Goal: Task Accomplishment & Management: Manage account settings

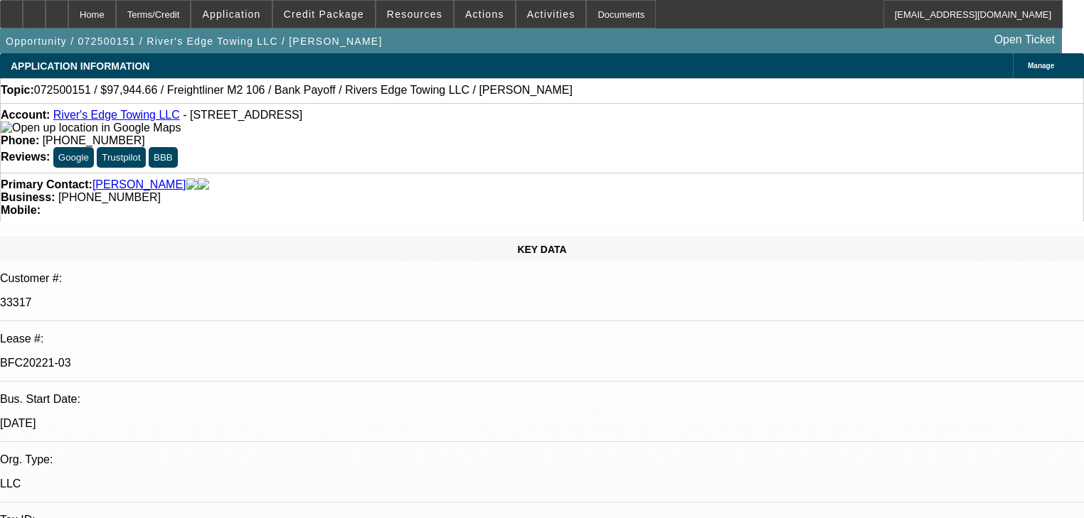
select select "0"
select select "2"
select select "0"
select select "6"
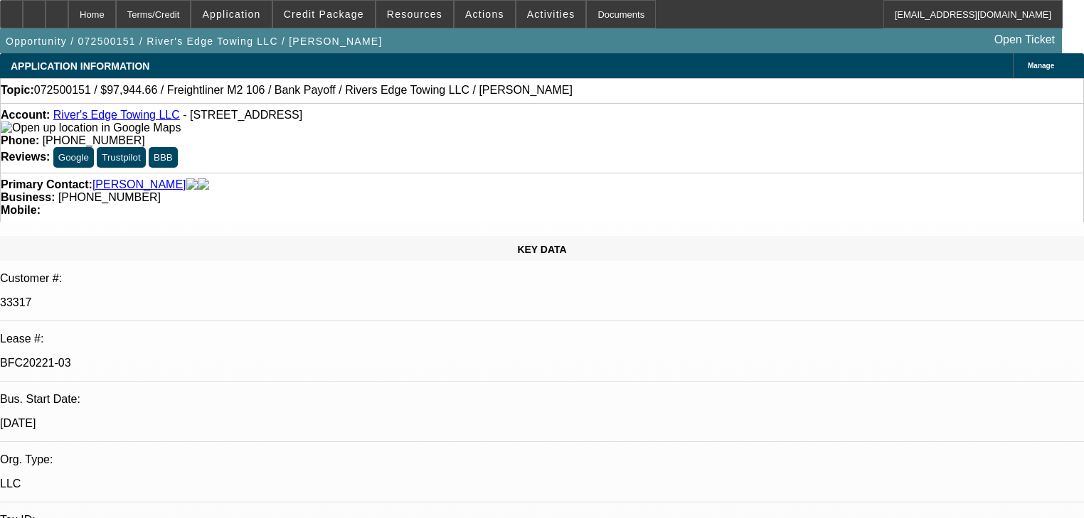
select select "0"
select select "2"
select select "0"
select select "6"
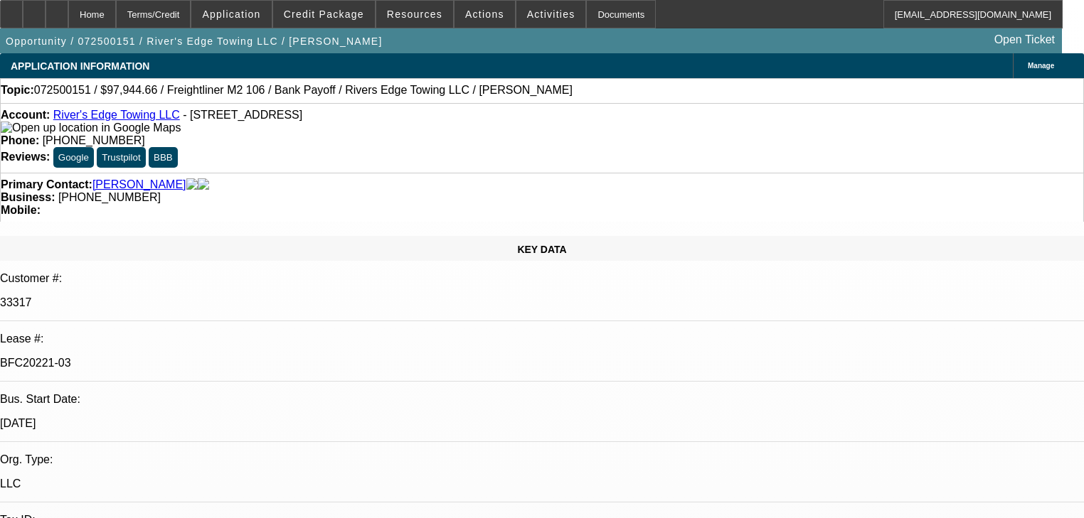
select select "0"
select select "2"
select select "0"
select select "6"
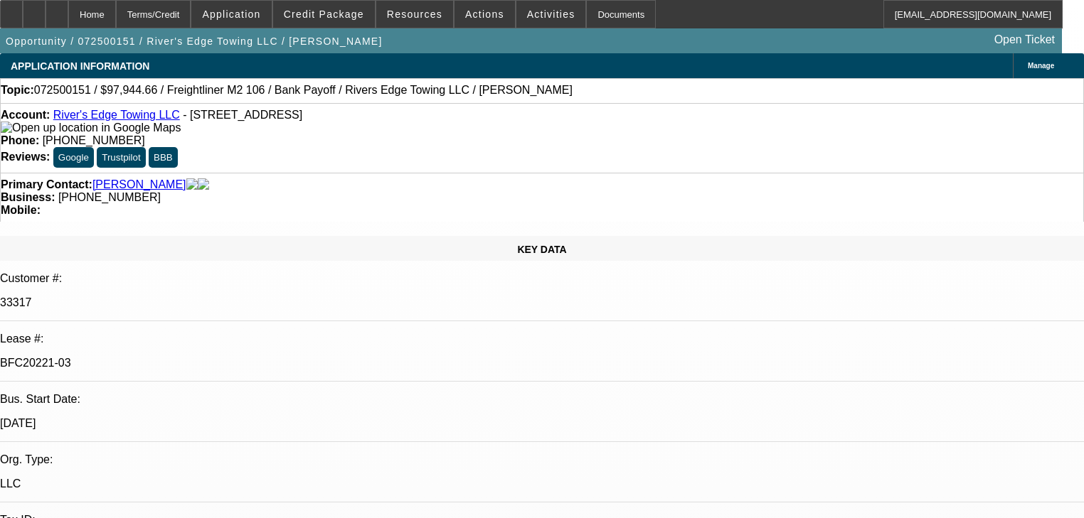
select select "0"
select select "6"
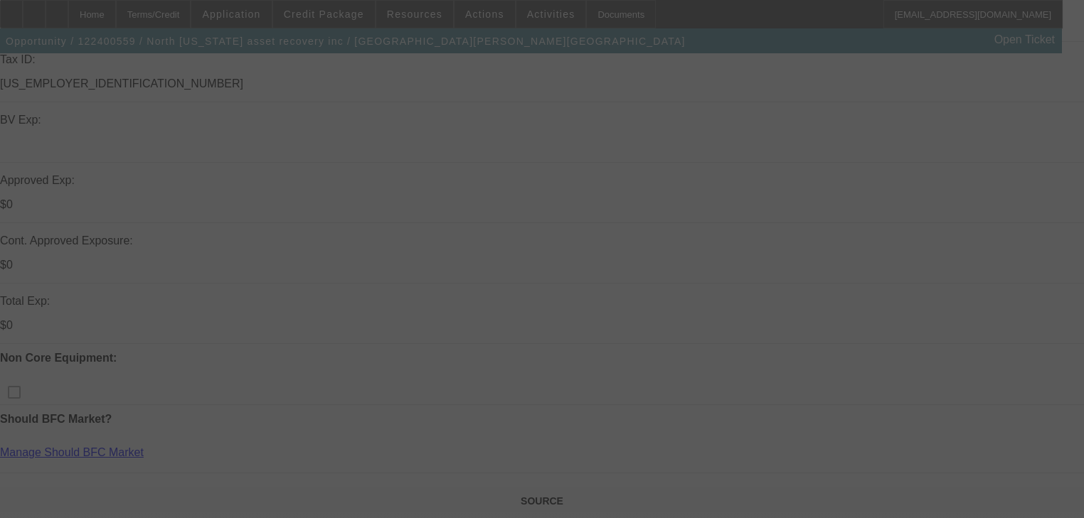
scroll to position [512, 0]
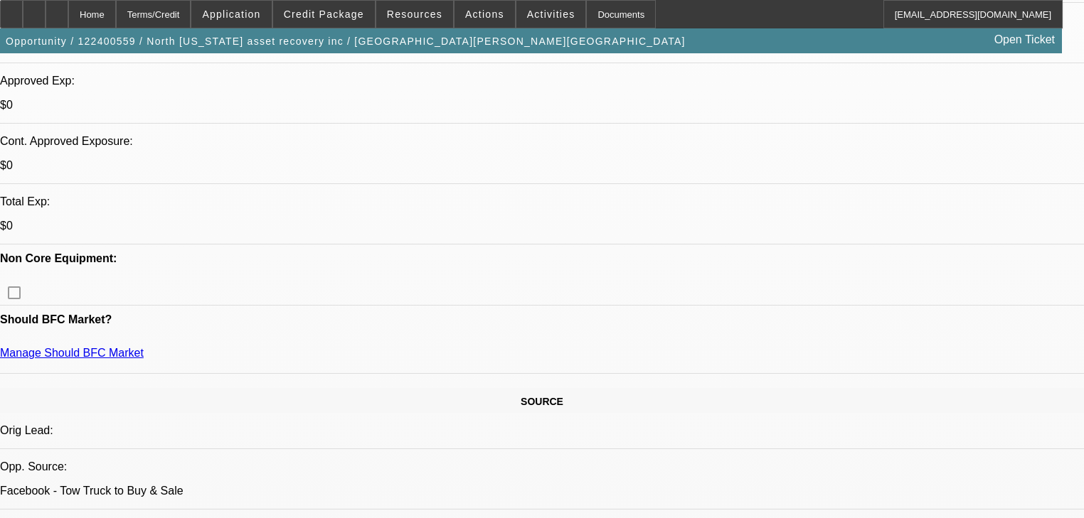
select select "0"
select select "0.1"
select select "4"
select select "0"
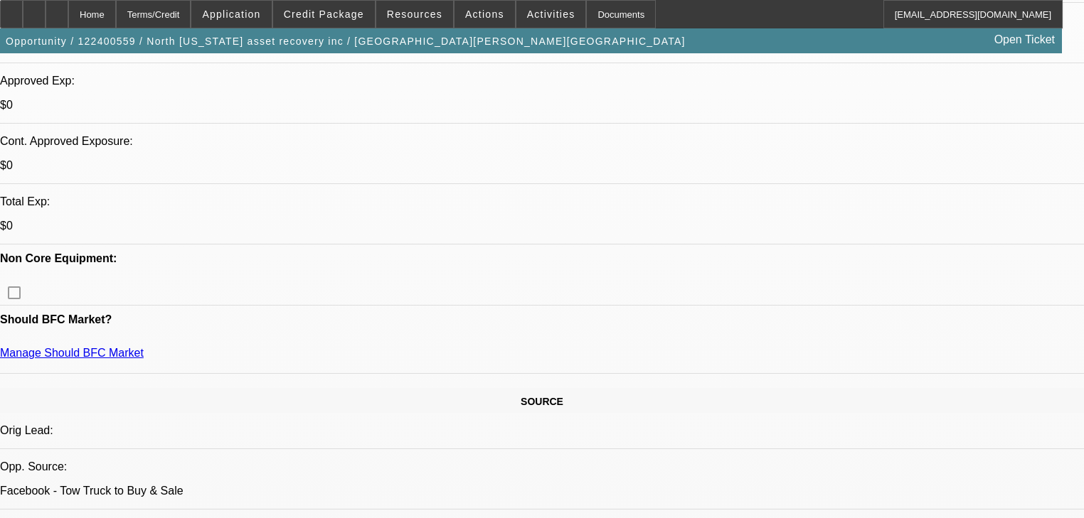
select select "0"
select select "6"
select select "0.1"
select select "0"
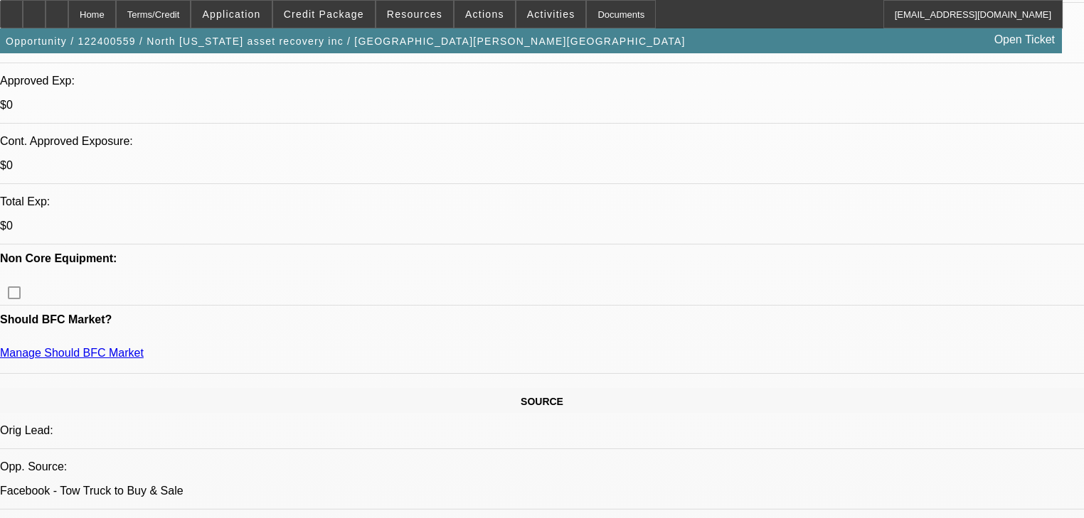
select select "0"
select select "6"
select select "0"
select select "0.1"
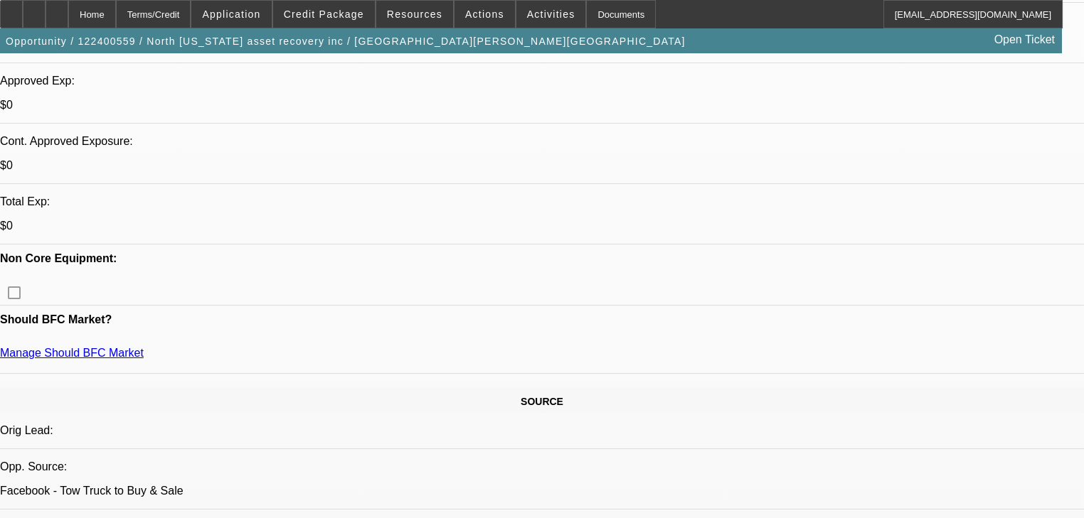
select select "4"
click at [338, 16] on span "Credit Package" at bounding box center [324, 14] width 80 height 11
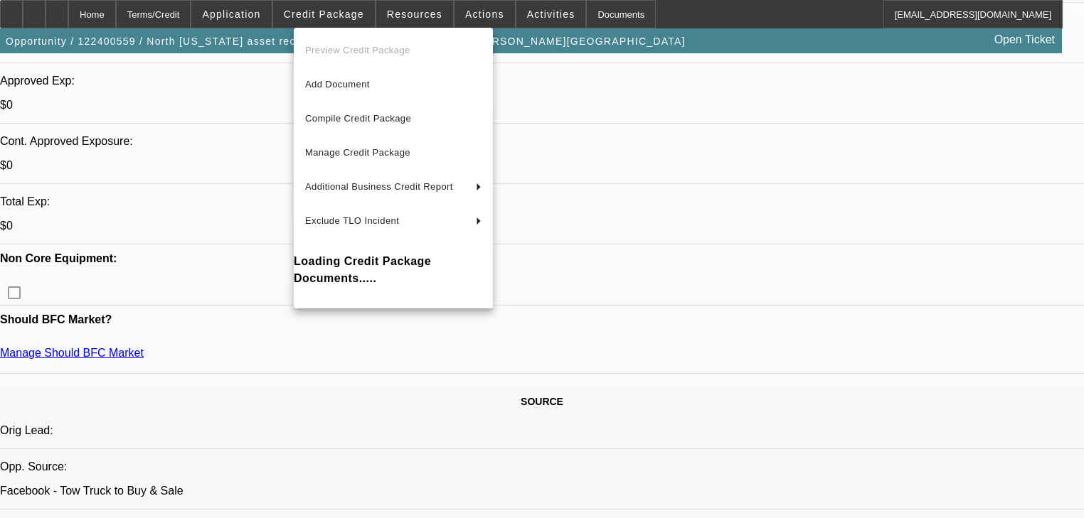
click at [178, 188] on div at bounding box center [542, 259] width 1084 height 518
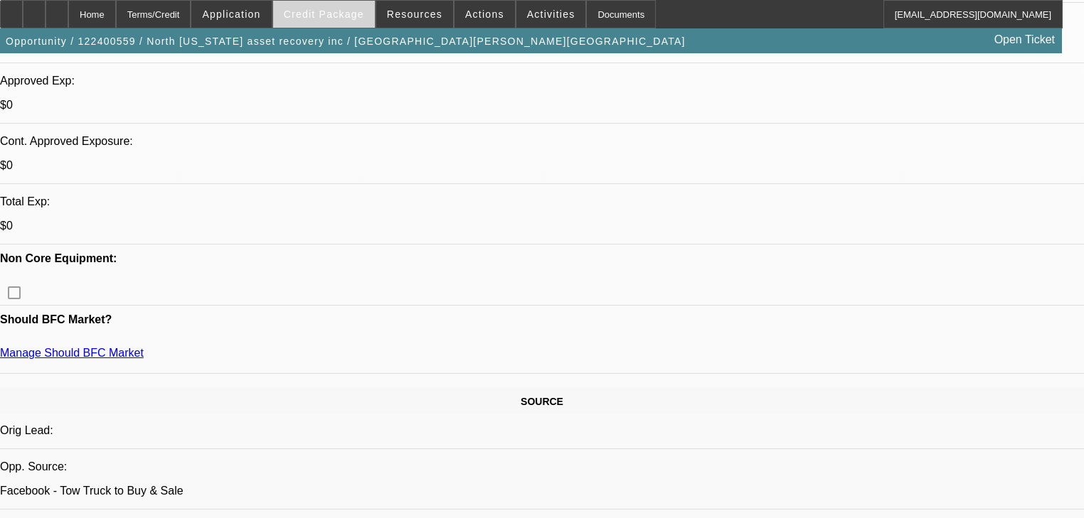
click at [337, 21] on span at bounding box center [324, 14] width 102 height 34
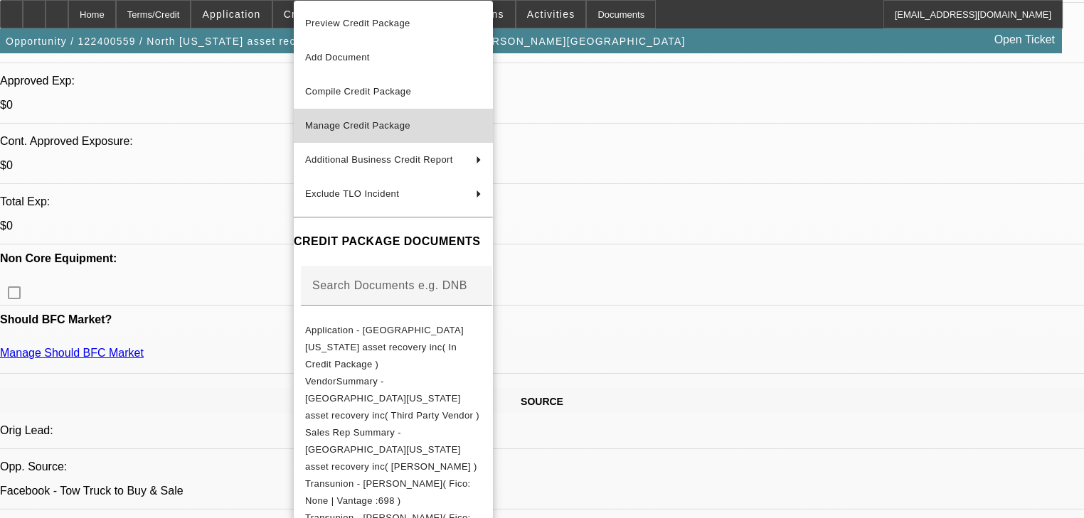
click at [369, 122] on span "Manage Credit Package" at bounding box center [357, 125] width 105 height 11
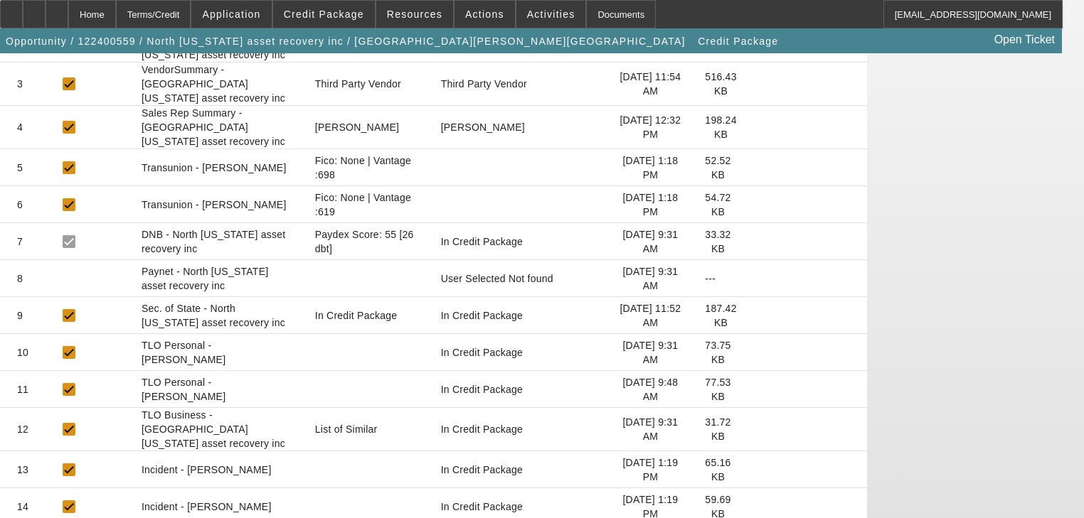
scroll to position [225, 0]
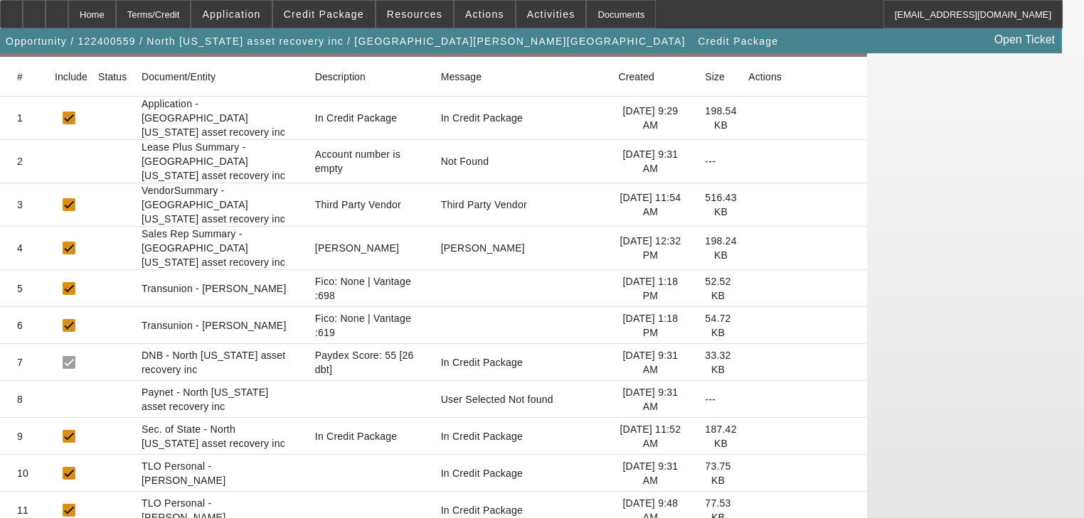
click at [748, 289] on icon at bounding box center [748, 289] width 0 height 0
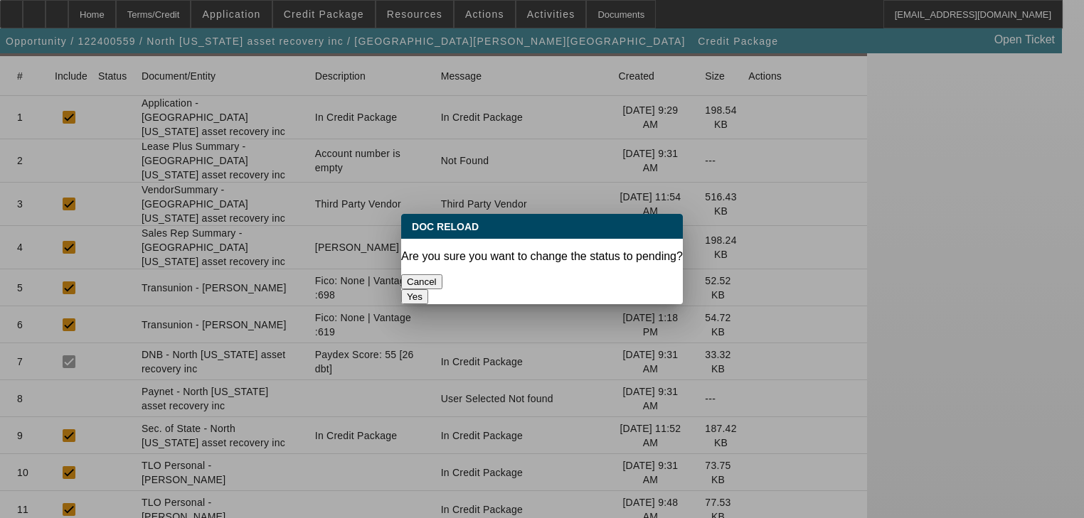
click at [428, 289] on button "Yes" at bounding box center [414, 296] width 27 height 15
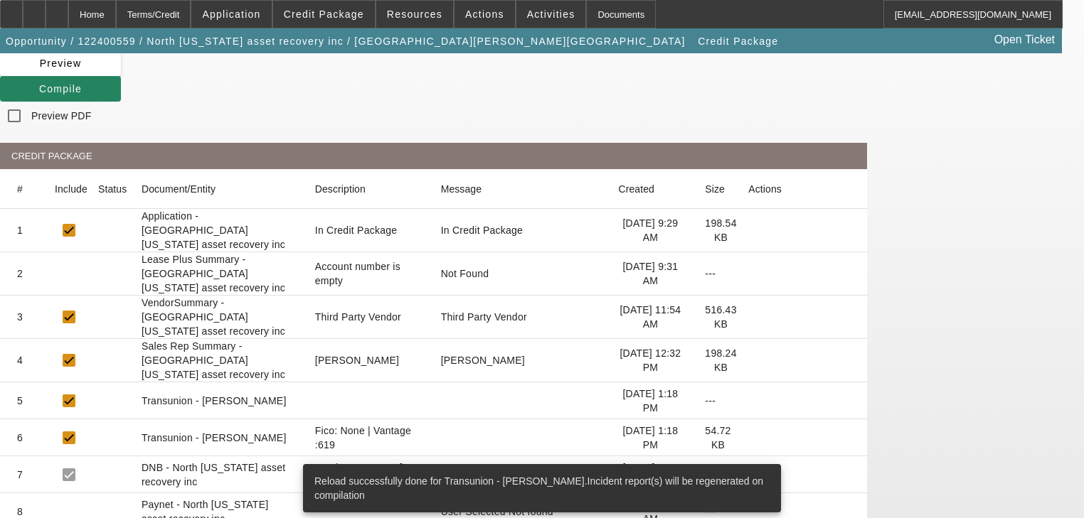
scroll to position [114, 0]
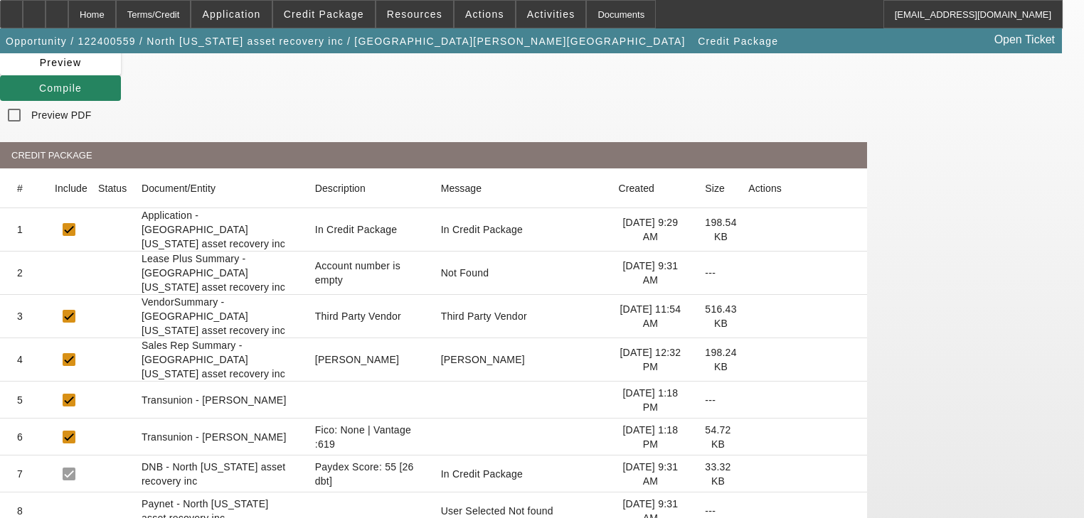
click at [748, 437] on icon at bounding box center [748, 437] width 0 height 0
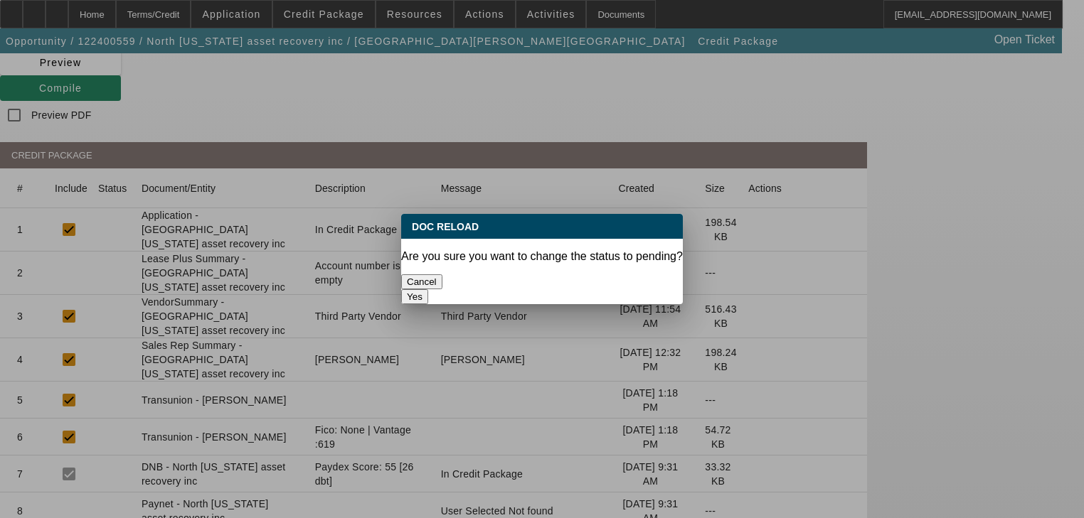
click at [428, 289] on button "Yes" at bounding box center [414, 296] width 27 height 15
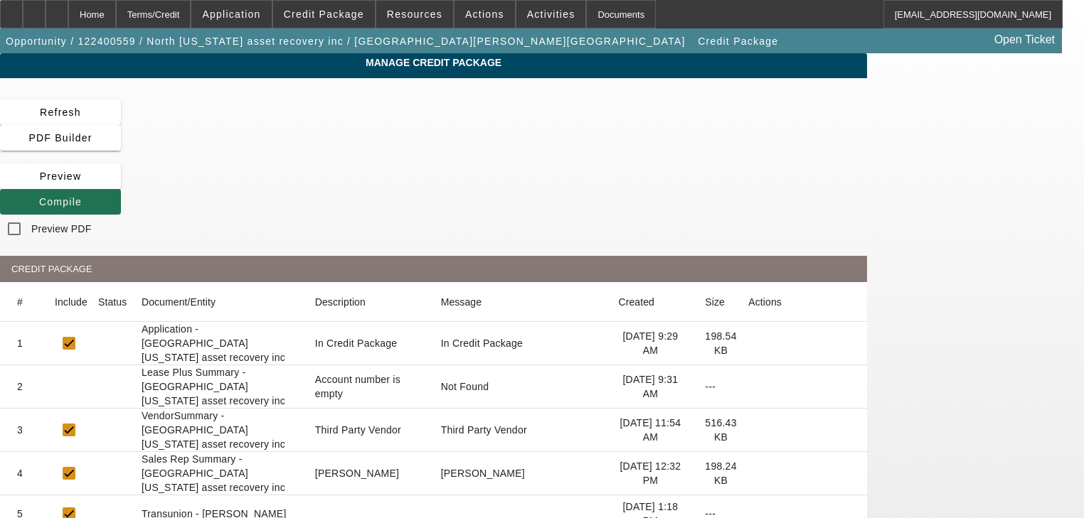
click at [121, 185] on span at bounding box center [60, 202] width 121 height 34
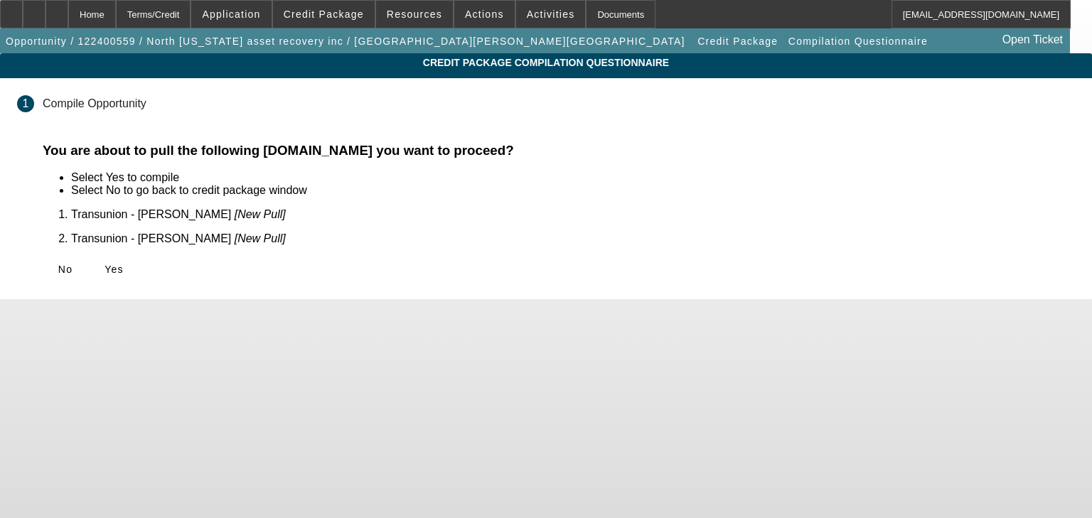
click at [137, 269] on span at bounding box center [114, 269] width 46 height 34
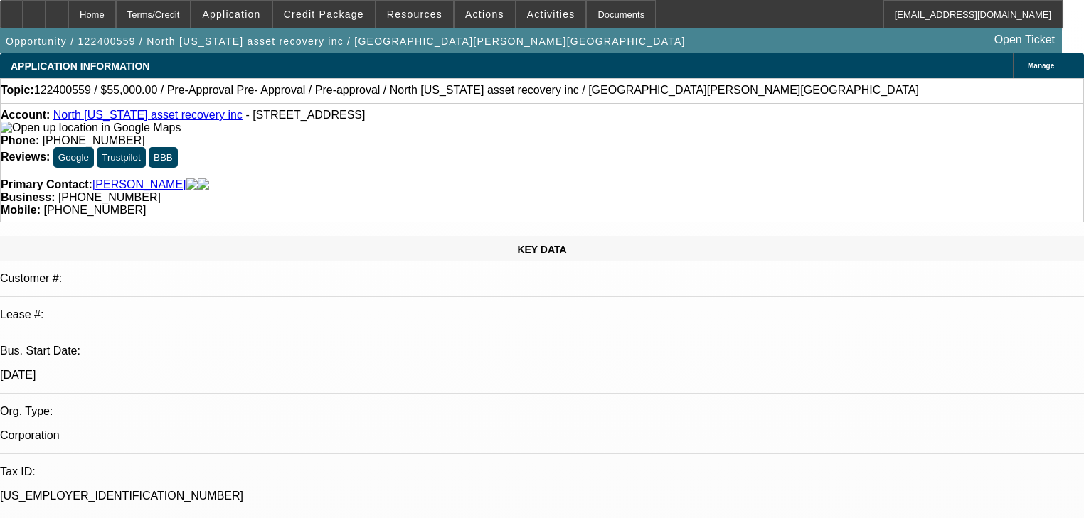
select select "0"
select select "0.1"
select select "4"
select select "0"
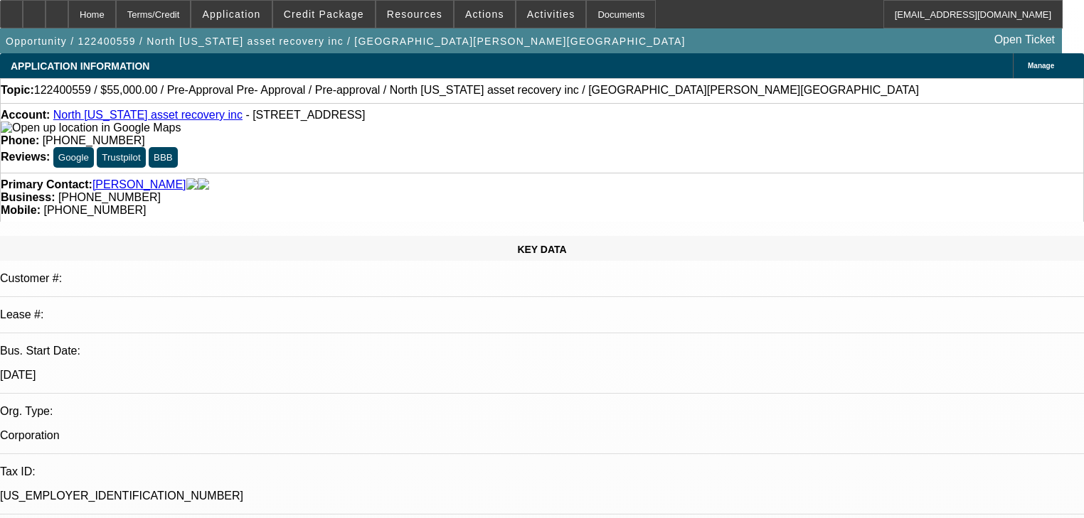
select select "0"
select select "6"
select select "0.1"
select select "0"
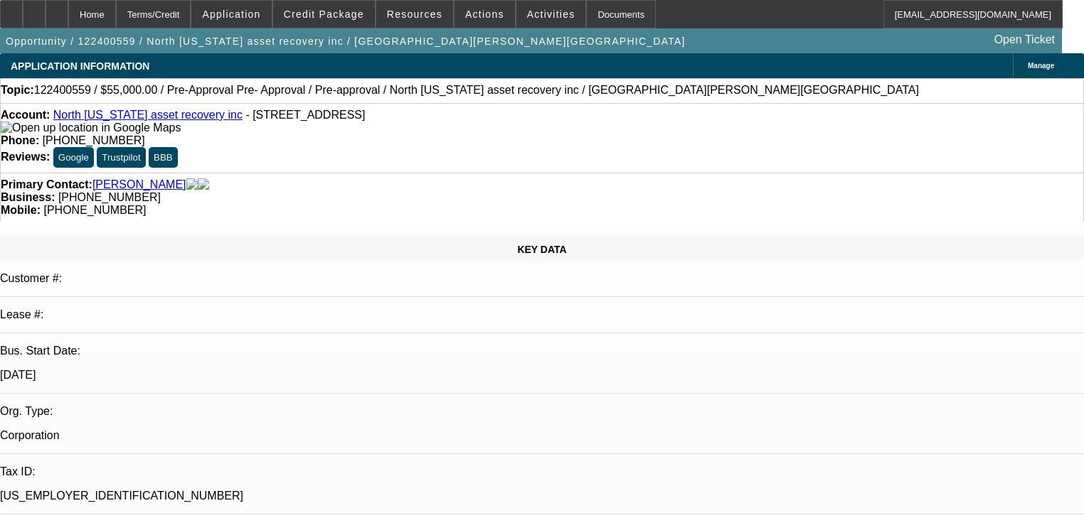
select select "0"
select select "6"
select select "0"
select select "0.1"
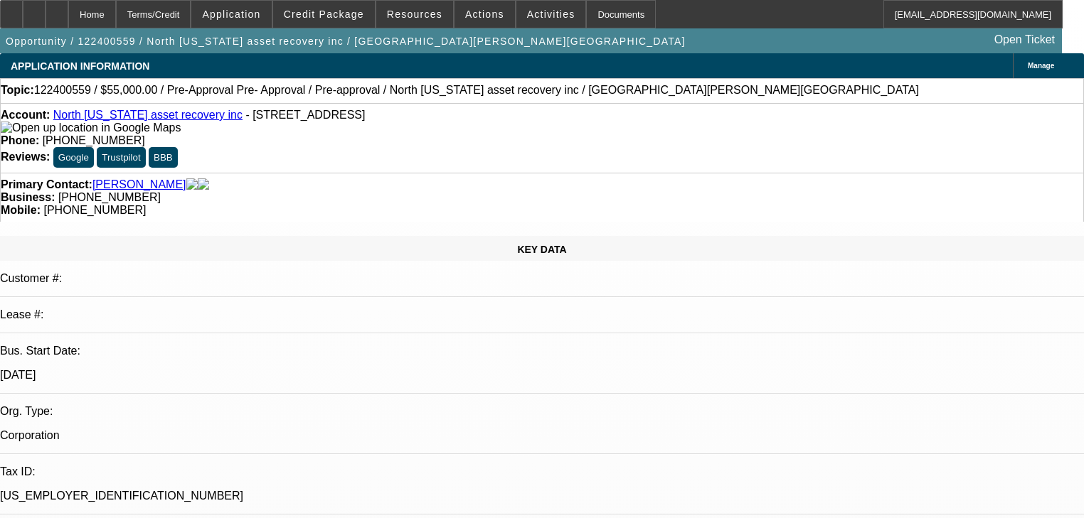
select select "4"
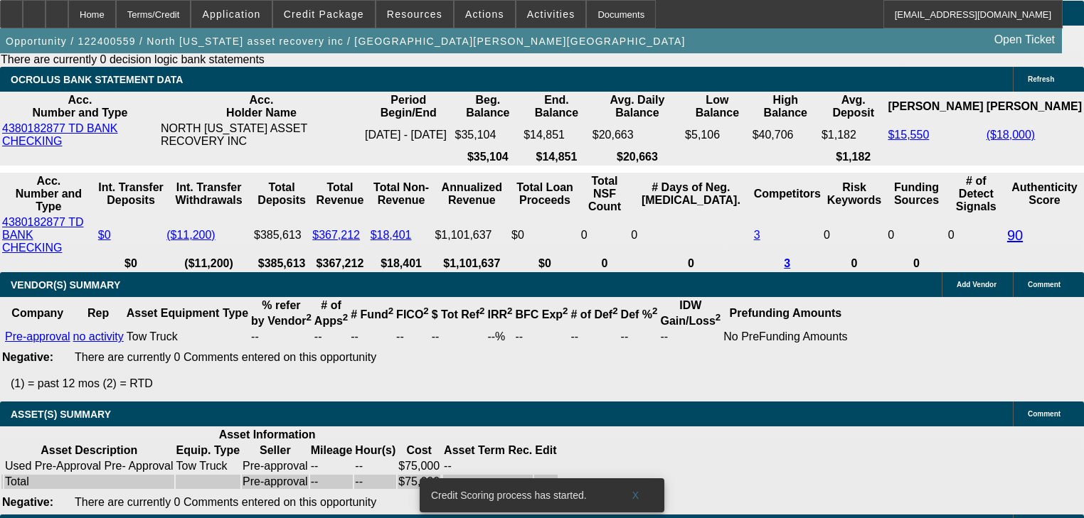
scroll to position [2644, 0]
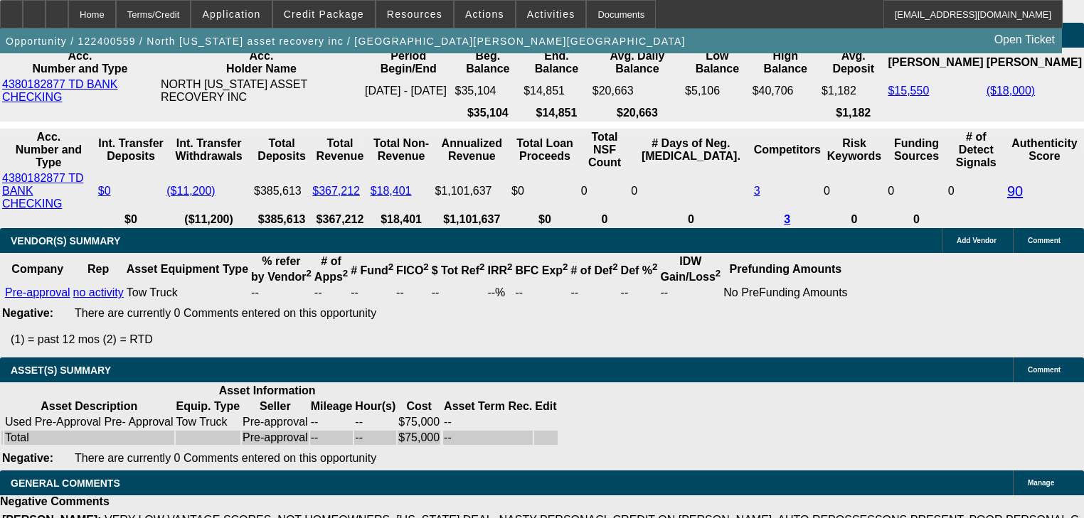
scroll to position [2695, 0]
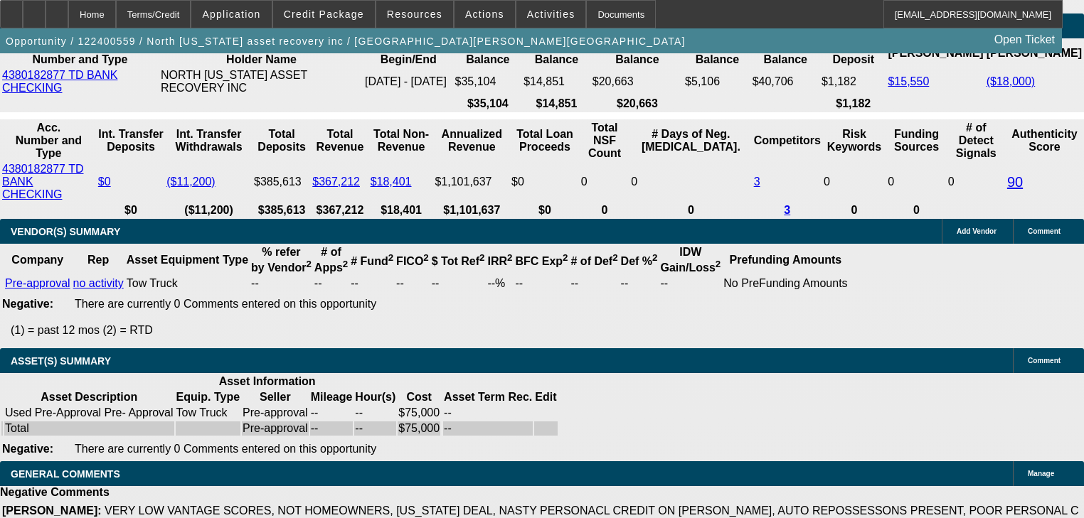
drag, startPoint x: 875, startPoint y: 240, endPoint x: 868, endPoint y: 264, distance: 25.0
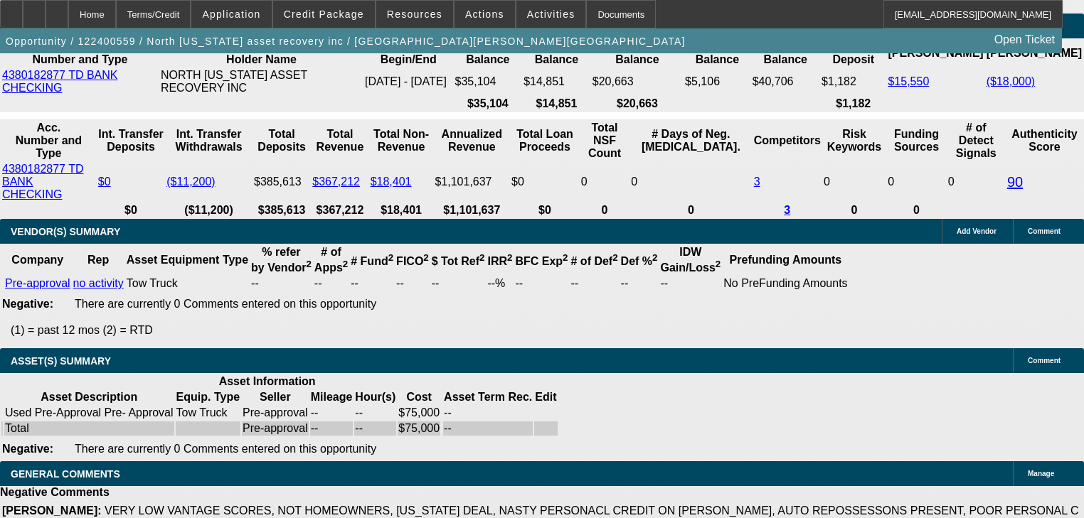
radio input "true"
type textarea "20 grand down."
radio input "true"
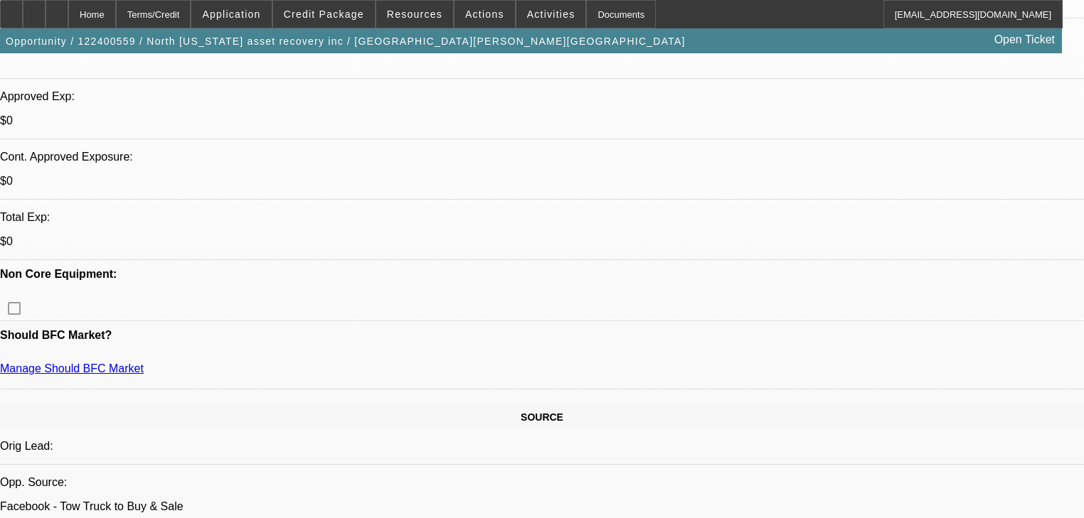
scroll to position [512, 0]
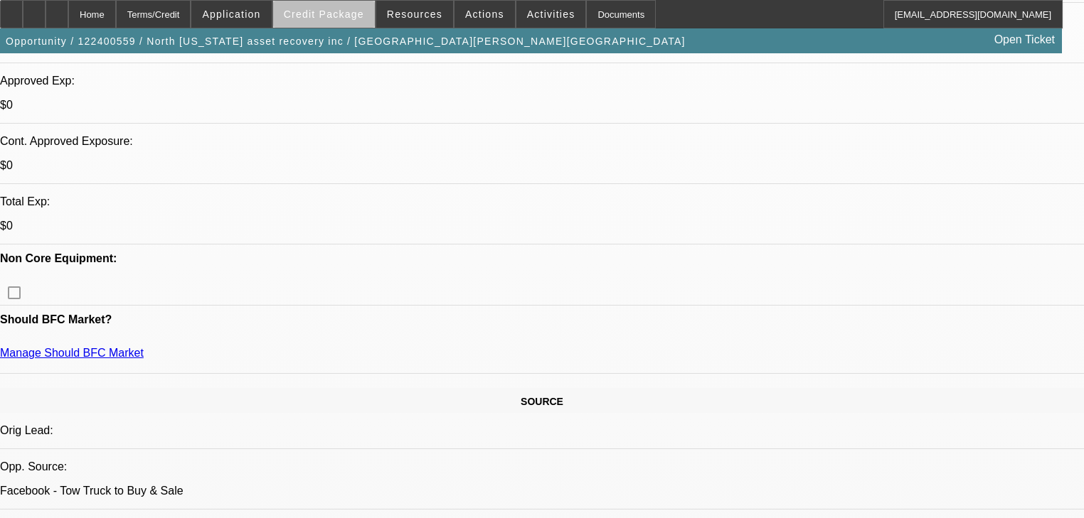
click at [348, 23] on span at bounding box center [324, 14] width 102 height 34
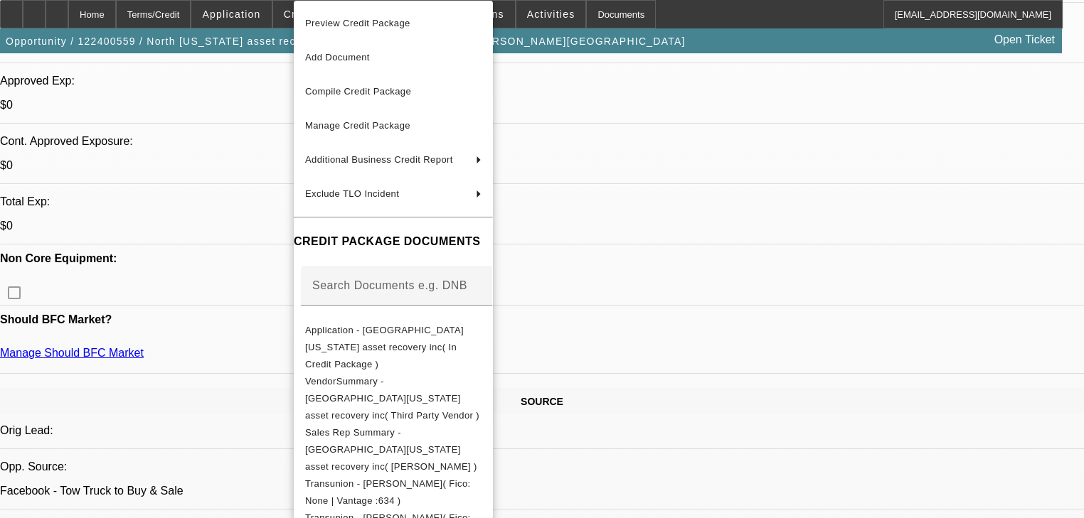
click at [252, 131] on div at bounding box center [542, 259] width 1084 height 518
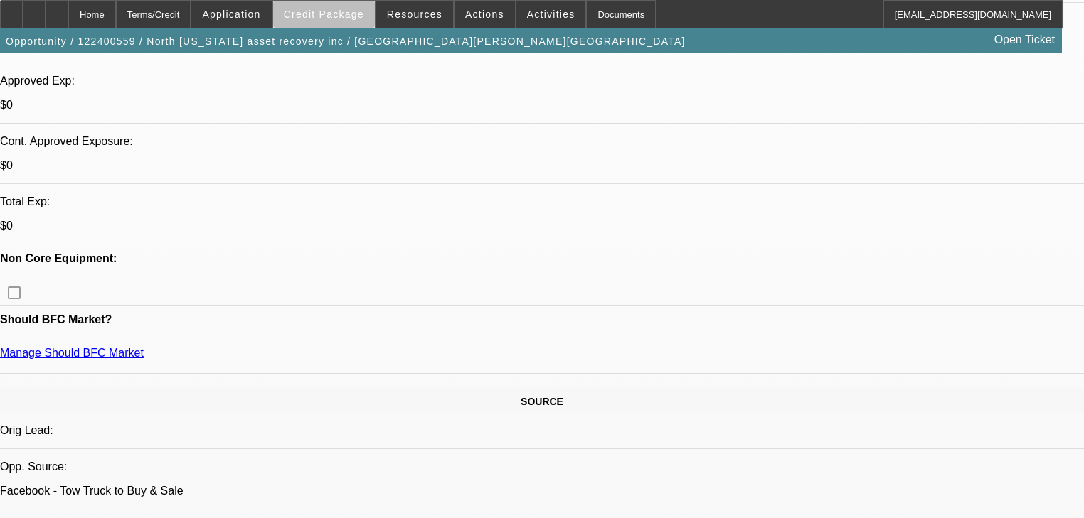
click at [345, 24] on span at bounding box center [324, 14] width 102 height 34
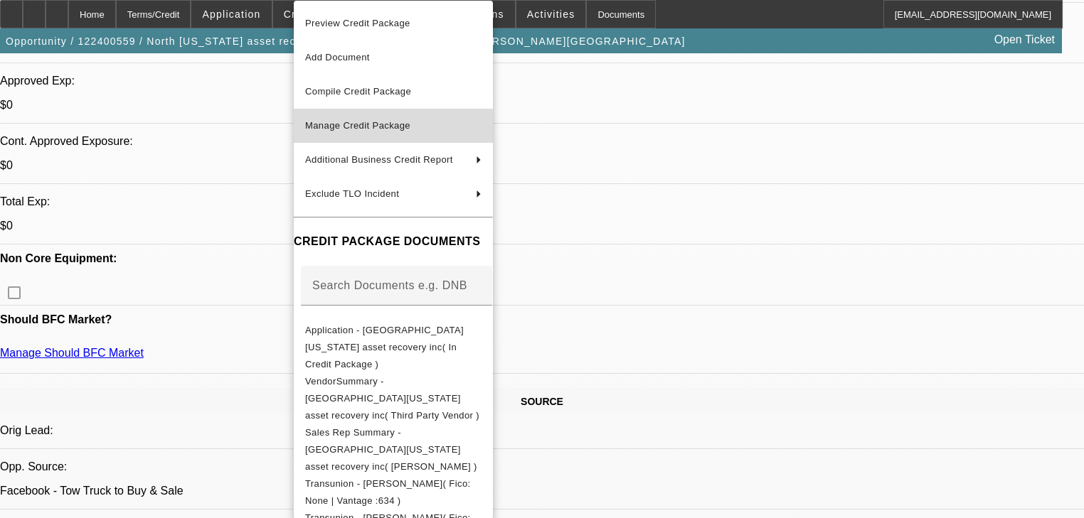
click at [353, 121] on span "Manage Credit Package" at bounding box center [357, 125] width 105 height 11
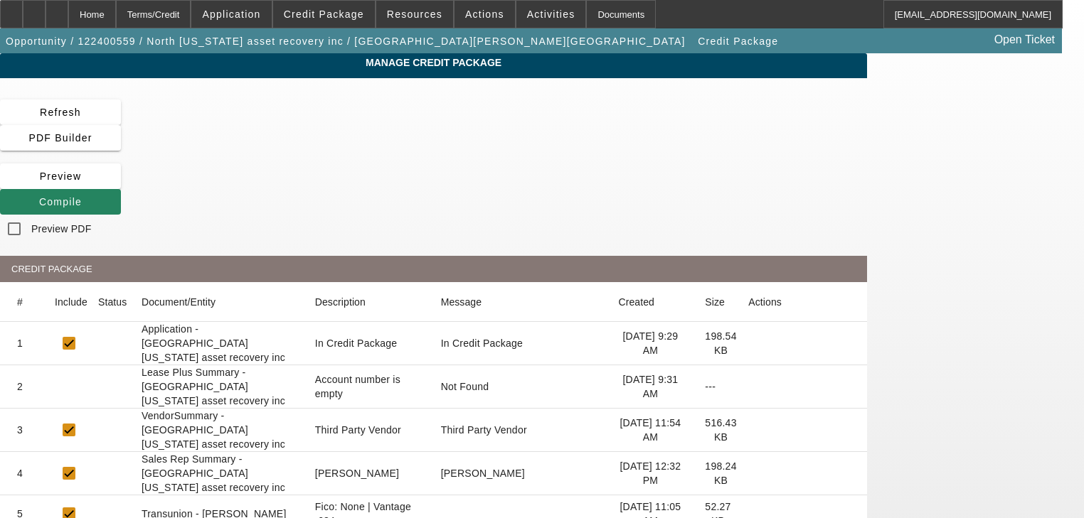
drag, startPoint x: 798, startPoint y: 105, endPoint x: 754, endPoint y: 174, distance: 82.1
click at [121, 185] on span at bounding box center [60, 202] width 121 height 34
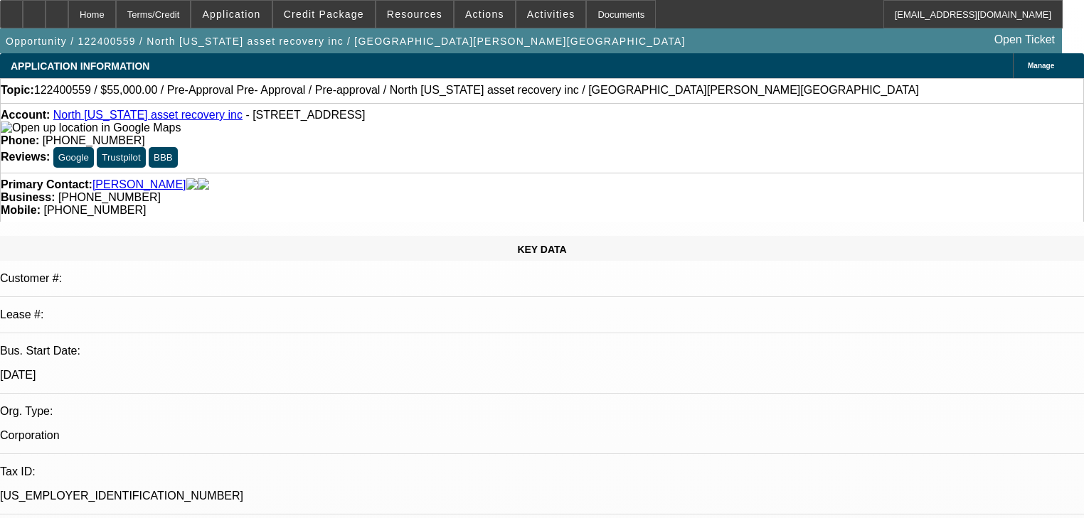
select select "0"
select select "0.1"
select select "4"
select select "0"
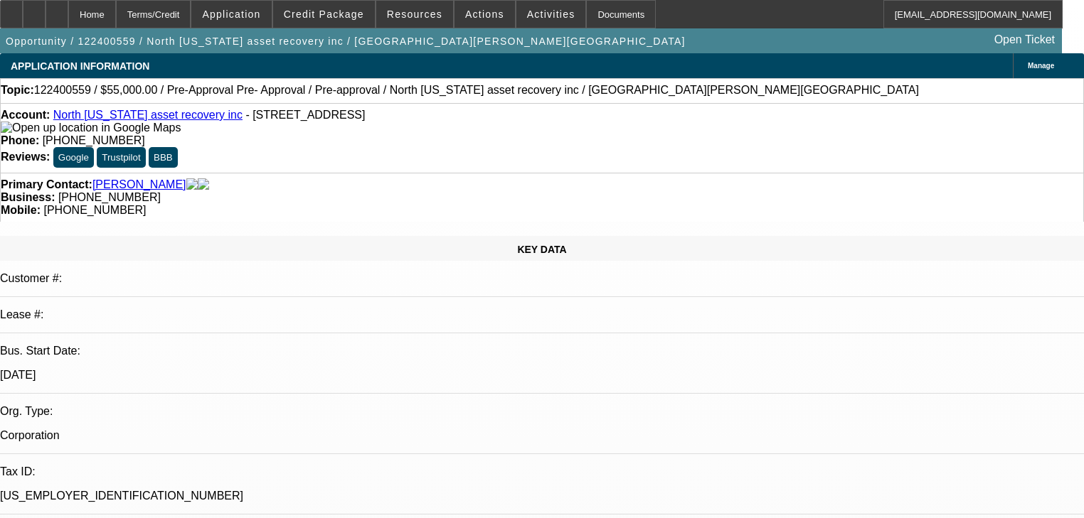
select select "0"
select select "6"
select select "0.1"
select select "0"
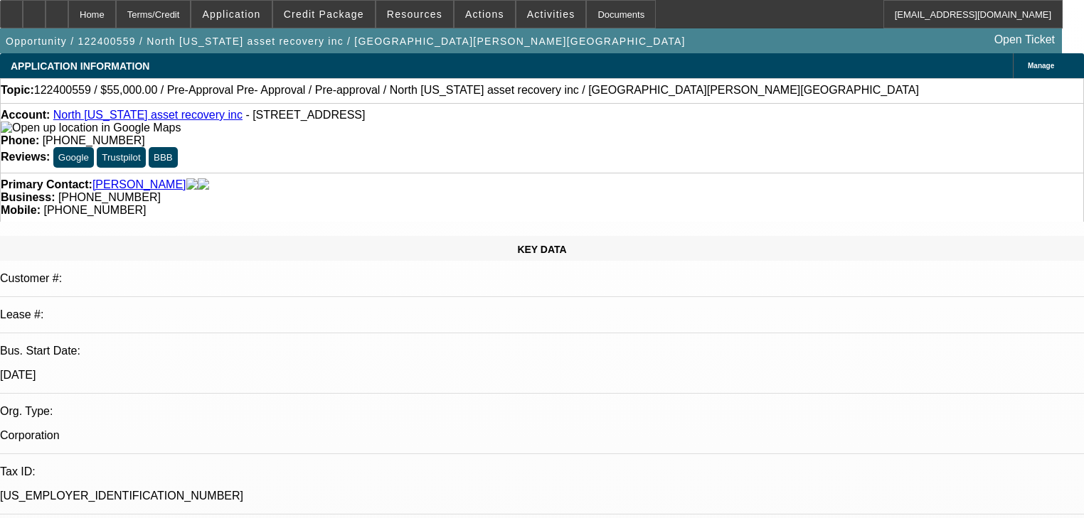
select select "0"
select select "6"
select select "0"
select select "0.1"
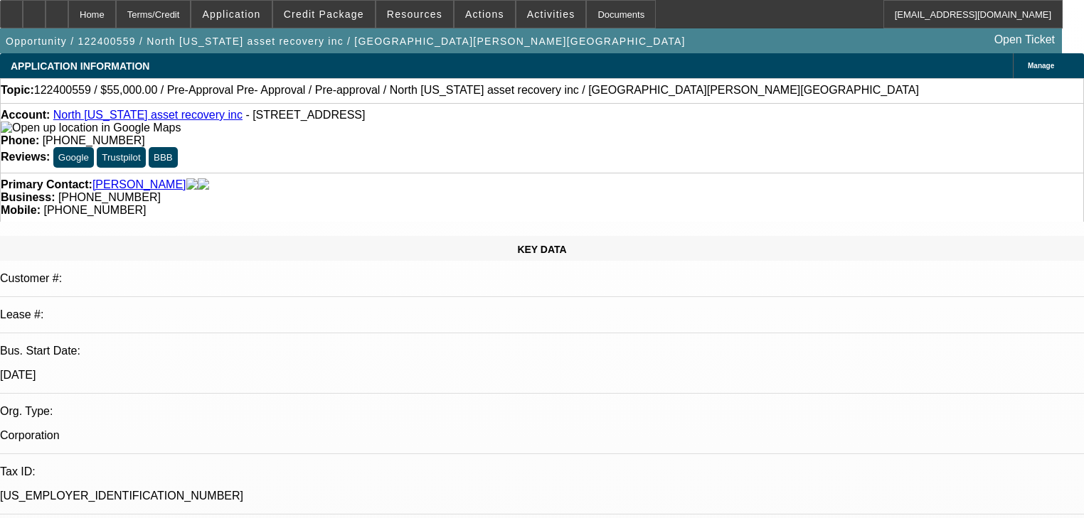
select select "4"
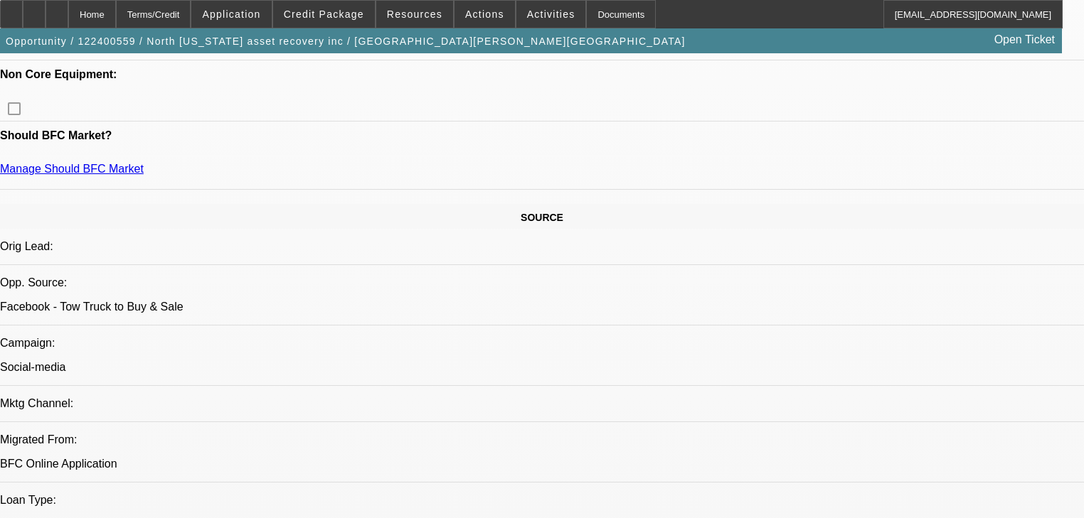
scroll to position [569, 0]
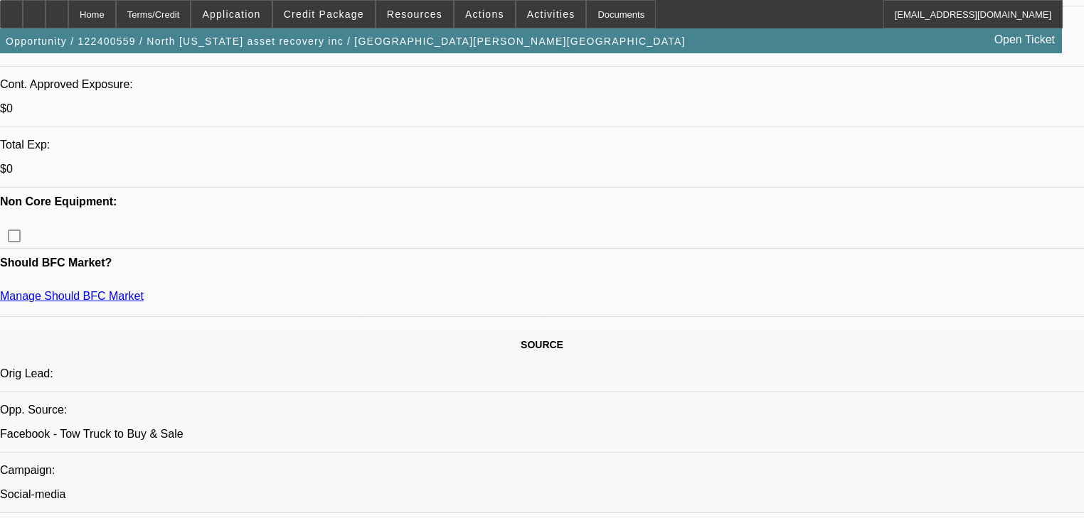
type input "$20,000javascript:void(0).00"
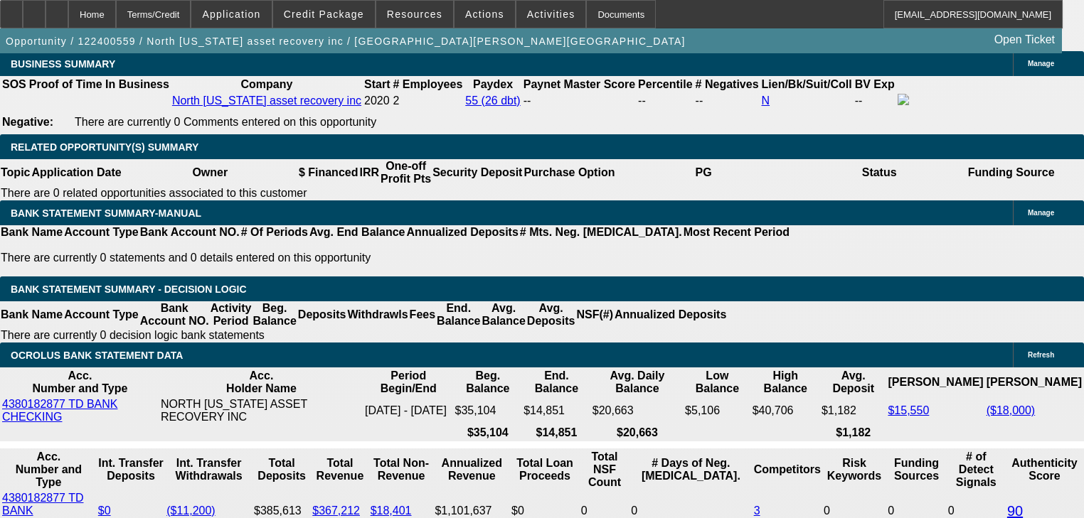
scroll to position [2389, 0]
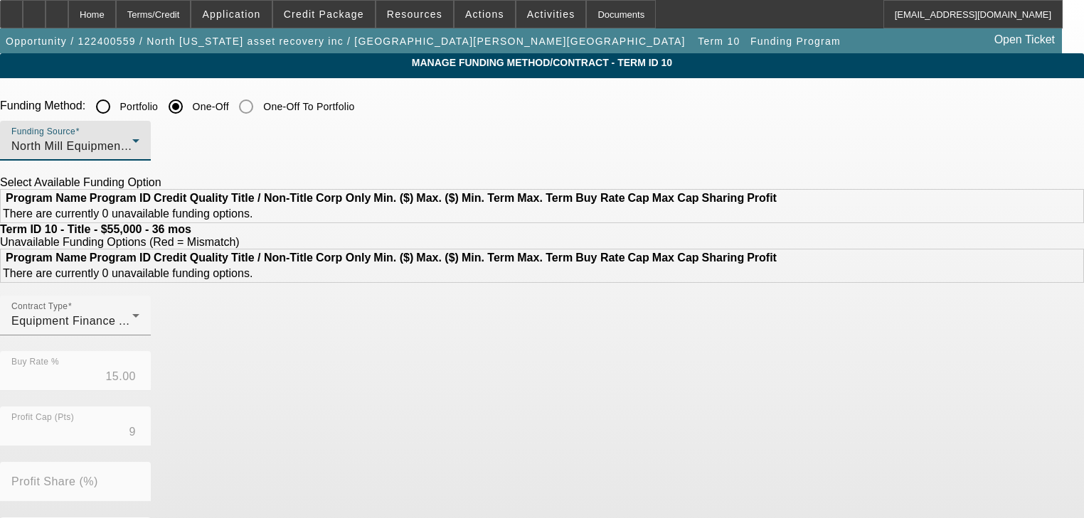
click at [132, 141] on div "North Mill Equipment Finance LLC" at bounding box center [71, 146] width 121 height 17
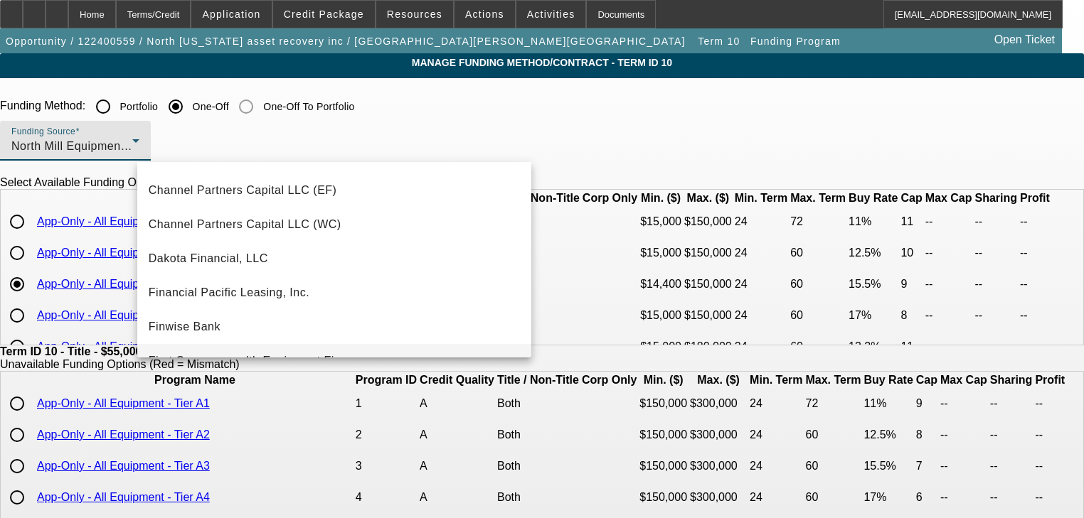
scroll to position [62, 0]
click at [318, 285] on mat-option "Financial Pacific Leasing, Inc." at bounding box center [334, 294] width 394 height 34
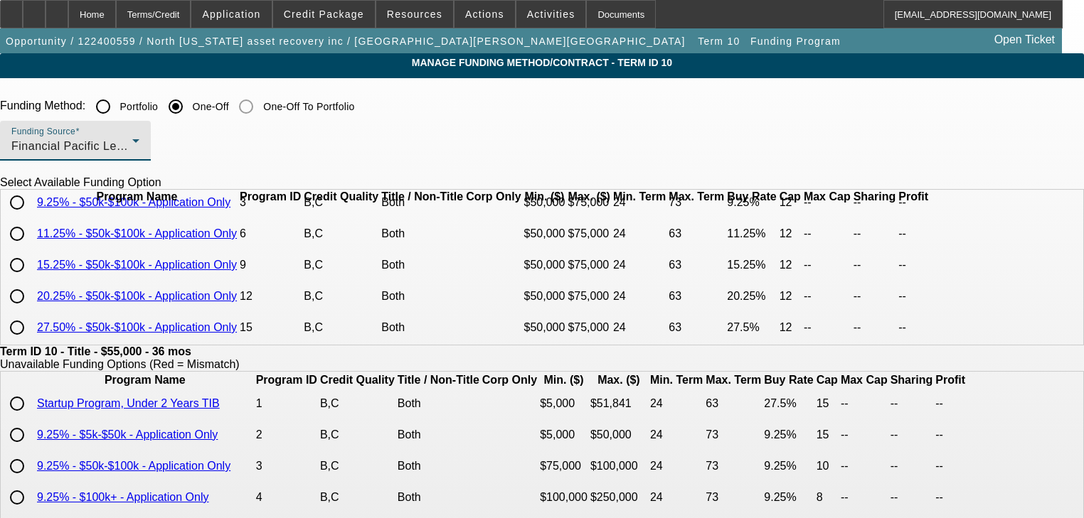
scroll to position [57, 0]
click at [31, 292] on input "radio" at bounding box center [17, 296] width 28 height 28
radio input "true"
type input "20.25"
type input "12"
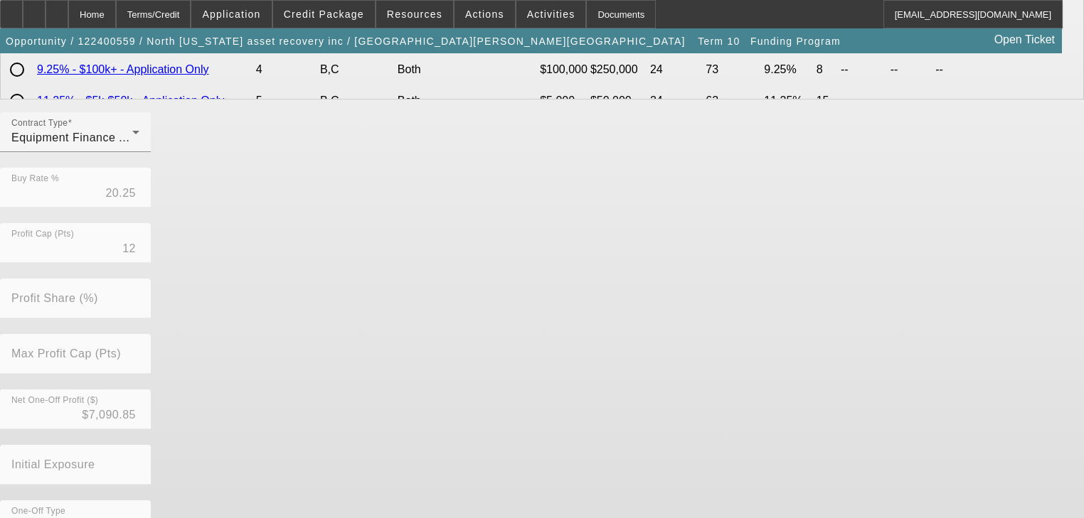
scroll to position [462, 0]
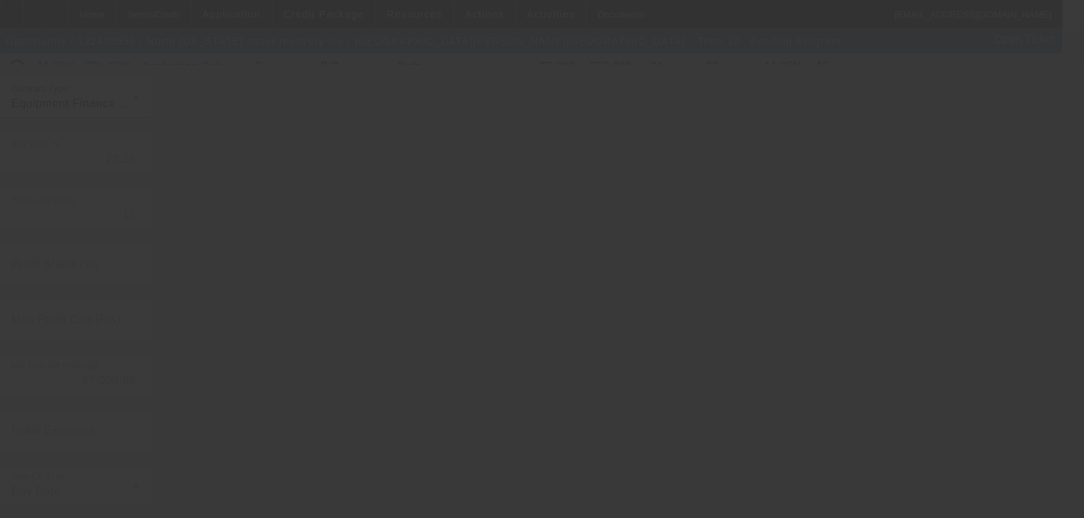
type input "15.00"
type input "9"
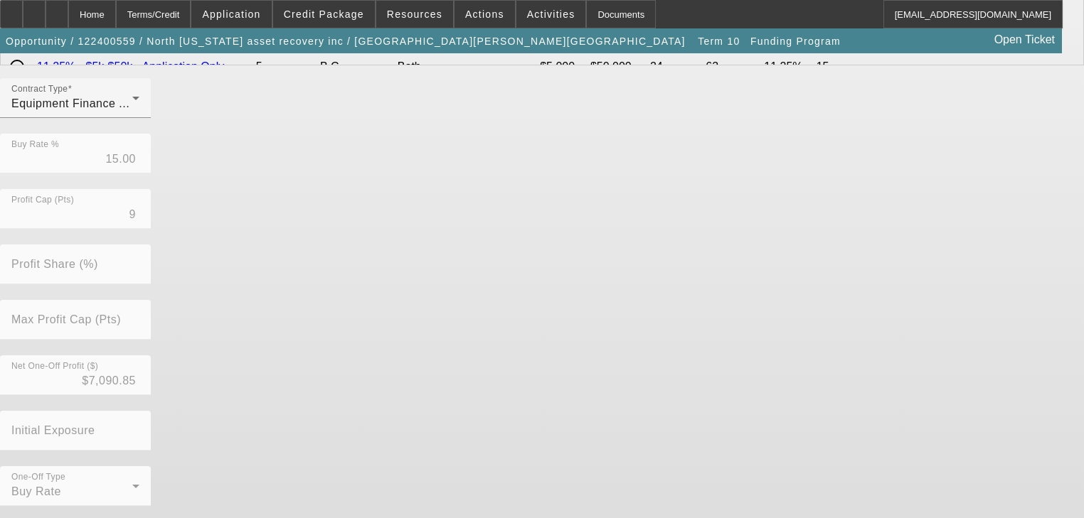
scroll to position [0, 0]
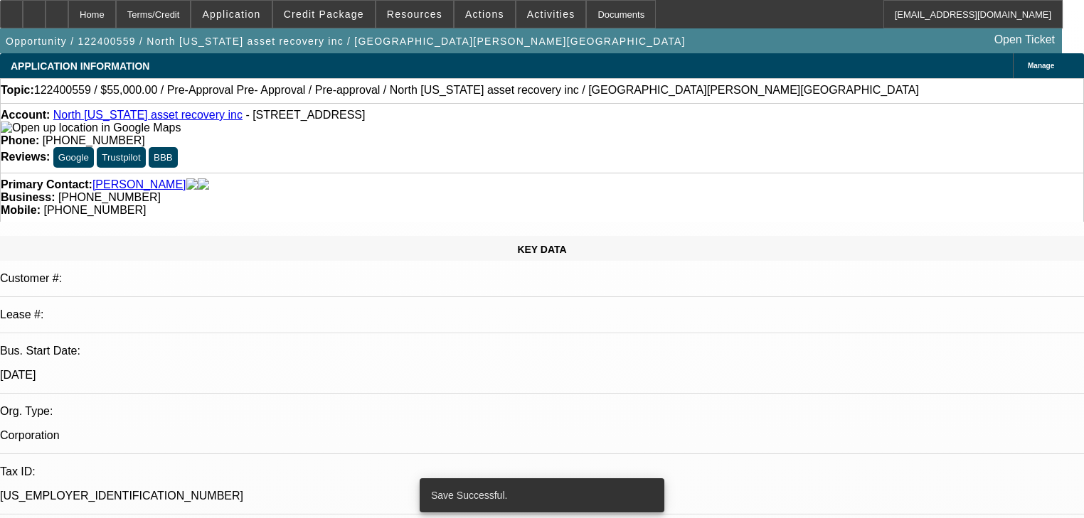
select select "0"
select select "0.1"
select select "4"
select select "0"
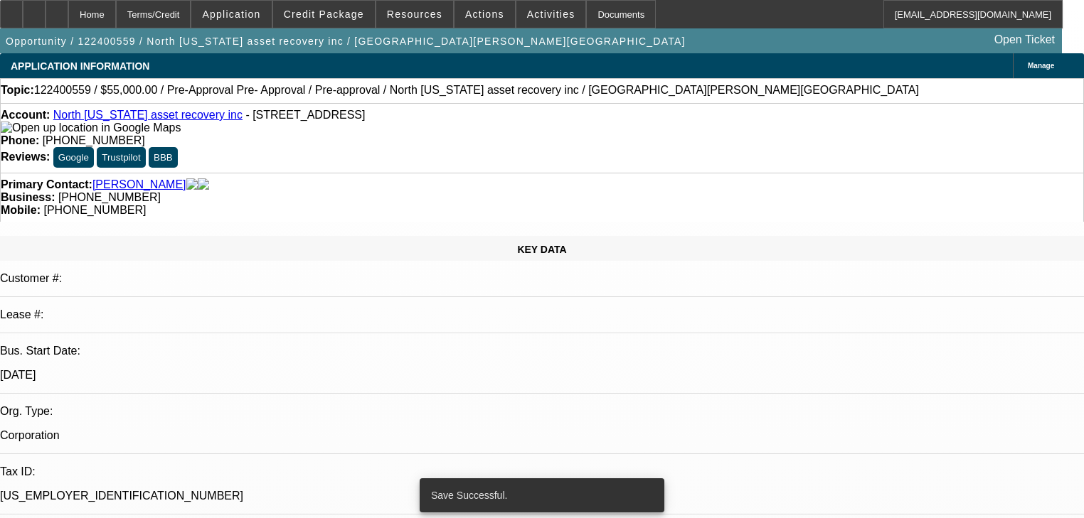
select select "0"
select select "6"
select select "0.1"
select select "0"
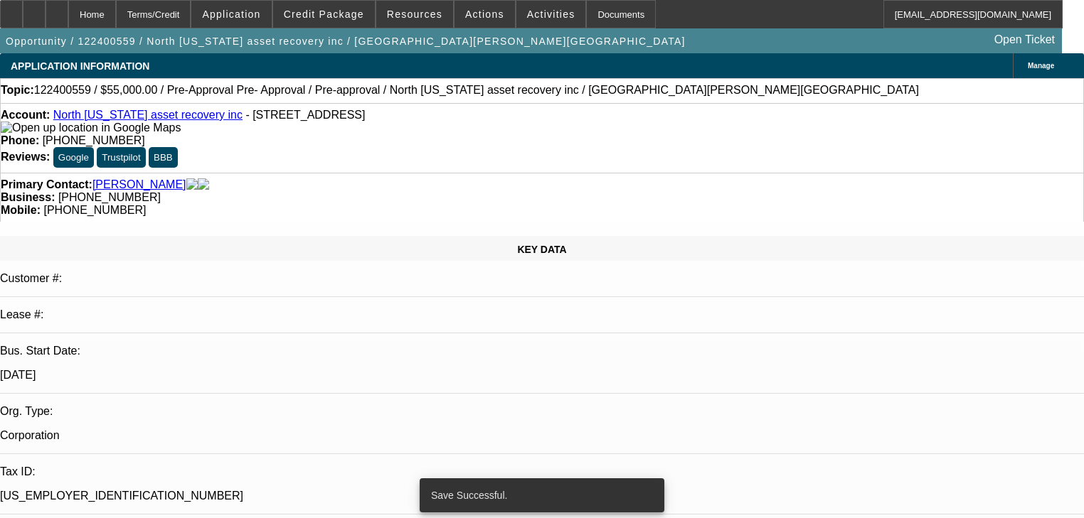
select select "0"
select select "6"
select select "0"
select select "0.1"
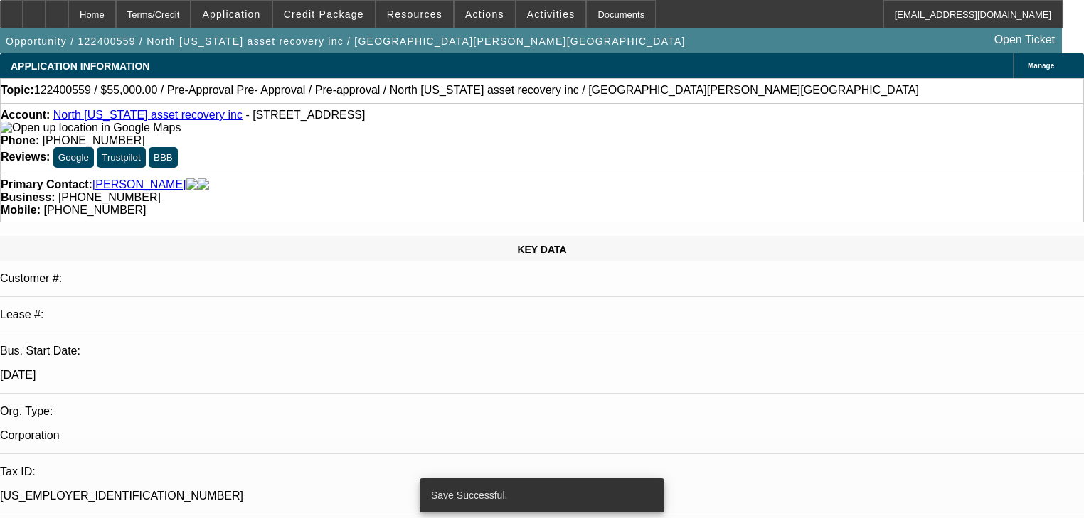
select select "4"
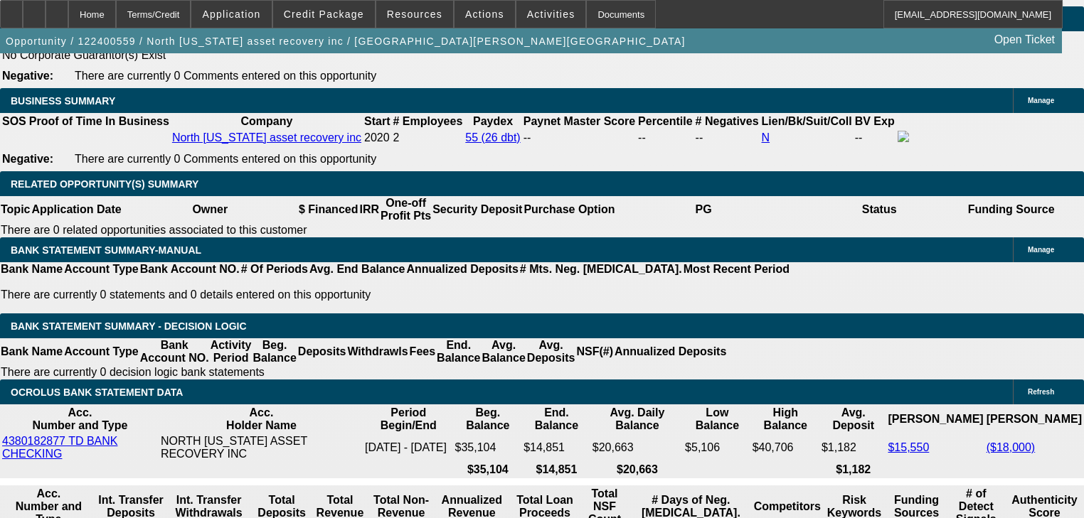
scroll to position [2332, 0]
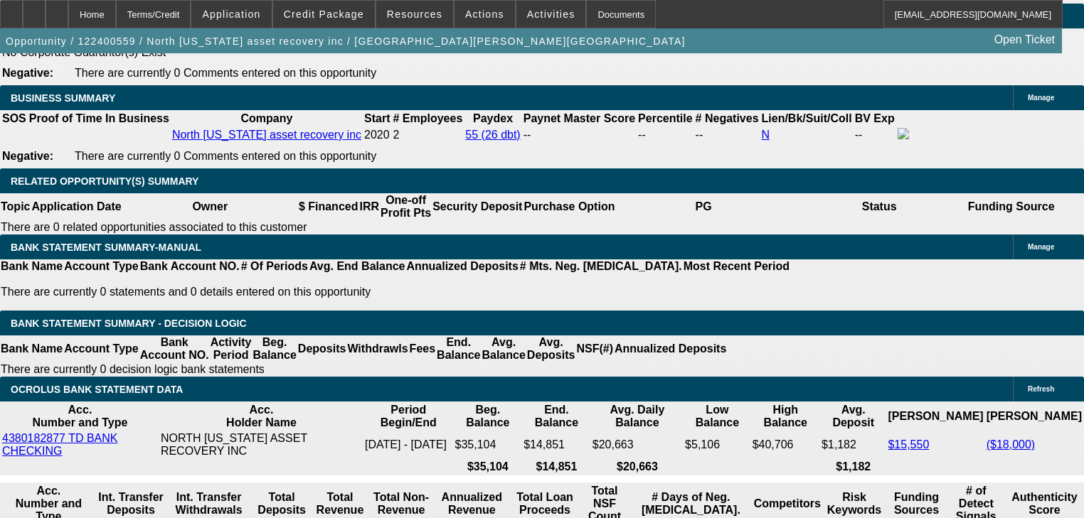
type input "5"
type input "UNKNOWN"
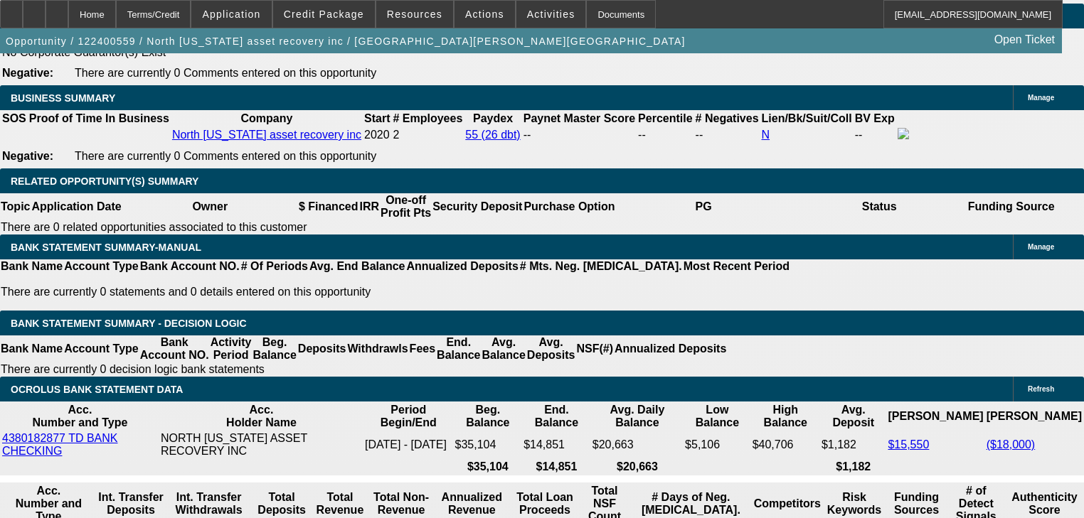
type input "$11,612.33"
type input "60"
type input "$2.53"
type input "60"
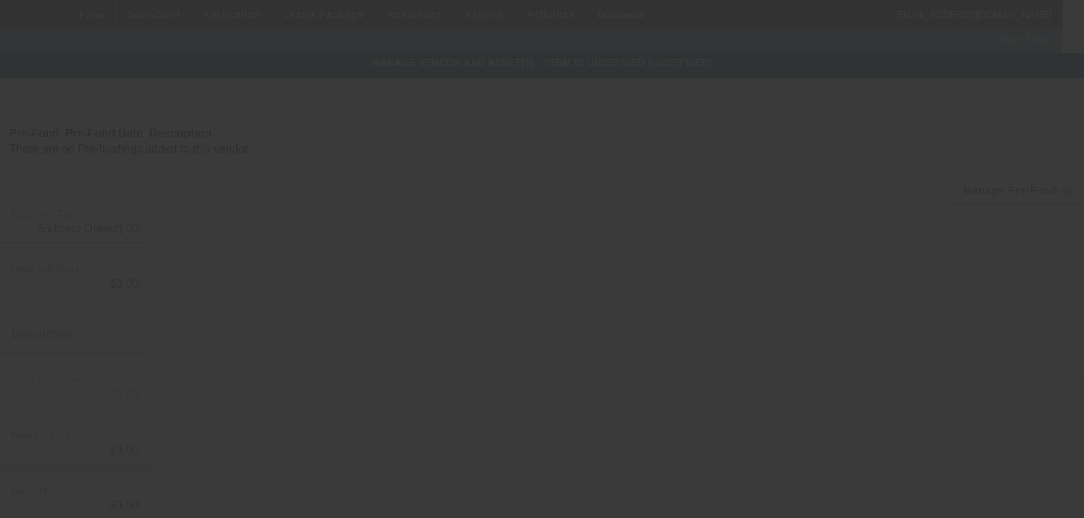
type input "$75,000.00"
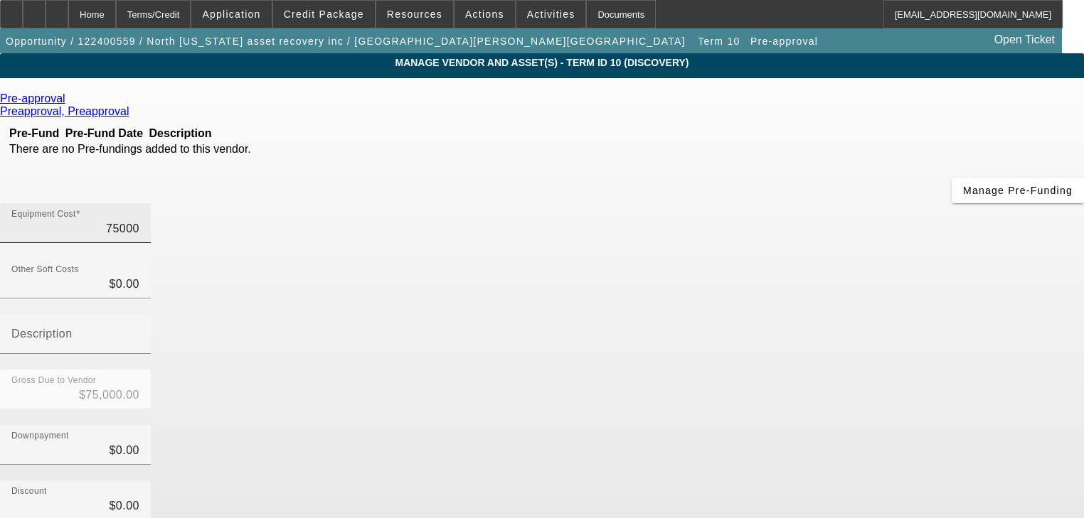
click at [139, 220] on input "75000" at bounding box center [75, 228] width 128 height 17
type input "1"
type input "$1.00"
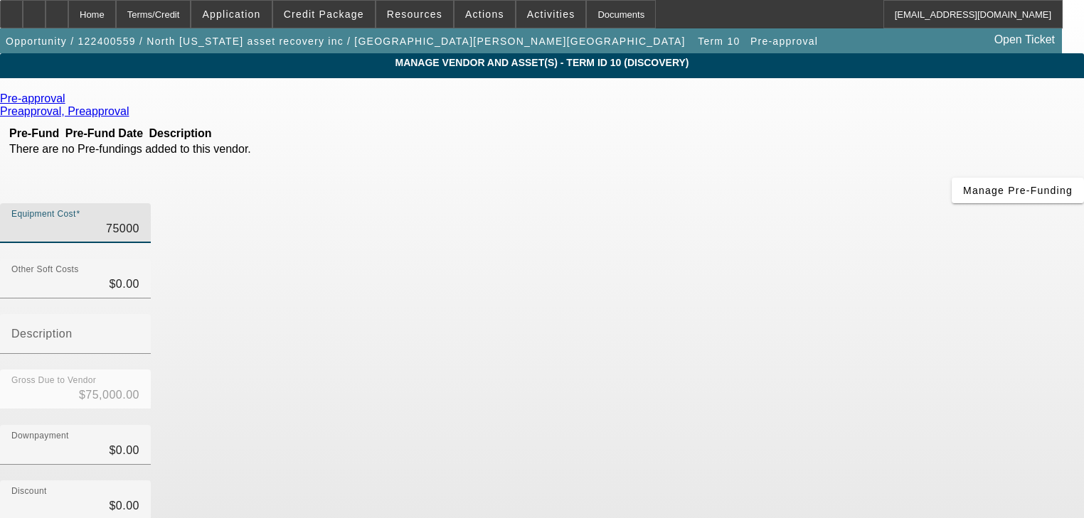
type input "$1.00"
type input "12"
type input "$12.00"
type input "122"
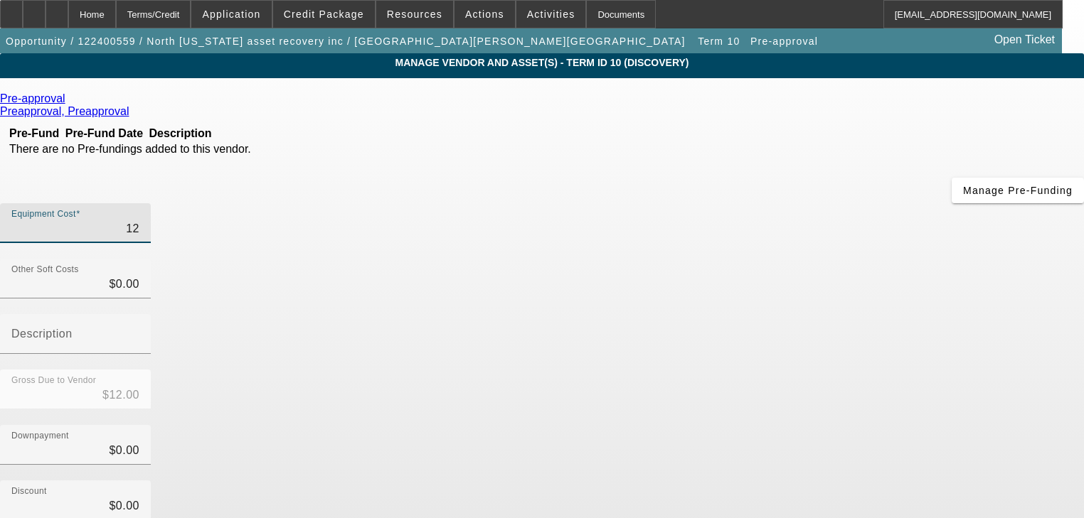
type input "$122.00"
type input "1226"
type input "$1,226.00"
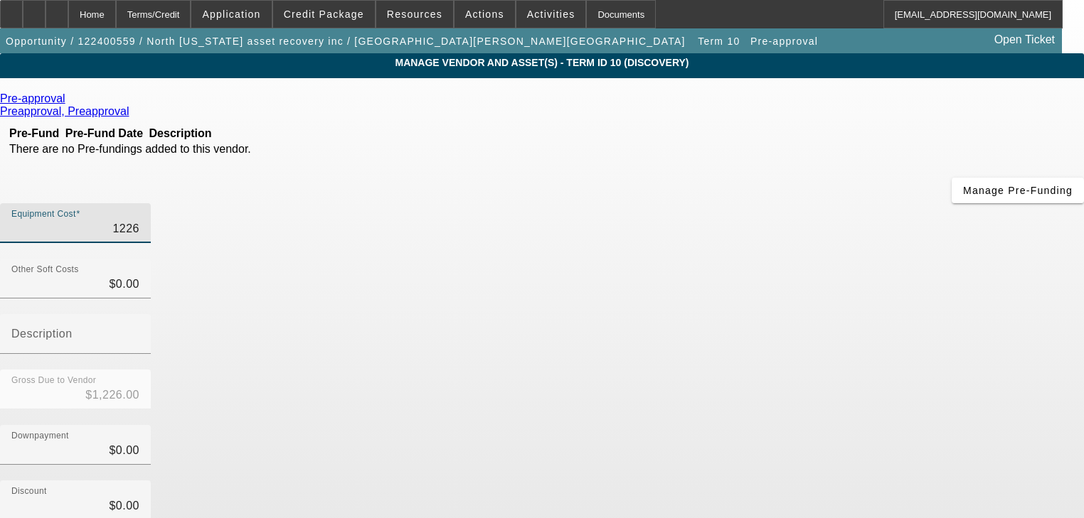
type input "12261"
type input "$12,261.00"
type input "122617"
type input "$122,617.00"
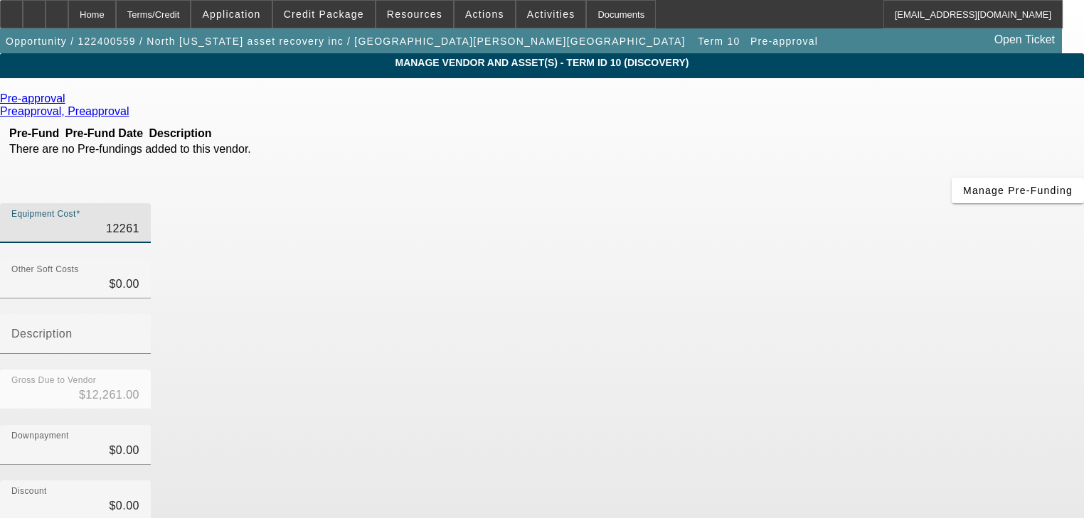
type input "$122,617.00"
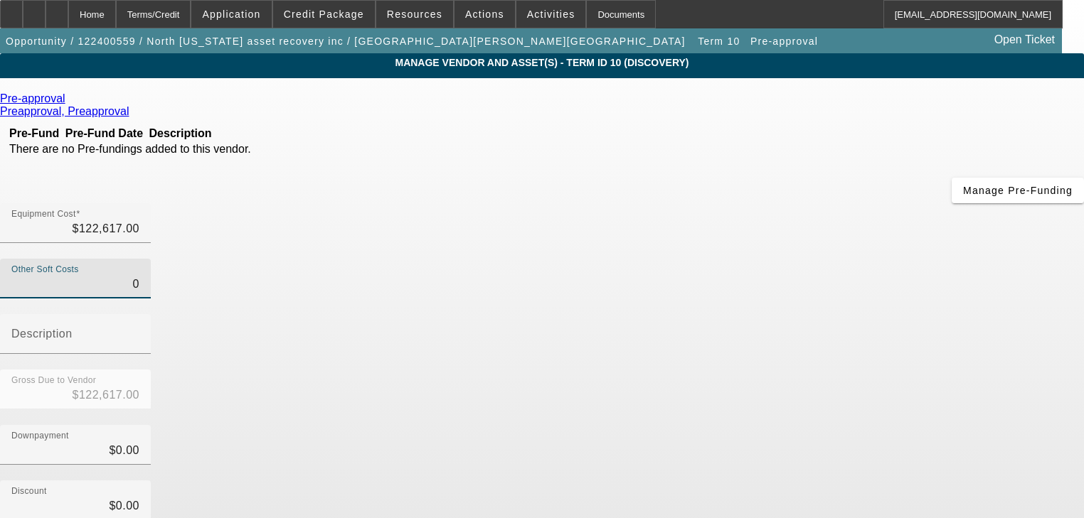
scroll to position [145, 0]
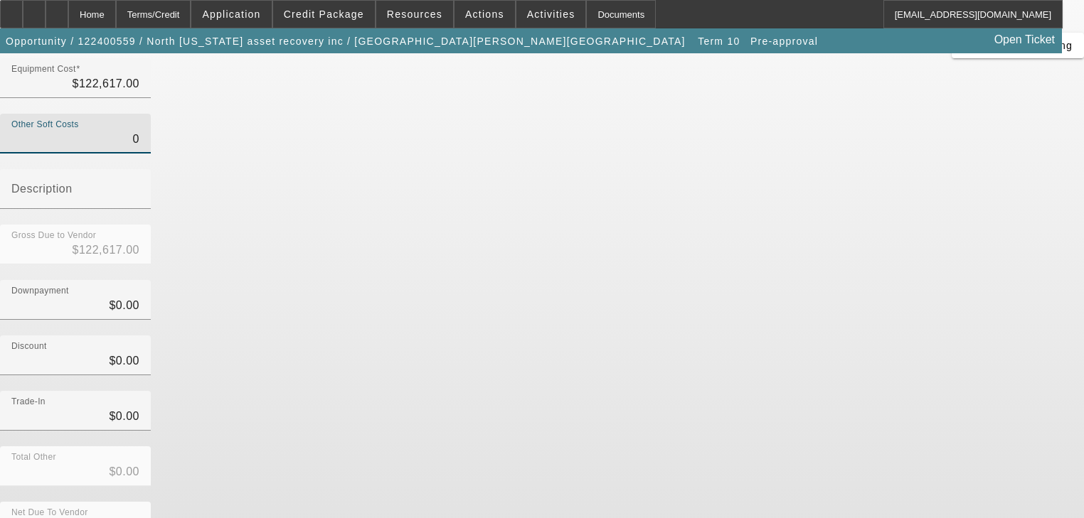
type input "$0.00"
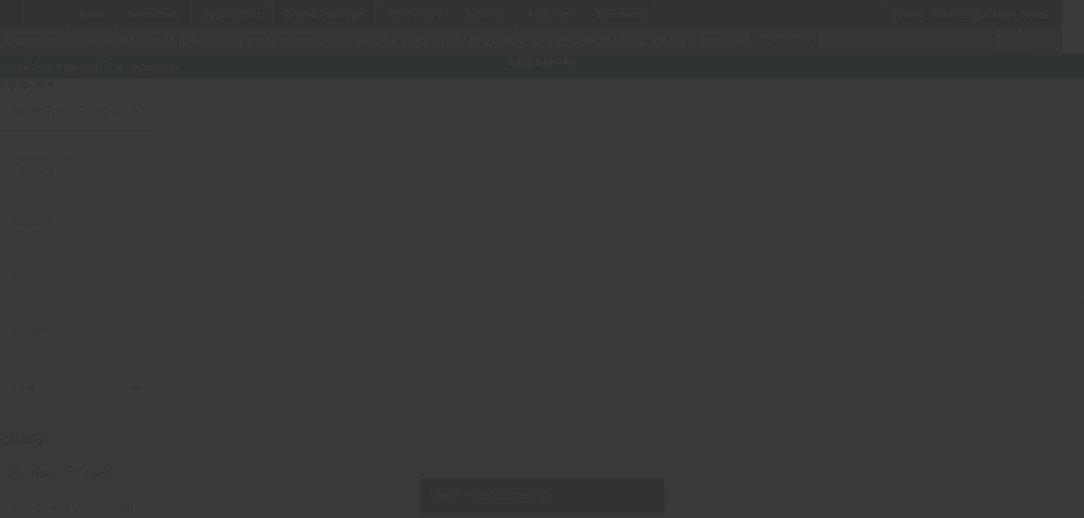
type input "Pre-Approval"
type input "Pre- Approval"
radio input "true"
type textarea "Rollback Tow Truck"
type input "4105 Saint Augustine Rd"
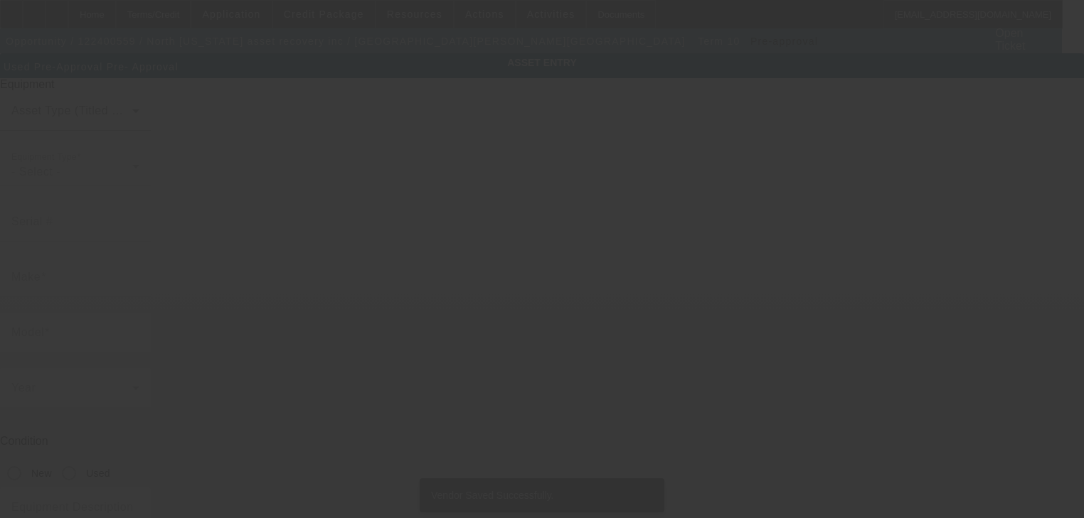
type input "Jacksonville"
type input "32207"
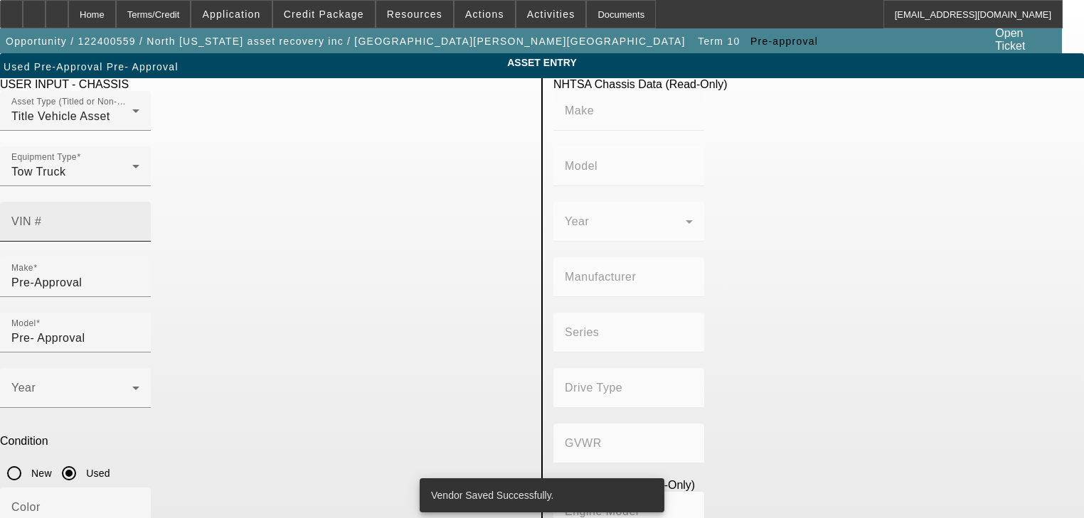
click at [139, 219] on input "VIN #" at bounding box center [75, 227] width 128 height 17
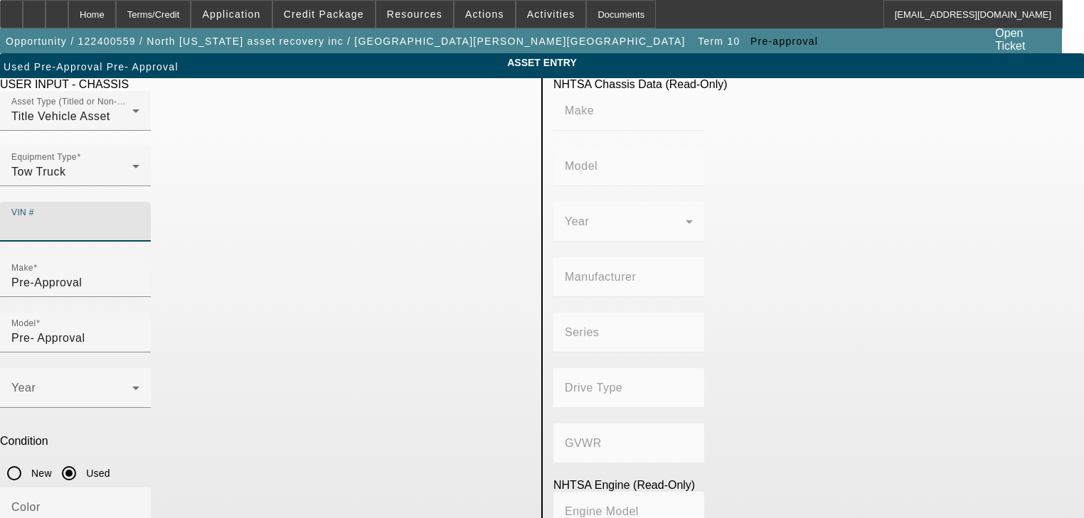
click at [139, 219] on input "VIN #" at bounding box center [75, 227] width 128 height 17
paste input "3C7WRLAL1RG398275"
type input "3C7WRLAL1RG398275"
type input "RAM"
type input "4500"
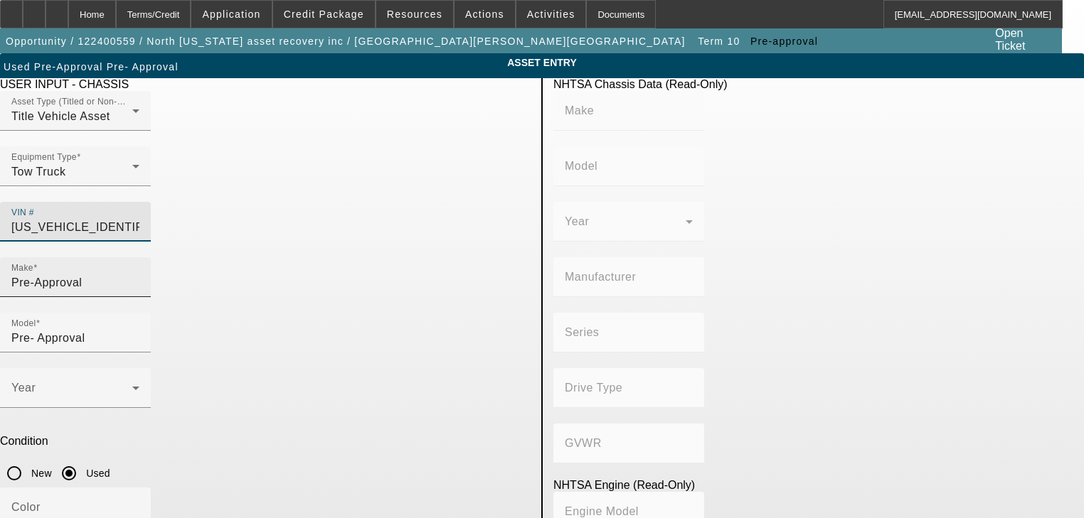
type input "CHRYSLER DE MEXICO TOLUCA"
type input "4WD/4-Wheel Drive/4x4"
type input "Class 4: 14,001 - 16,000 lb (6,350 - 7,258 kg)"
type input "6"
type input "Diesel"
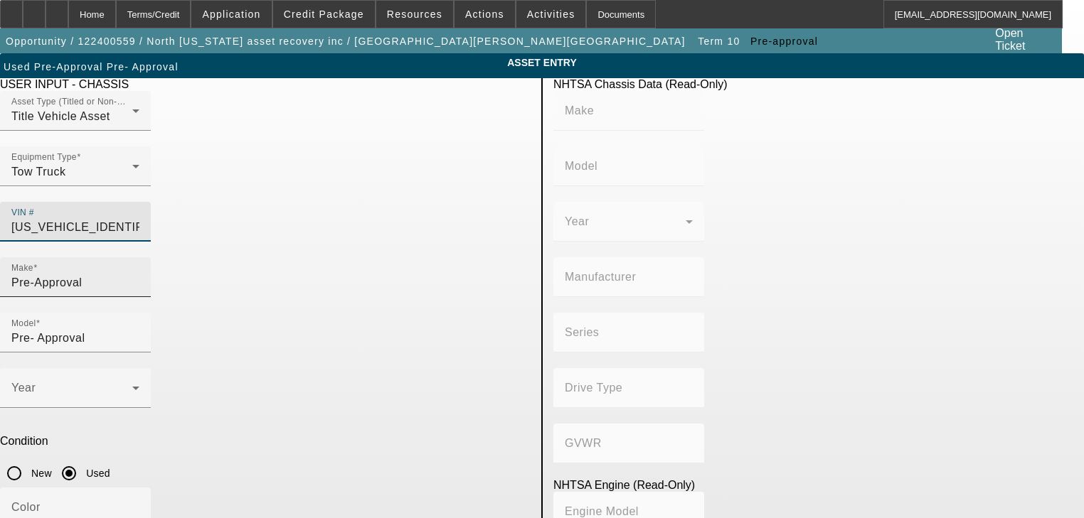
type input "408.85908543470"
type input "6.7"
type input "3C7WRLAL1RG398275"
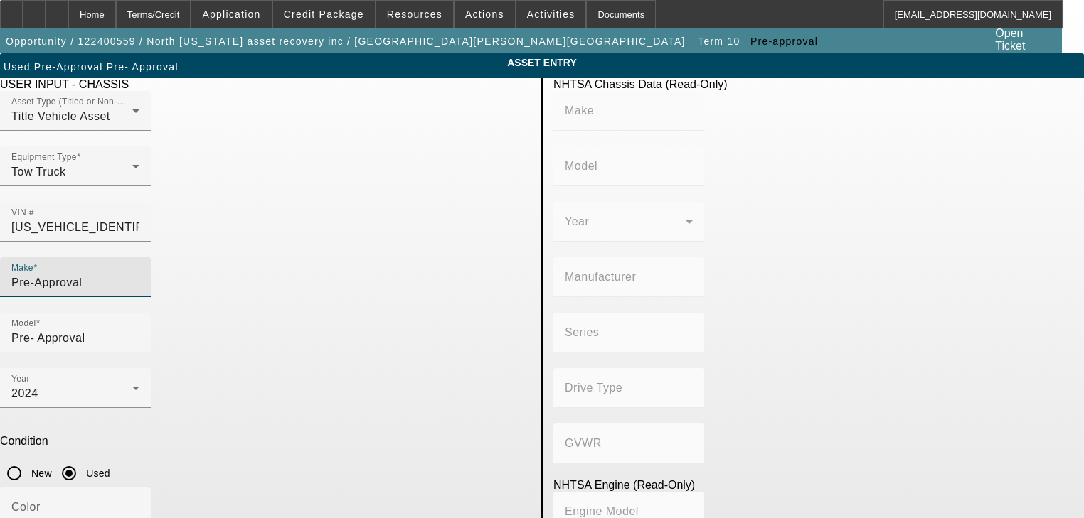
click at [139, 274] on input "Pre-Approval" at bounding box center [75, 282] width 128 height 17
type input "RAM"
type input "4500"
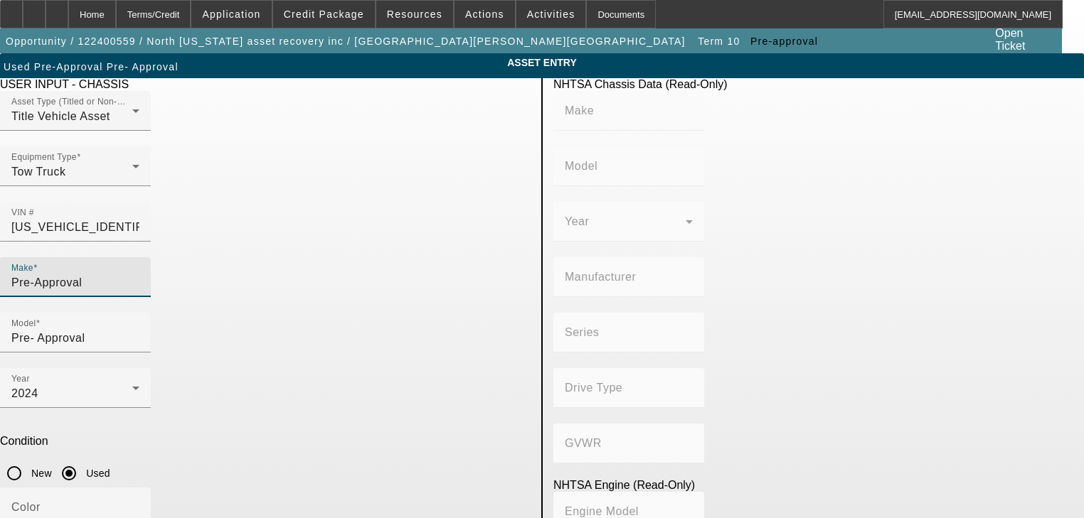
type input "CHRYSLER DE MEXICO TOLUCA"
type input "4WD/4-Wheel Drive/4x4"
type input "Class 4: 14,001 - 16,000 lb (6,350 - 7,258 kg)"
type input "6"
type input "Diesel"
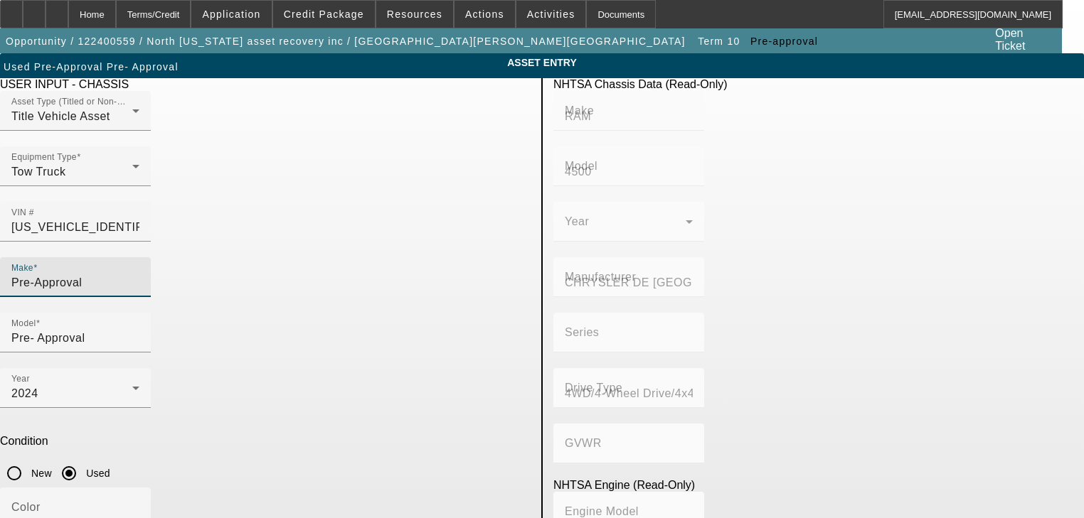
type input "408.85908543470"
type input "6.7"
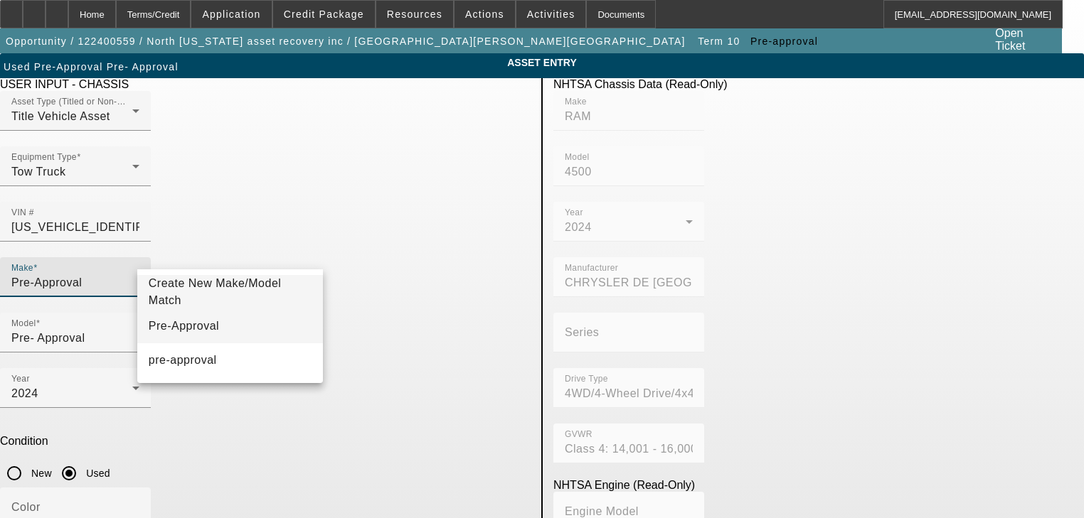
click at [284, 321] on mat-option "Pre-Approval" at bounding box center [230, 326] width 186 height 34
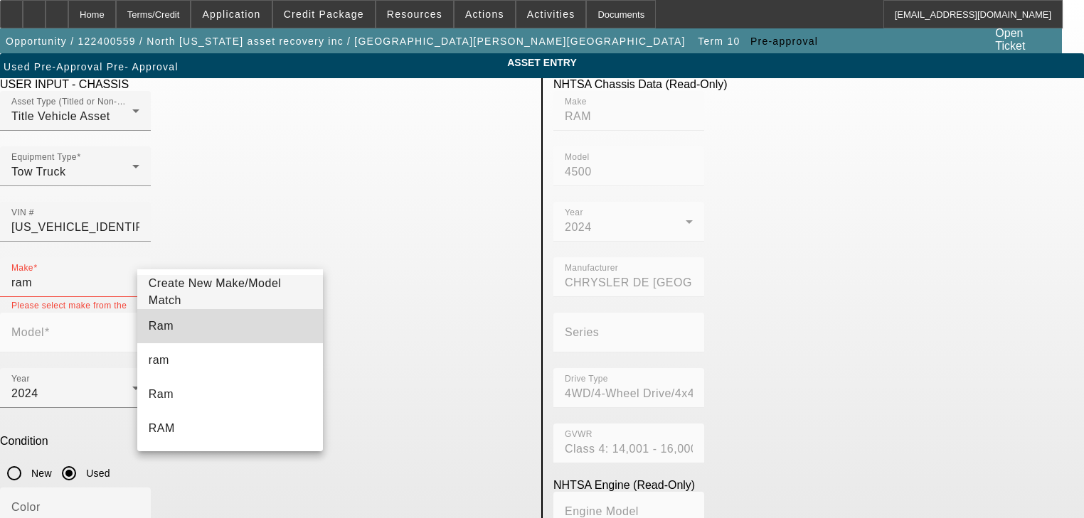
click at [276, 311] on mat-option "Ram" at bounding box center [230, 326] width 186 height 34
type input "Ram"
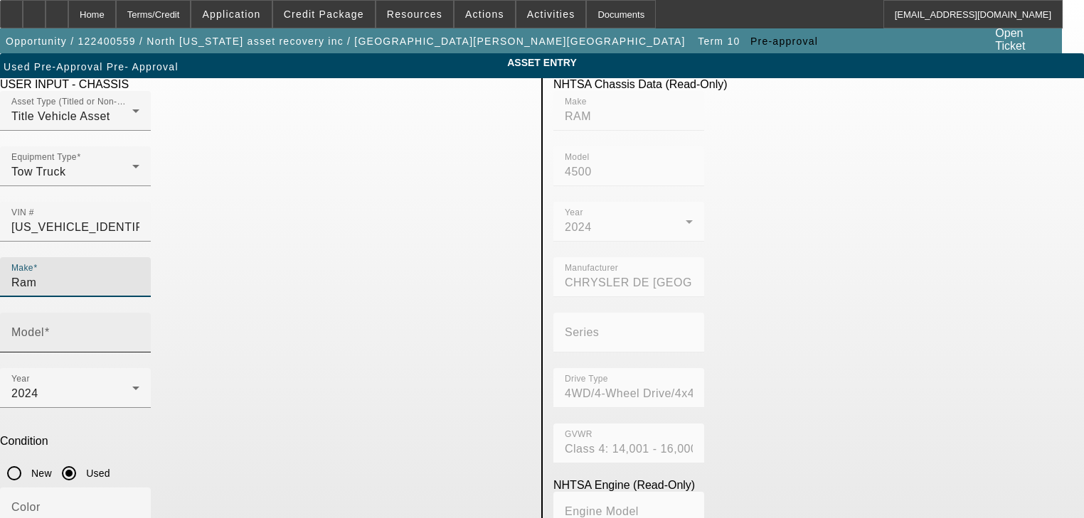
click at [44, 326] on mat-label "Model" at bounding box center [27, 332] width 33 height 12
click at [139, 330] on input "Model" at bounding box center [75, 338] width 128 height 17
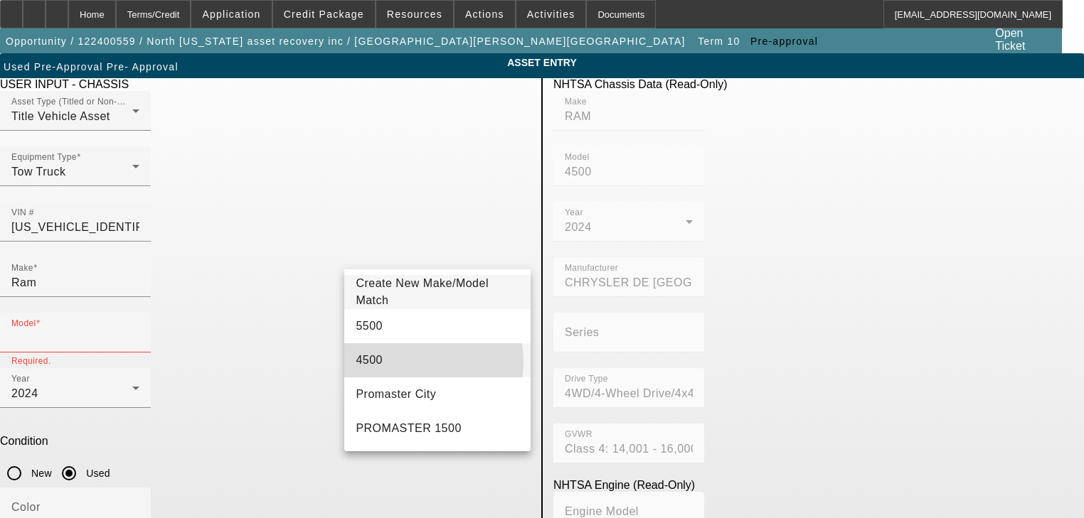
click at [408, 362] on mat-option "4500" at bounding box center [437, 360] width 186 height 34
type input "4500"
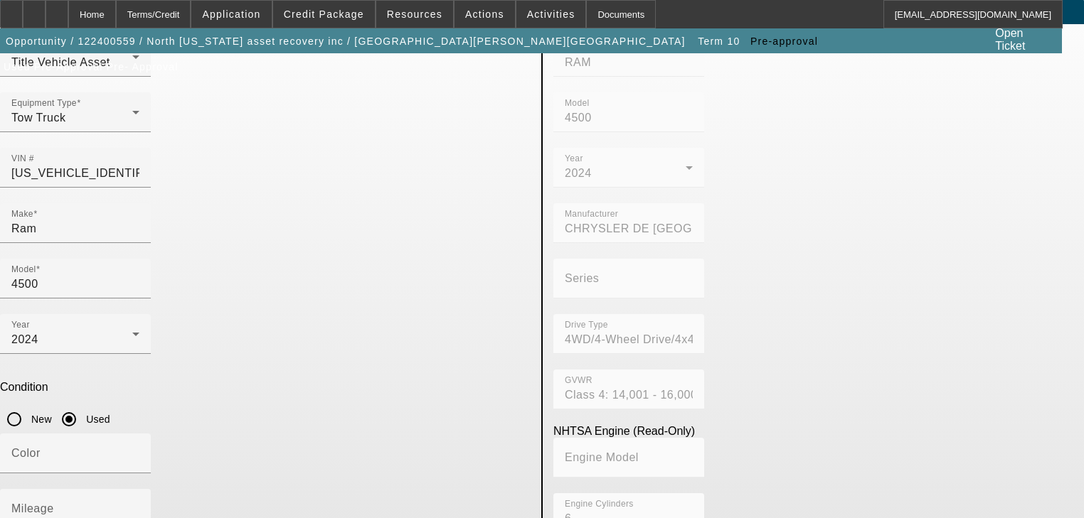
scroll to position [102, 0]
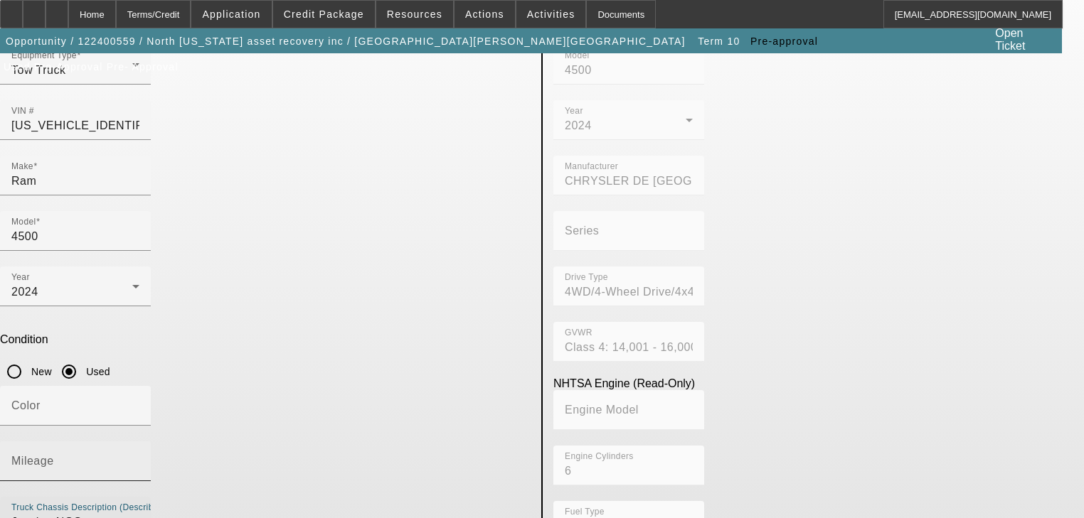
type textarea "Jerrdan NGS"
click at [139, 459] on input "Mileage" at bounding box center [75, 467] width 128 height 17
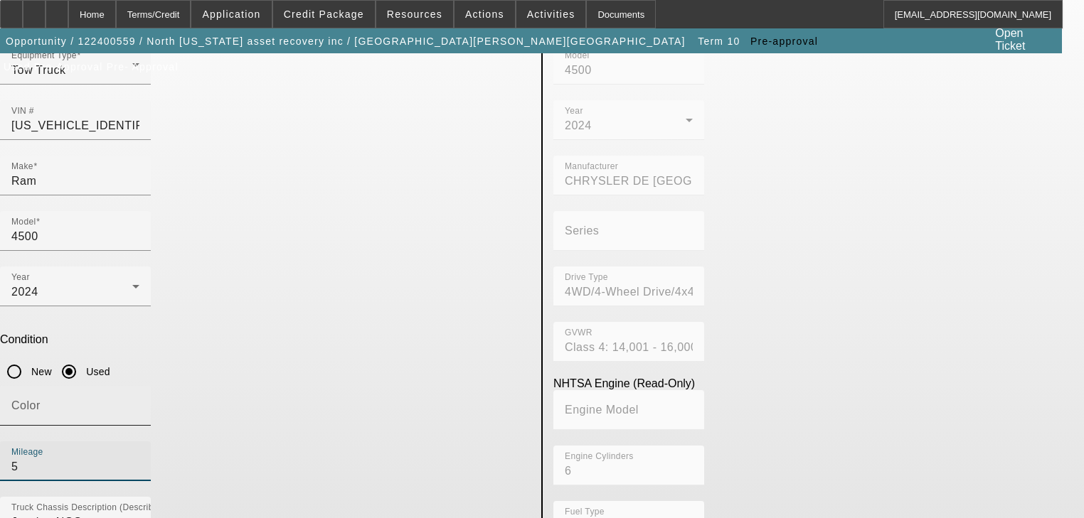
type input "5"
click at [139, 403] on input "Color" at bounding box center [75, 411] width 128 height 17
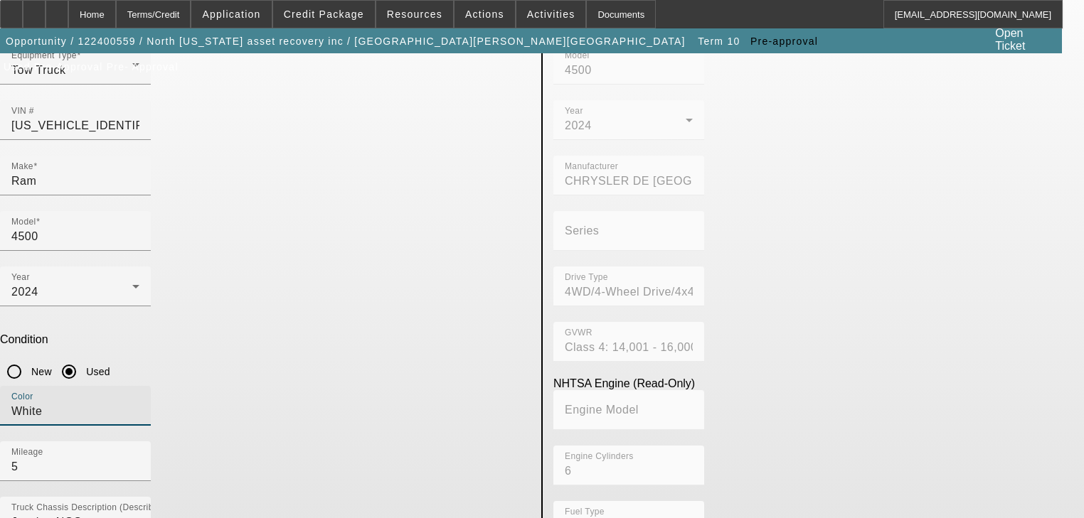
type input "White"
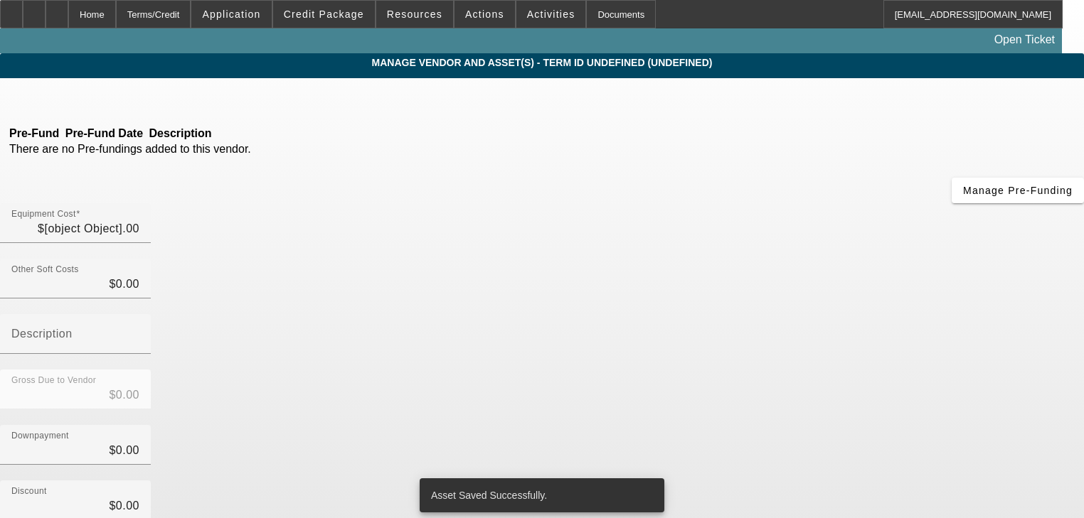
type input "$122,617.00"
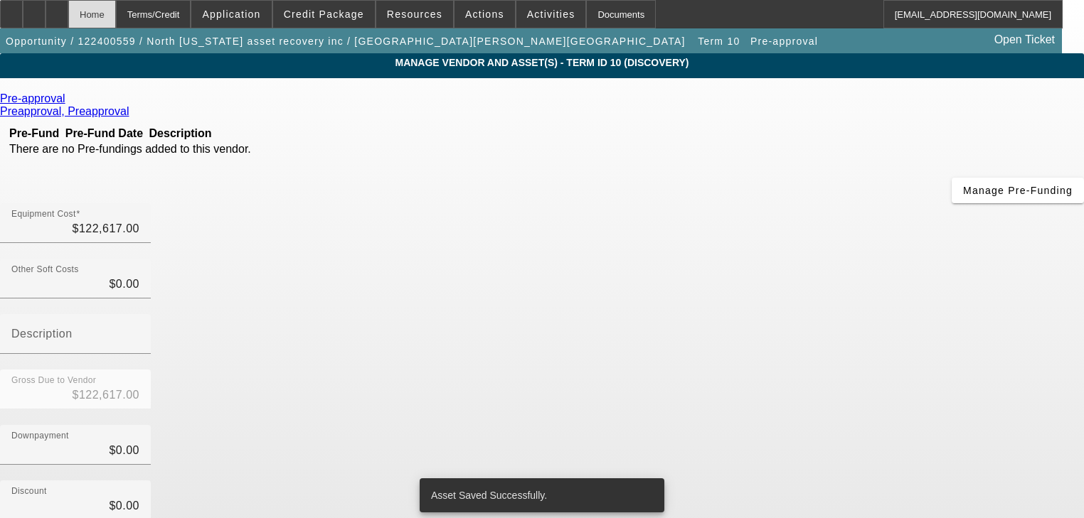
click at [116, 21] on div "Home" at bounding box center [92, 14] width 48 height 28
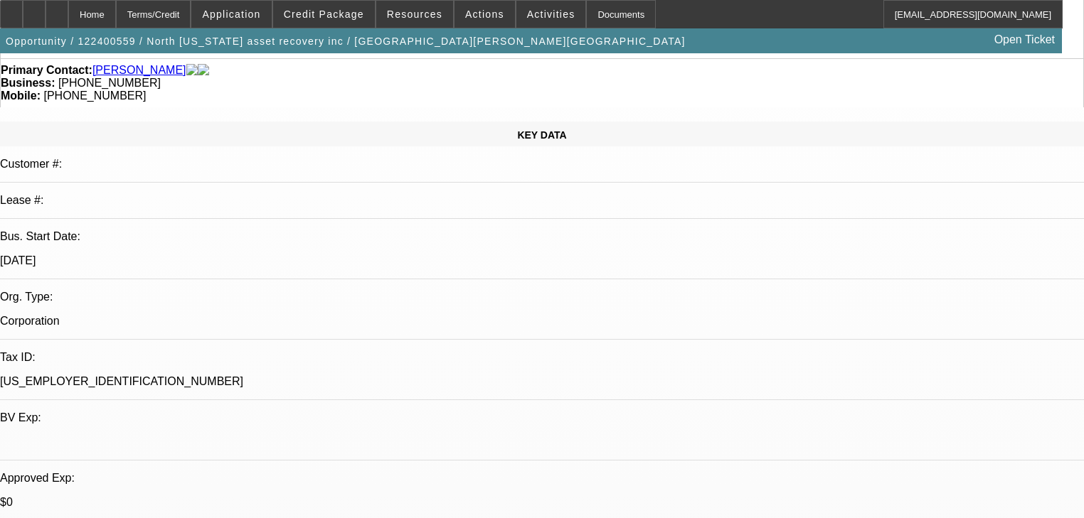
select select "0"
select select "0.1"
select select "4"
select select "0"
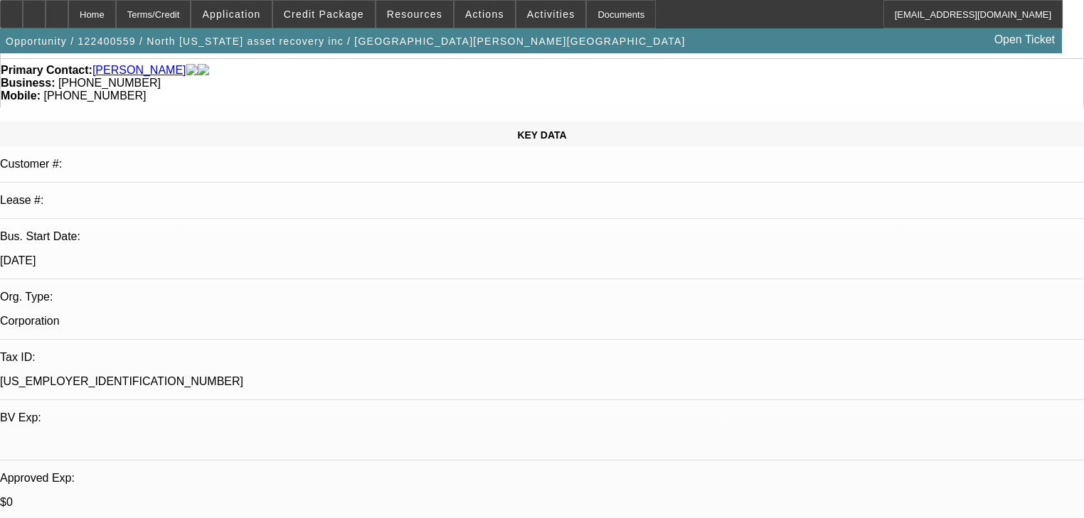
select select "0"
select select "6"
select select "0.1"
select select "0"
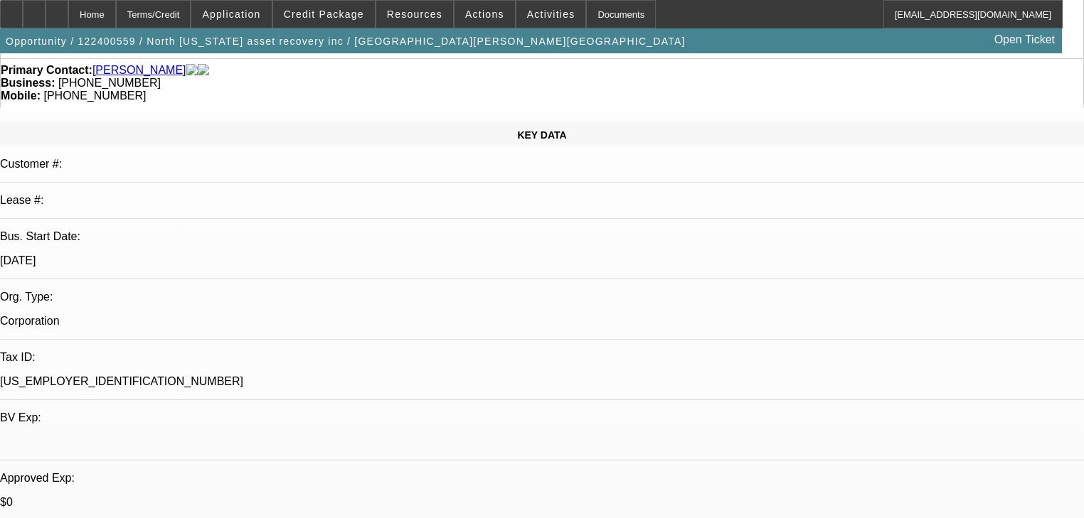
select select "0"
select select "6"
select select "0"
select select "0.1"
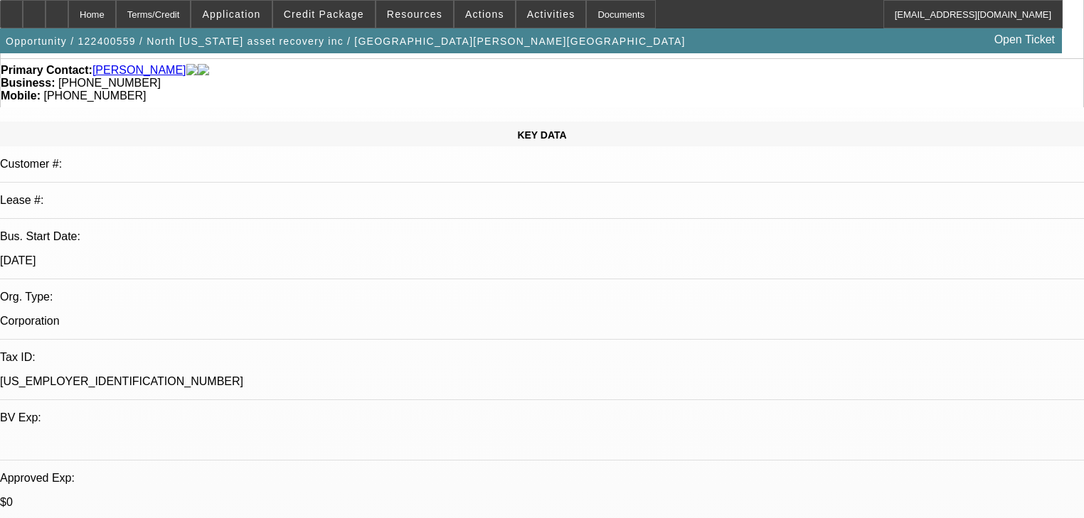
select select "4"
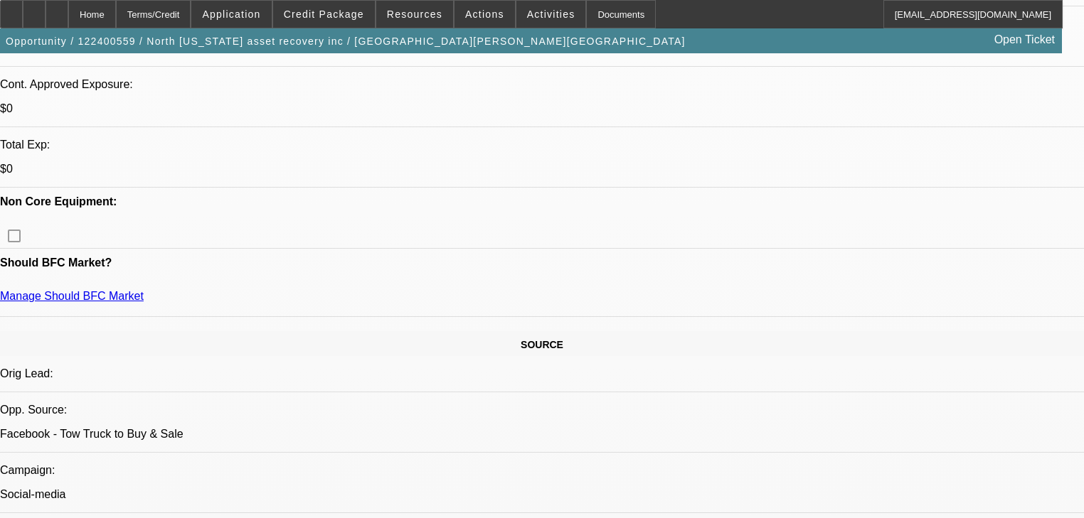
scroll to position [910, 0]
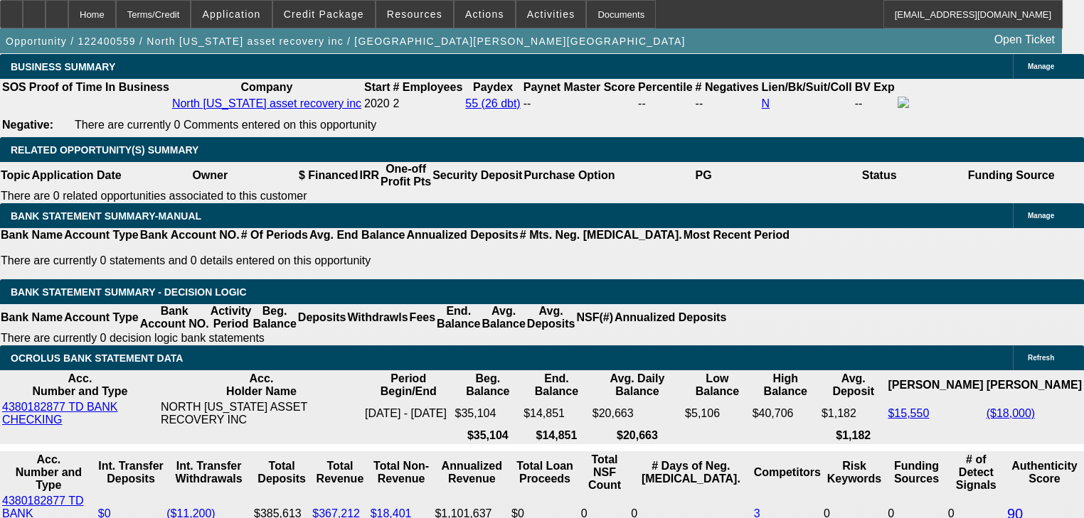
scroll to position [2389, 0]
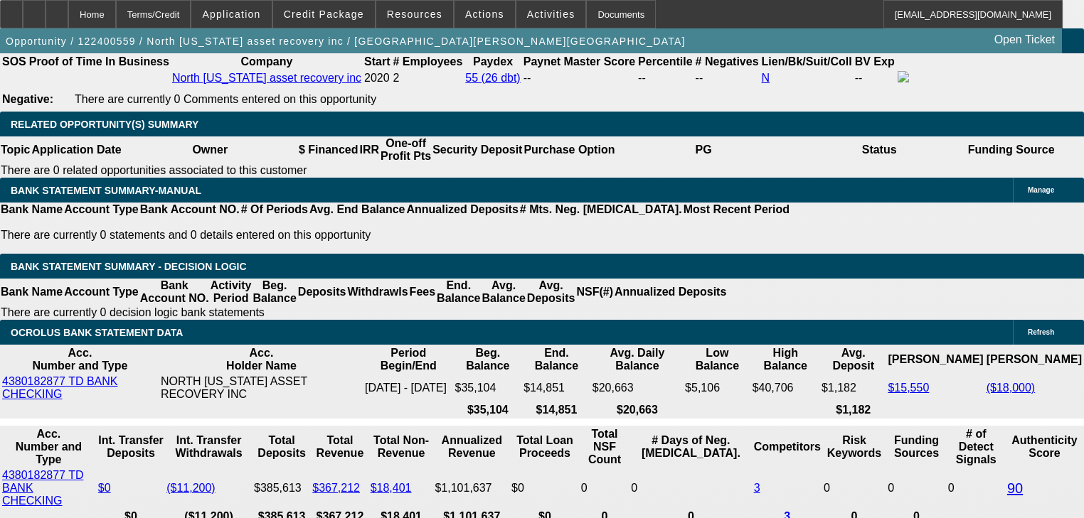
type input "$0.00"
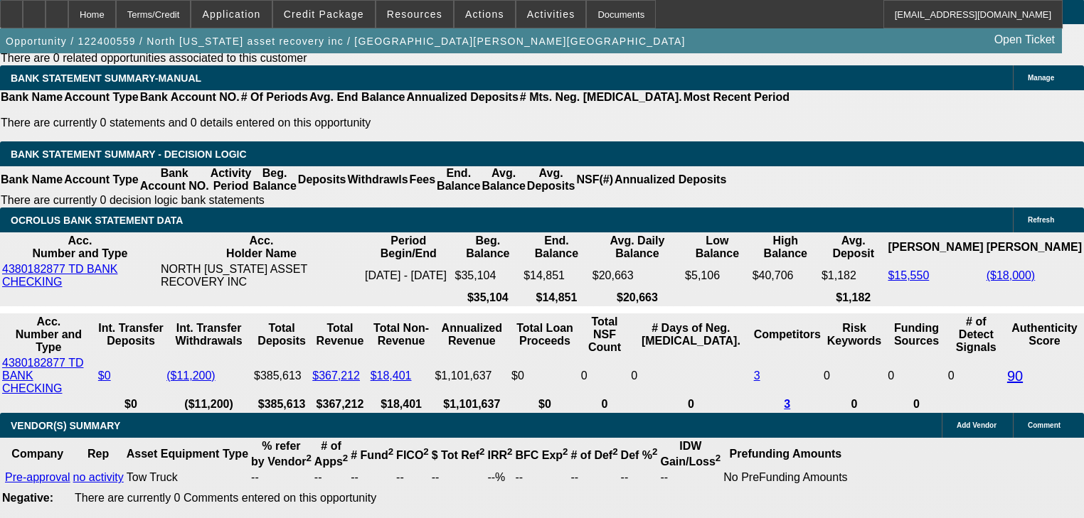
scroll to position [2503, 0]
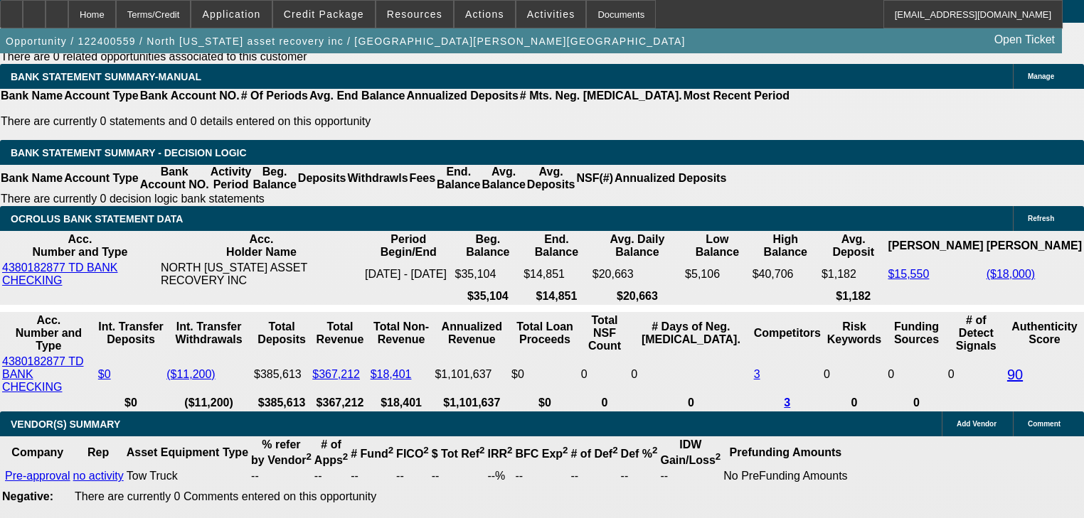
type input "2"
type input "$2,149.20"
type input "22"
type input "$3,386.55"
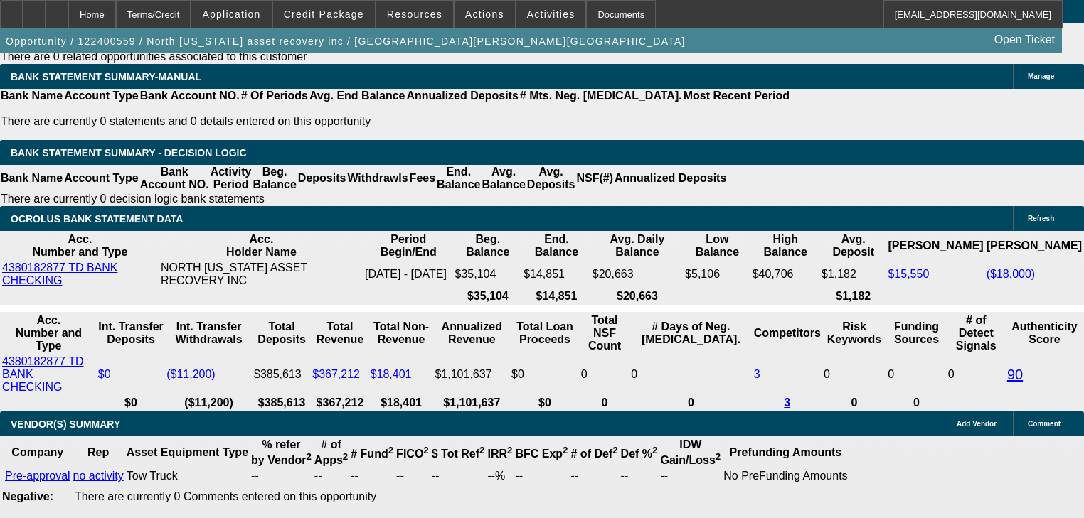
type input "22"
select select "3"
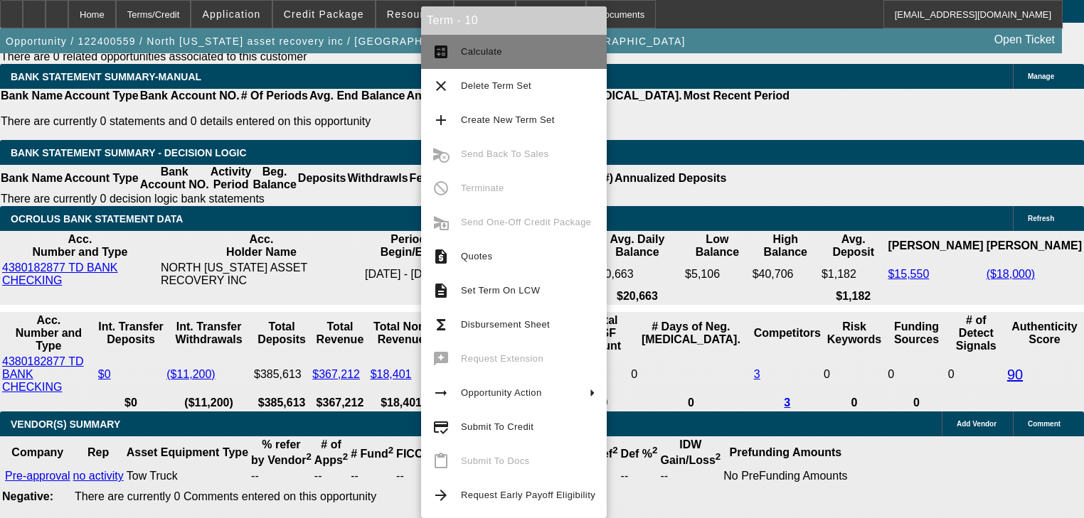
click at [456, 58] on button "calculate Calculate" at bounding box center [514, 52] width 186 height 34
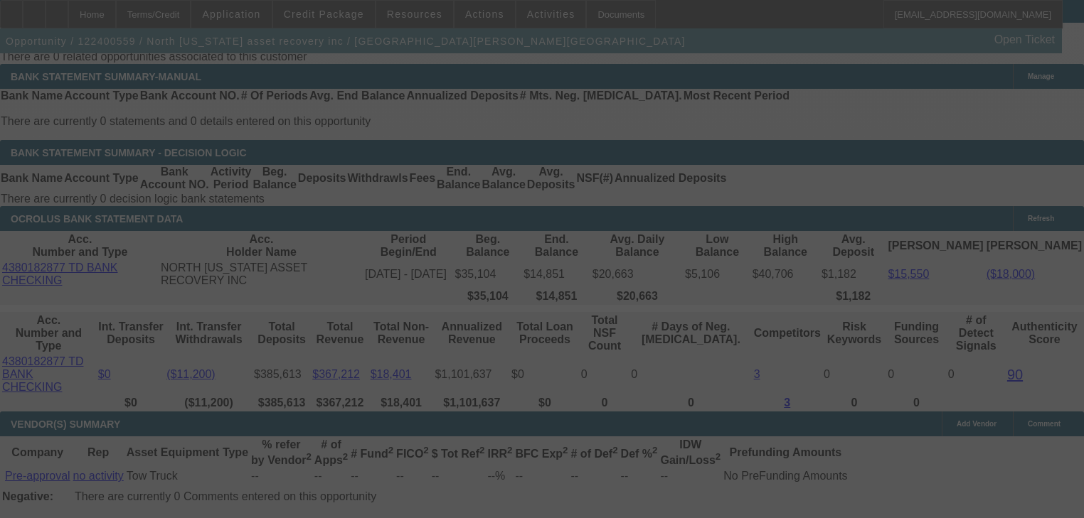
select select "0"
select select "3"
select select "0"
select select "6"
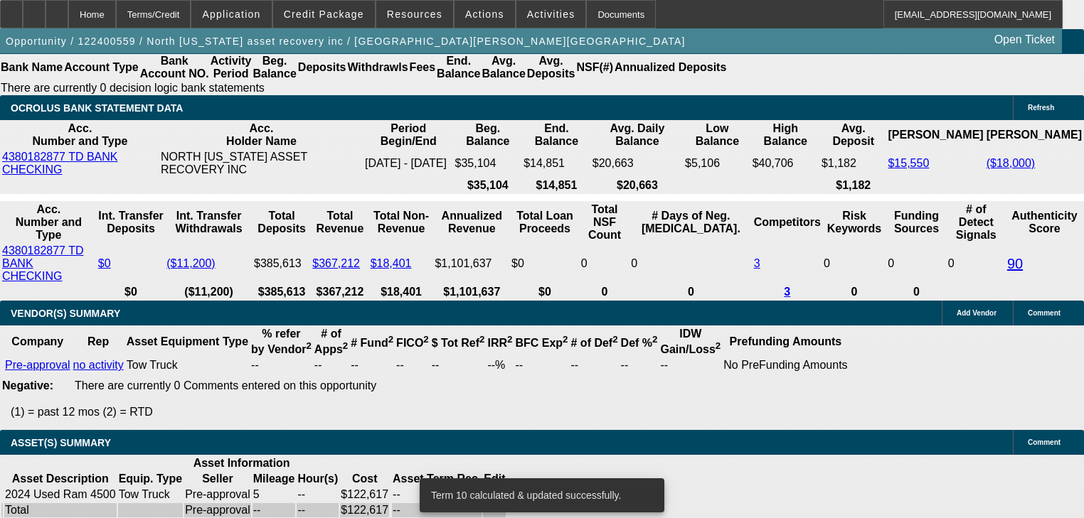
scroll to position [2594, 0]
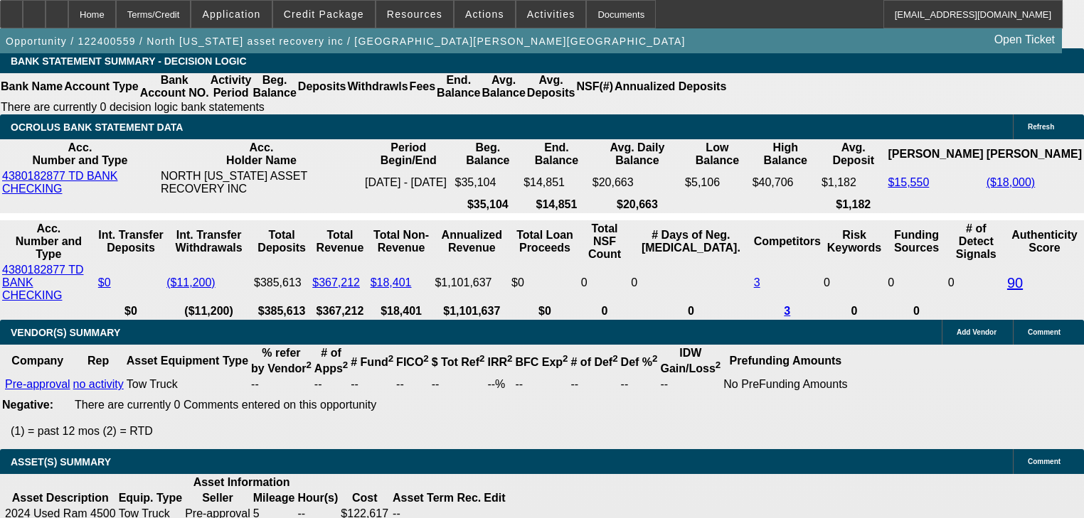
type input "2"
type input "UNKNOWN"
type input "$2,149.20"
type input "25"
type input "$3,598.97"
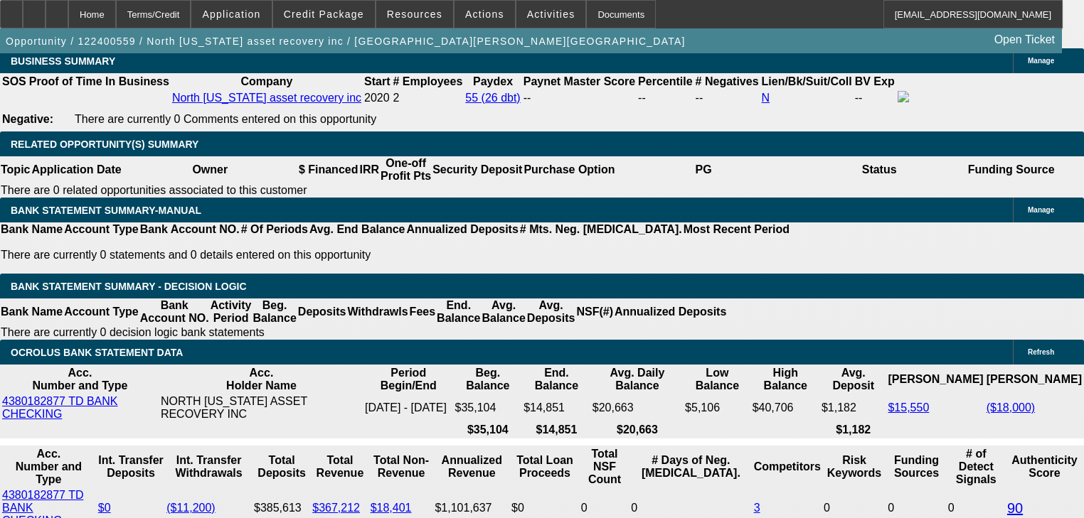
scroll to position [2367, 0]
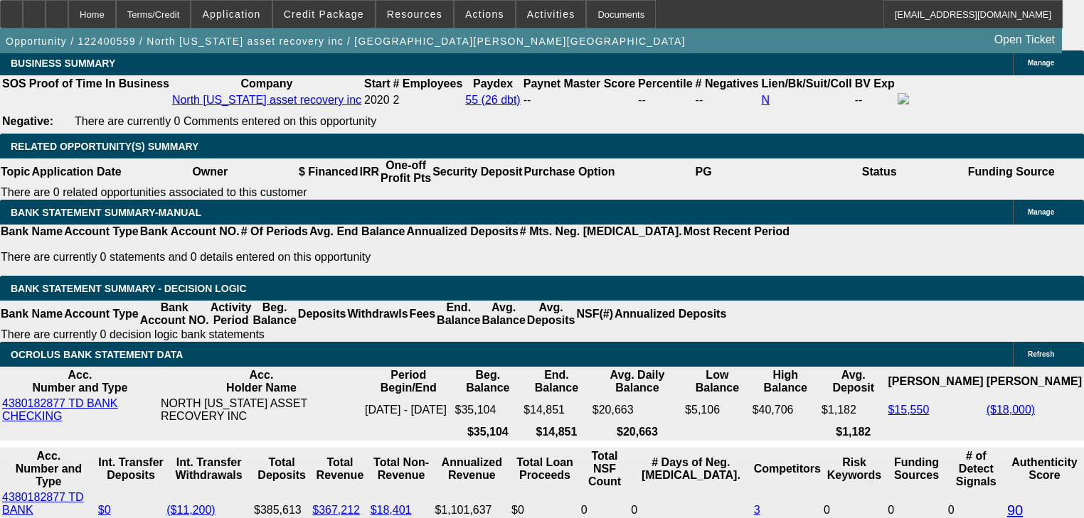
type input "25"
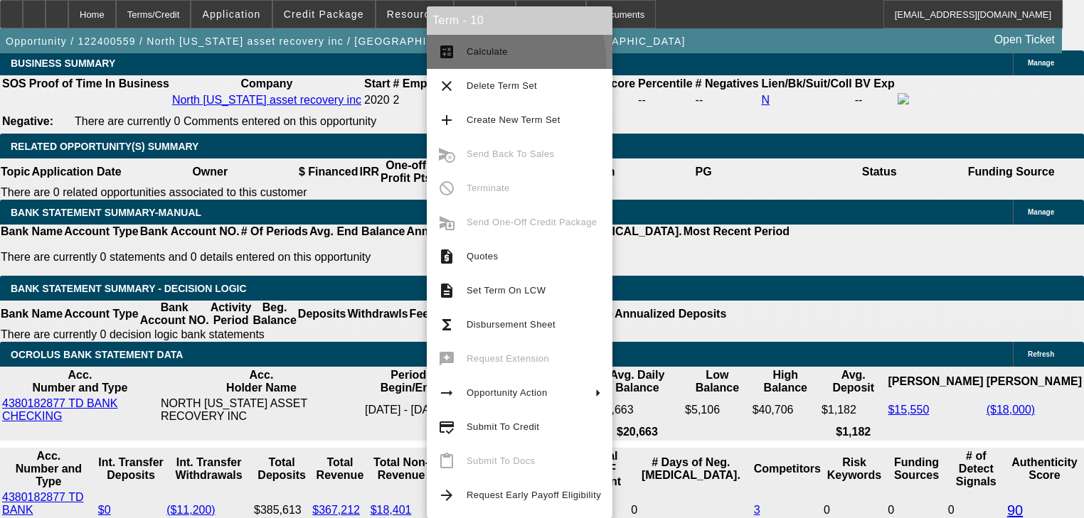
click at [480, 65] on button "calculate Calculate" at bounding box center [520, 52] width 186 height 34
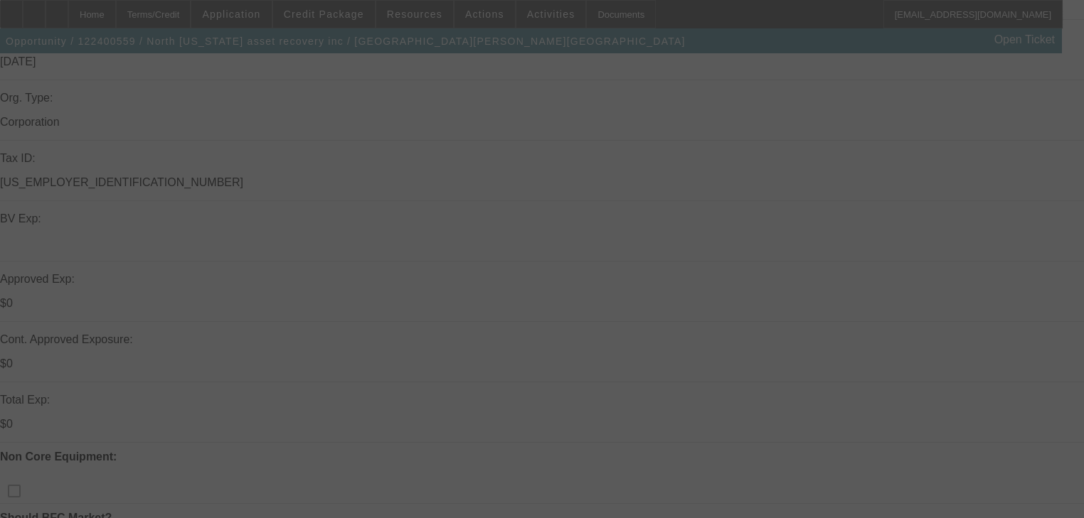
scroll to position [376, 0]
select select "0"
select select "3"
select select "0"
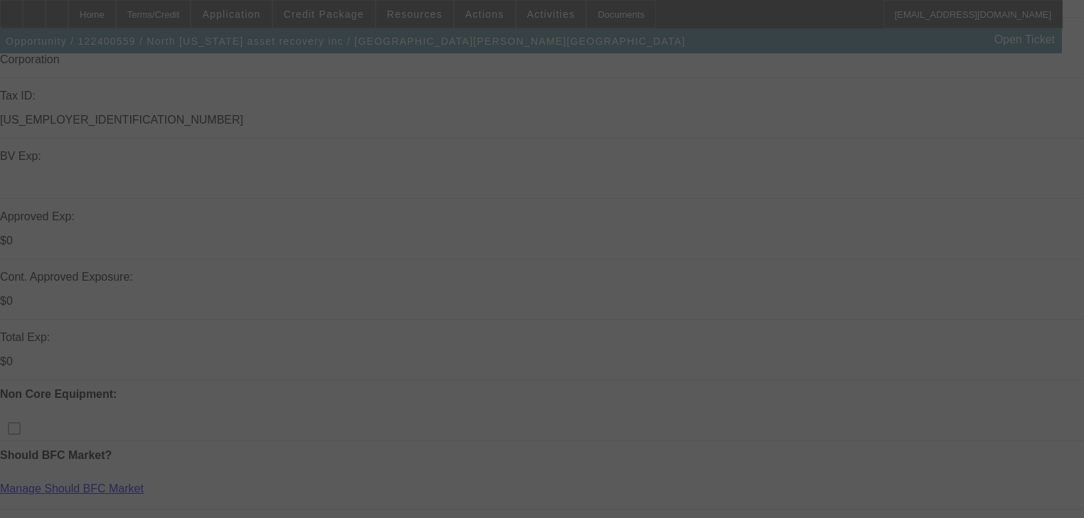
select select "6"
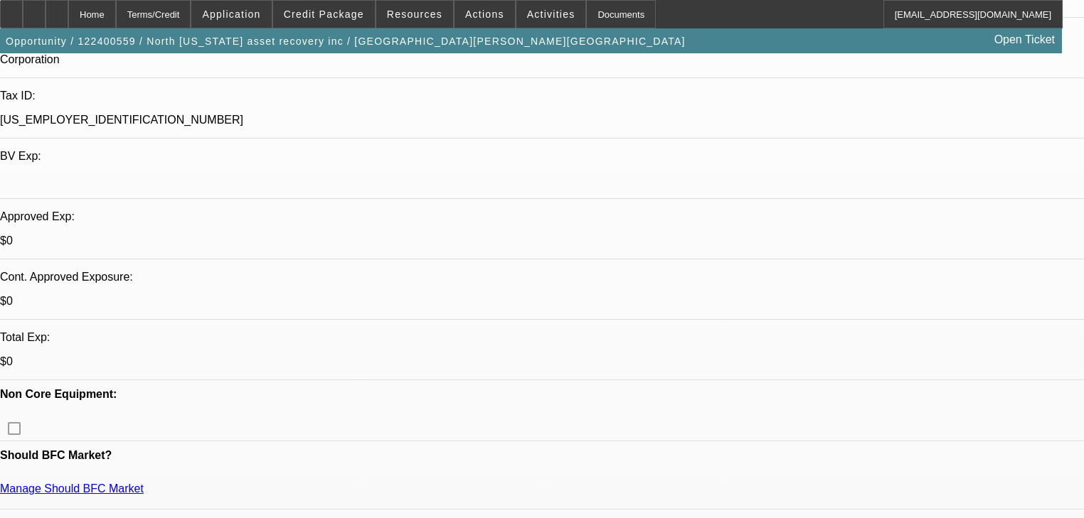
scroll to position [0, 0]
radio input "true"
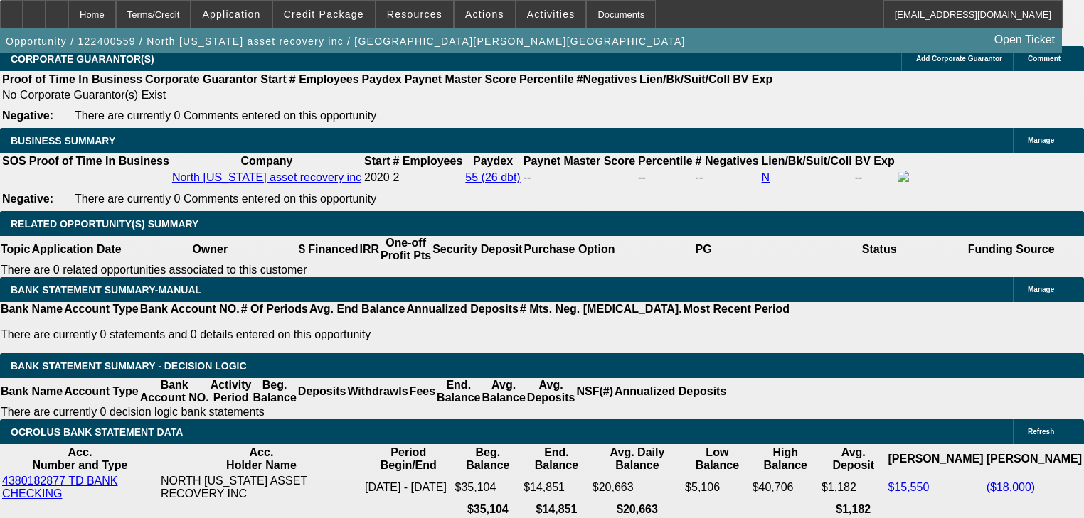
scroll to position [2310, 0]
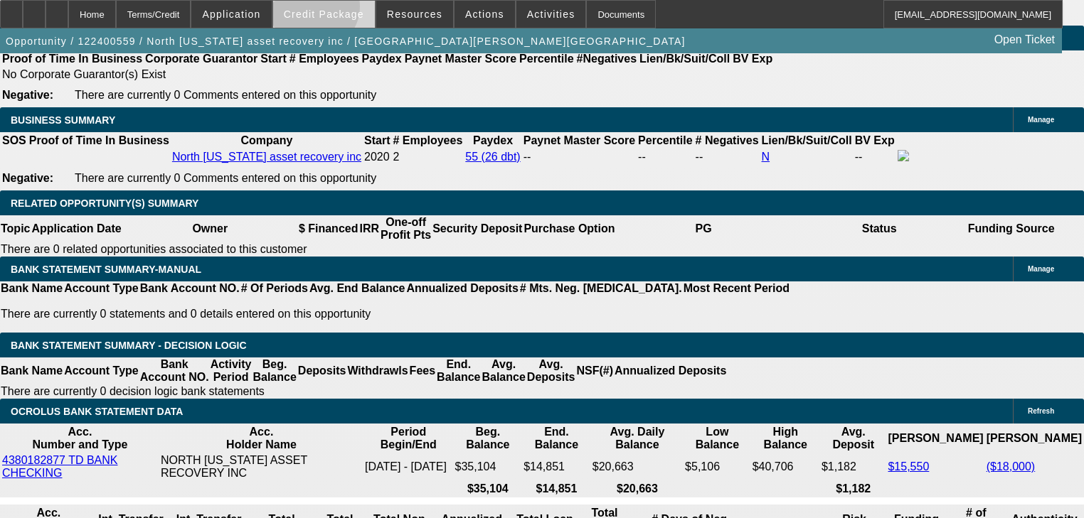
click at [335, 10] on span "Credit Package" at bounding box center [324, 14] width 80 height 11
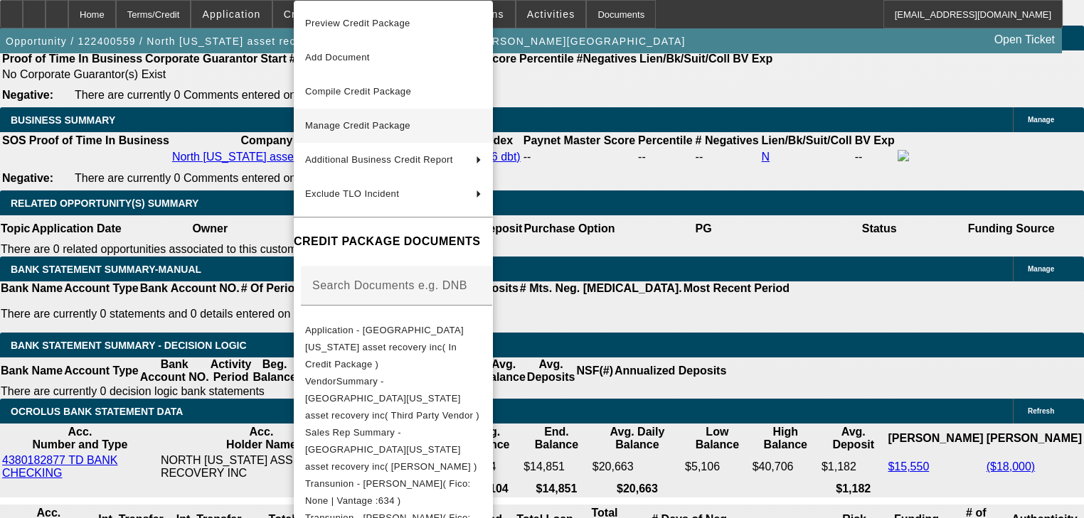
click at [392, 133] on span "Manage Credit Package" at bounding box center [393, 125] width 176 height 17
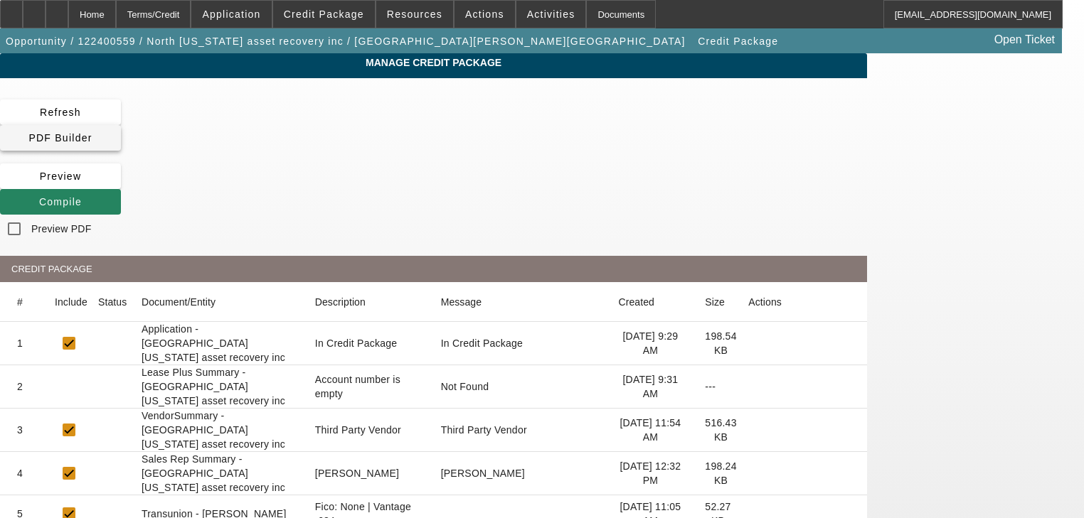
click at [121, 123] on span at bounding box center [60, 138] width 121 height 34
click at [260, 67] on span "Manage Credit Package" at bounding box center [433, 62] width 845 height 11
click at [116, 17] on div "Home" at bounding box center [92, 14] width 48 height 28
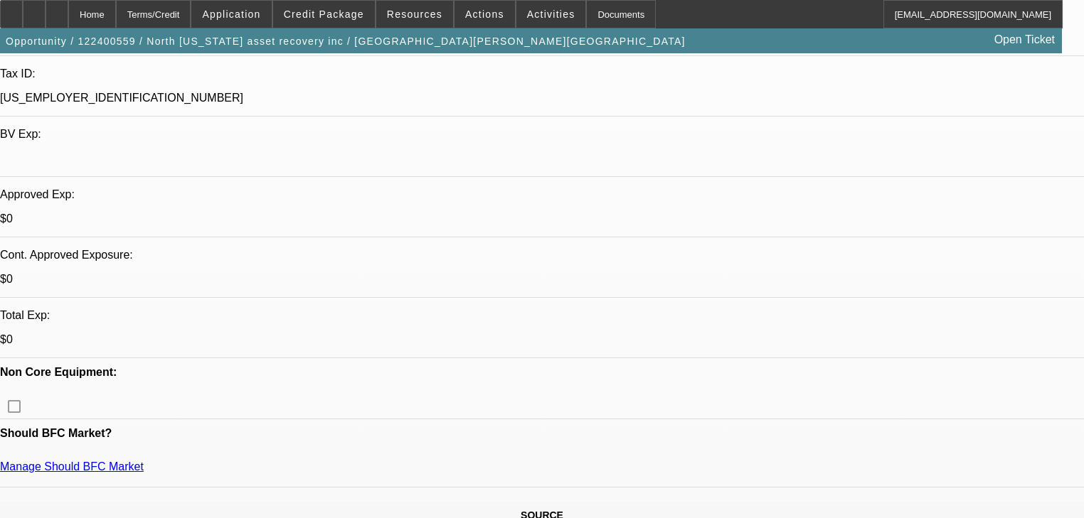
select select "0"
select select "0.1"
select select "4"
select select "0"
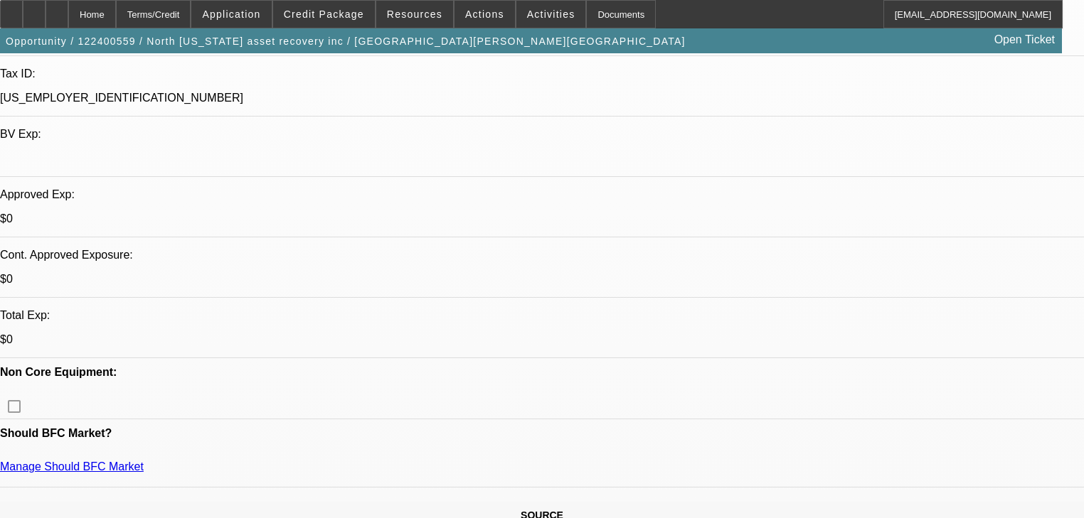
select select "0"
select select "3"
select select "0"
select select "6"
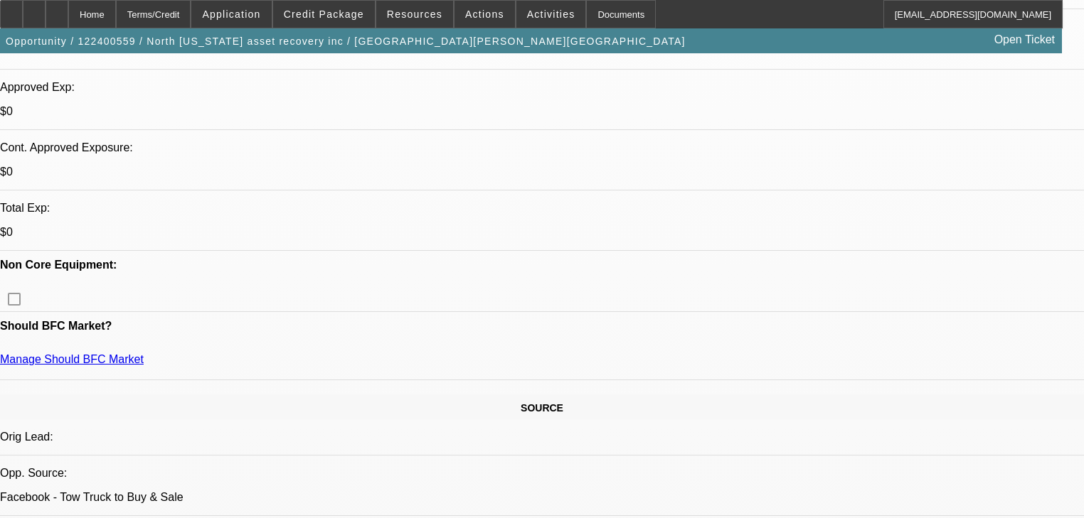
scroll to position [512, 0]
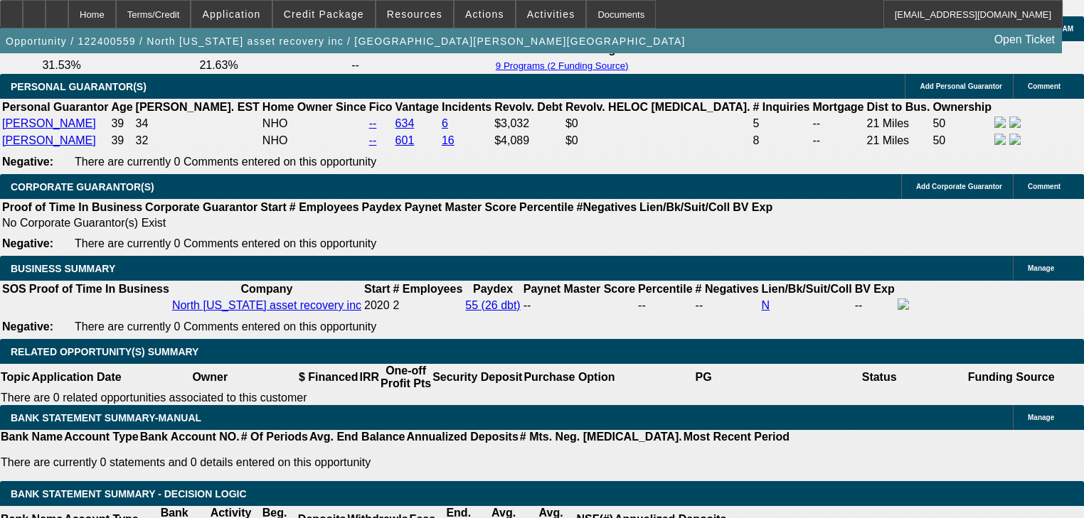
scroll to position [2161, 0]
click at [336, 19] on span "Credit Package" at bounding box center [324, 14] width 80 height 11
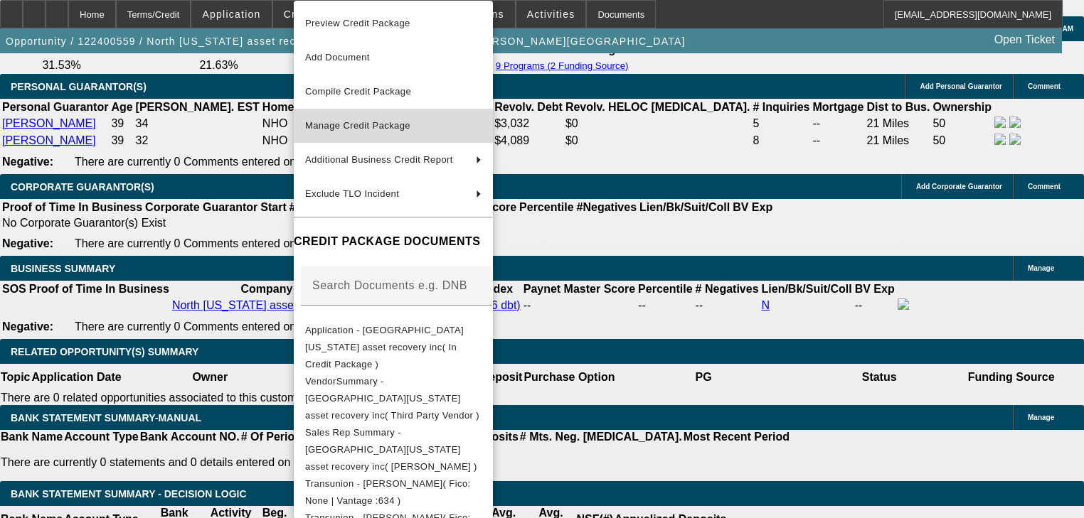
click at [344, 131] on span "Manage Credit Package" at bounding box center [393, 125] width 176 height 17
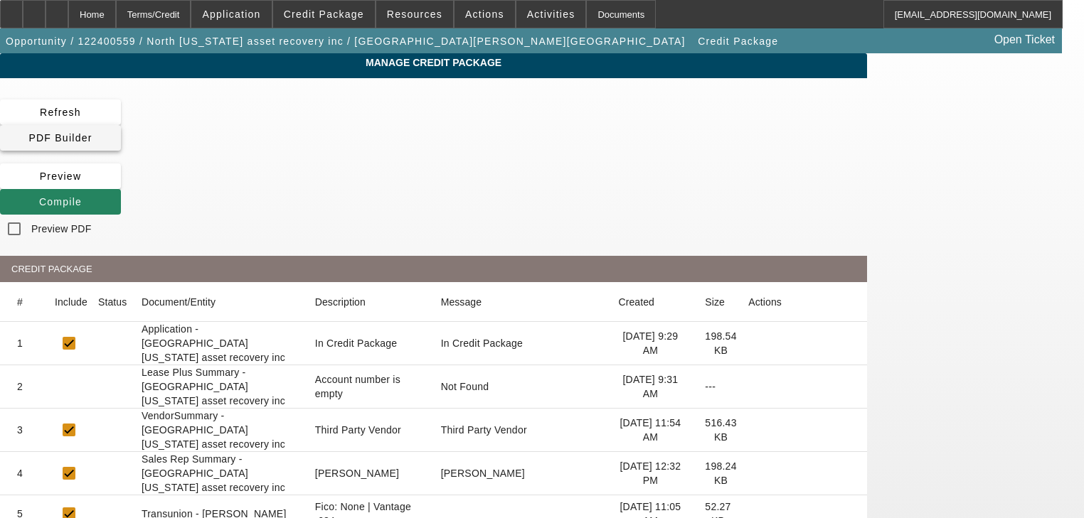
click at [92, 132] on span "PDF Builder" at bounding box center [59, 137] width 63 height 11
click at [82, 196] on span "Compile" at bounding box center [60, 201] width 43 height 11
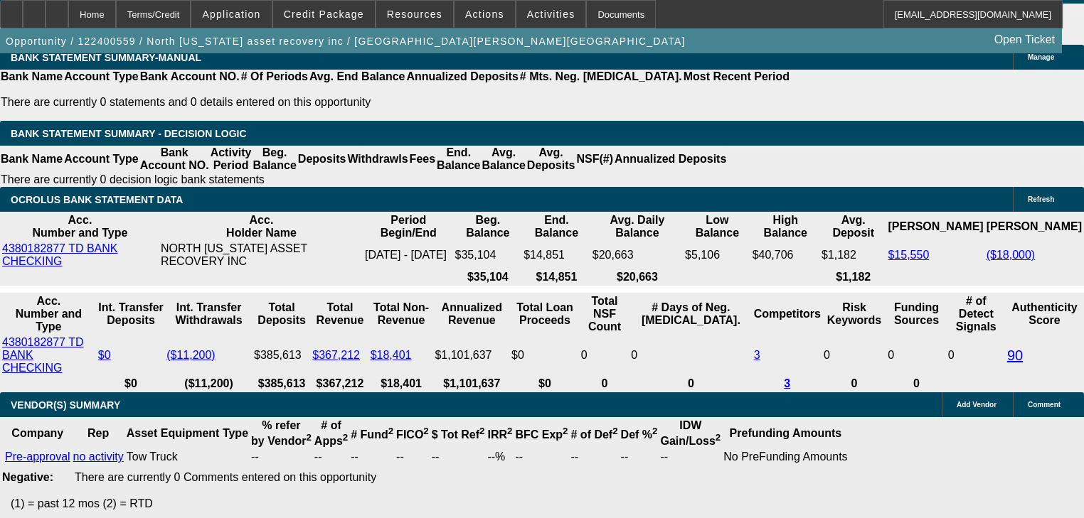
scroll to position [2493, 0]
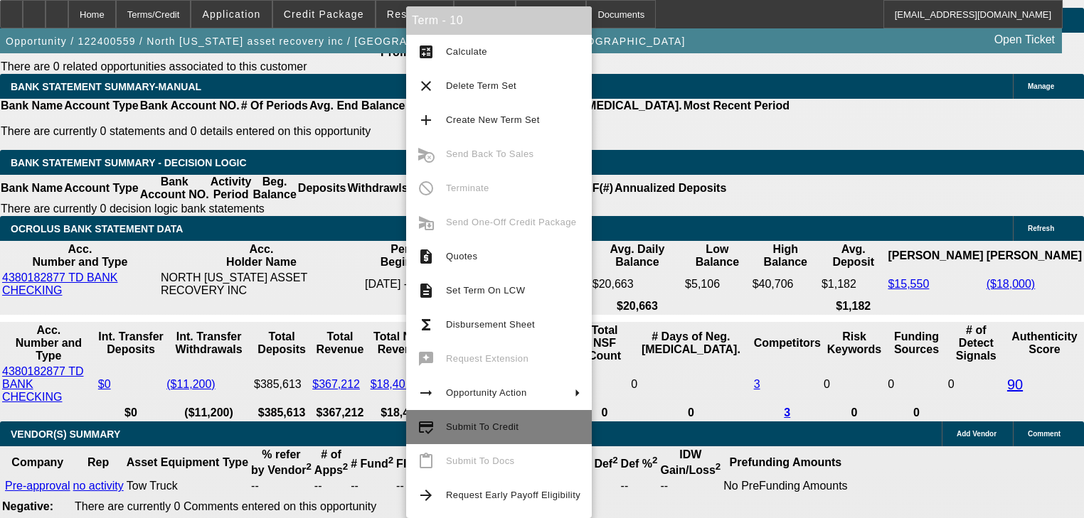
click at [501, 428] on span "Submit To Credit" at bounding box center [482, 427] width 73 height 11
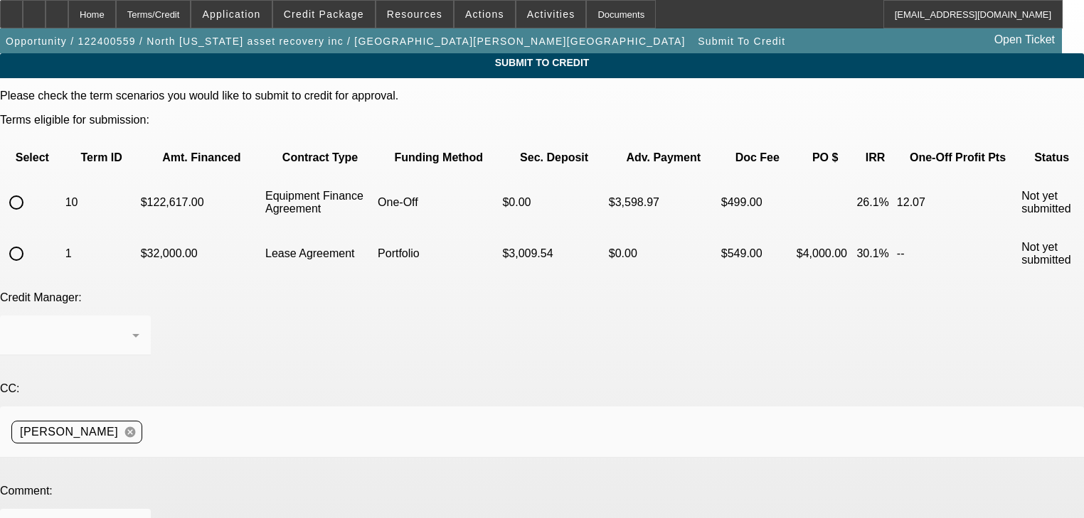
click at [31, 240] on input "radio" at bounding box center [16, 254] width 28 height 28
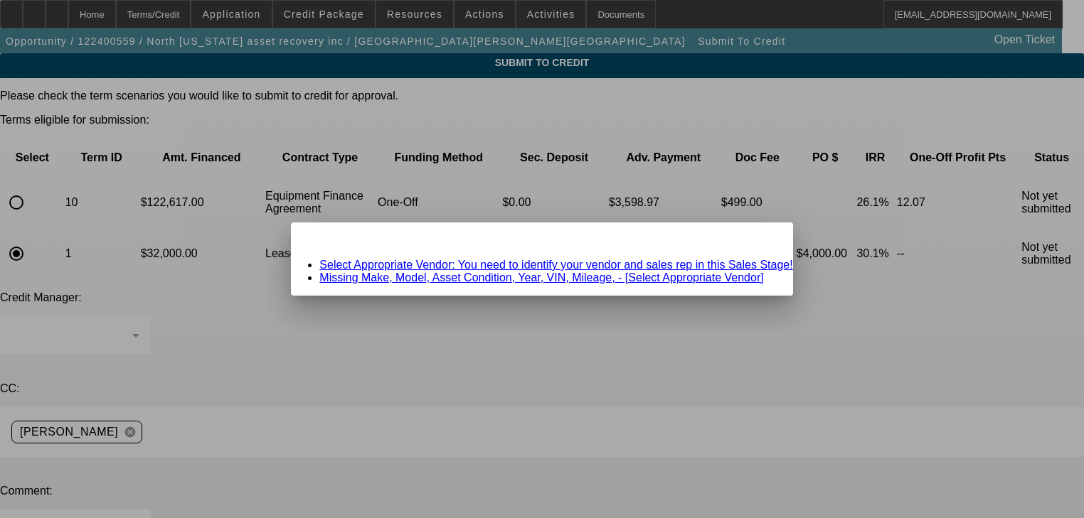
click at [764, 239] on span "Close" at bounding box center [773, 235] width 19 height 8
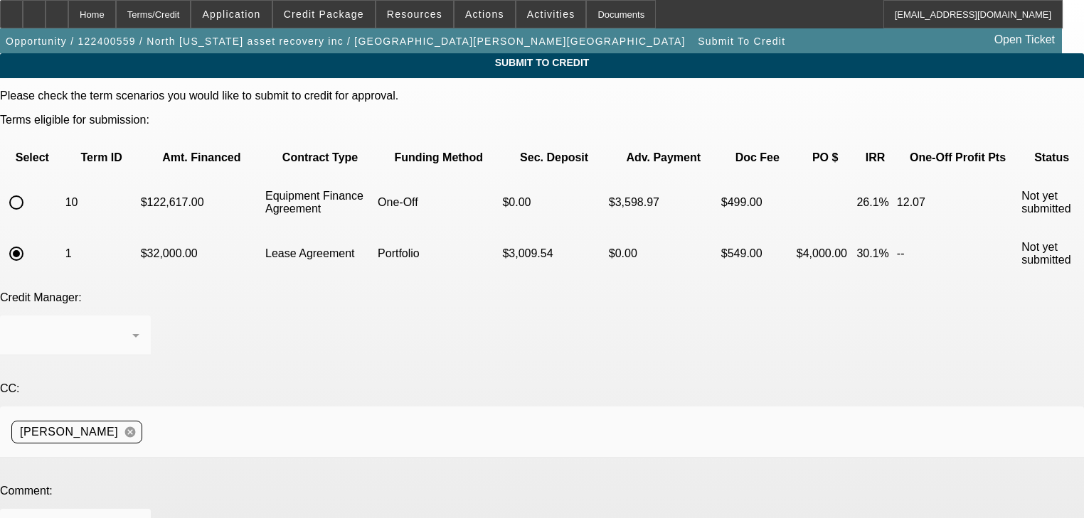
click at [31, 188] on input "radio" at bounding box center [16, 202] width 28 height 28
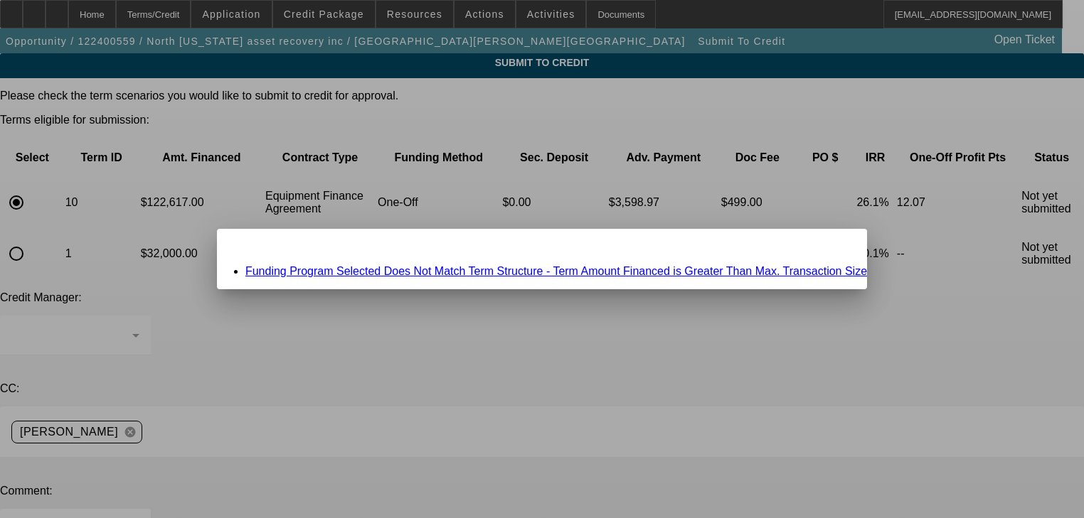
click at [383, 270] on link "Funding Program Selected Does Not Match Term Structure - Term Amount Financed i…" at bounding box center [555, 271] width 621 height 12
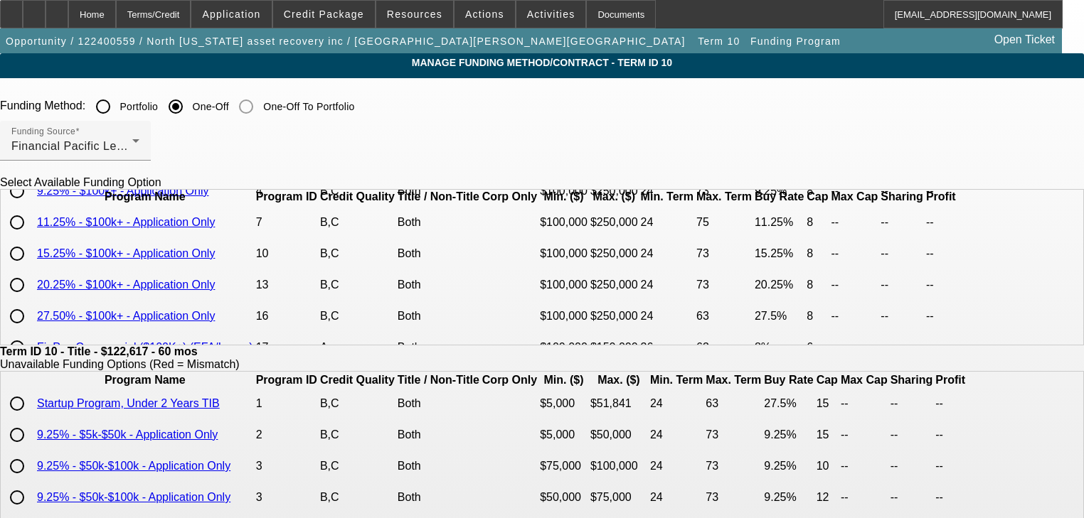
scroll to position [57, 0]
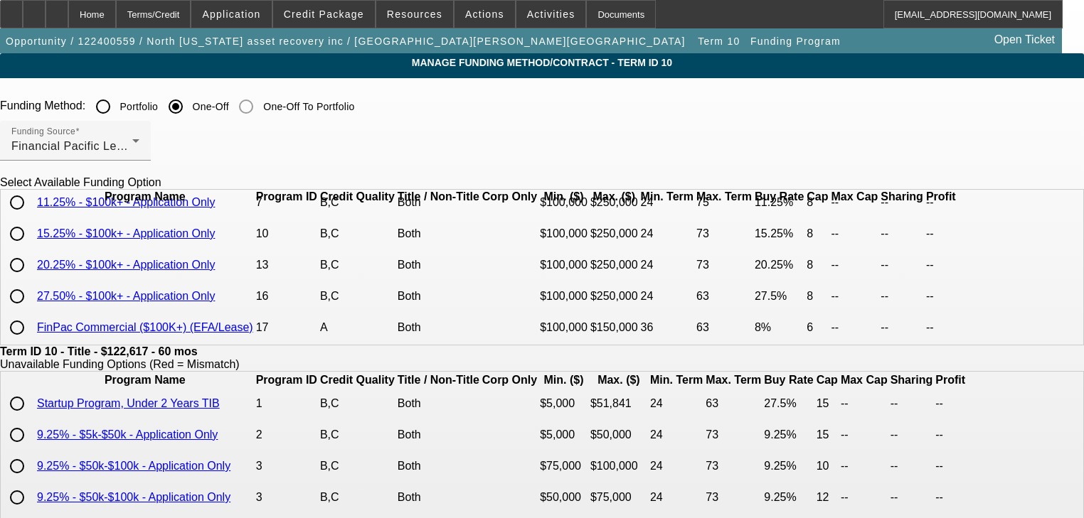
click at [31, 279] on input "radio" at bounding box center [17, 265] width 28 height 28
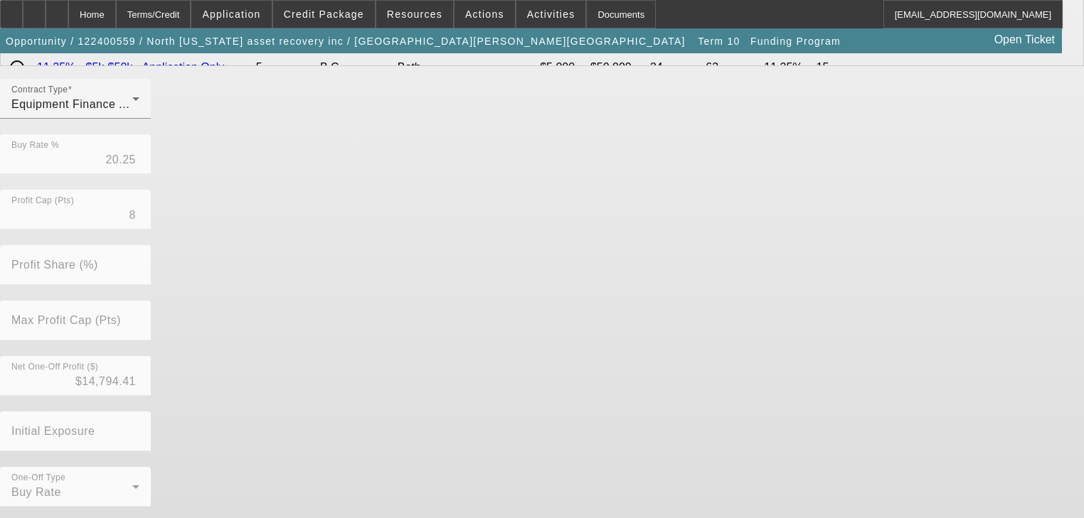
scroll to position [462, 0]
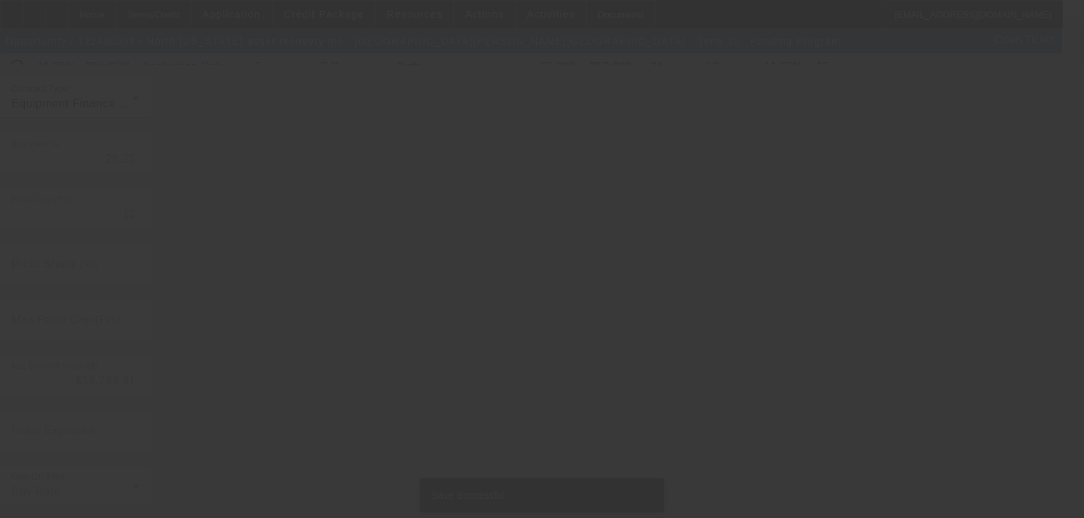
scroll to position [0, 0]
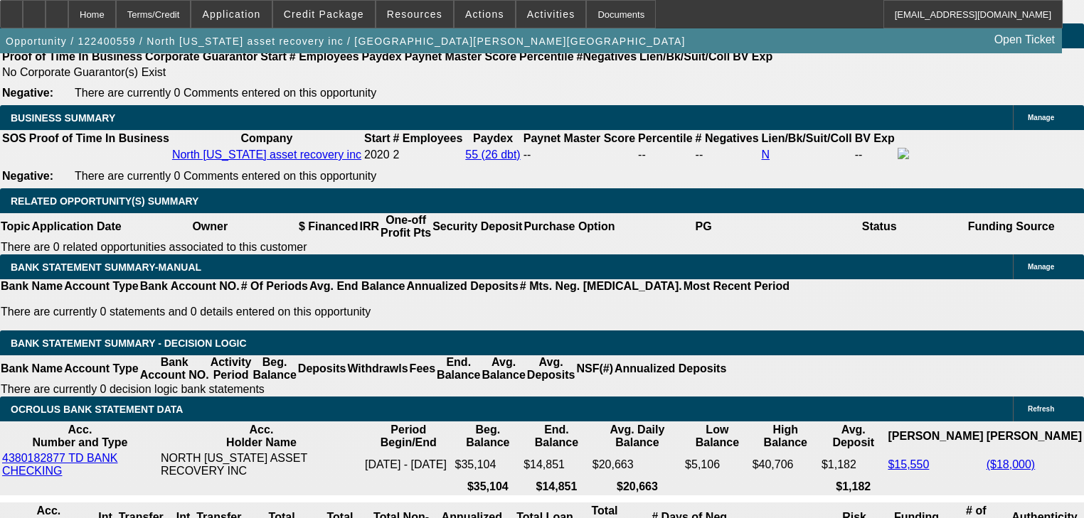
scroll to position [2332, 0]
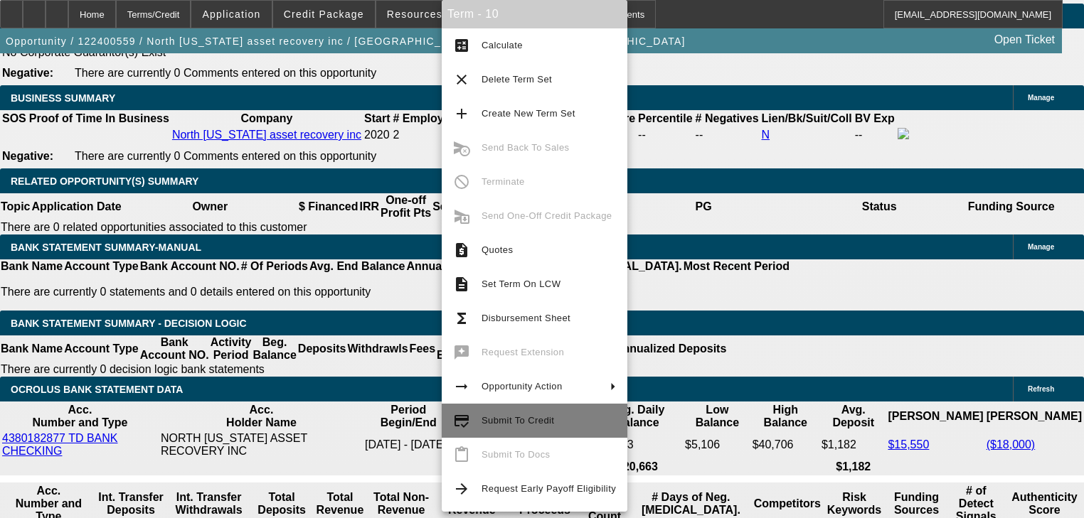
click at [532, 424] on div "Term - 10 calculate Calculate clear Delete Term Set add Create New Term Set can…" at bounding box center [535, 256] width 186 height 512
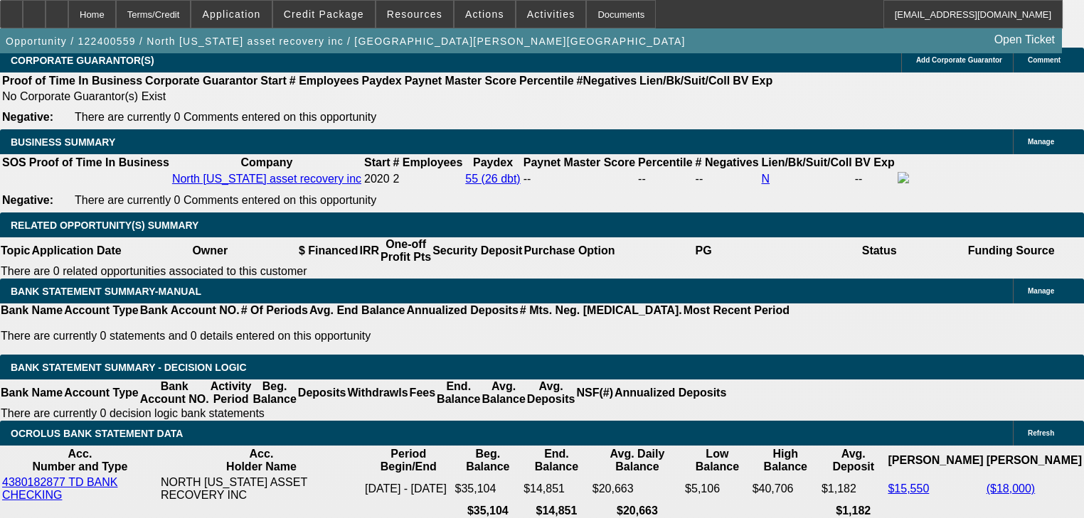
scroll to position [2161, 0]
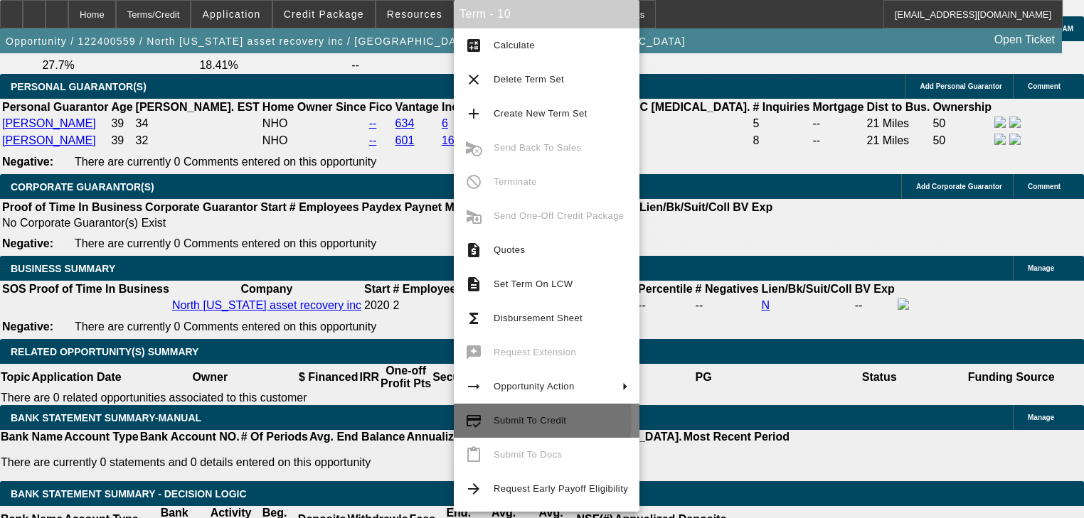
click at [480, 418] on mat-icon "credit_score" at bounding box center [473, 420] width 17 height 17
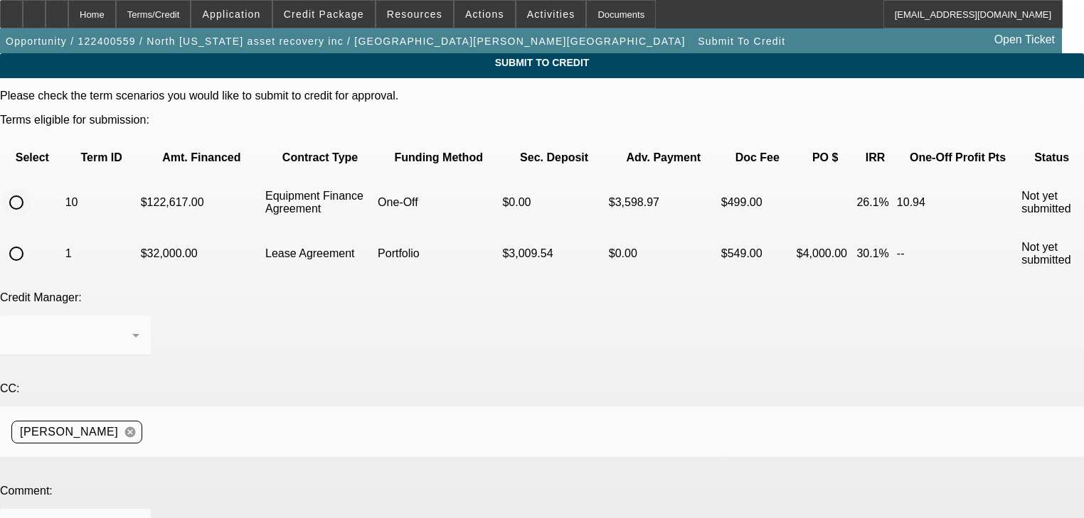
click at [31, 188] on input "radio" at bounding box center [16, 202] width 28 height 28
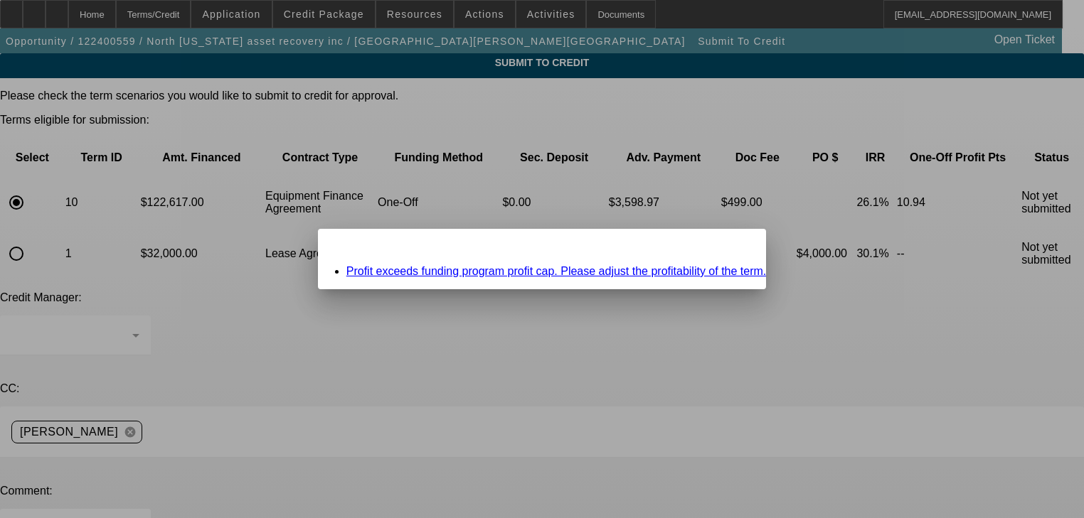
click at [481, 265] on div "Profit exceeds funding program profit cap. Please adjust the profitability of t…" at bounding box center [542, 271] width 449 height 13
click at [481, 269] on link "Profit exceeds funding program profit cap. Please adjust the profitability of t…" at bounding box center [556, 271] width 420 height 12
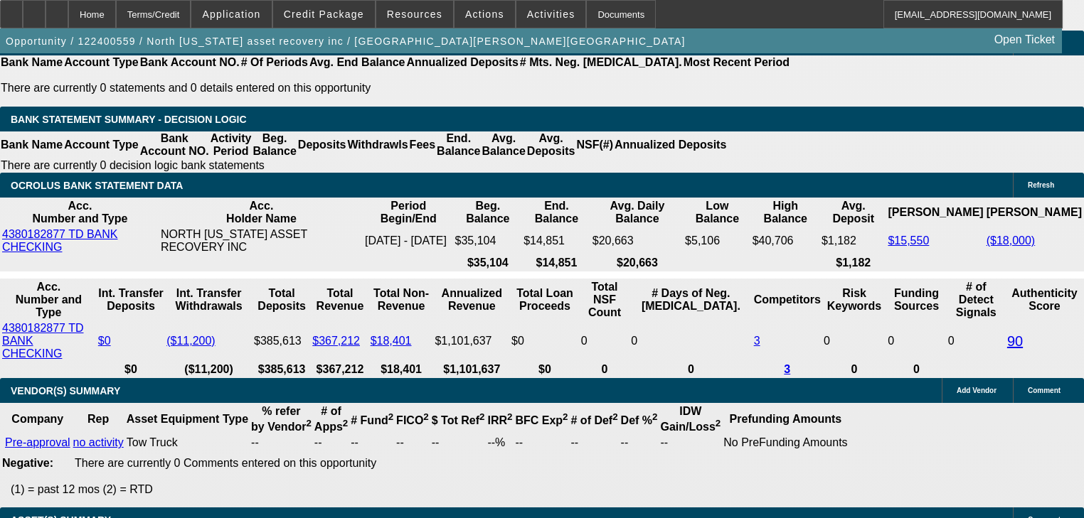
scroll to position [2572, 0]
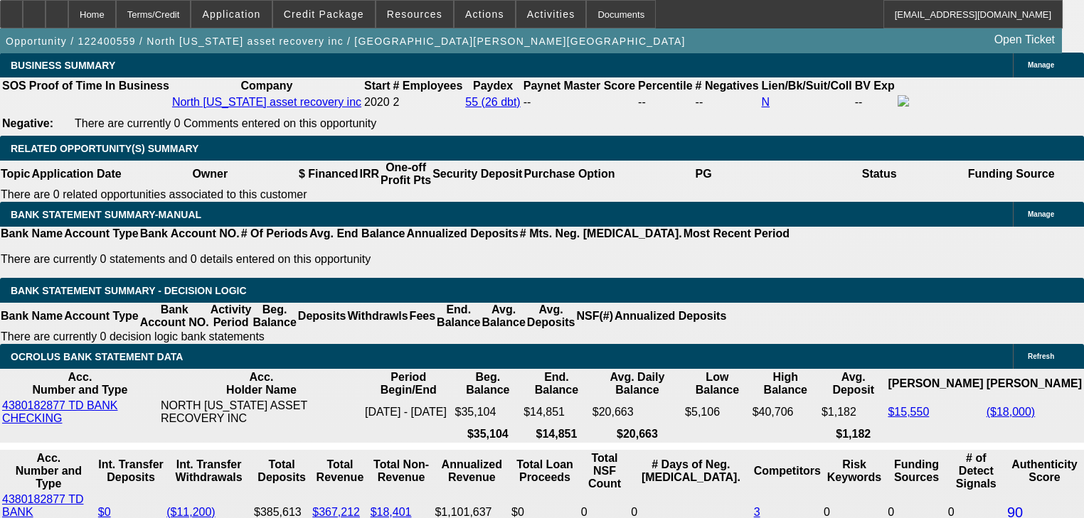
scroll to position [2345, 0]
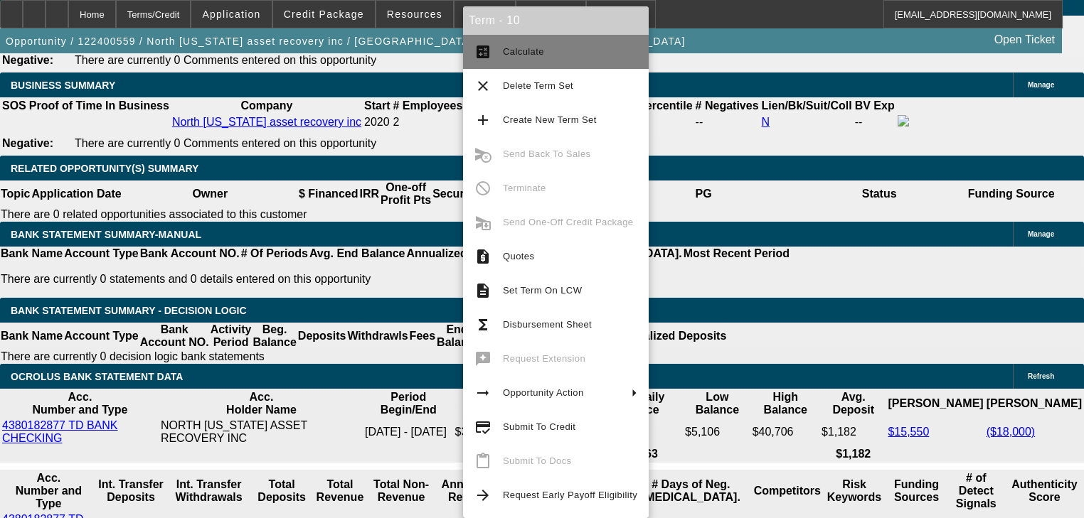
click at [597, 58] on span "Calculate" at bounding box center [570, 51] width 134 height 17
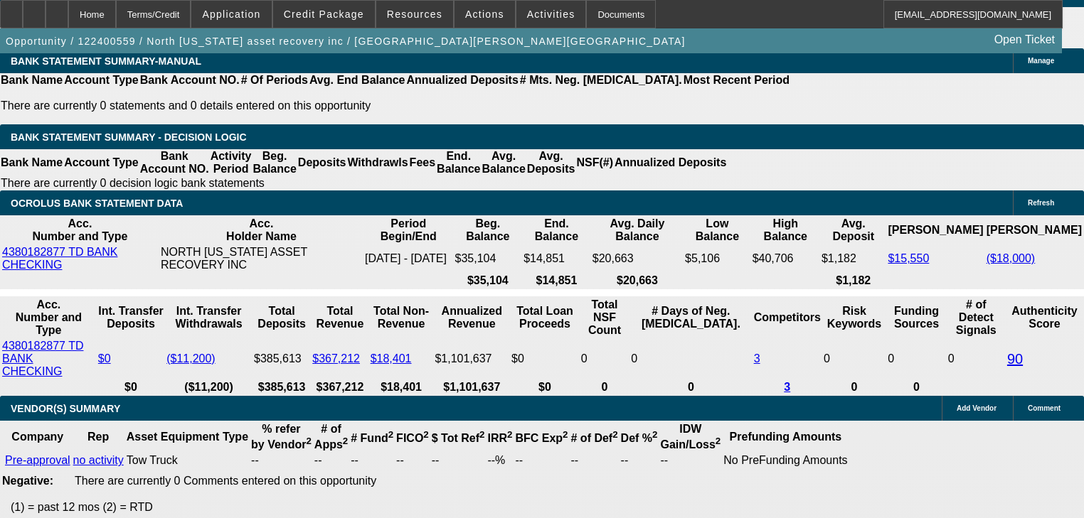
scroll to position [2454, 0]
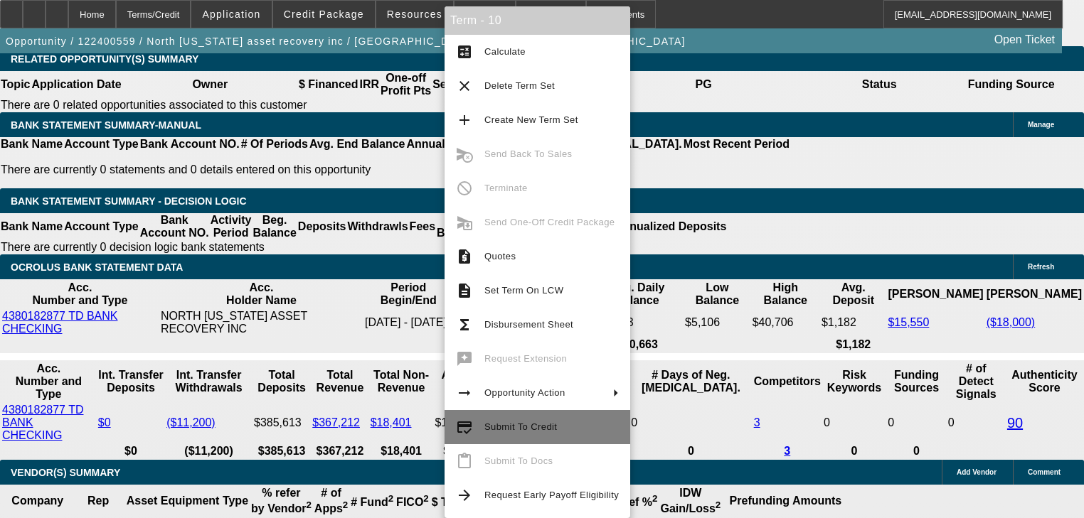
click at [557, 432] on span "Submit To Credit" at bounding box center [551, 427] width 134 height 17
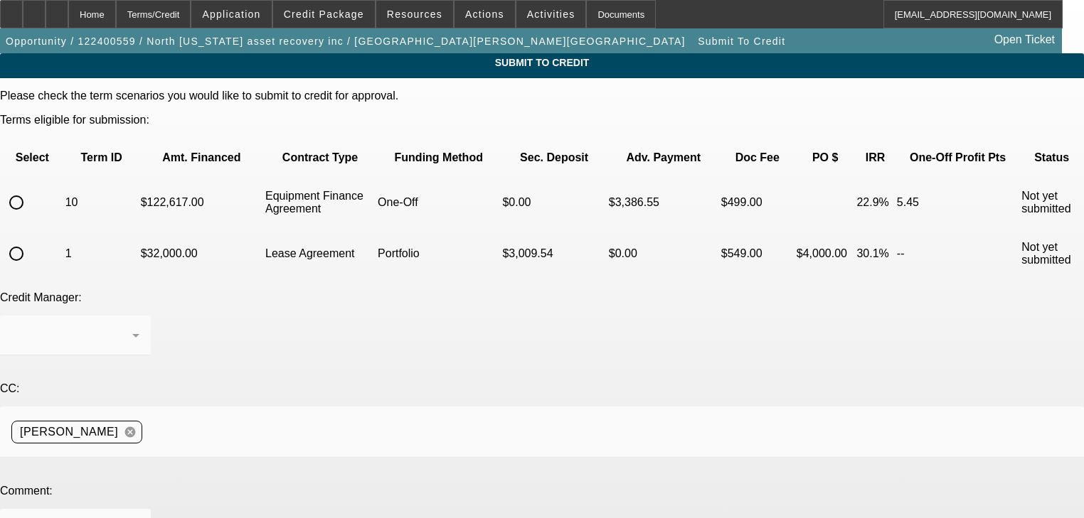
click at [73, 229] on td "1" at bounding box center [102, 254] width 74 height 50
drag, startPoint x: 65, startPoint y: 223, endPoint x: 60, endPoint y: 166, distance: 57.0
click at [60, 178] on tbody "10 $122,617.00 Equipment Finance Agreement One-Off $0.00 $3,386.55 $499.00 22.9…" at bounding box center [541, 228] width 1081 height 101
click at [31, 188] on input "radio" at bounding box center [16, 202] width 28 height 28
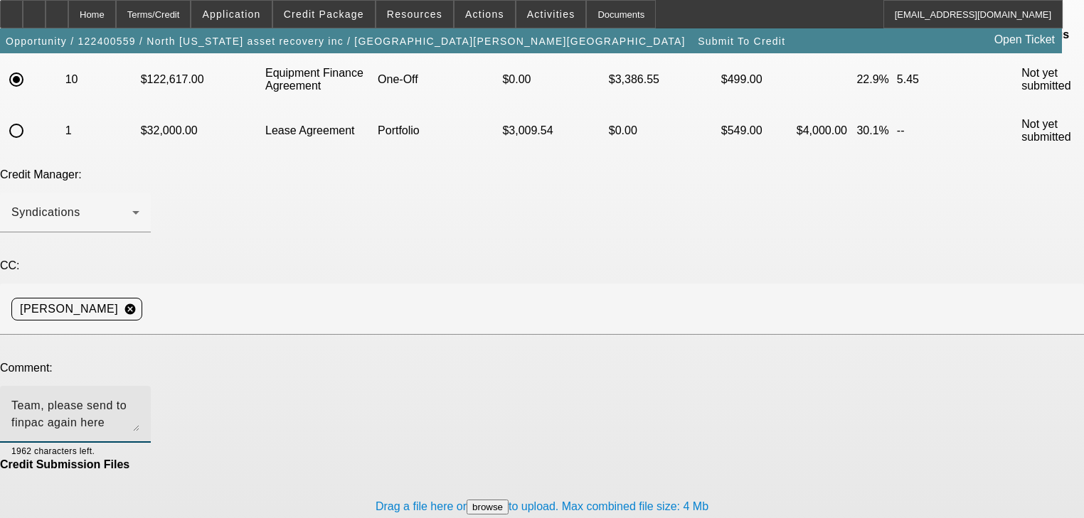
scroll to position [126, 0]
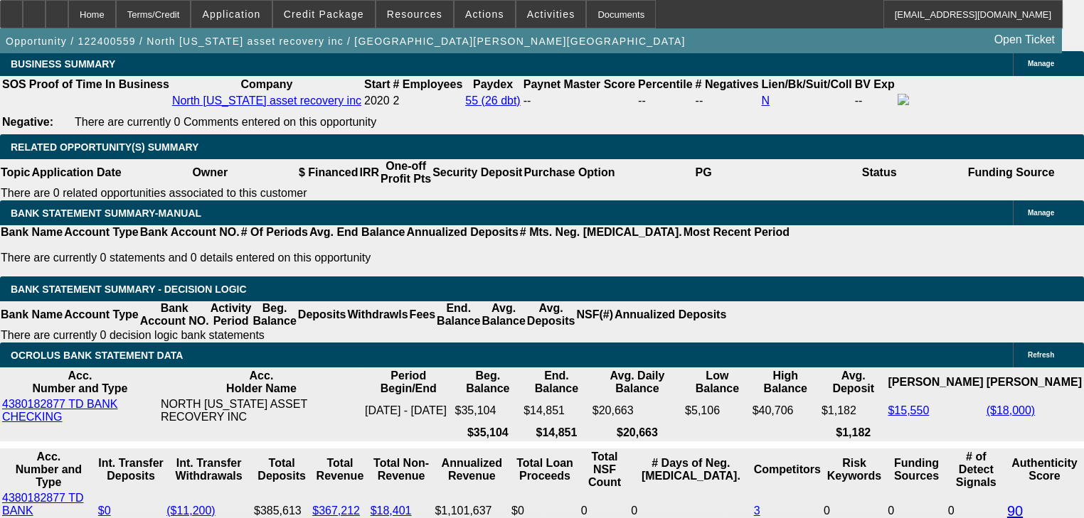
scroll to position [2503, 0]
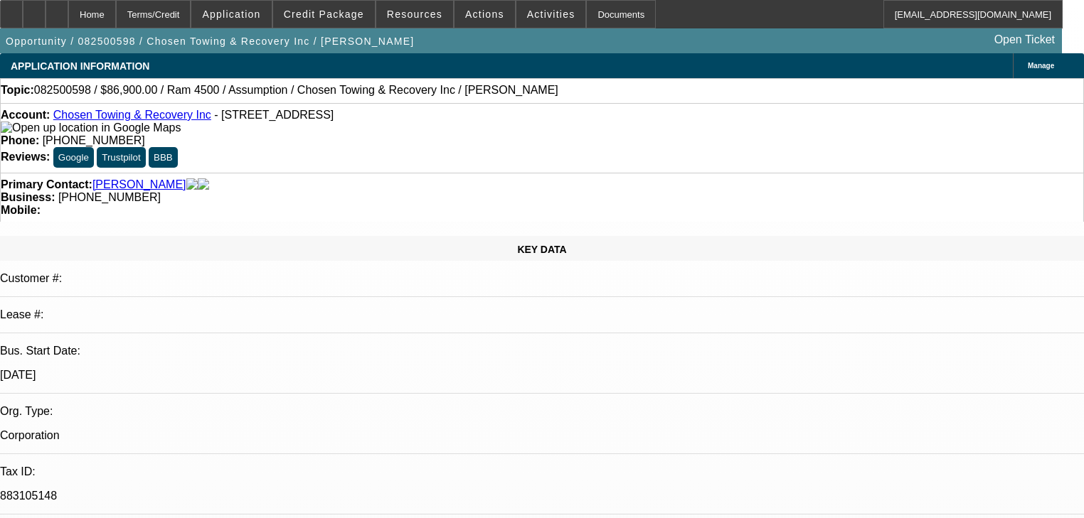
select select "0"
select select "3"
select select "2"
select select "0"
select select "4"
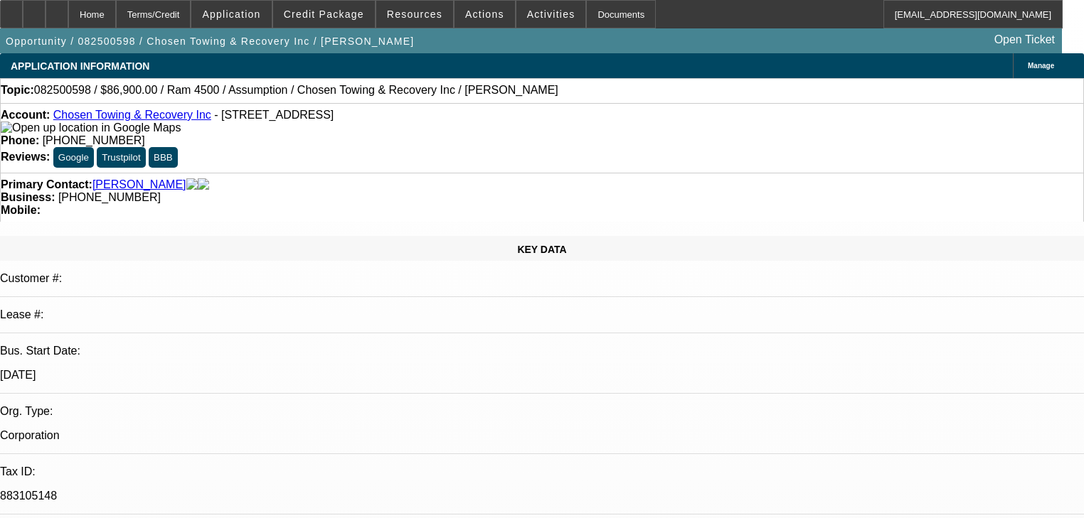
select select "0"
select select "2"
select select "0.1"
select select "4"
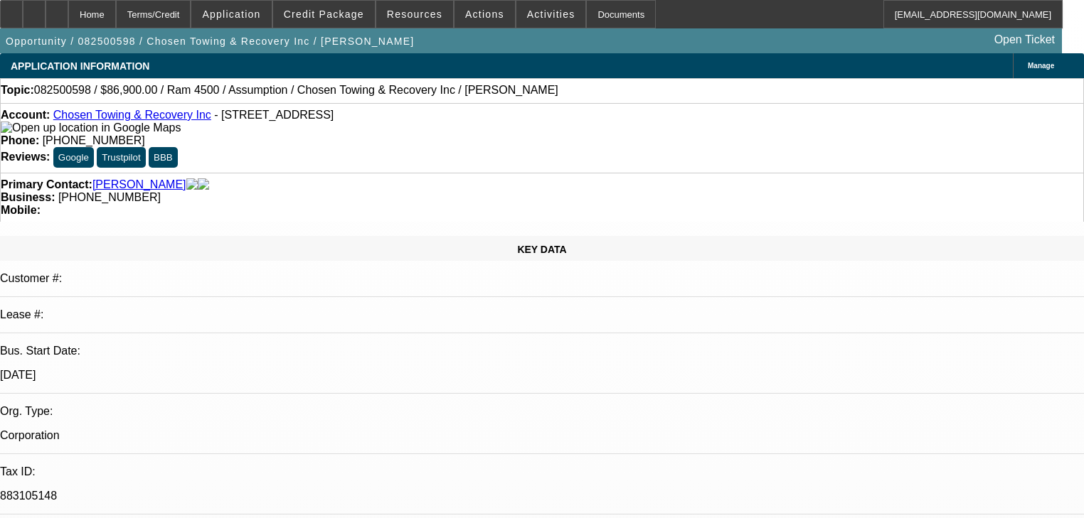
select select "0"
select select "3"
select select "2"
select select "0"
select select "4"
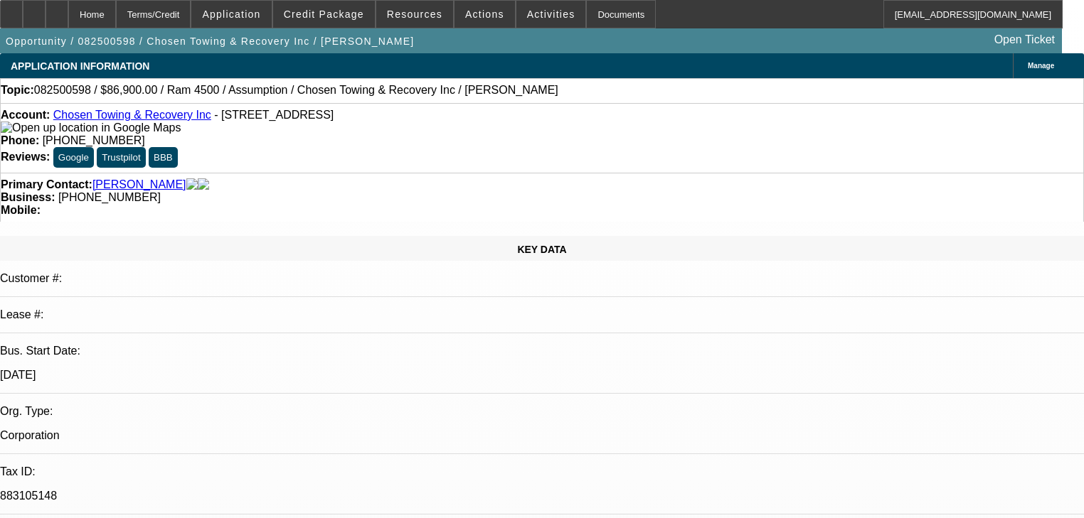
select select "0"
select select "3"
select select "2"
select select "0"
select select "4"
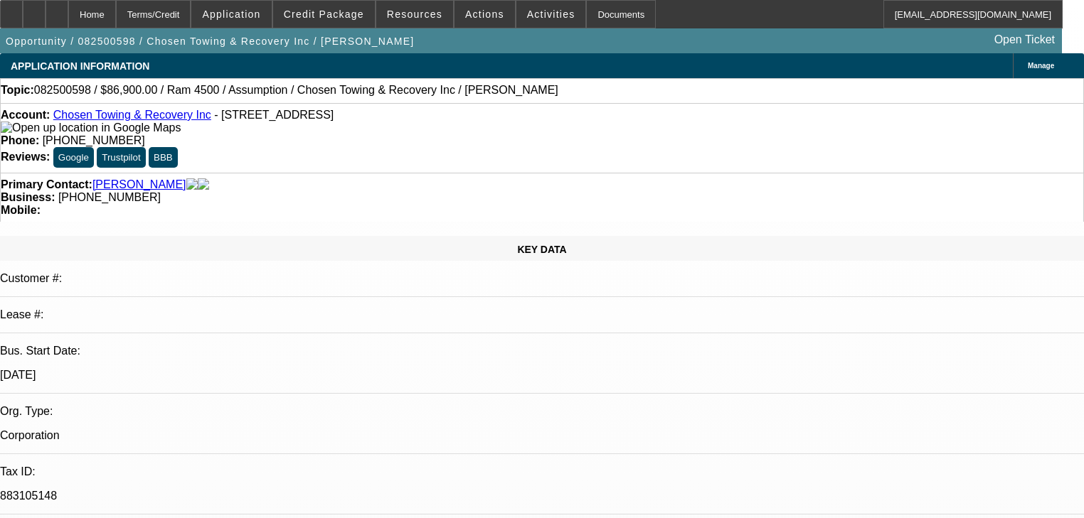
scroll to position [2787, 0]
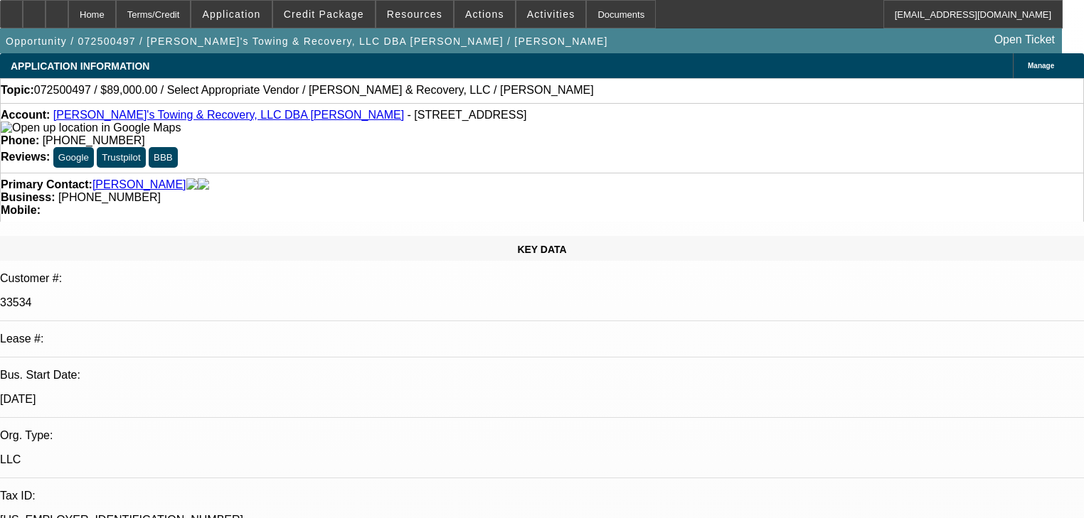
select select "0"
select select "2"
select select "0.1"
select select "4"
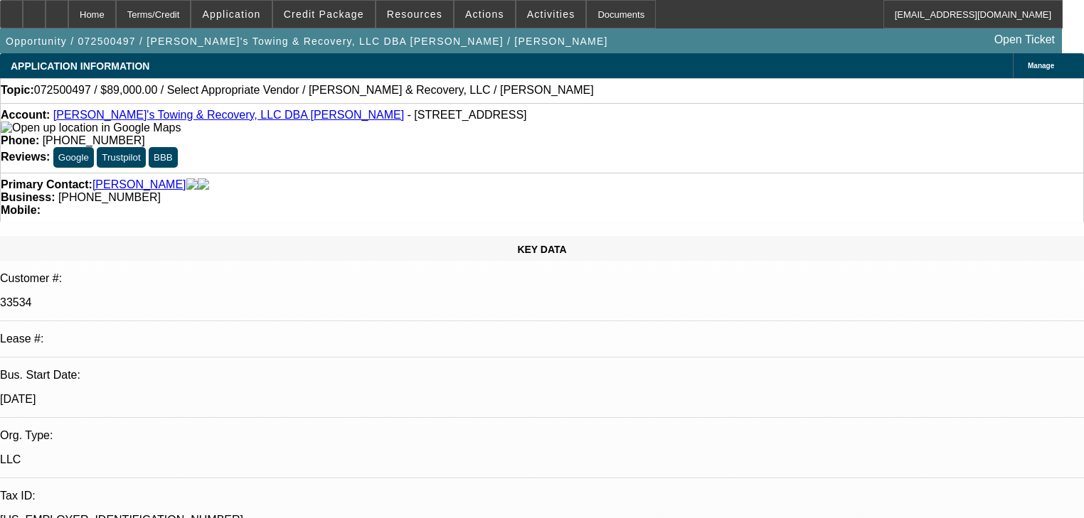
scroll to position [341, 0]
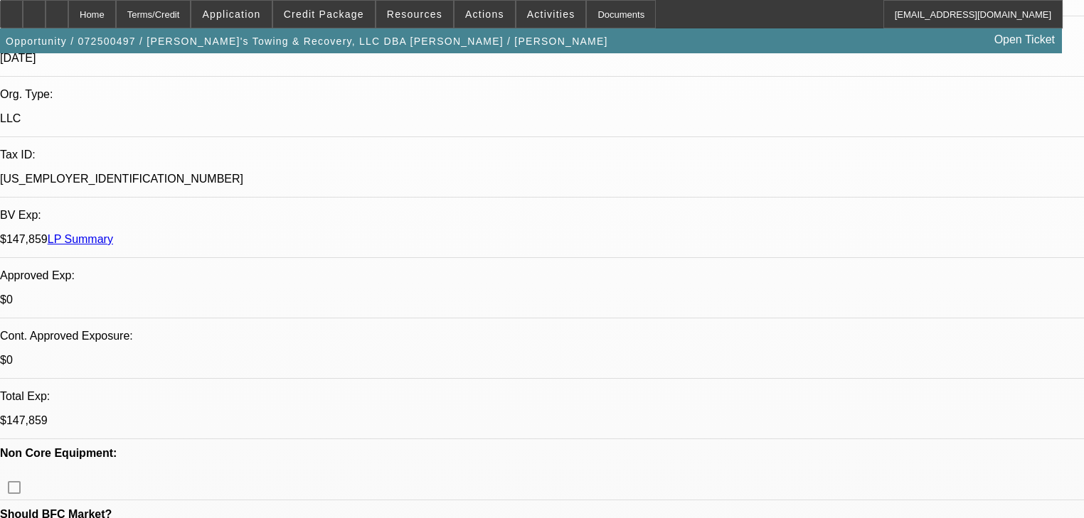
radio input "false"
radio input "true"
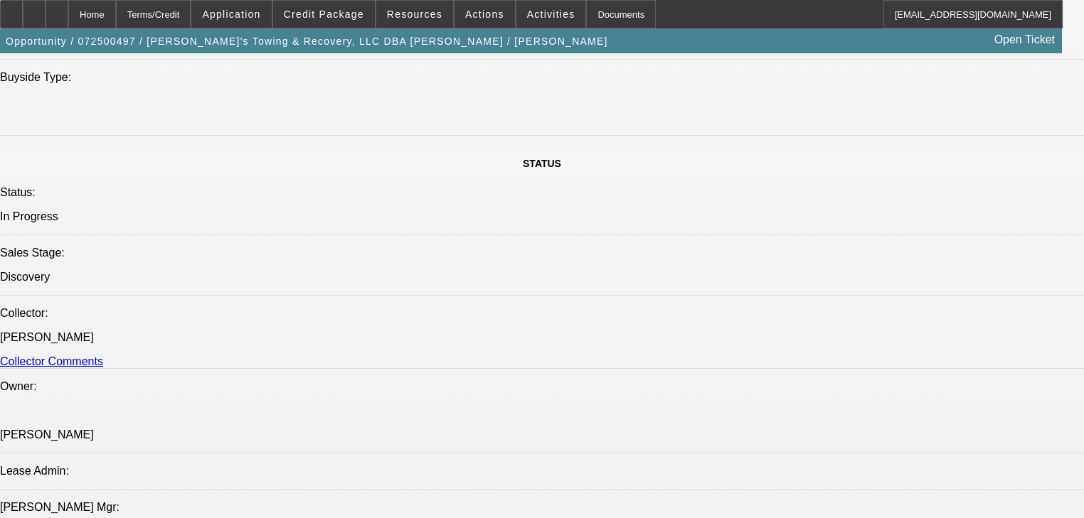
scroll to position [1365, 0]
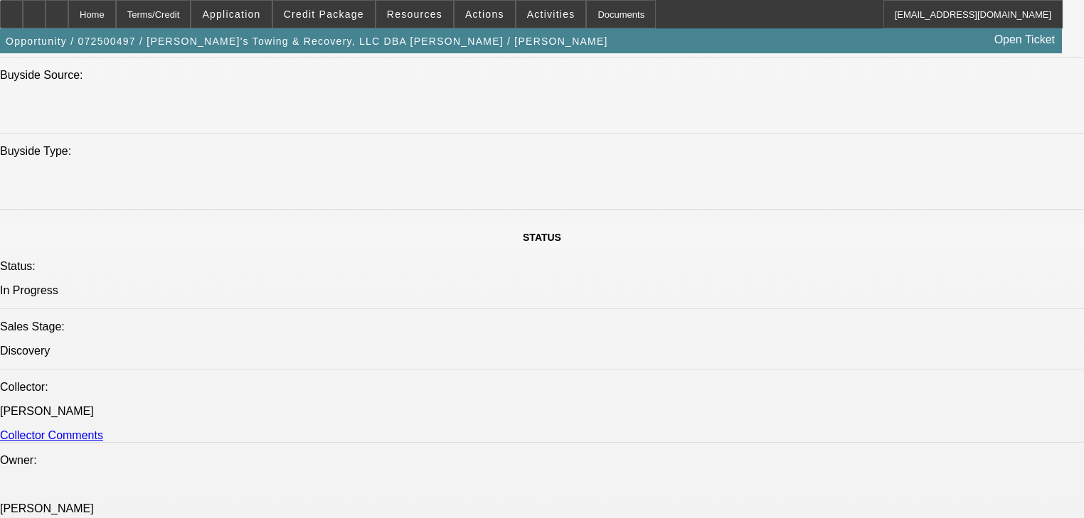
type textarea "Bought a company in hopkinsville wants to buy two for it. 60k total. Freightlin…"
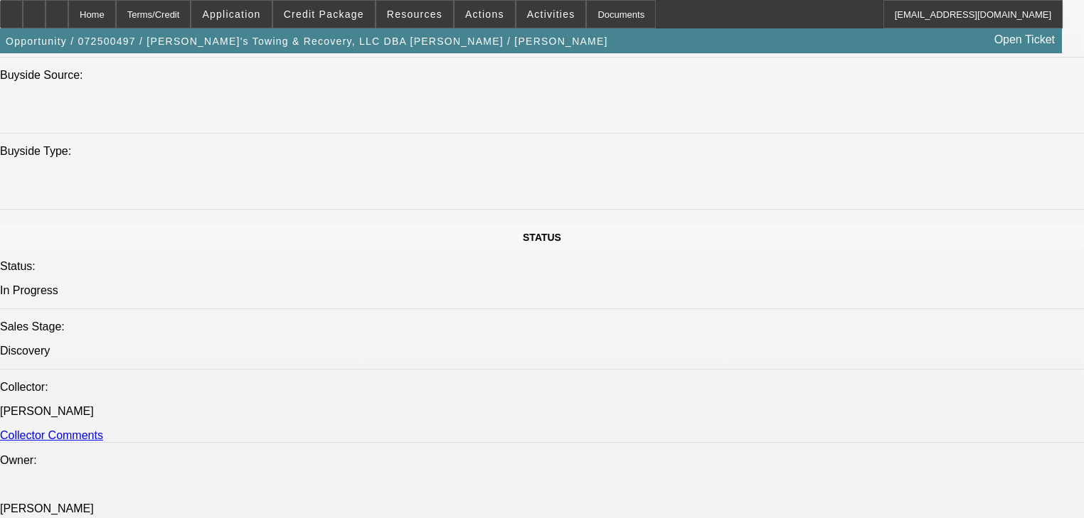
radio input "true"
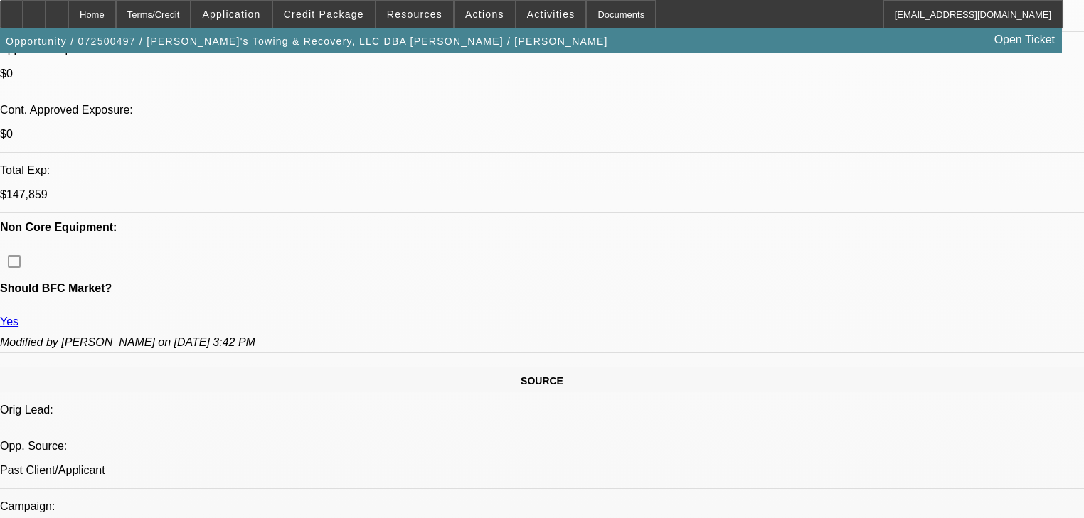
scroll to position [569, 0]
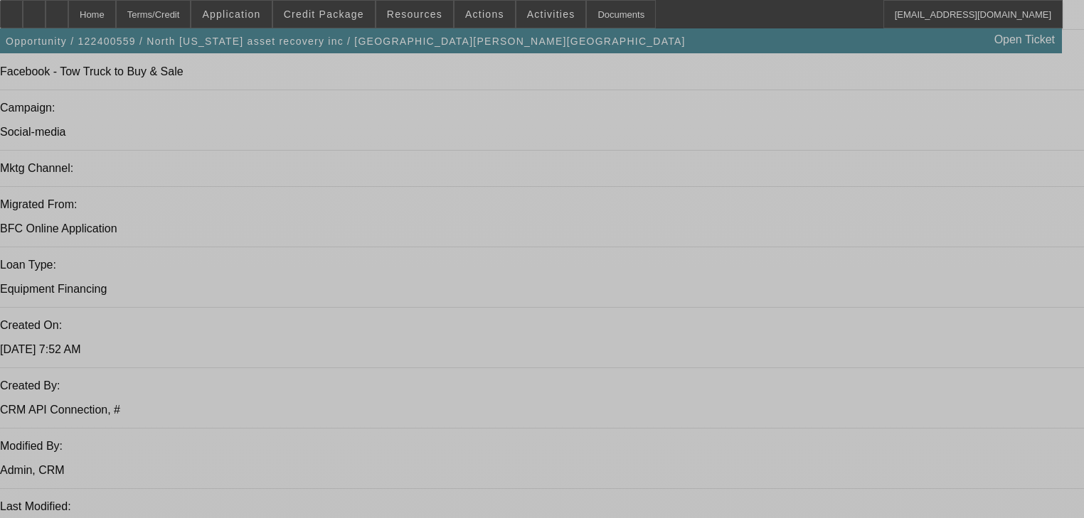
select select "0"
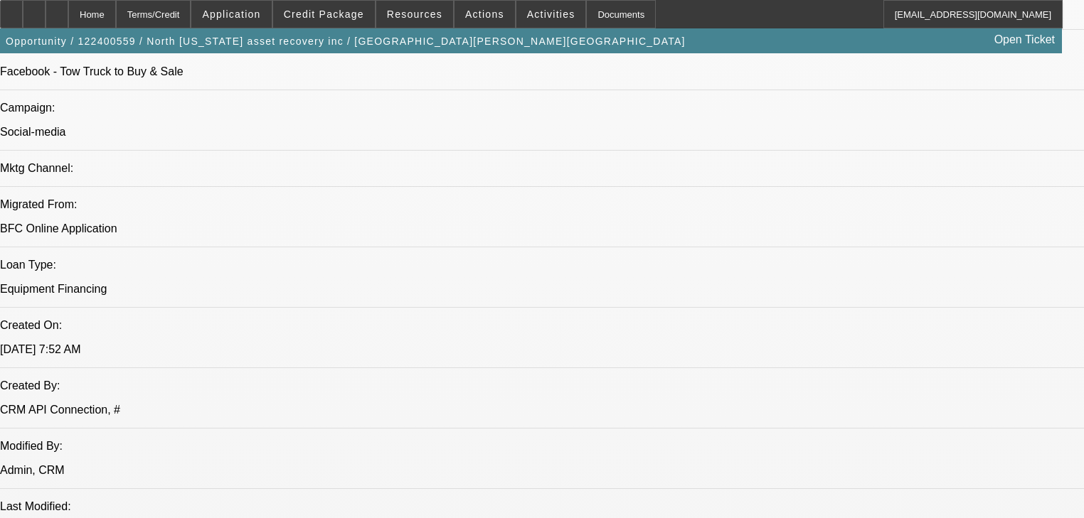
select select "3"
select select "0"
select select "6"
select select "0"
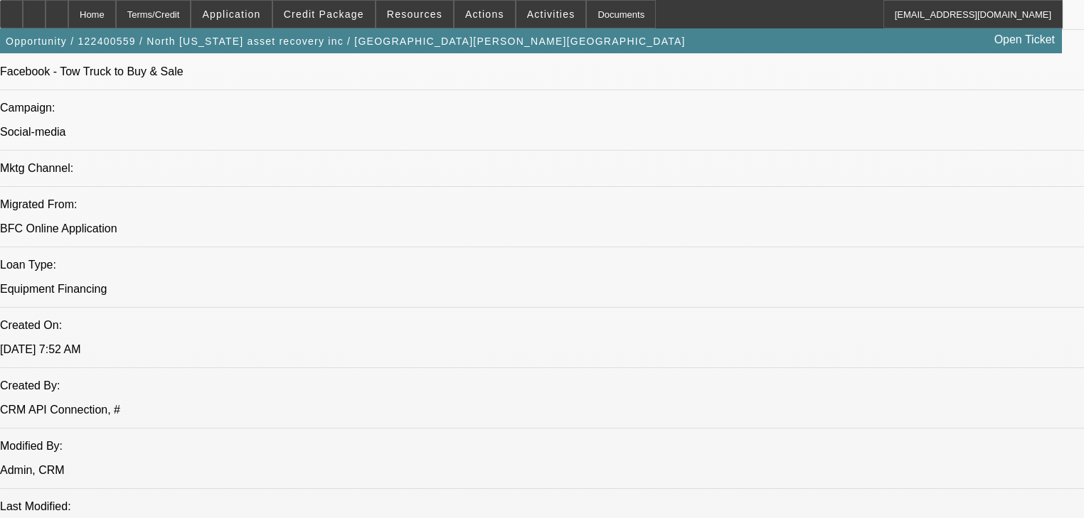
select select "0.1"
select select "4"
select select "0"
select select "3"
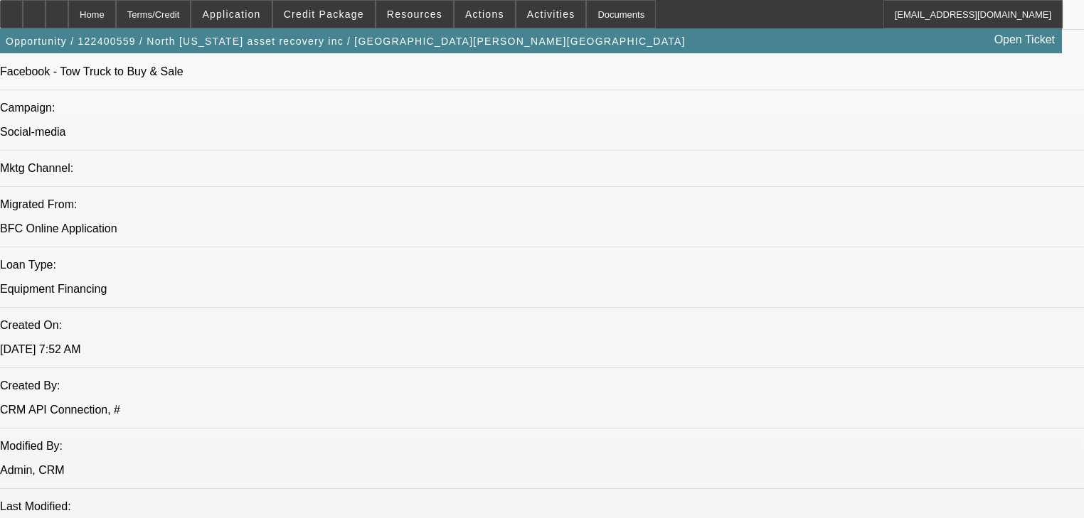
select select "0"
select select "6"
select select "0.1"
select select "0"
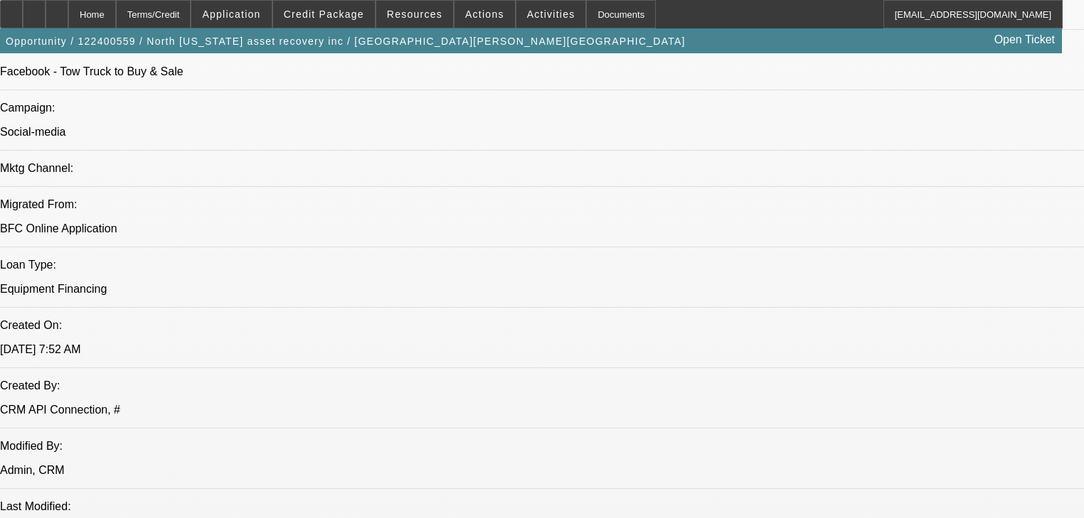
select select "6"
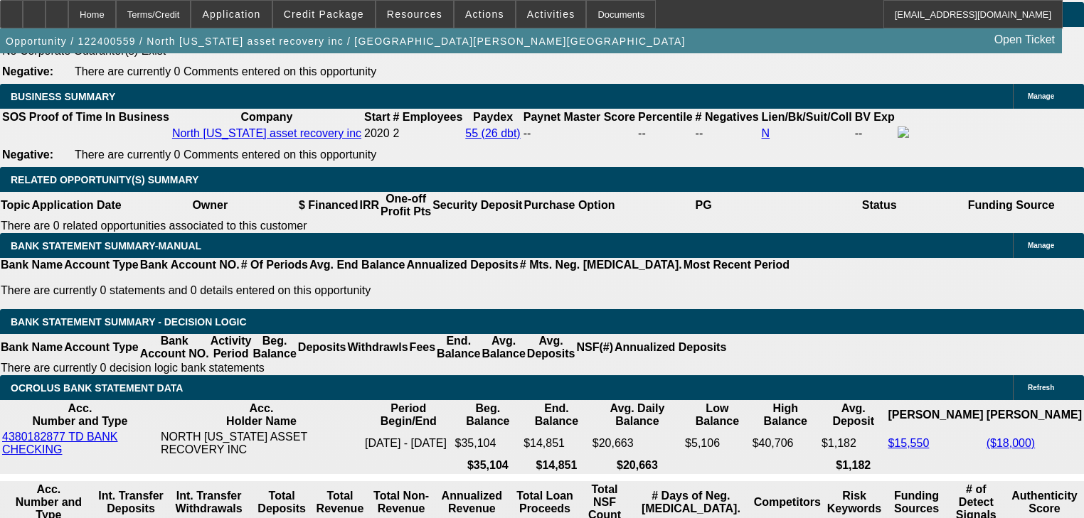
scroll to position [2353, 0]
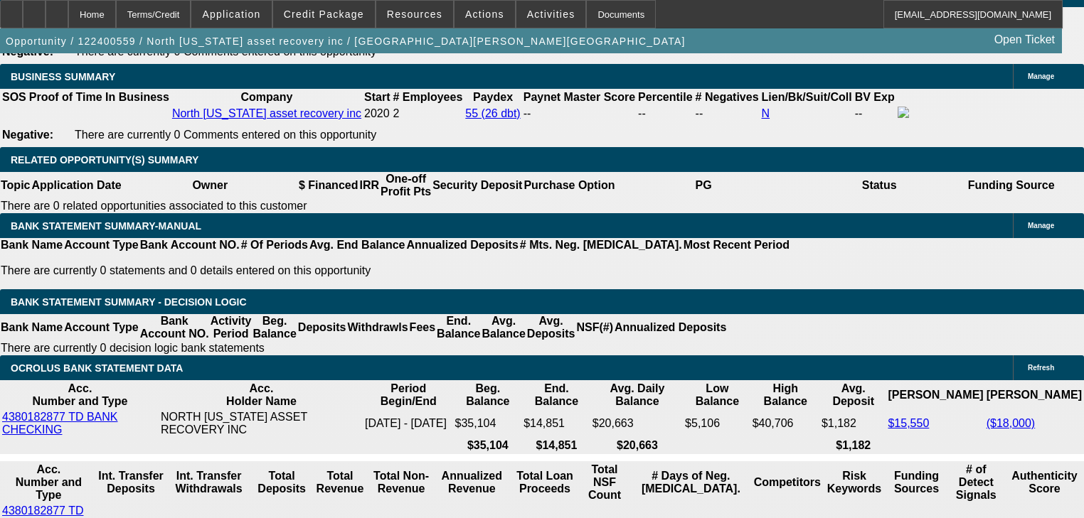
select select "0.2"
type input "$24,523.40"
type input "UNKNOWN"
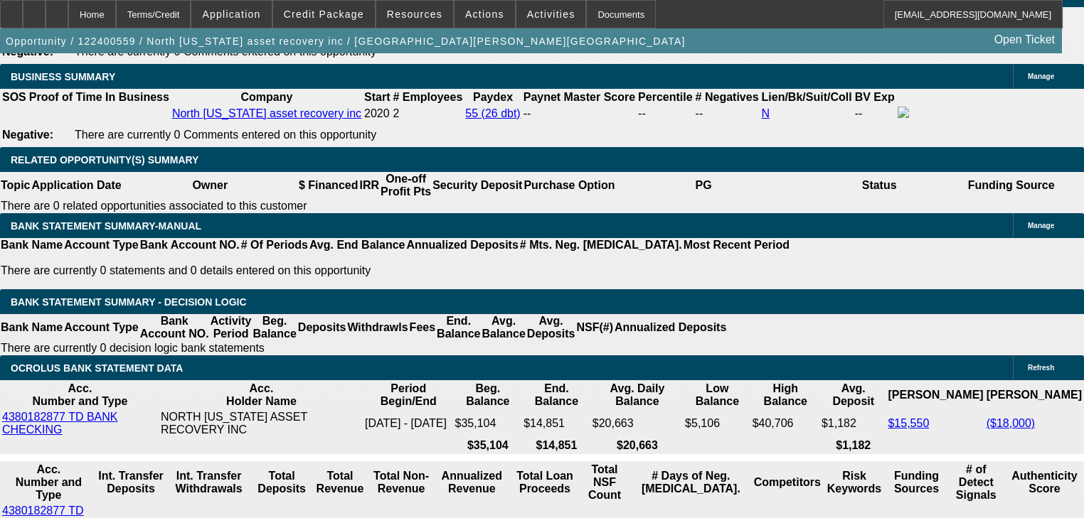
type input "$2,709.24"
type input "$40,000.00"
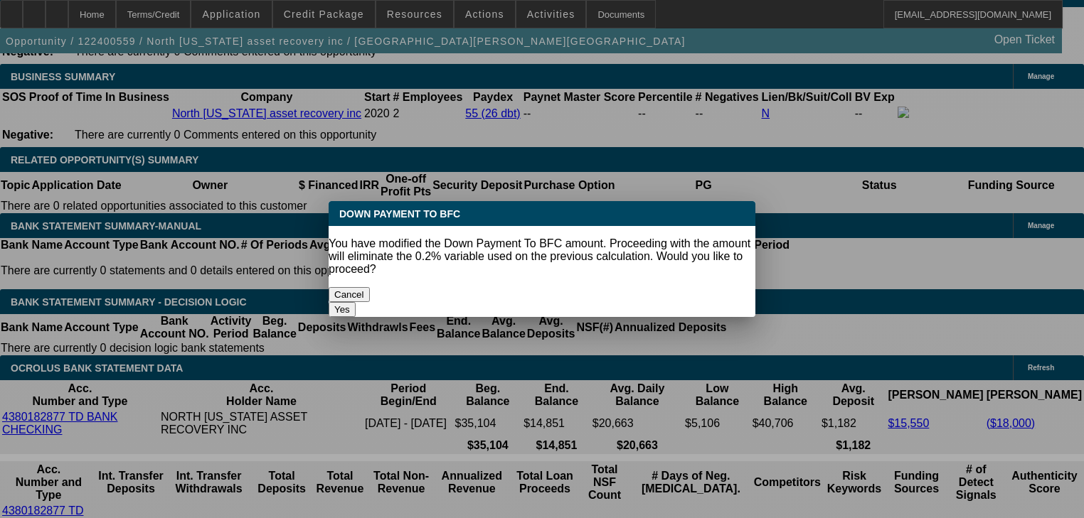
scroll to position [0, 0]
click at [356, 302] on button "Yes" at bounding box center [341, 309] width 27 height 15
select select "0"
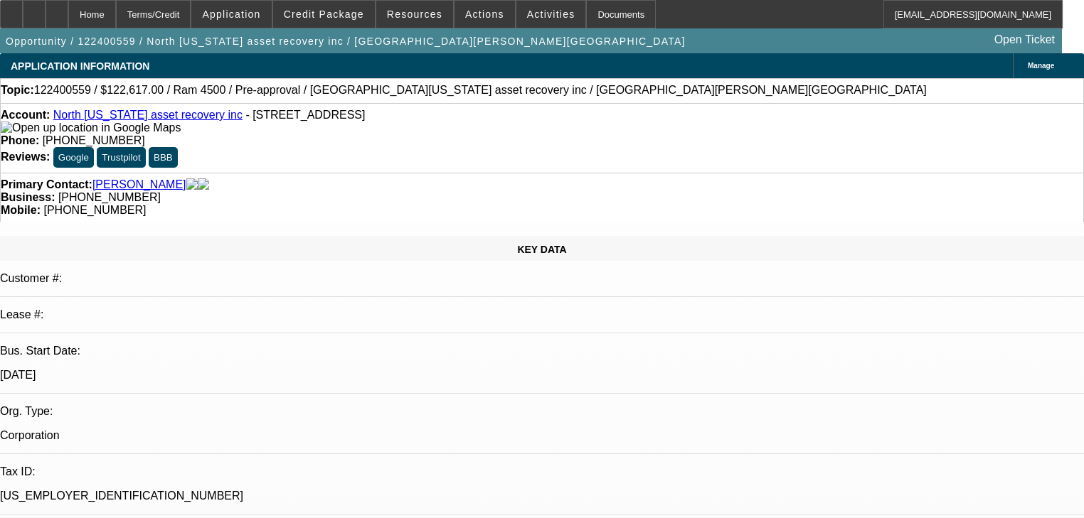
scroll to position [2353, 0]
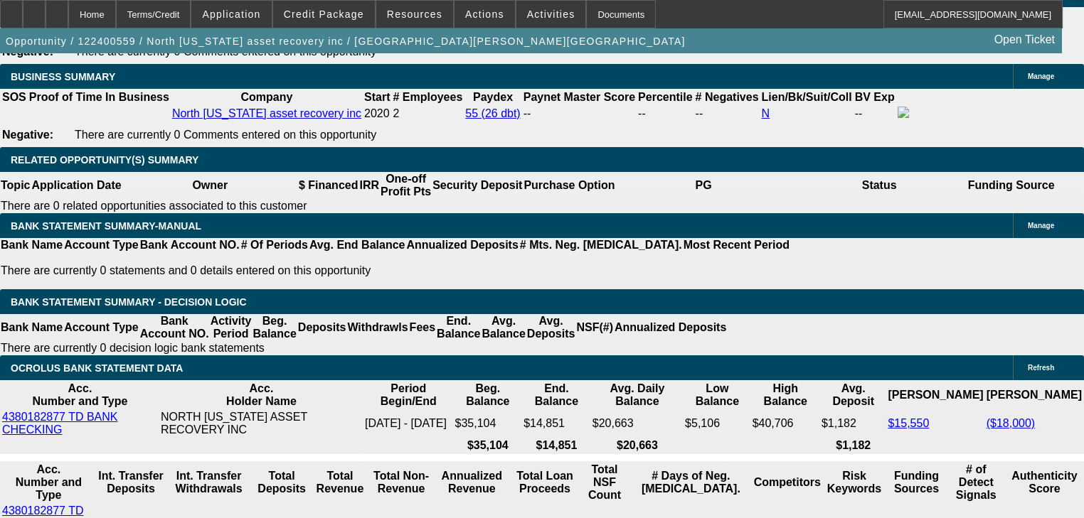
type input "$2,281.79"
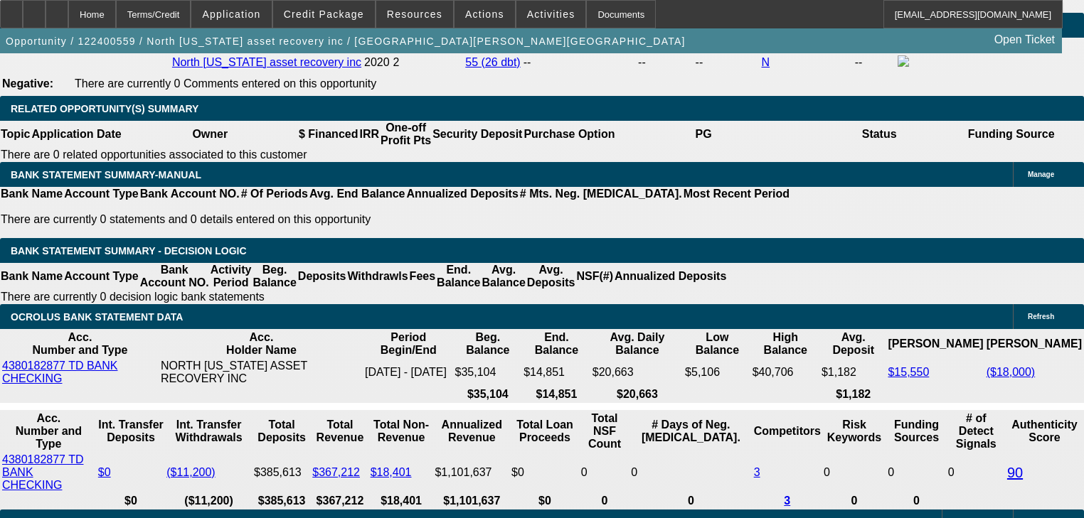
scroll to position [2467, 0]
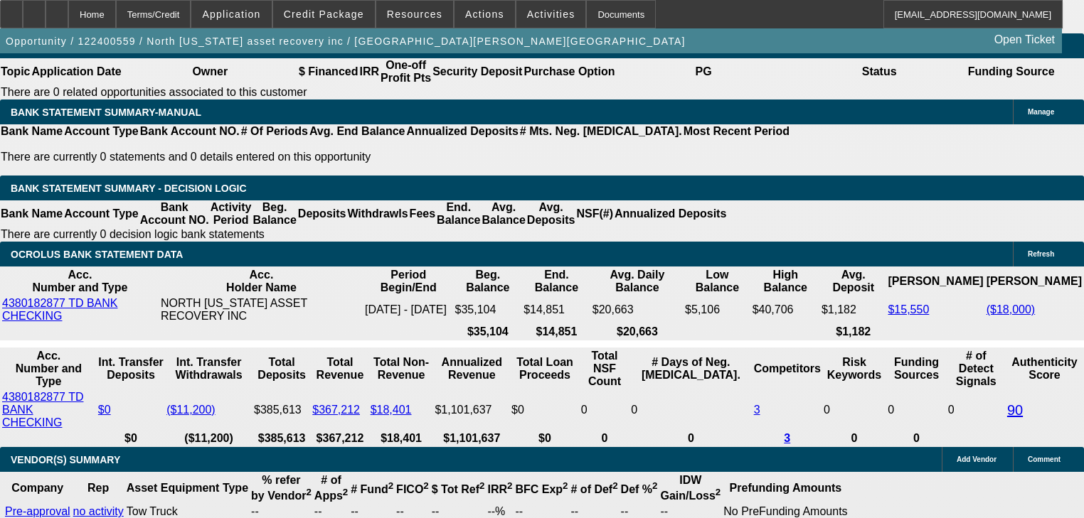
select select "2"
type input "$4,563.58"
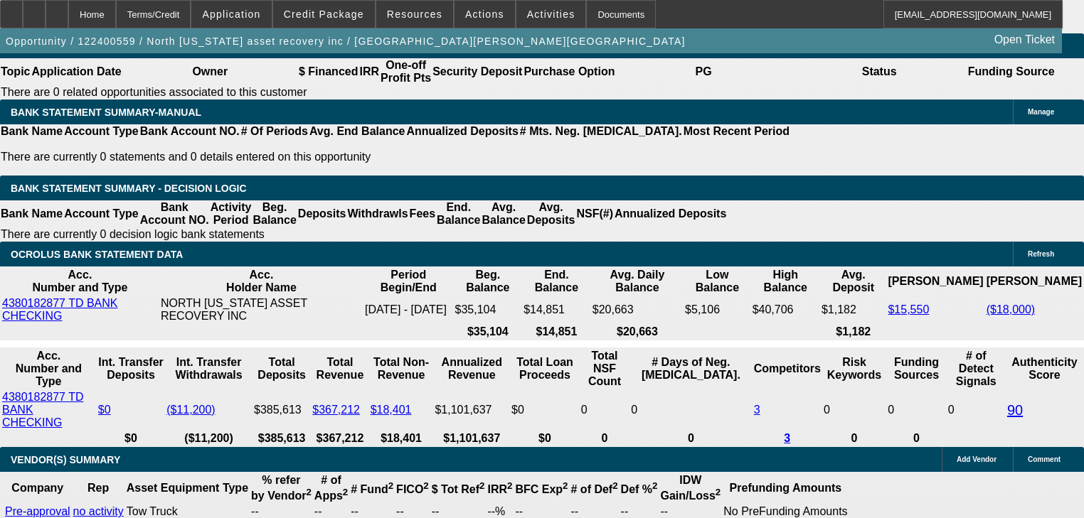
select select "2"
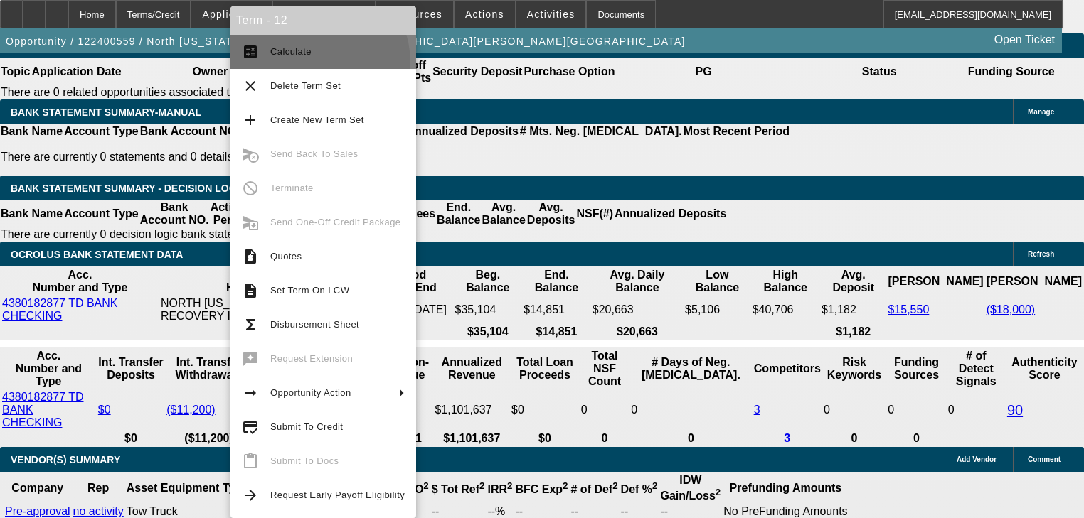
click at [308, 63] on button "calculate Calculate" at bounding box center [323, 52] width 186 height 34
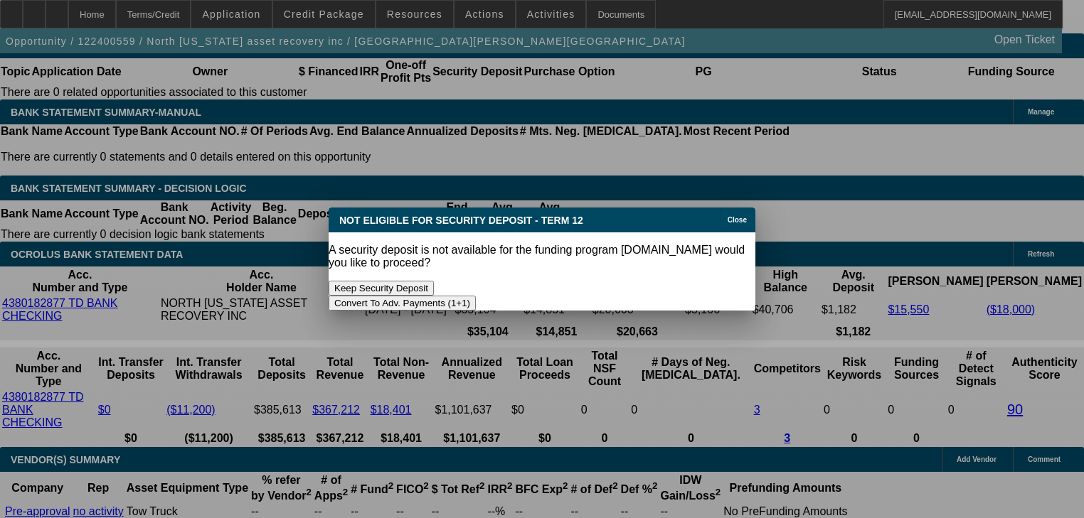
click at [476, 296] on button "Convert To Adv. Payments (1+1)" at bounding box center [401, 303] width 147 height 15
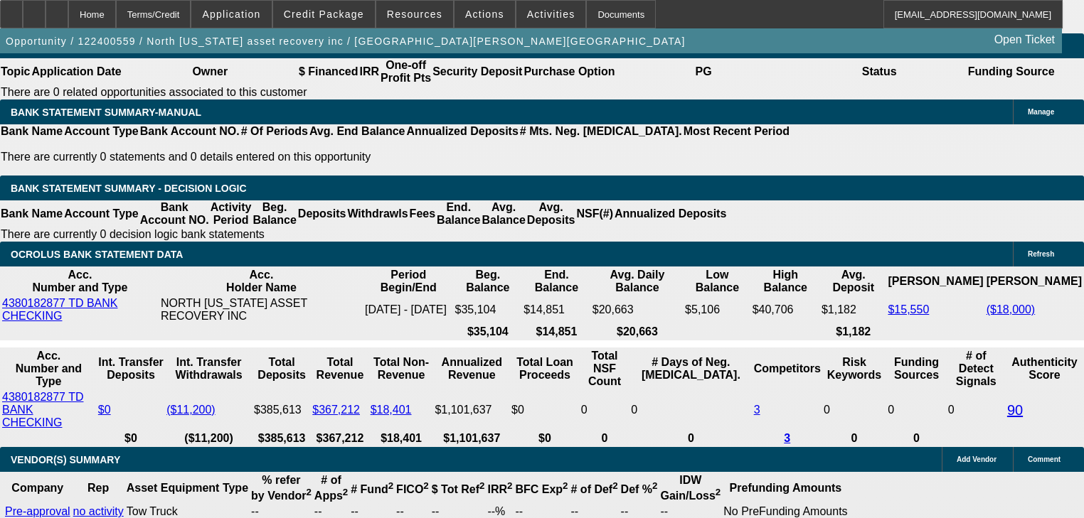
type input "$0.00"
select select "0"
select select "1"
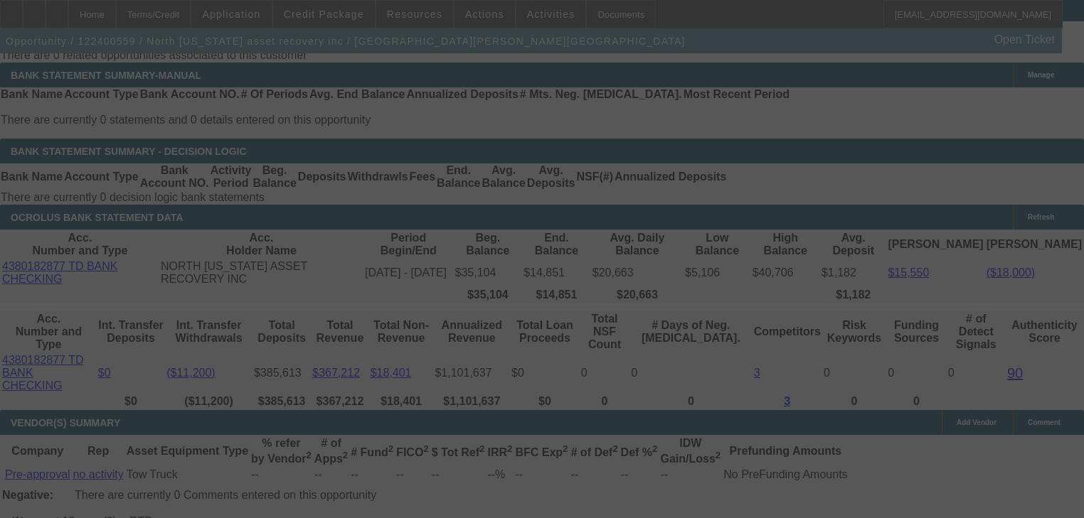
scroll to position [2524, 0]
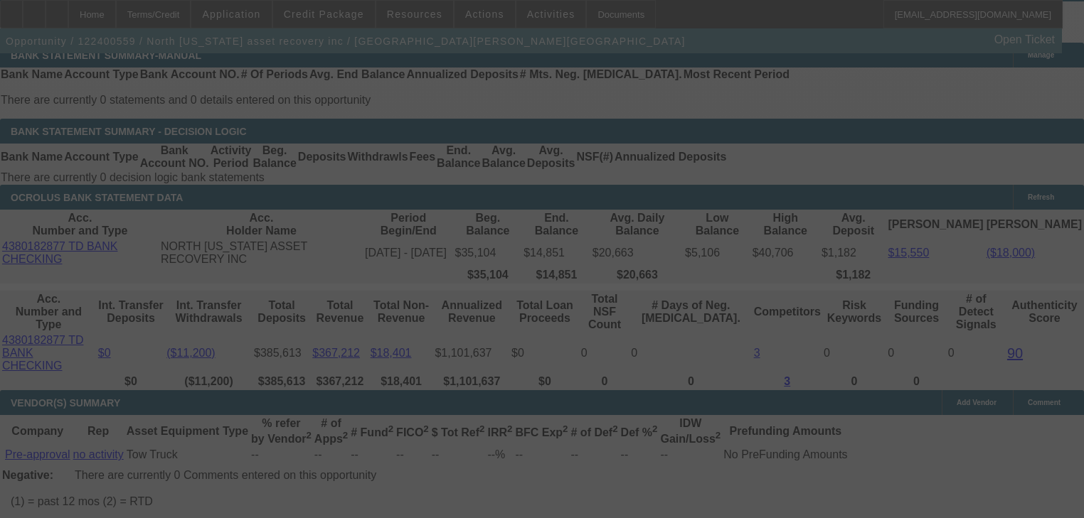
select select "0"
select select "6"
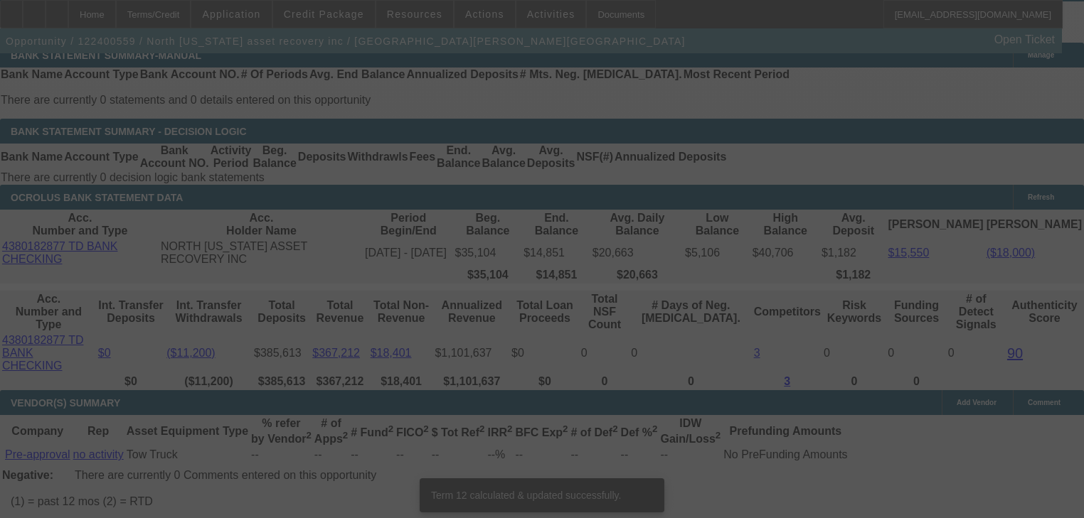
scroll to position [2511, 0]
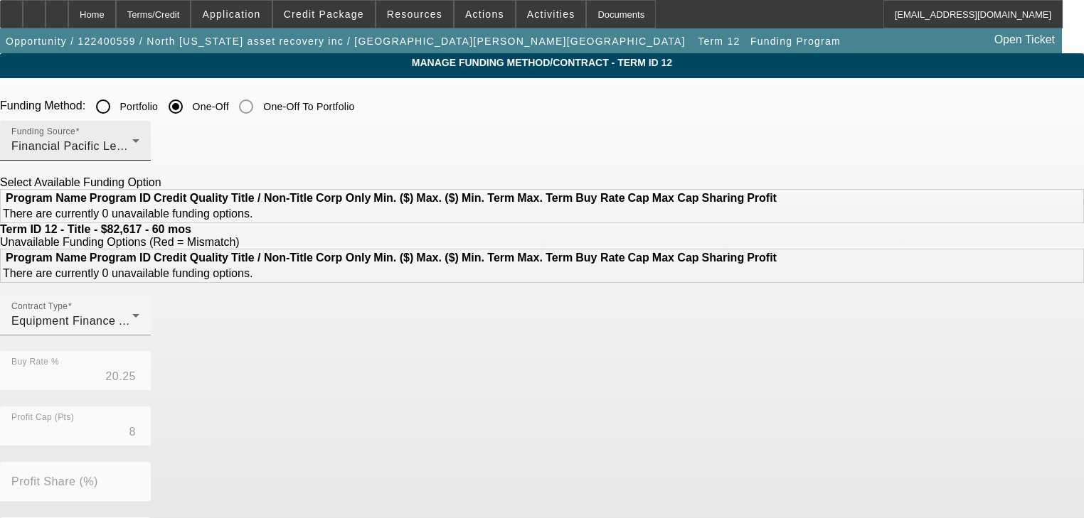
click at [172, 151] on span "Financial Pacific Leasing, Inc." at bounding box center [91, 146] width 161 height 12
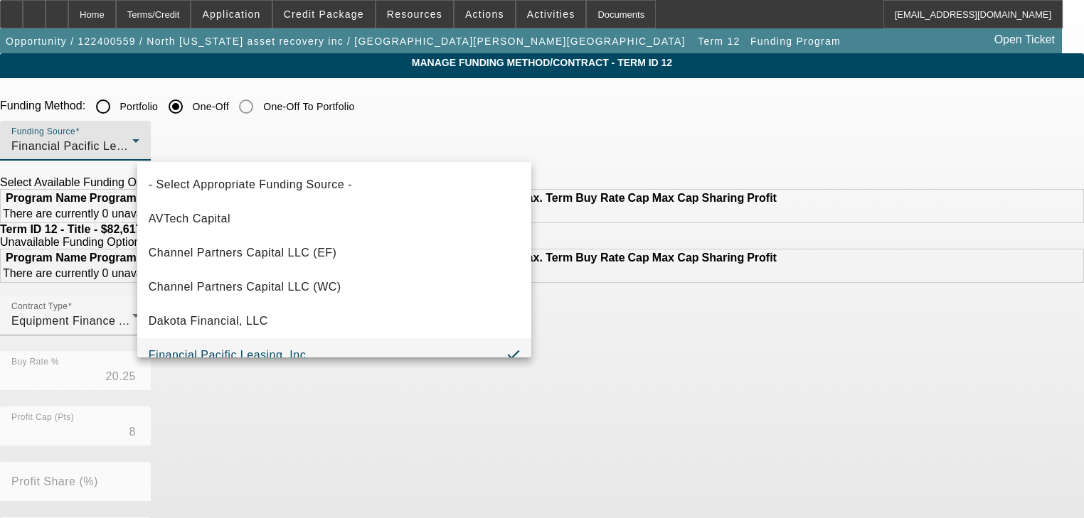
scroll to position [14, 0]
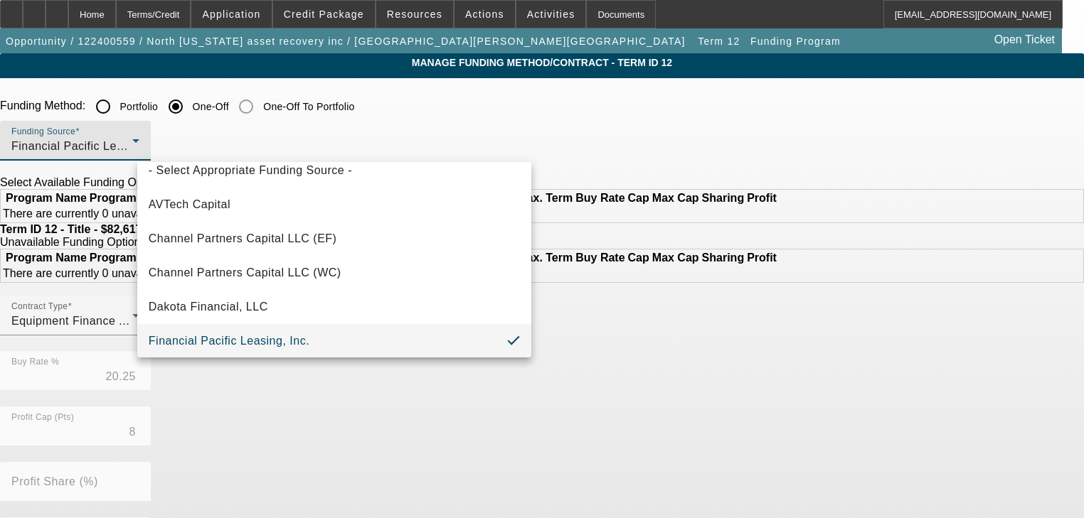
click at [236, 151] on div at bounding box center [542, 259] width 1084 height 518
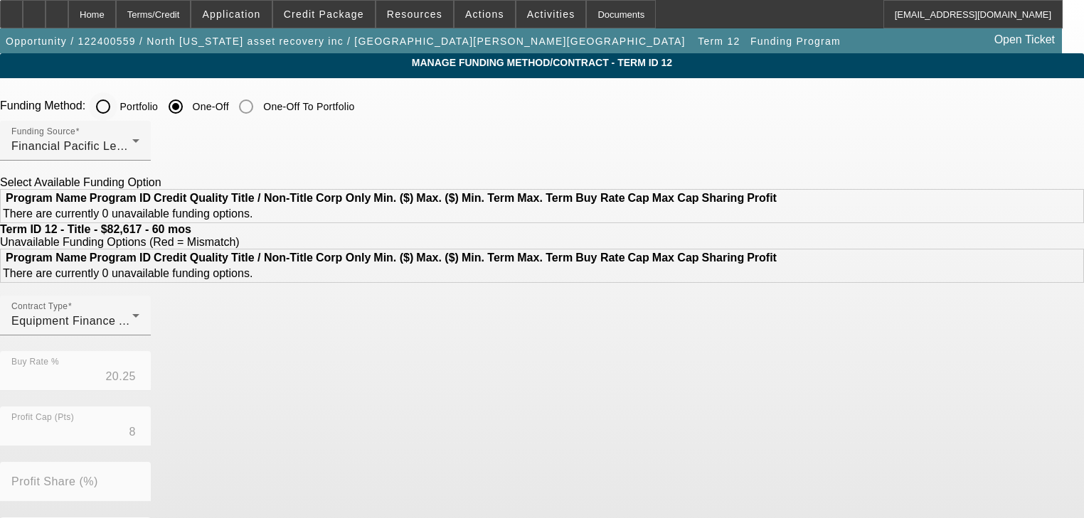
click at [117, 114] on input "Portfolio" at bounding box center [103, 106] width 28 height 28
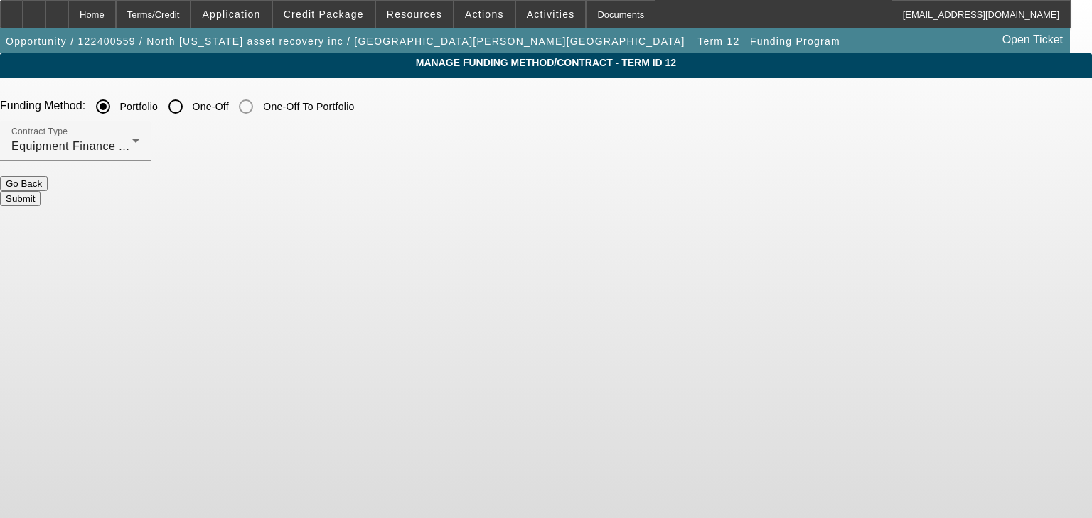
click at [41, 191] on button "Submit" at bounding box center [20, 198] width 41 height 15
click at [41, 195] on button "Submit" at bounding box center [20, 198] width 41 height 15
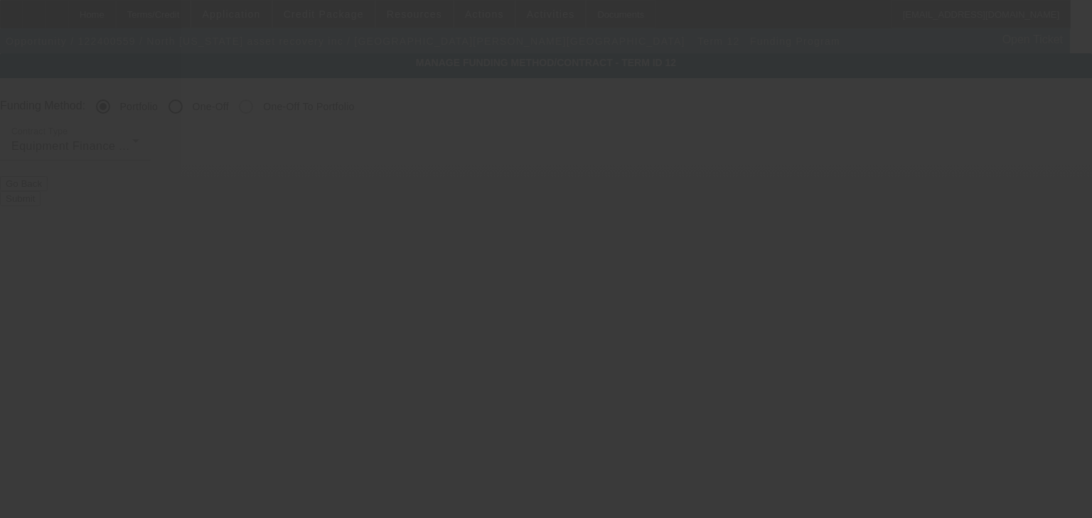
radio input "false"
radio input "true"
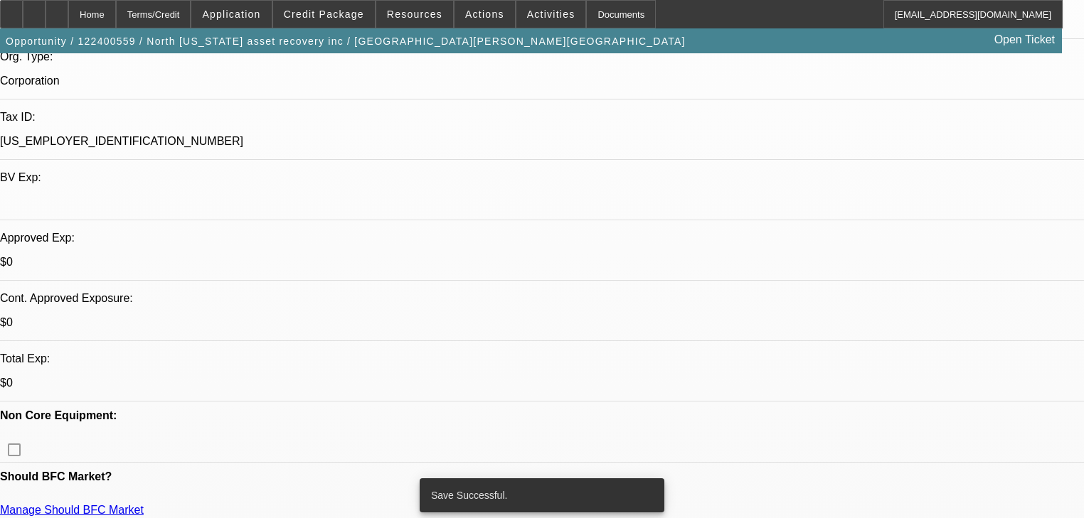
select select "0"
select select "6"
select select "0"
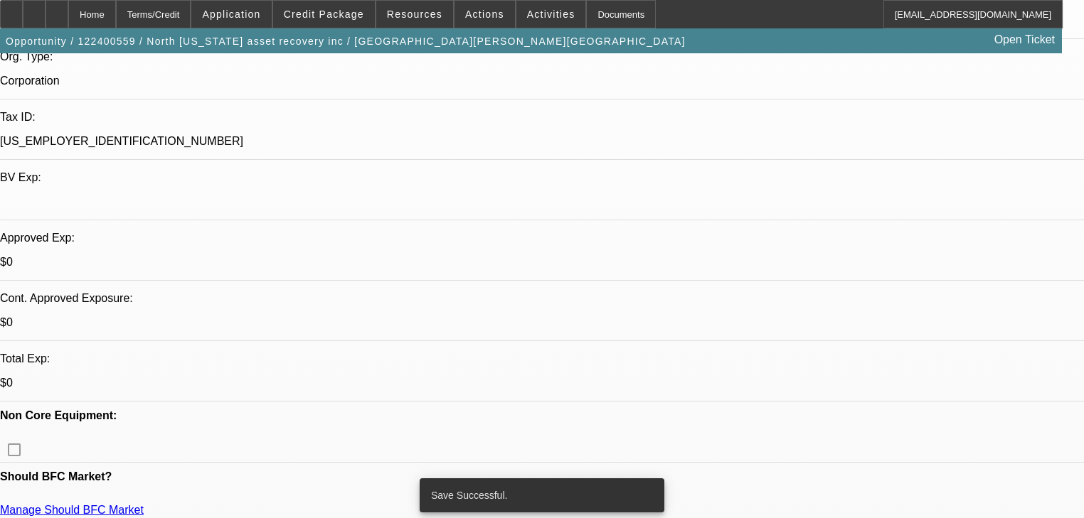
select select "0"
select select "0.1"
select select "4"
select select "0"
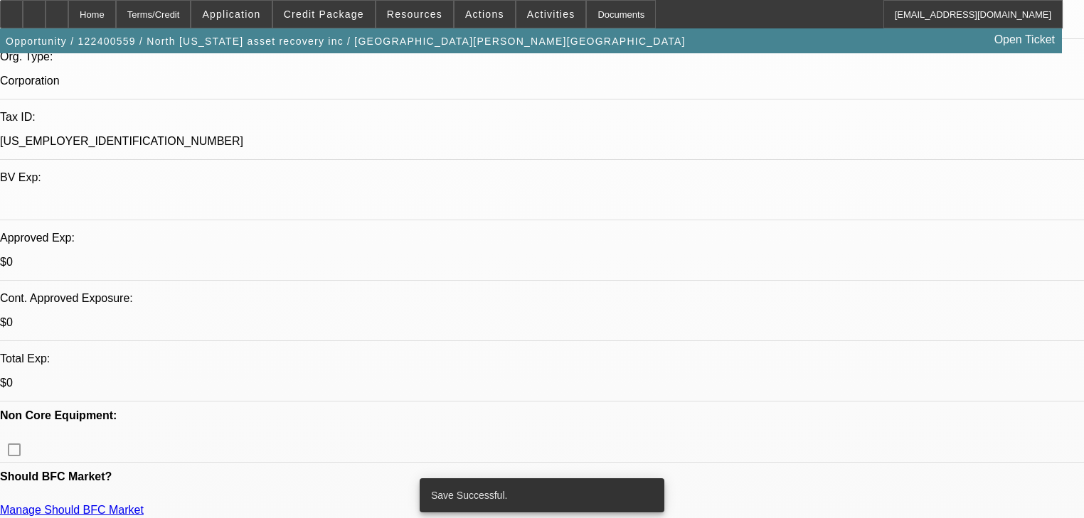
select select "3"
select select "0"
select select "6"
select select "0.1"
select select "0"
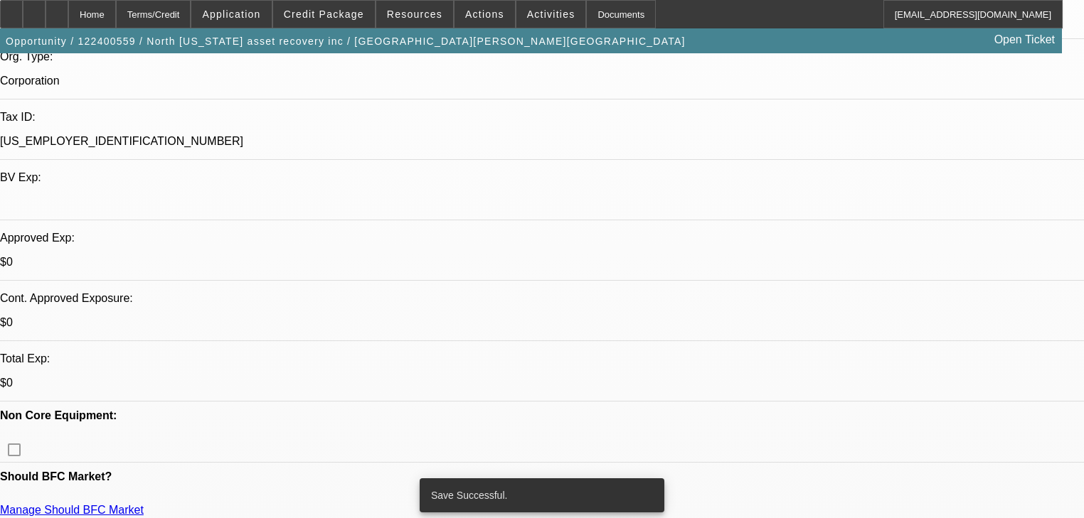
select select "0"
select select "6"
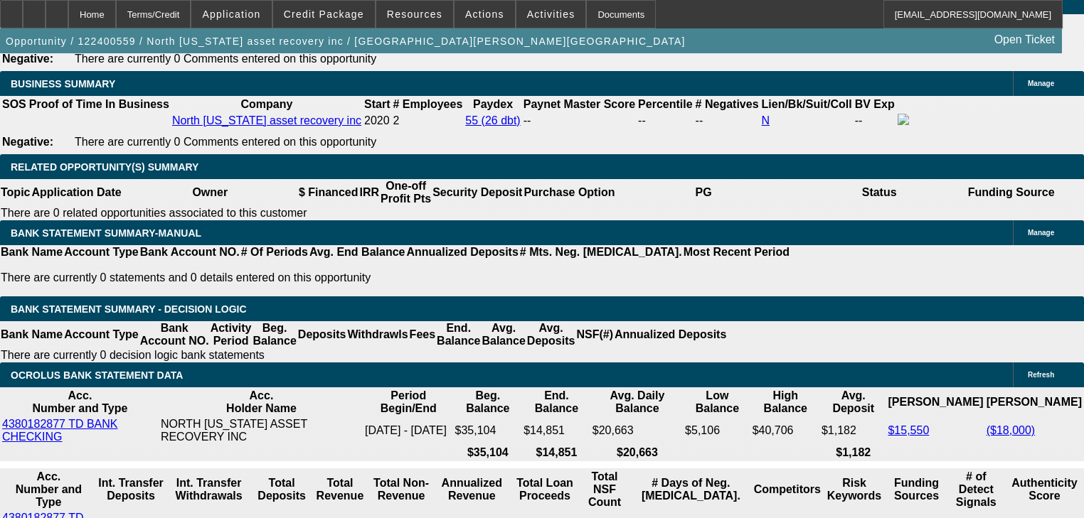
scroll to position [2389, 0]
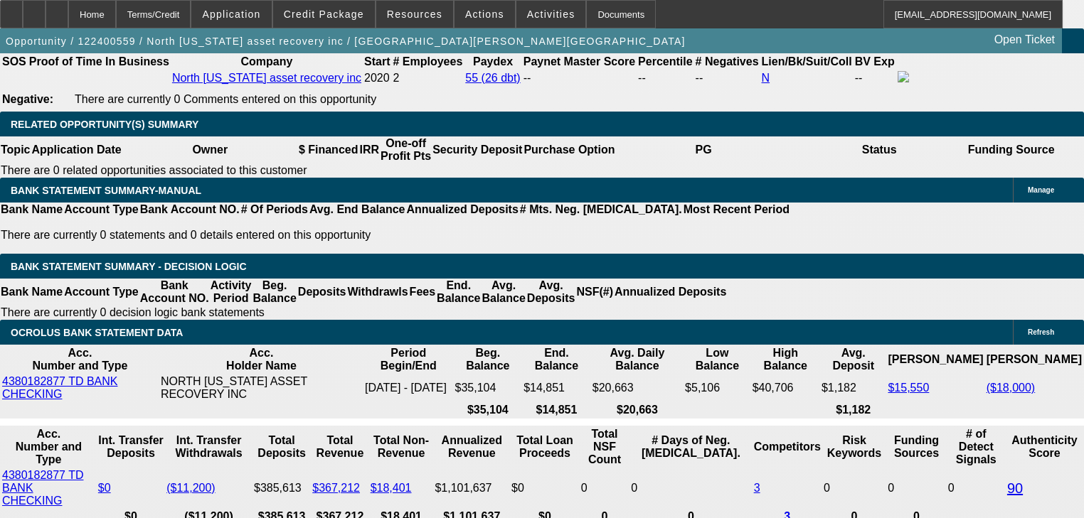
type input "$35,000.00"
type input "UNKNOWN"
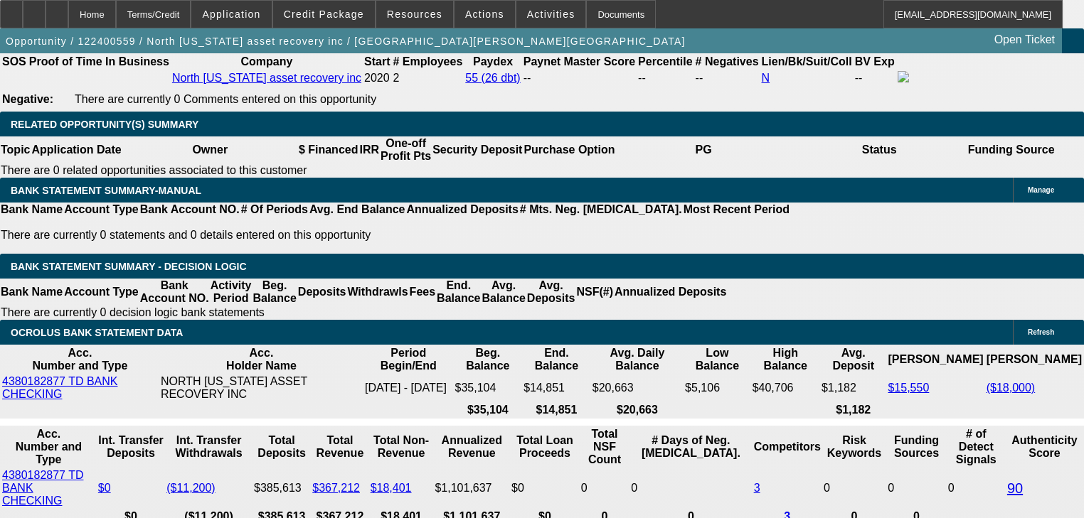
type input "$2,419.89"
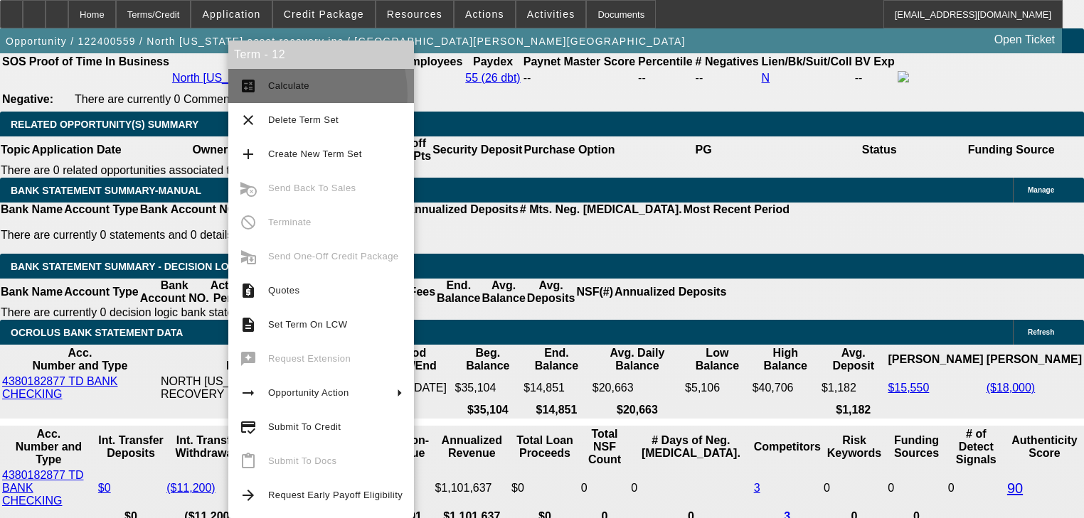
click at [277, 95] on button "calculate Calculate" at bounding box center [321, 86] width 186 height 34
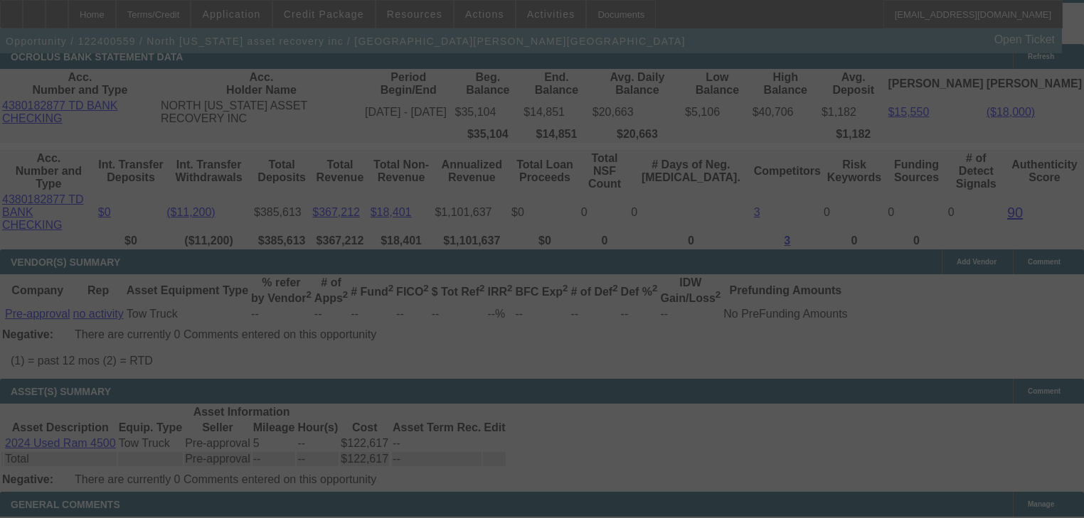
scroll to position [2617, 0]
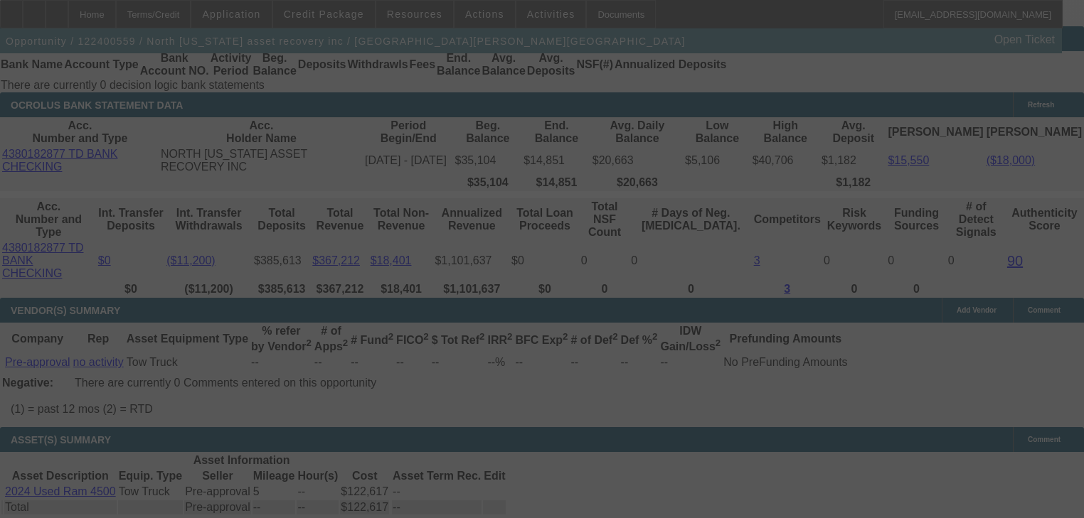
select select "0"
select select "6"
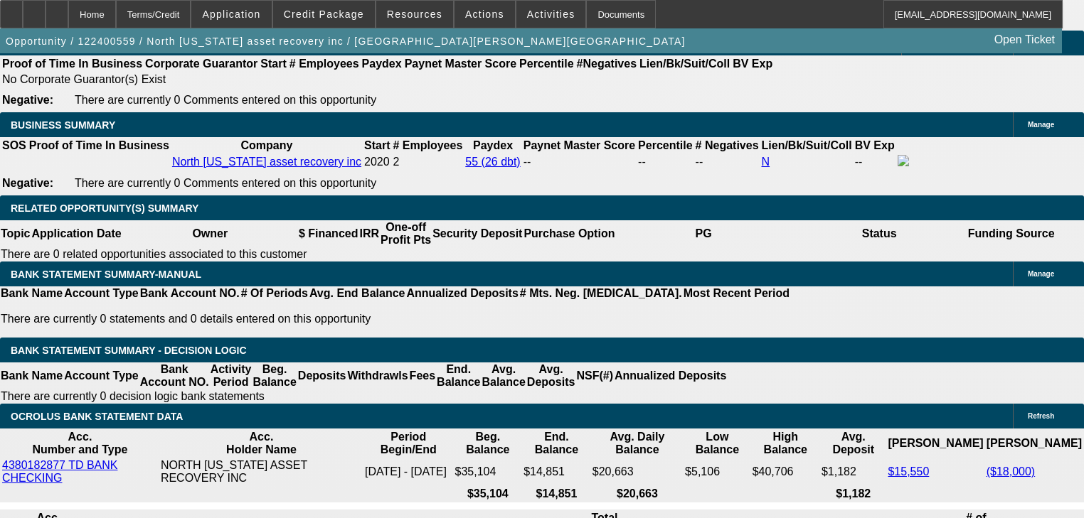
scroll to position [2332, 0]
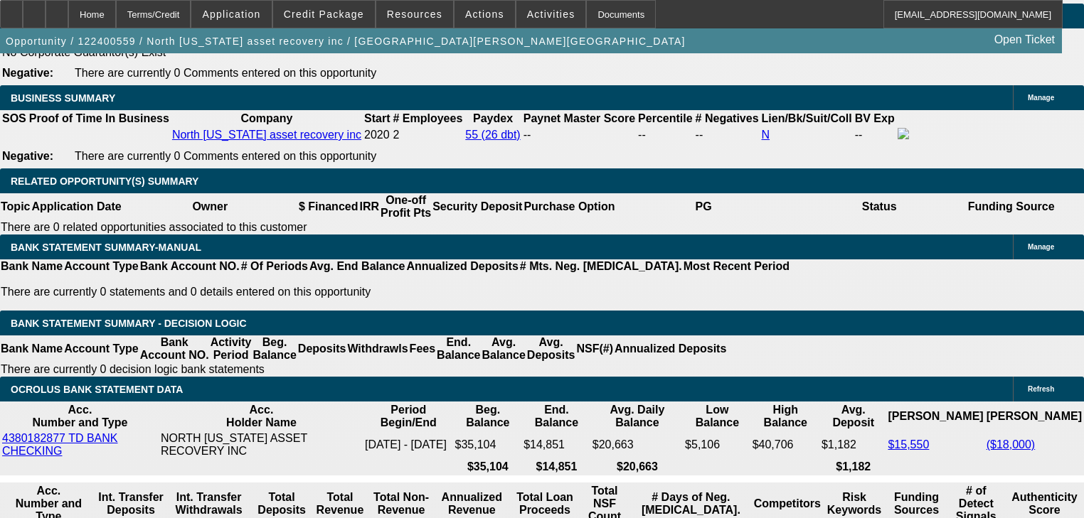
select select "0.2"
type input "$24,523.40"
type input "UNKNOWN"
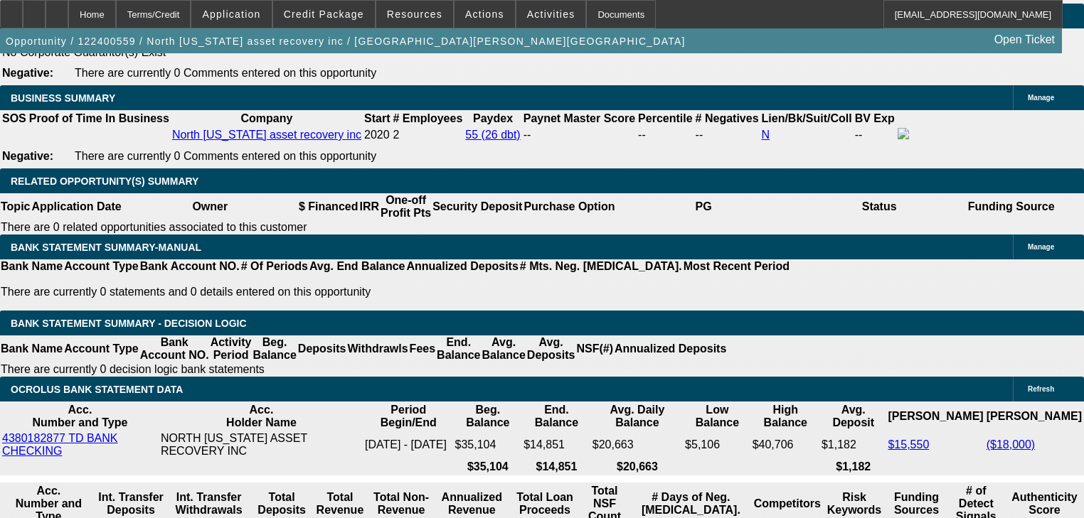
type input "$2,709.24"
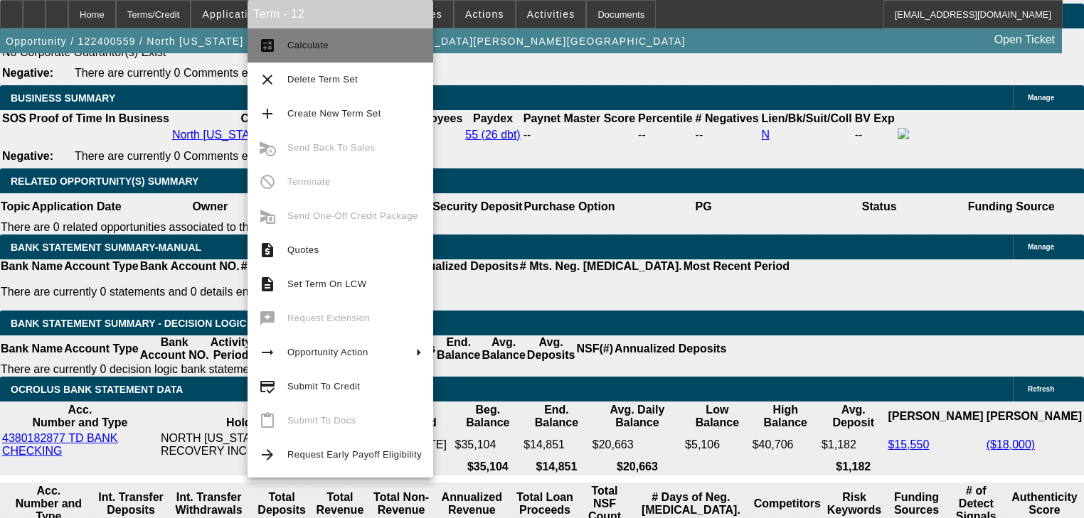
click at [277, 59] on button "calculate Calculate" at bounding box center [340, 45] width 186 height 34
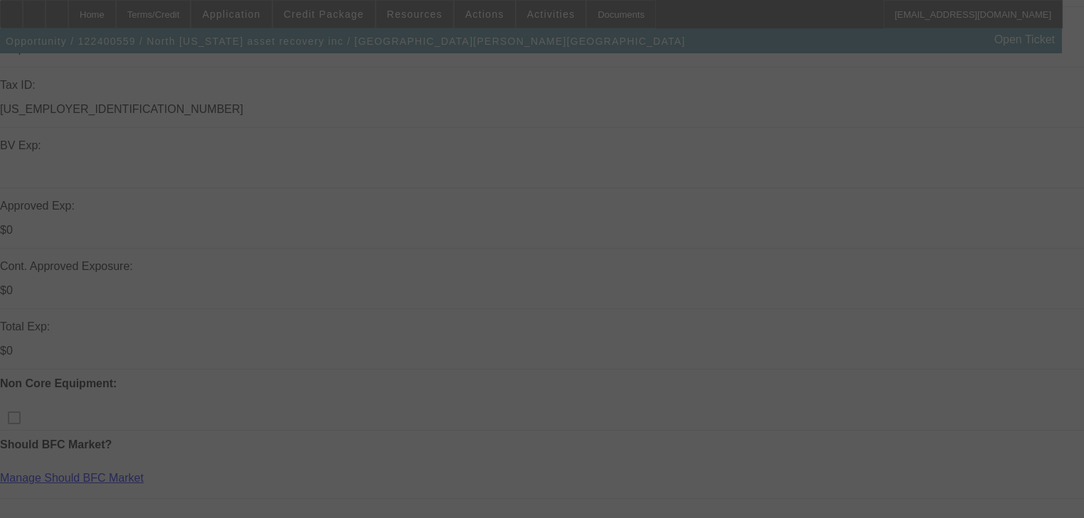
scroll to position [398, 0]
select select "0.2"
select select "0"
select select "6"
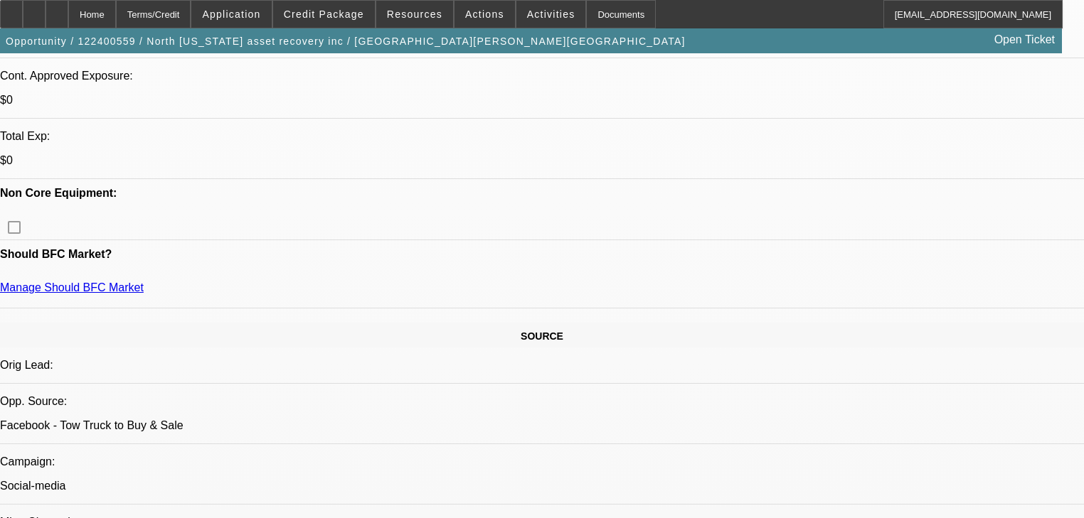
scroll to position [626, 0]
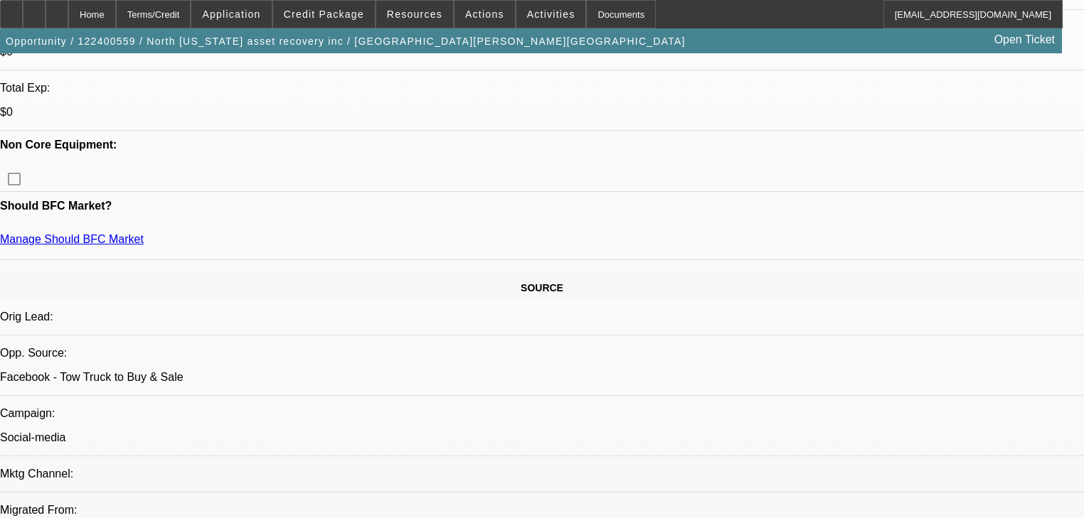
scroll to position [910, 0]
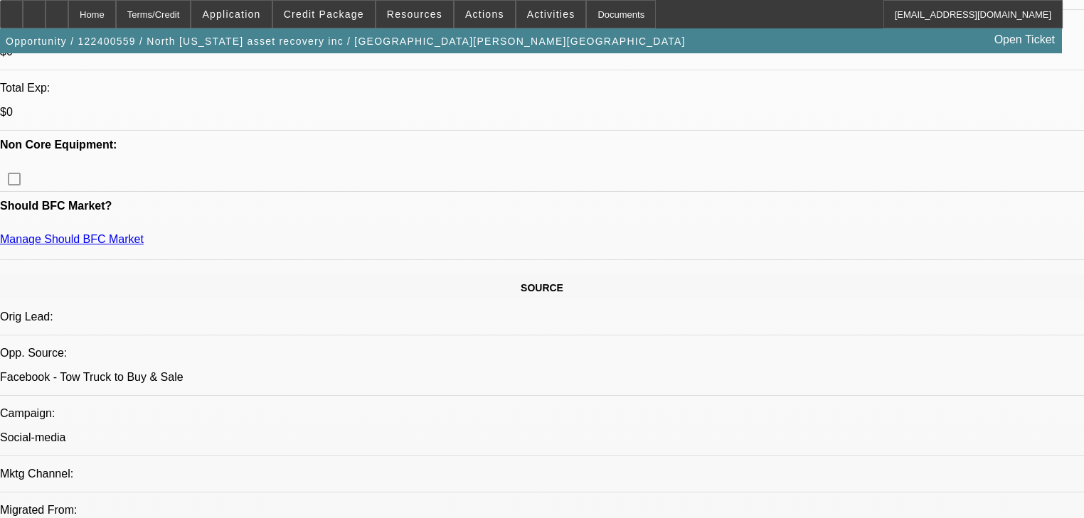
scroll to position [1365, 0]
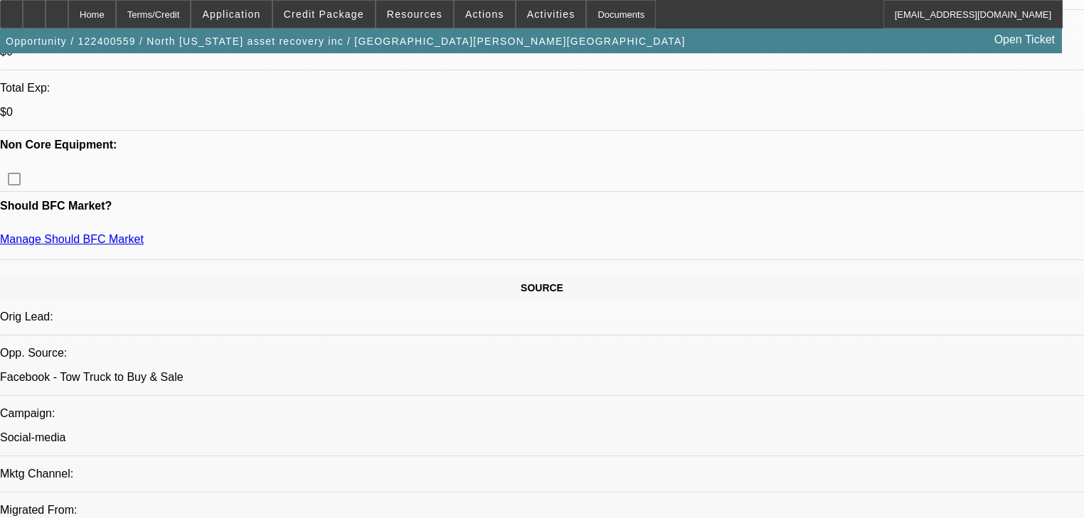
scroll to position [1445, 0]
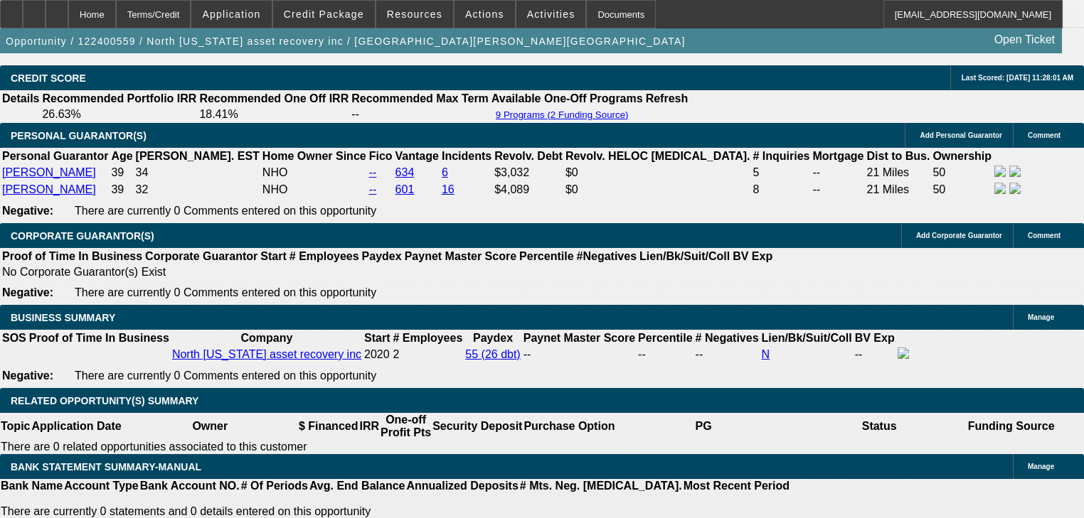
scroll to position [2048, 0]
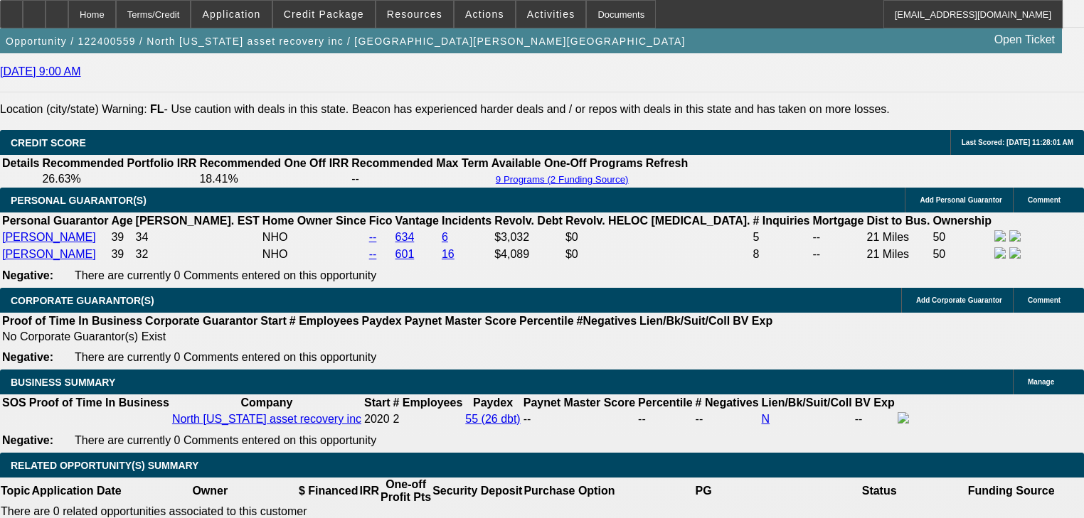
radio input "true"
drag, startPoint x: 875, startPoint y: 276, endPoint x: 870, endPoint y: 282, distance: 7.7
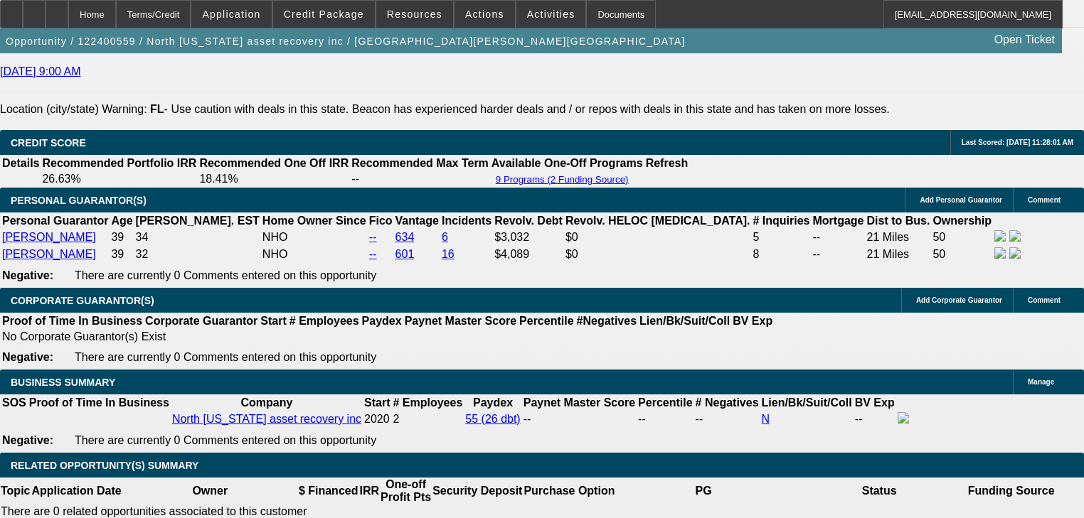
type textarea "Saying no reason to put down 20k if he does not have to. says that he has somon…"
radio input "true"
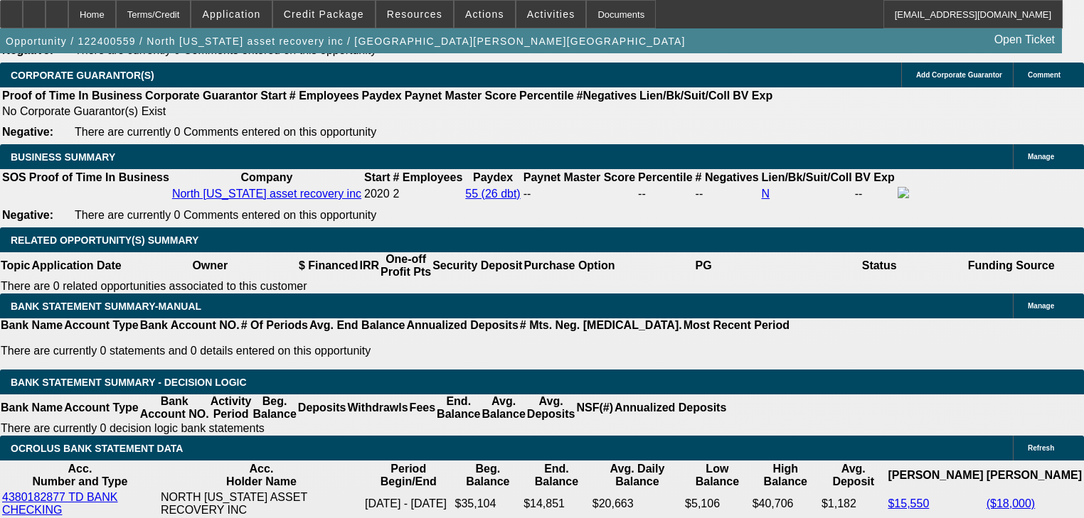
scroll to position [2275, 0]
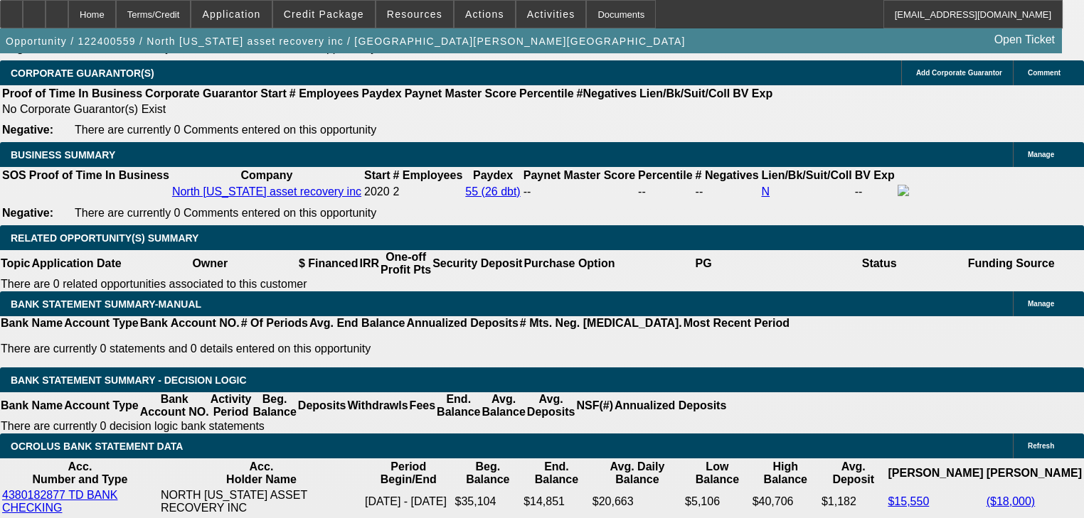
type input "$40,000.00"
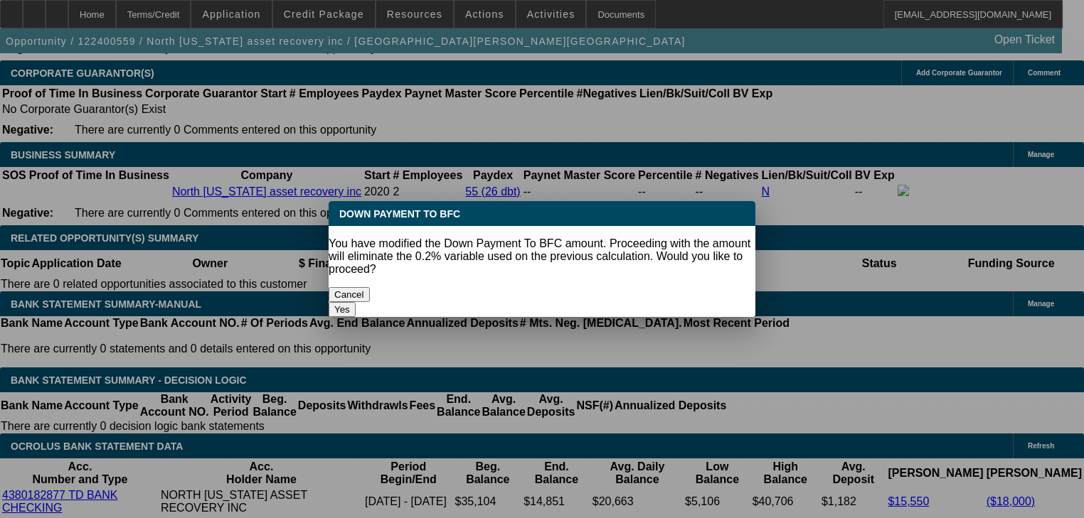
scroll to position [0, 0]
click at [356, 302] on button "Yes" at bounding box center [341, 309] width 27 height 15
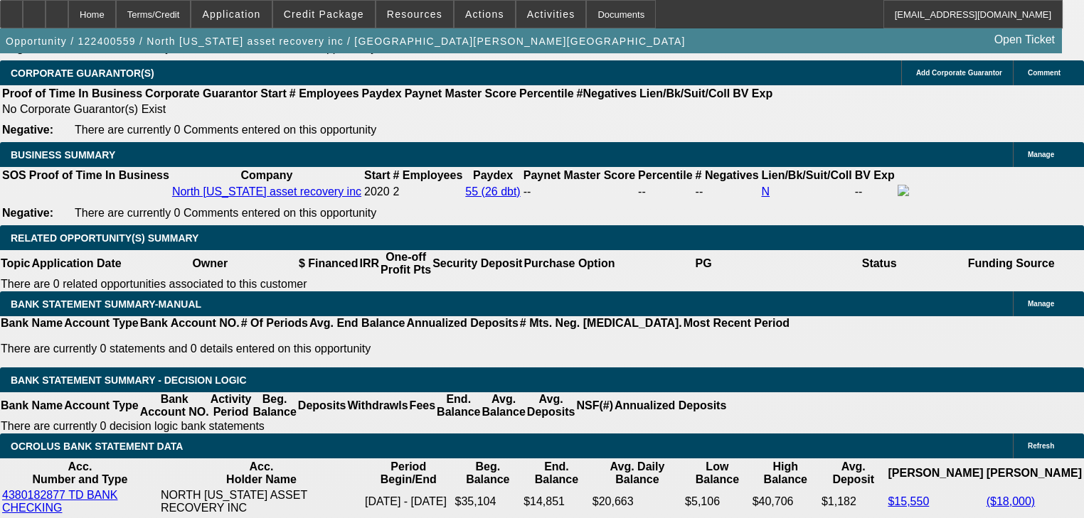
select select "0"
type input "UNKNOWN"
type input "$2,281.79"
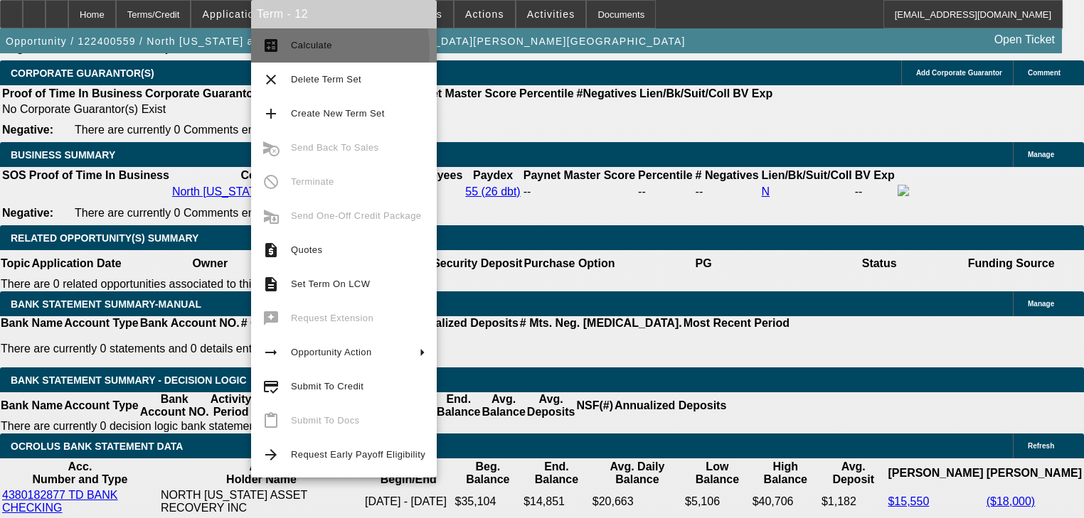
click at [292, 51] on span "Calculate" at bounding box center [358, 45] width 134 height 17
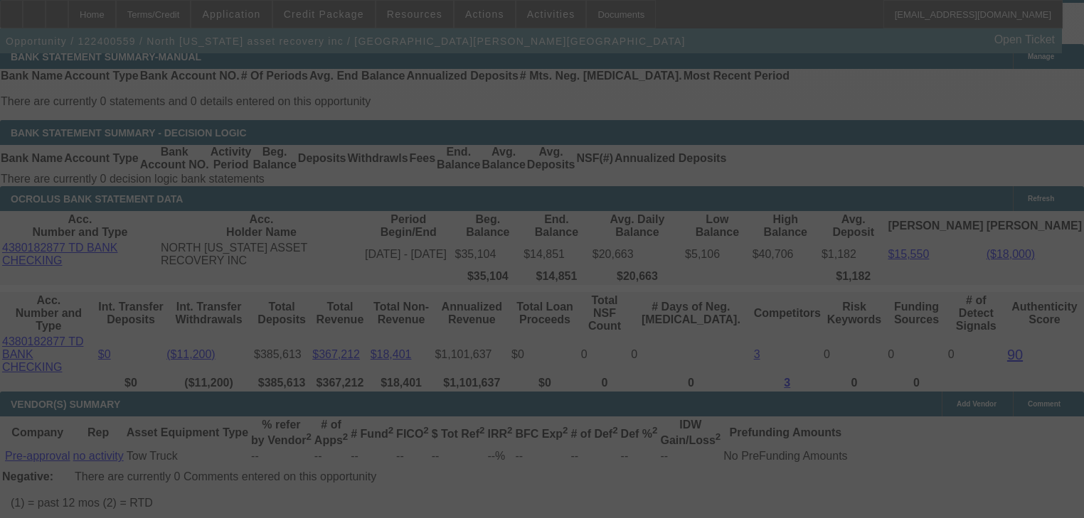
scroll to position [2673, 0]
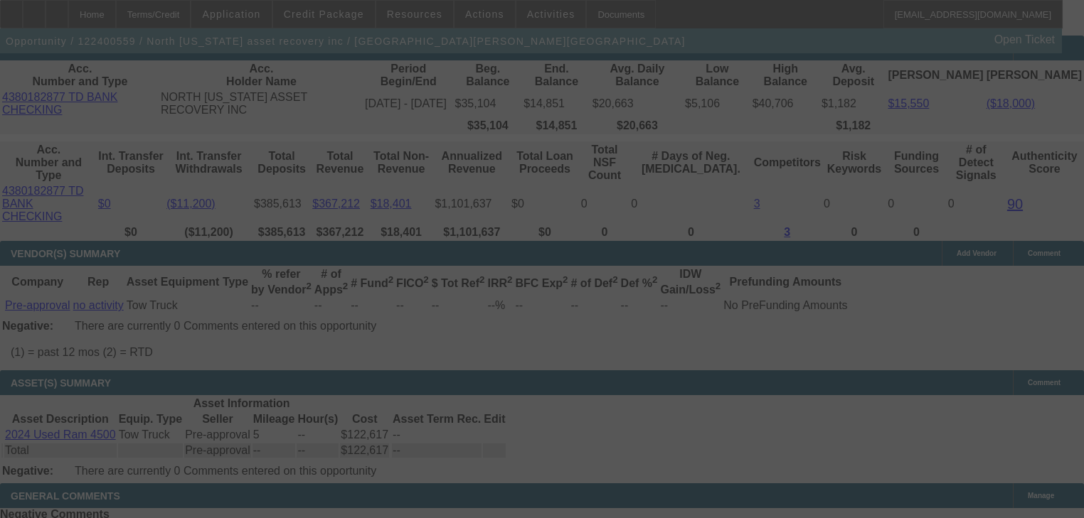
select select "0"
select select "6"
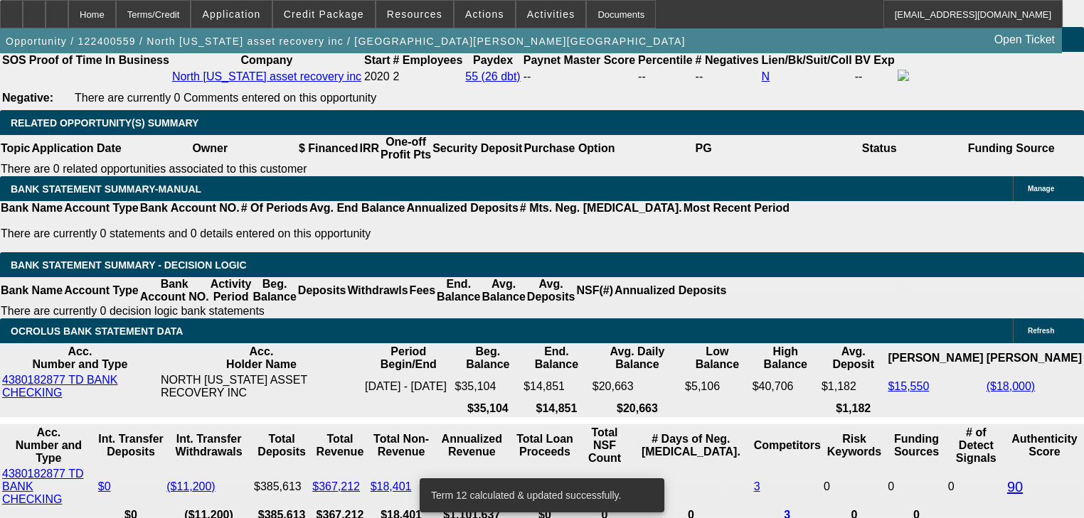
scroll to position [2389, 0]
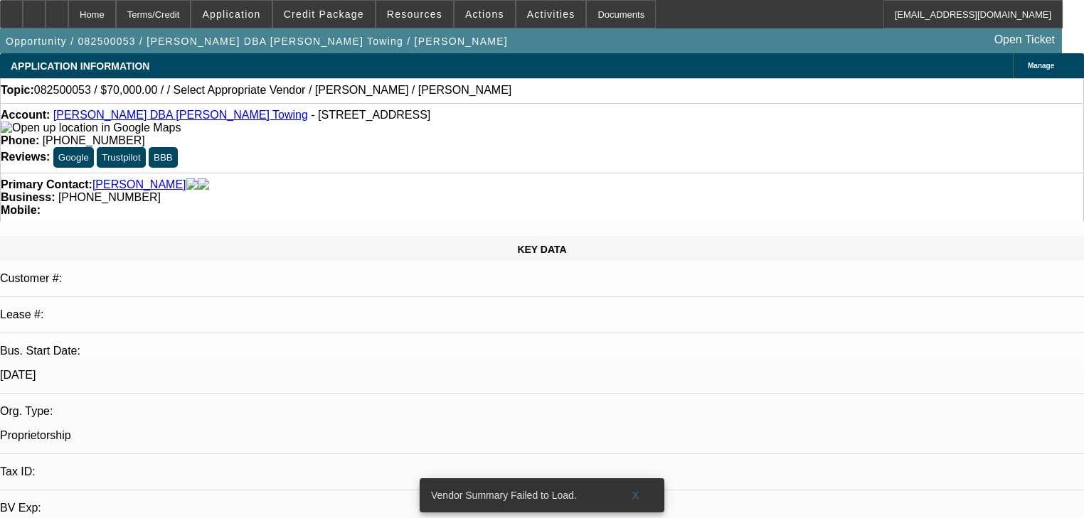
select select "0"
select select "2"
select select "0.1"
select select "4"
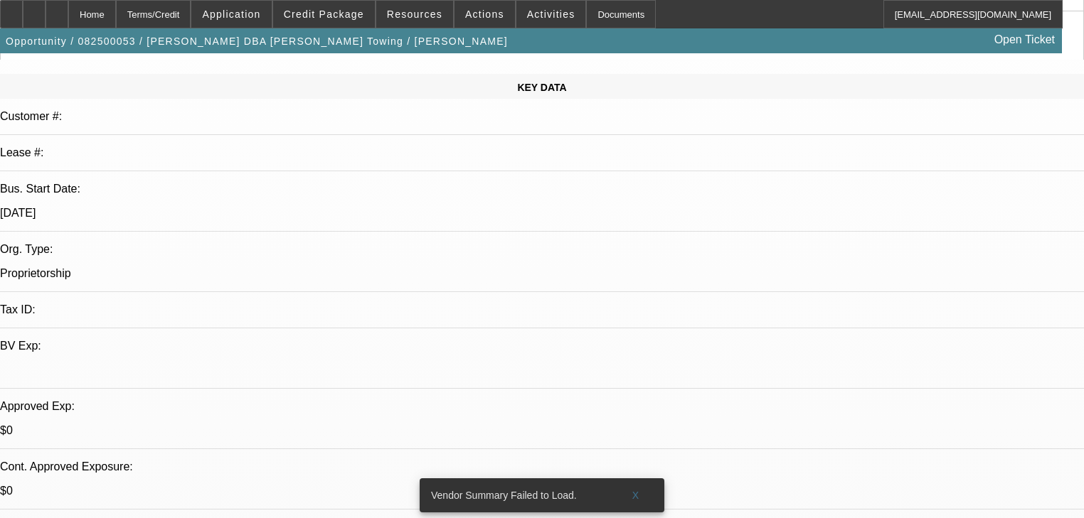
scroll to position [114, 0]
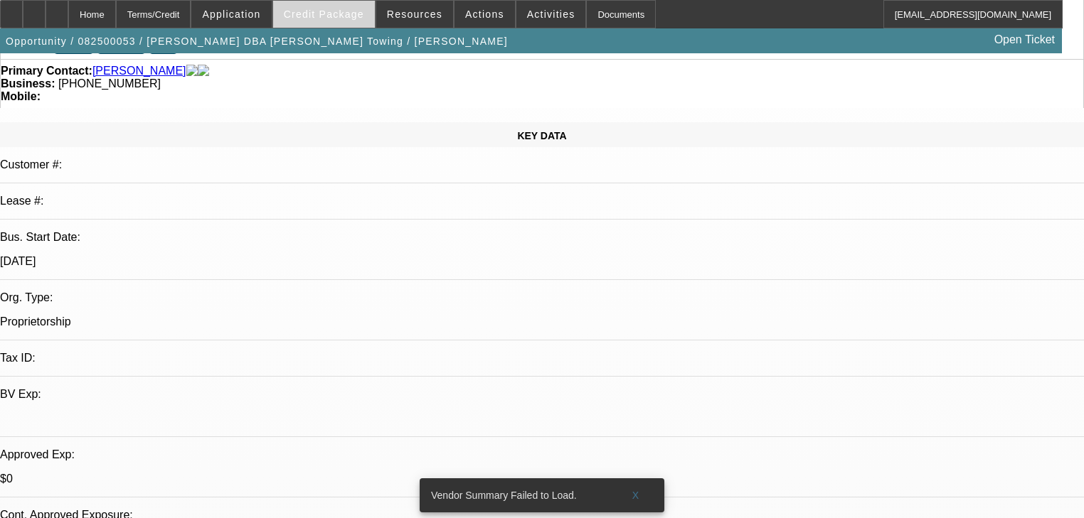
click at [311, 15] on span "Credit Package" at bounding box center [324, 14] width 80 height 11
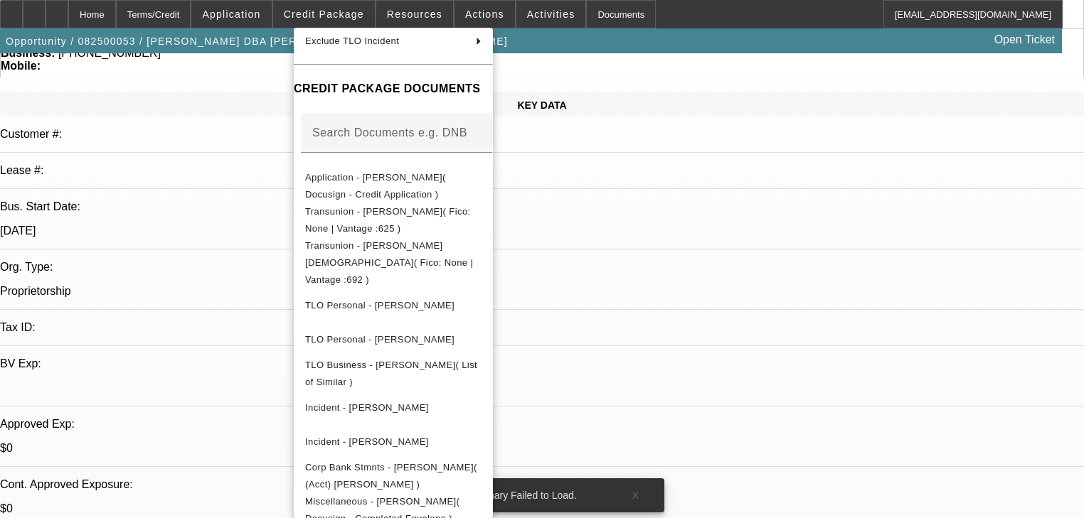
scroll to position [171, 0]
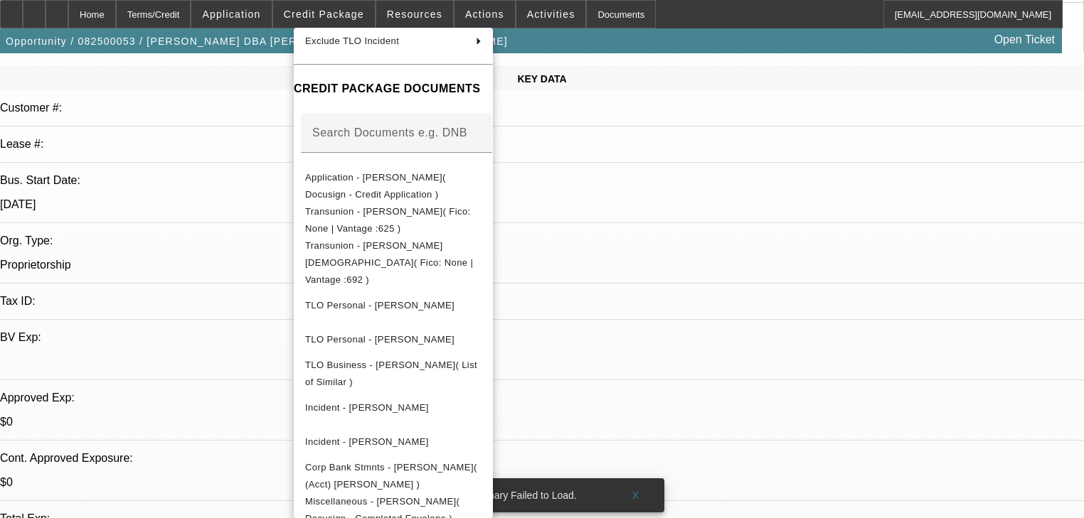
click at [268, 382] on div at bounding box center [542, 259] width 1084 height 518
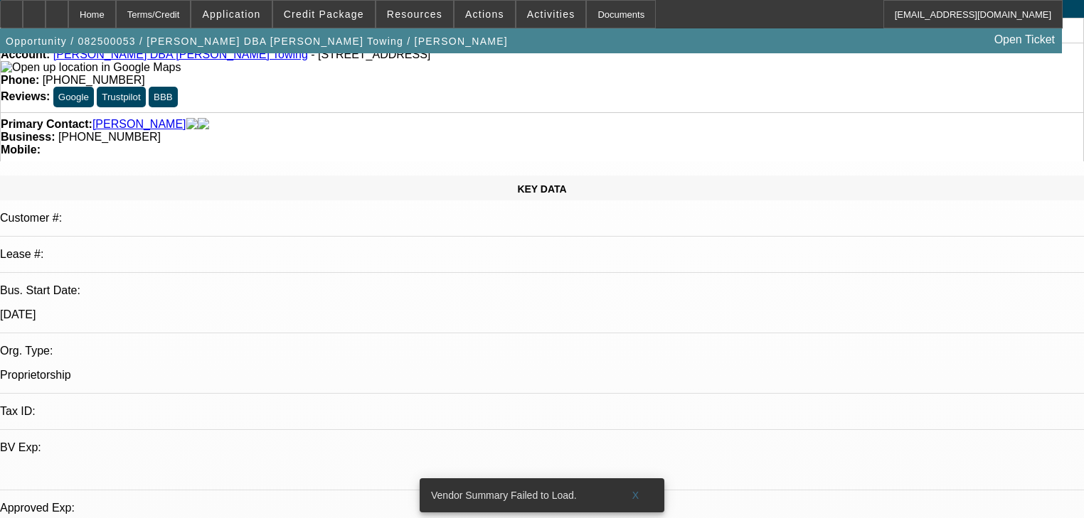
scroll to position [0, 0]
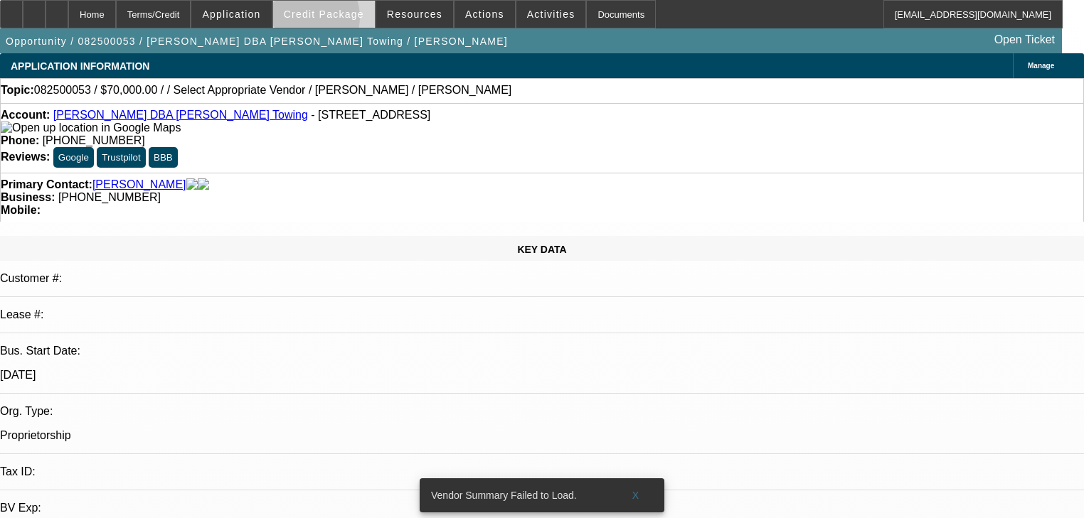
click at [326, 21] on span at bounding box center [324, 14] width 102 height 34
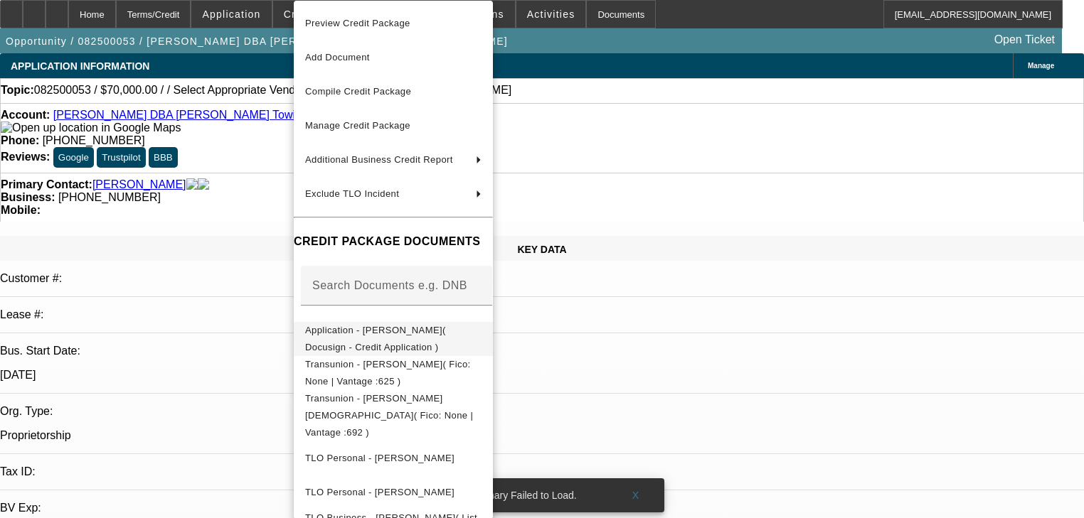
click at [418, 336] on span "Application - James Warner( Docusign - Credit Application )" at bounding box center [375, 339] width 141 height 28
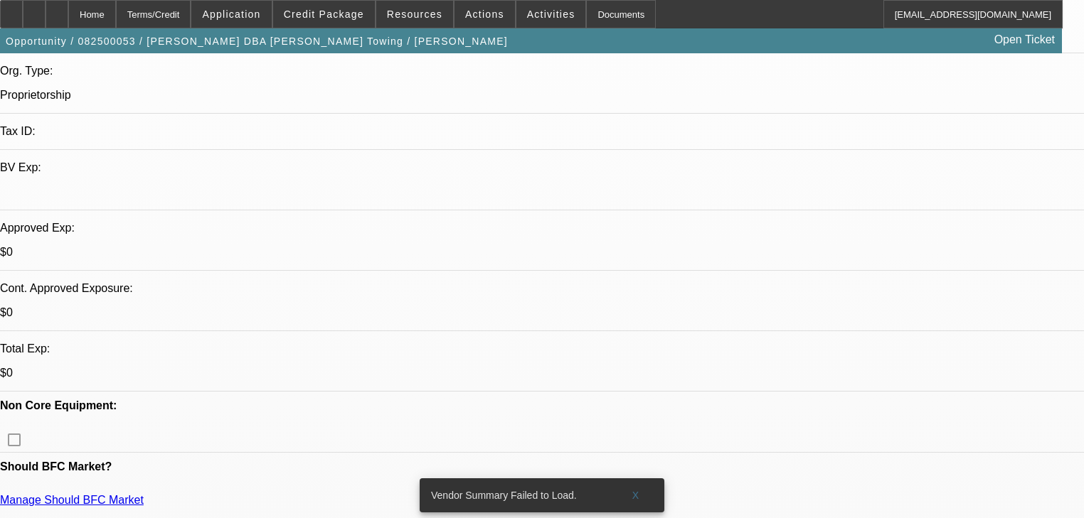
scroll to position [341, 0]
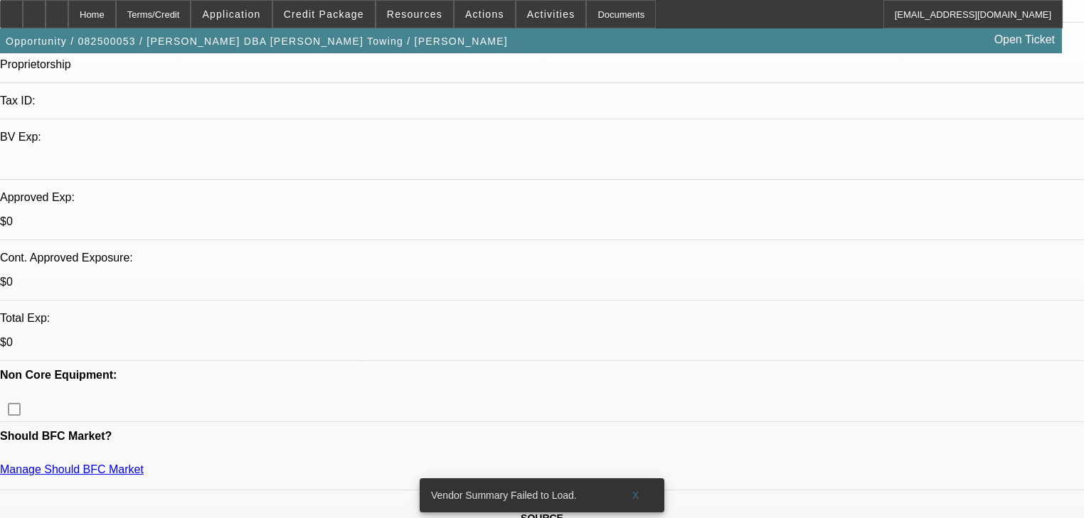
scroll to position [398, 0]
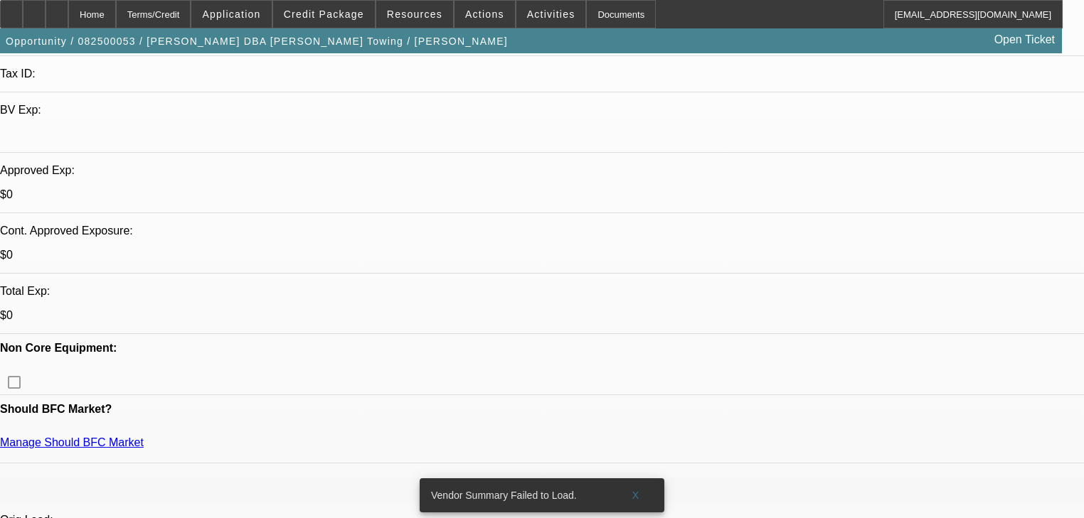
radio input "true"
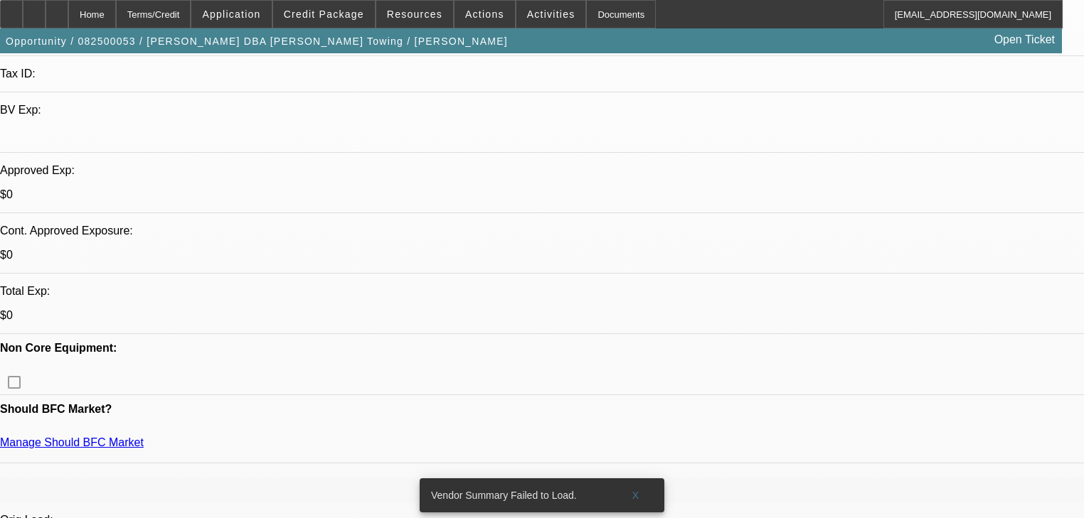
type textarea "b"
type textarea "guy keeps calling himself"
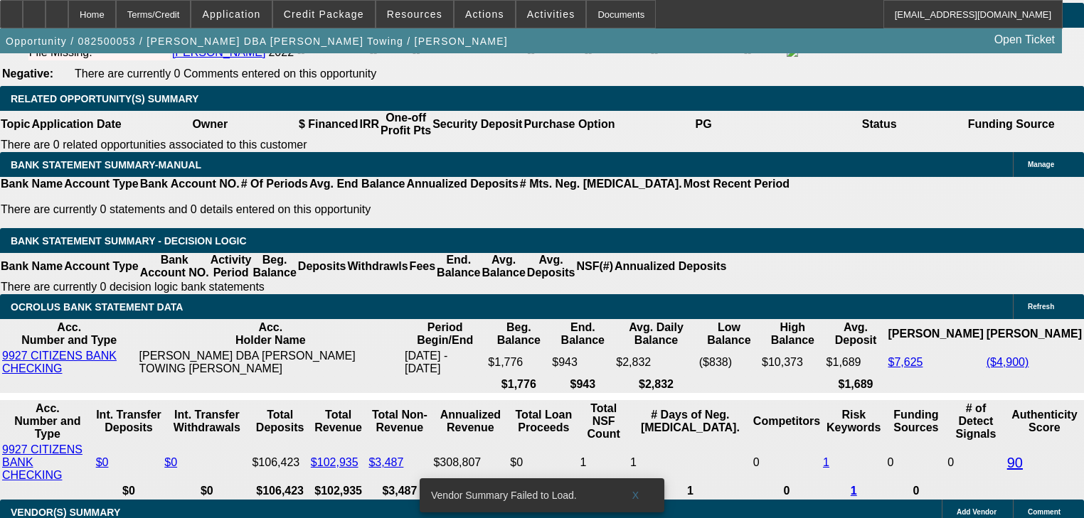
scroll to position [2243, 0]
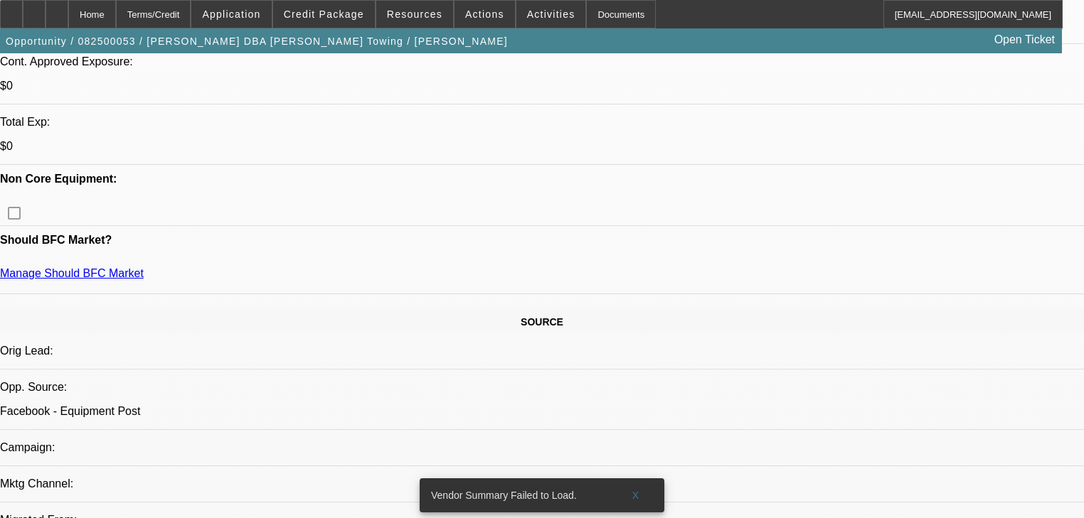
scroll to position [536, 0]
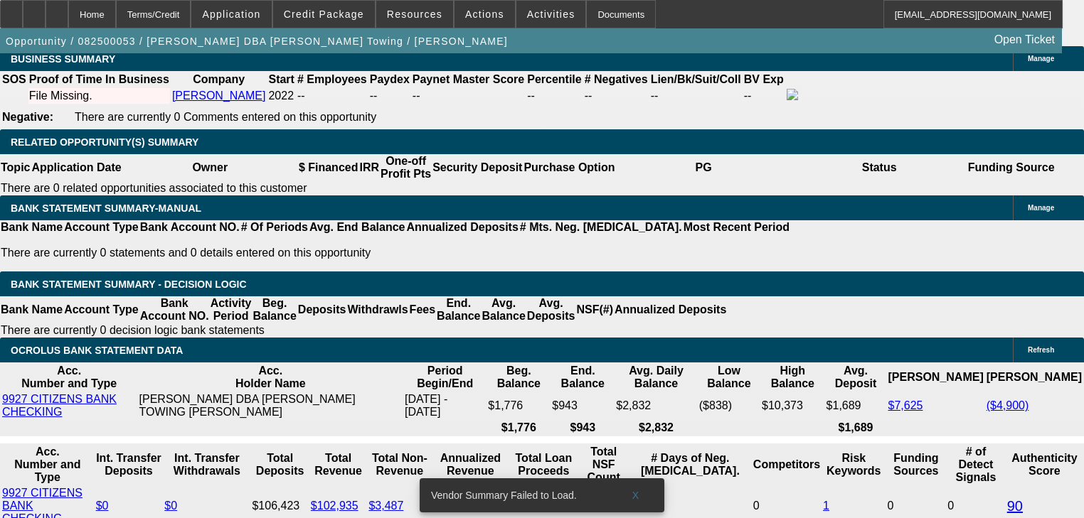
scroll to position [2186, 0]
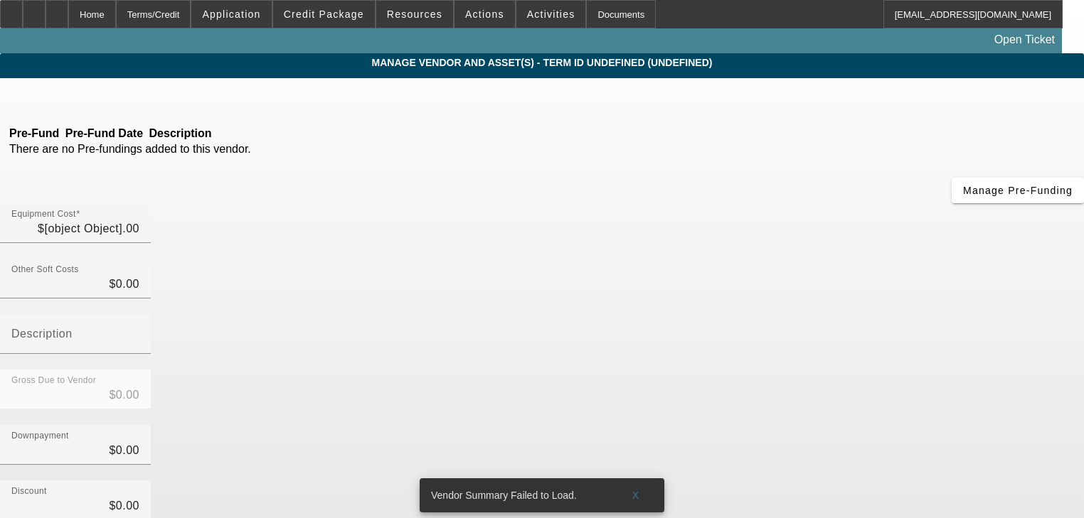
type input "$70,000.00"
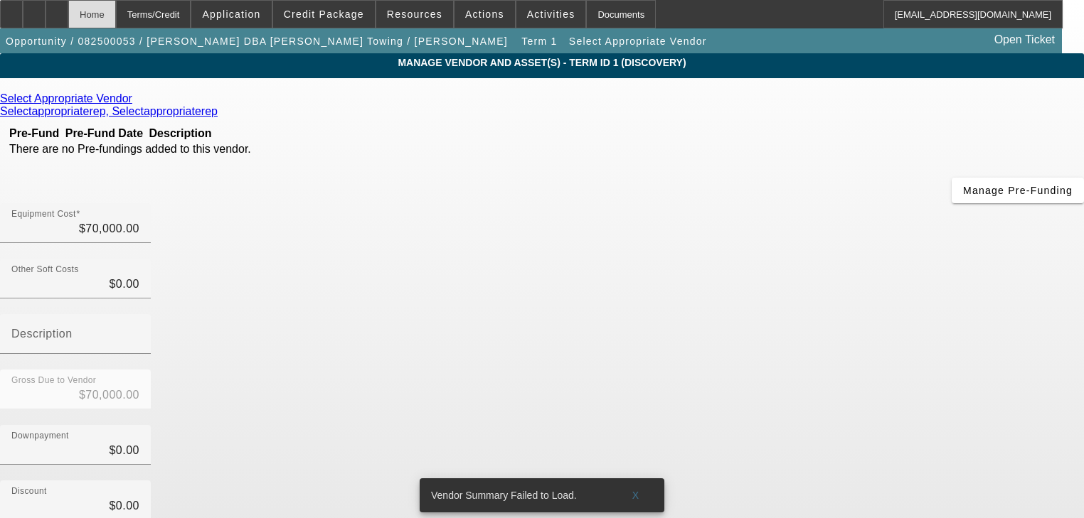
click at [116, 23] on div "Home" at bounding box center [92, 14] width 48 height 28
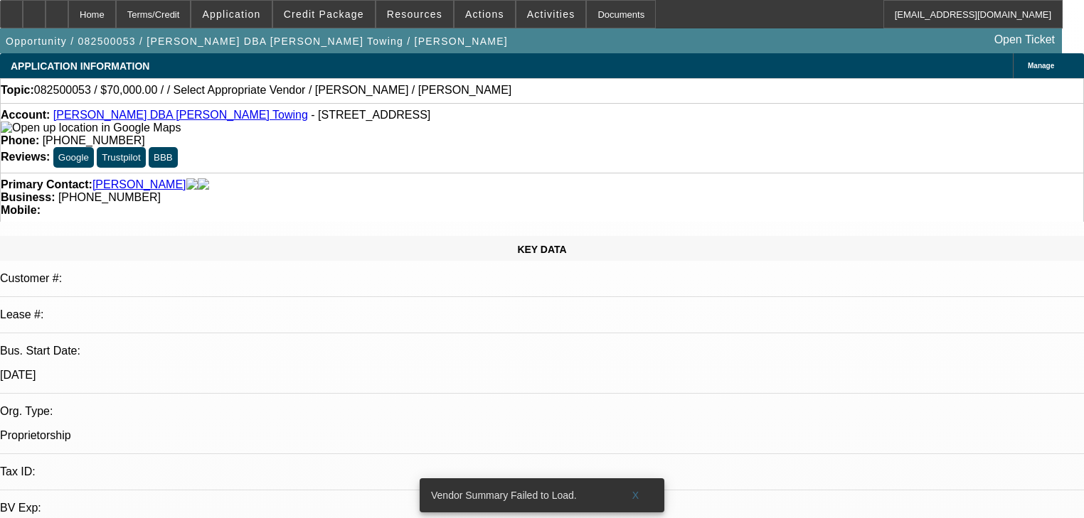
select select "0"
select select "2"
select select "0.1"
select select "4"
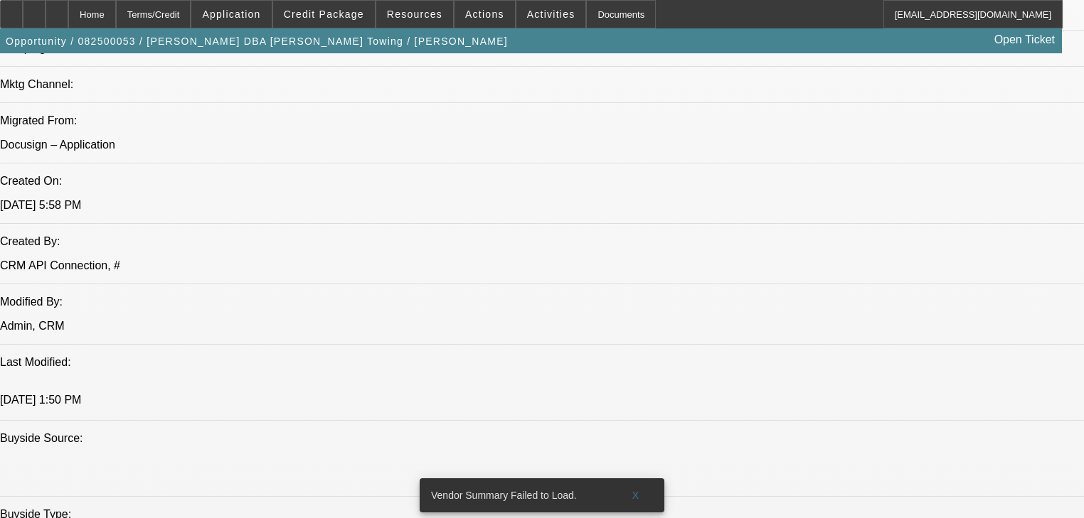
scroll to position [1422, 0]
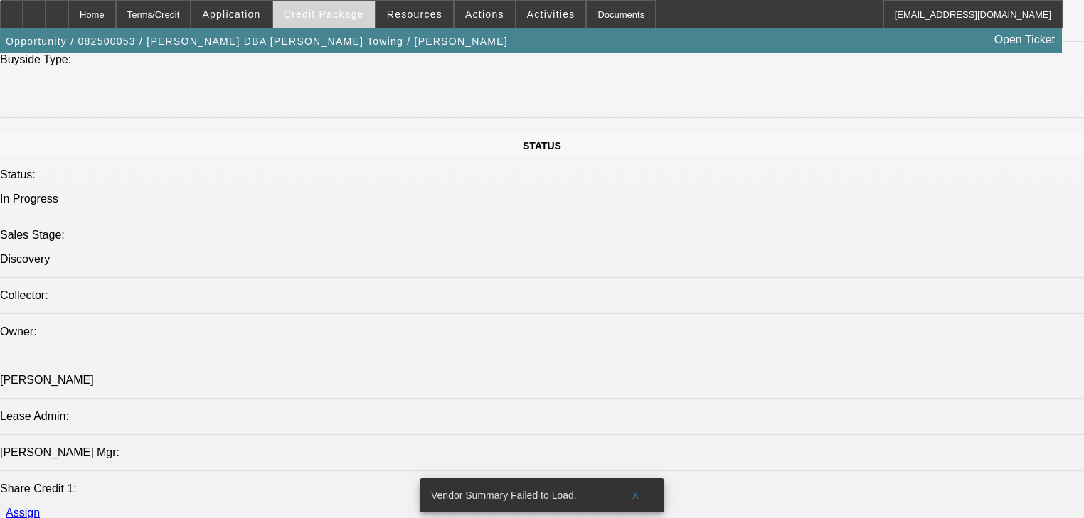
click at [302, 11] on span at bounding box center [324, 14] width 102 height 34
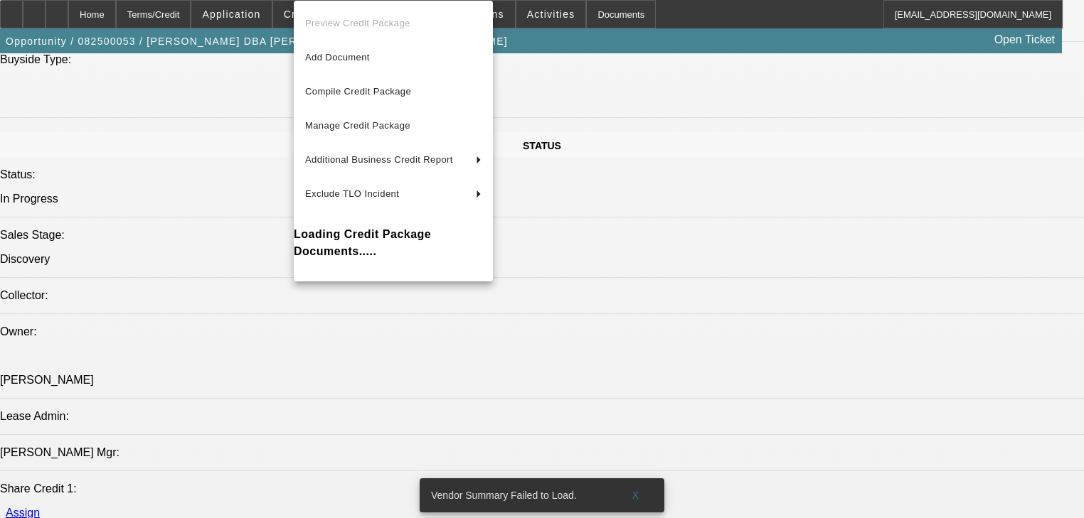
drag, startPoint x: 282, startPoint y: 213, endPoint x: 293, endPoint y: 233, distance: 23.2
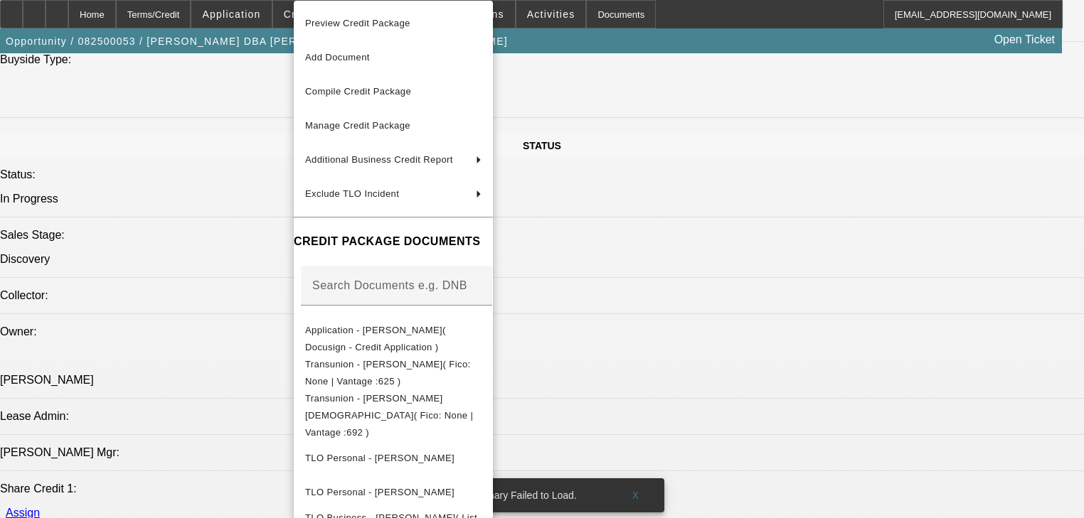
drag, startPoint x: 293, startPoint y: 233, endPoint x: 239, endPoint y: 346, distance: 125.3
click at [239, 346] on div at bounding box center [542, 259] width 1084 height 518
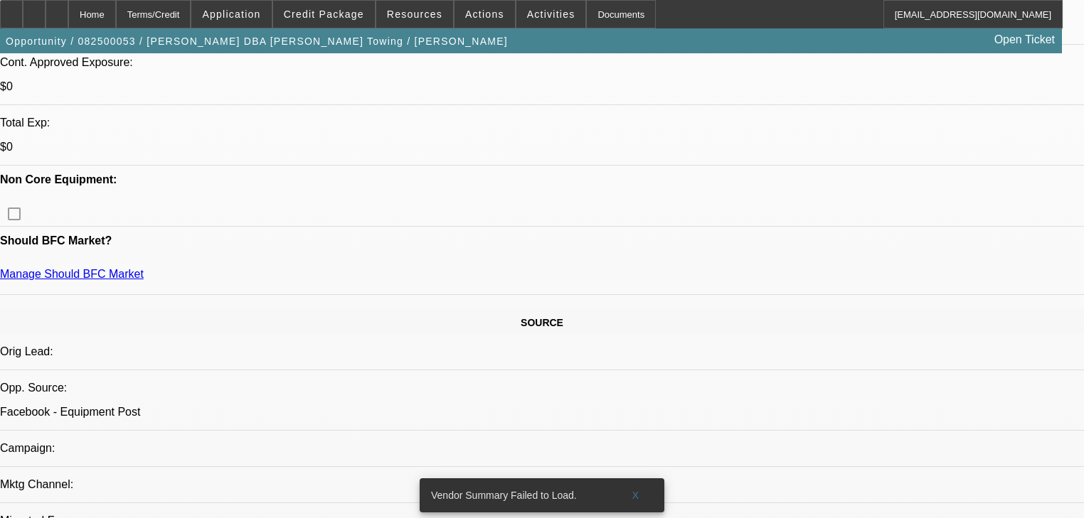
scroll to position [455, 0]
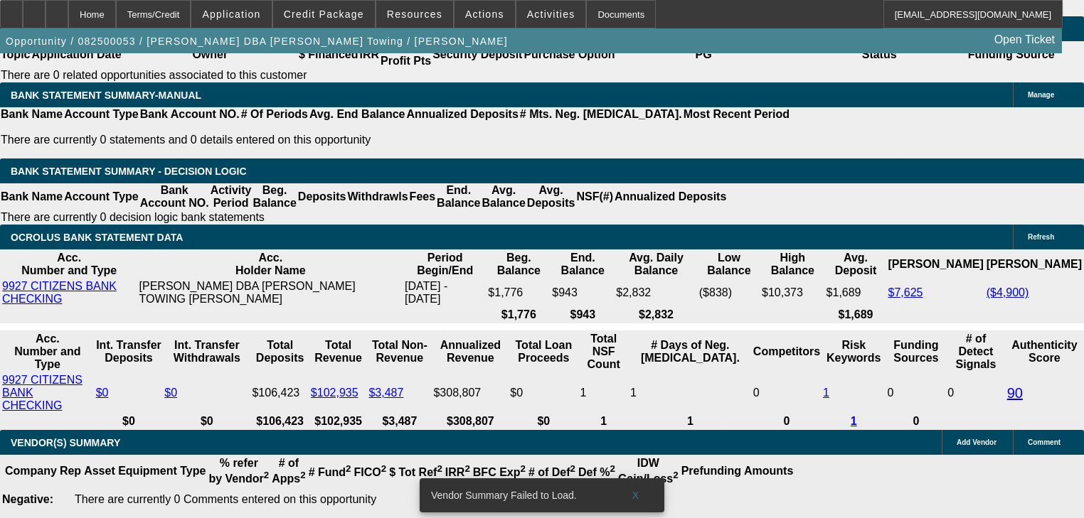
scroll to position [2332, 0]
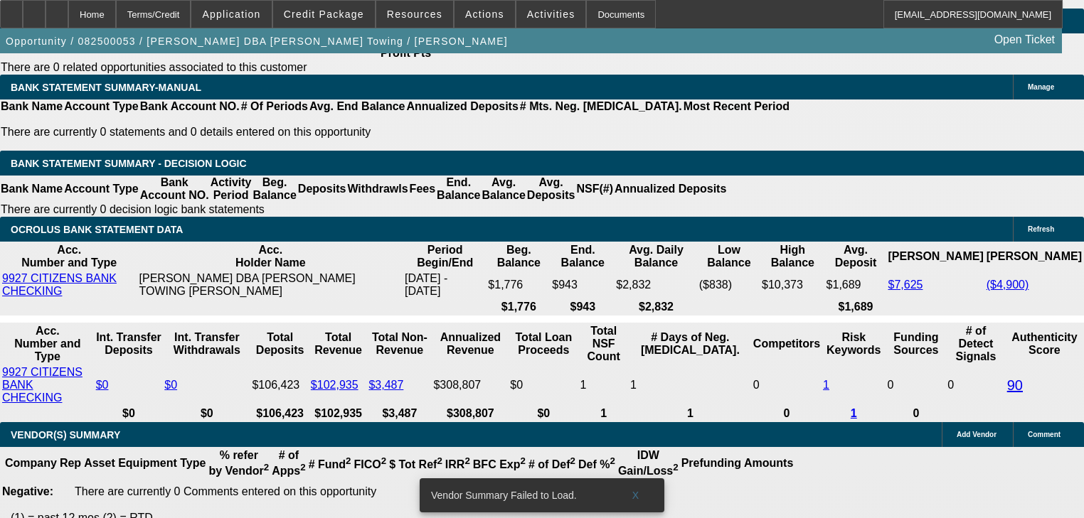
select select "0.2"
type input "$14,000.00"
type input "UNKNOWN"
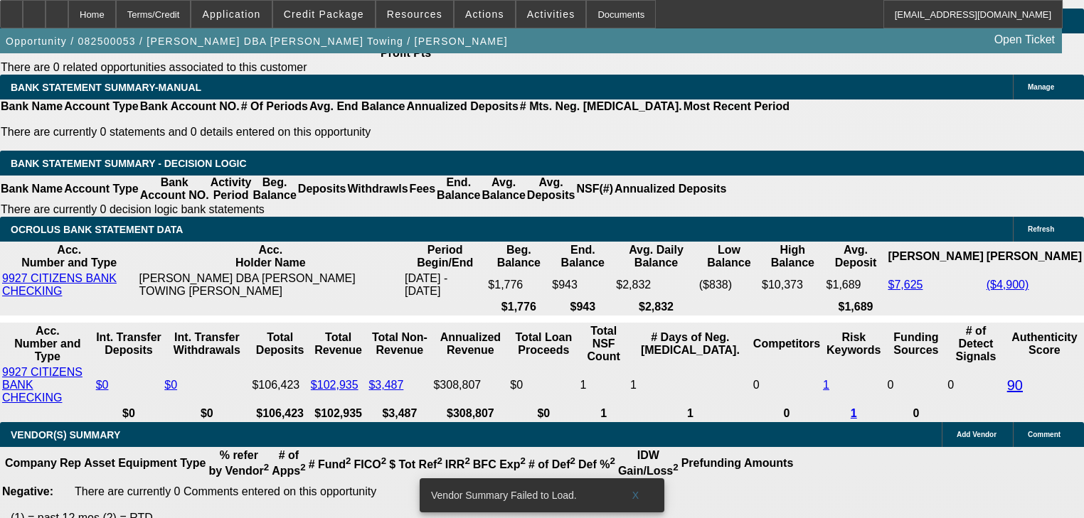
type input "36"
type input "2"
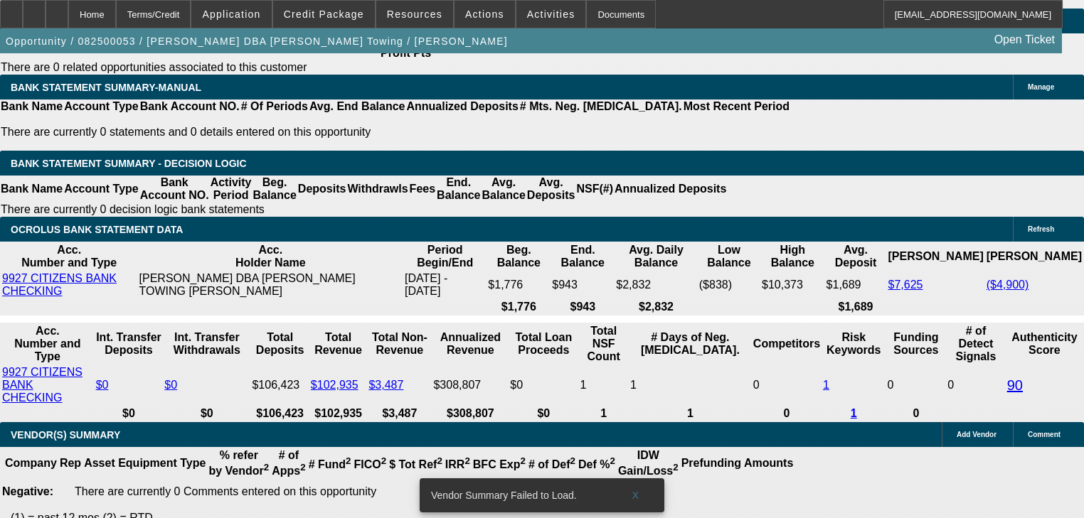
type input "$3,207.96"
type input "$1,603.98"
type input "22"
type input "$4,277.34"
type input "$2,138.67"
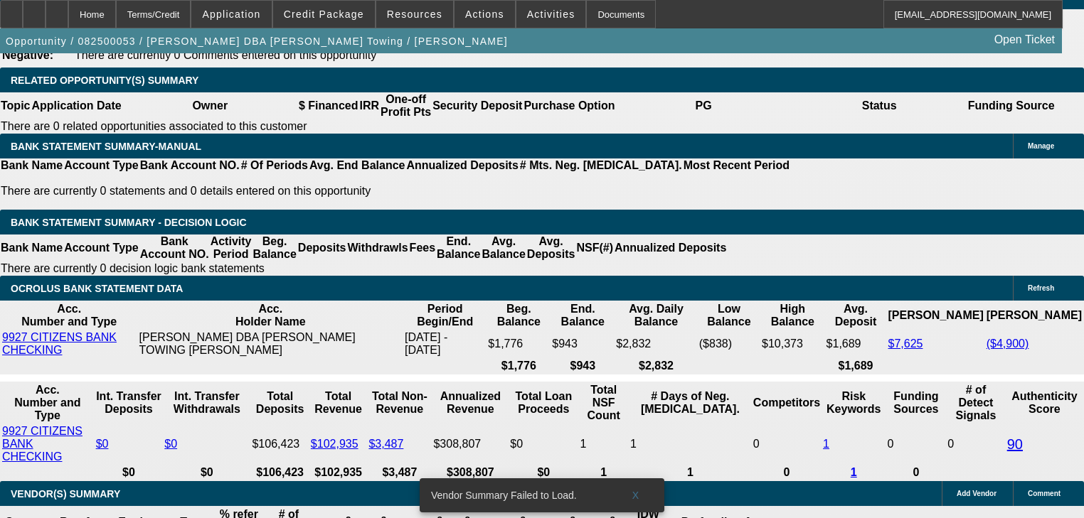
scroll to position [2161, 0]
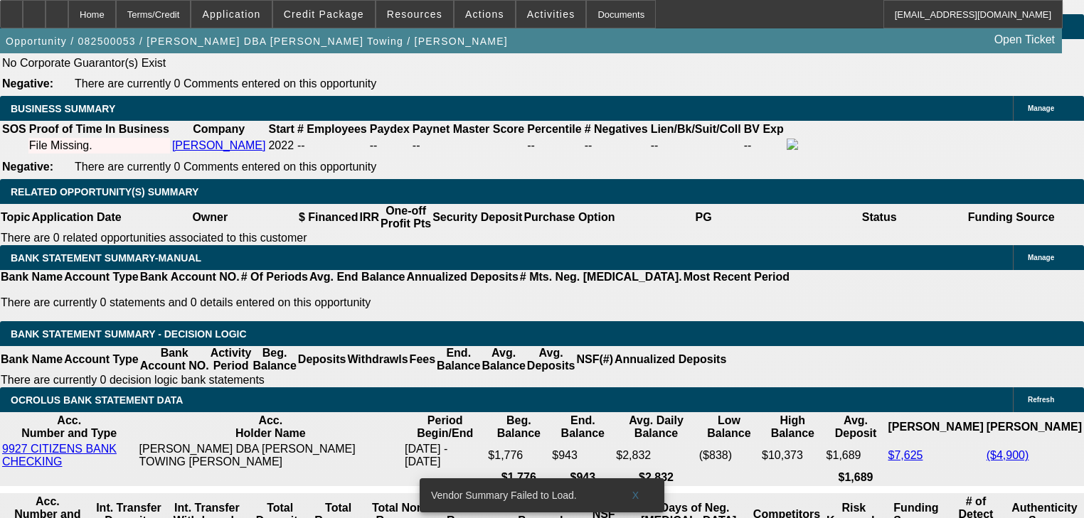
type input "22"
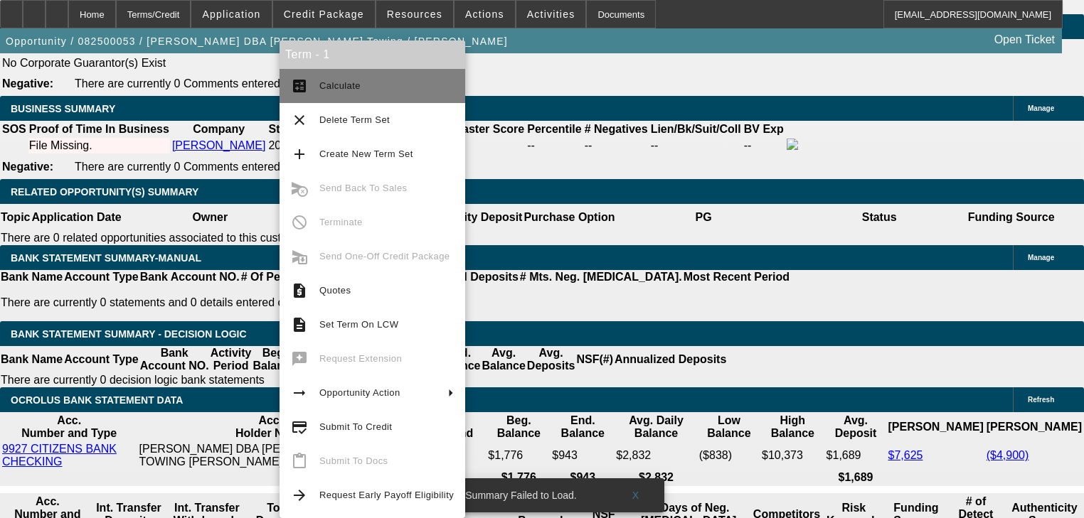
click at [358, 87] on span "Calculate" at bounding box center [386, 85] width 134 height 17
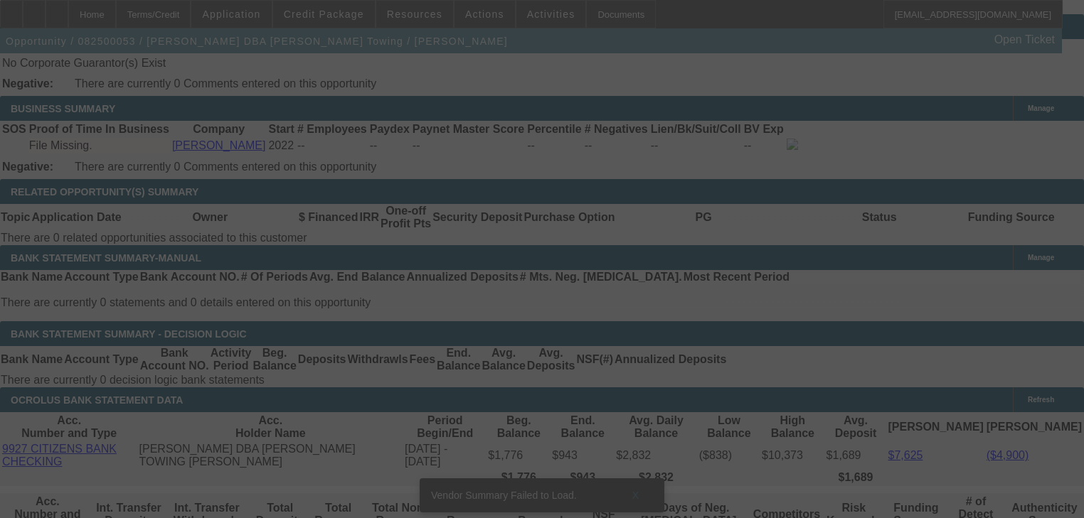
select select "0.2"
select select "2"
select select "0.1"
select select "4"
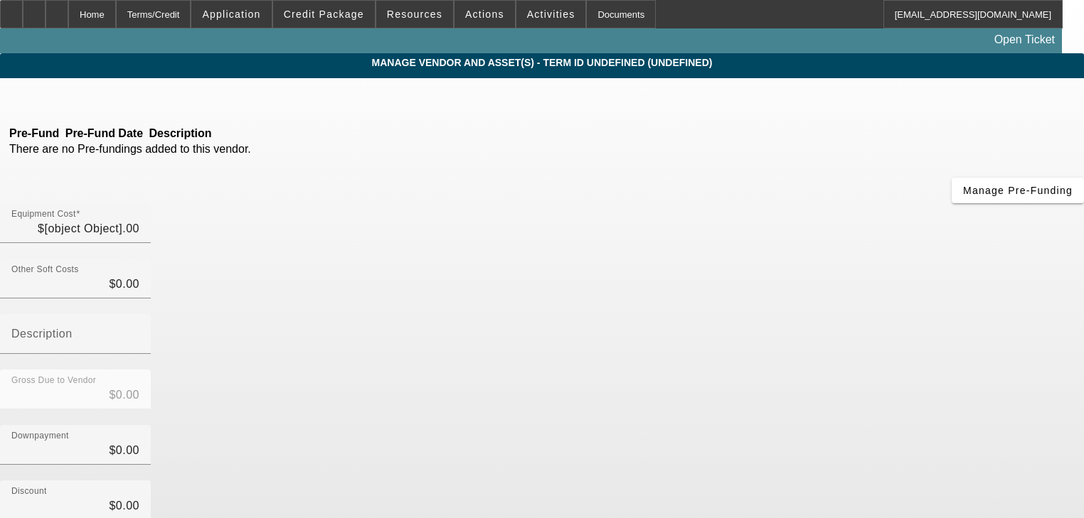
type input "$70,000.00"
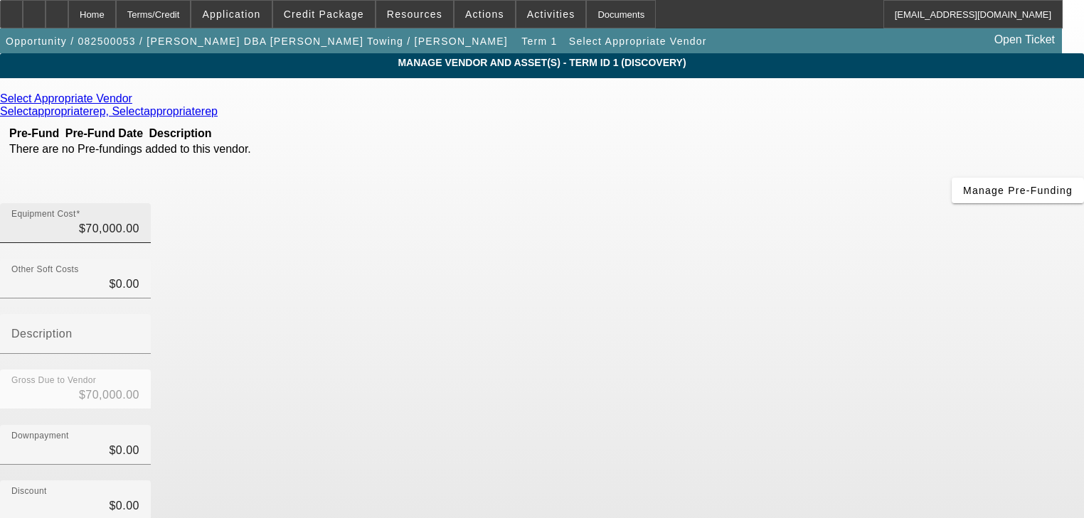
click at [151, 203] on div "Equipment Cost $70,000.00" at bounding box center [75, 223] width 151 height 40
click at [139, 220] on input "70000" at bounding box center [75, 228] width 128 height 17
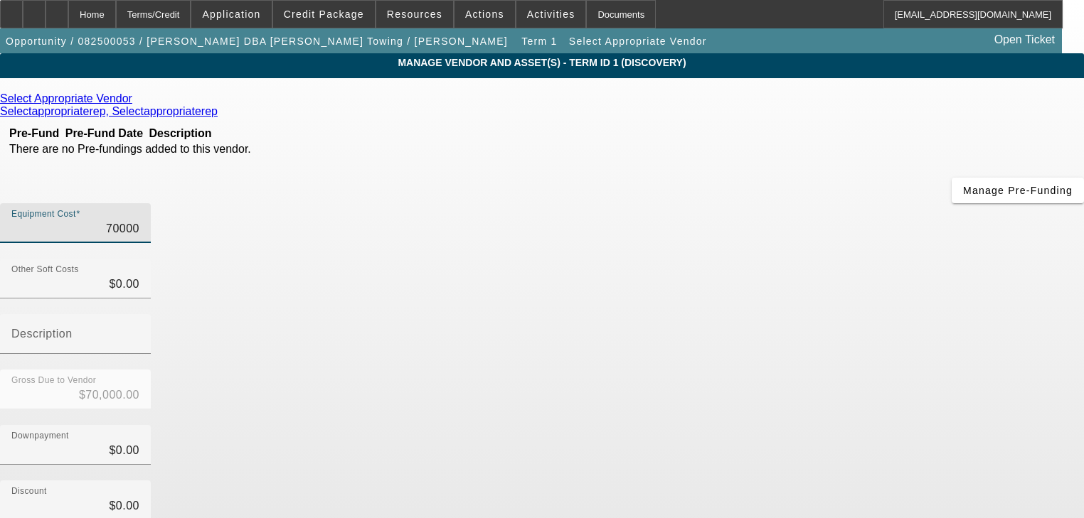
type input "7"
type input "$7.00"
type input "72"
type input "$72.00"
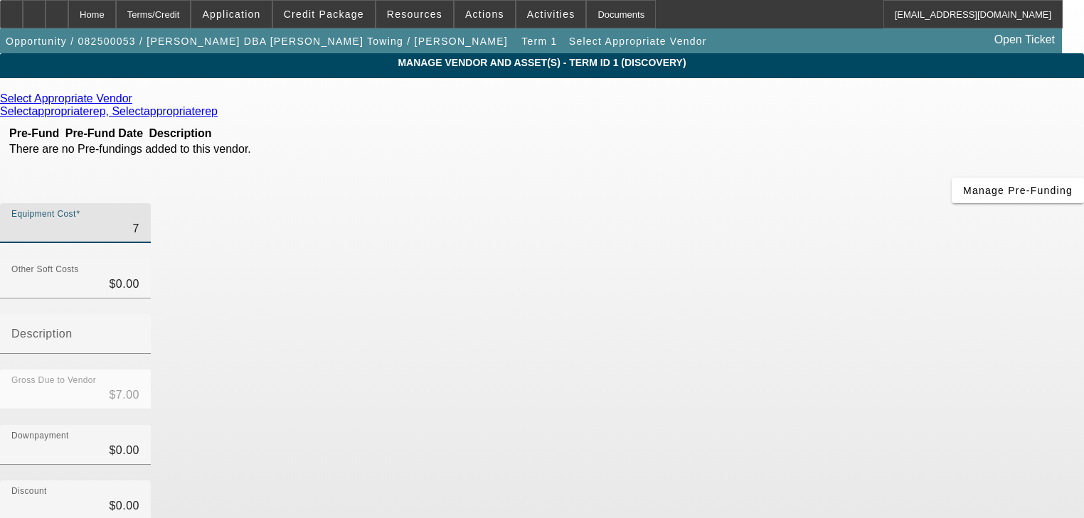
type input "$72.00"
type input "720"
type input "$720.00"
type input "7200"
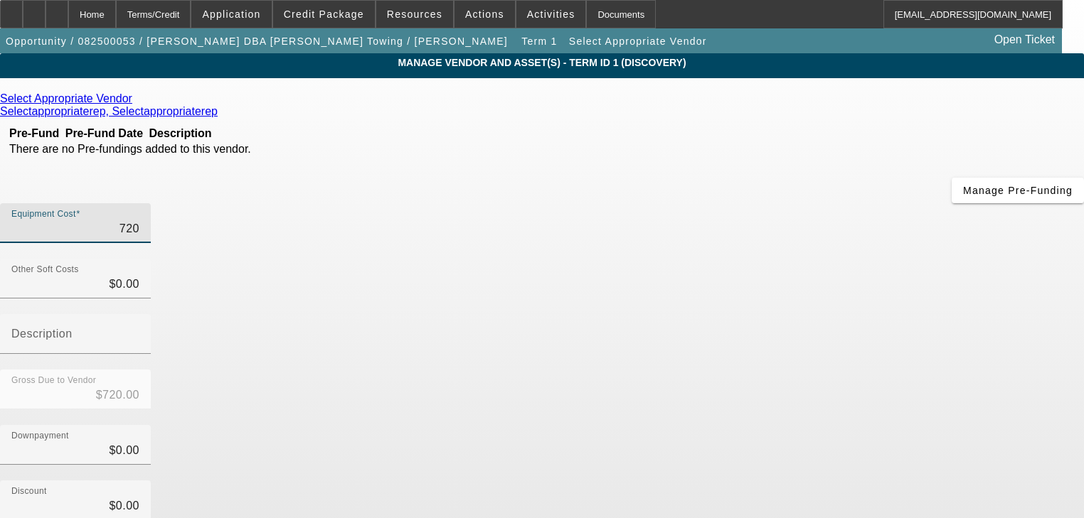
type input "$7,200.00"
type input "72000"
type input "$72,000.00"
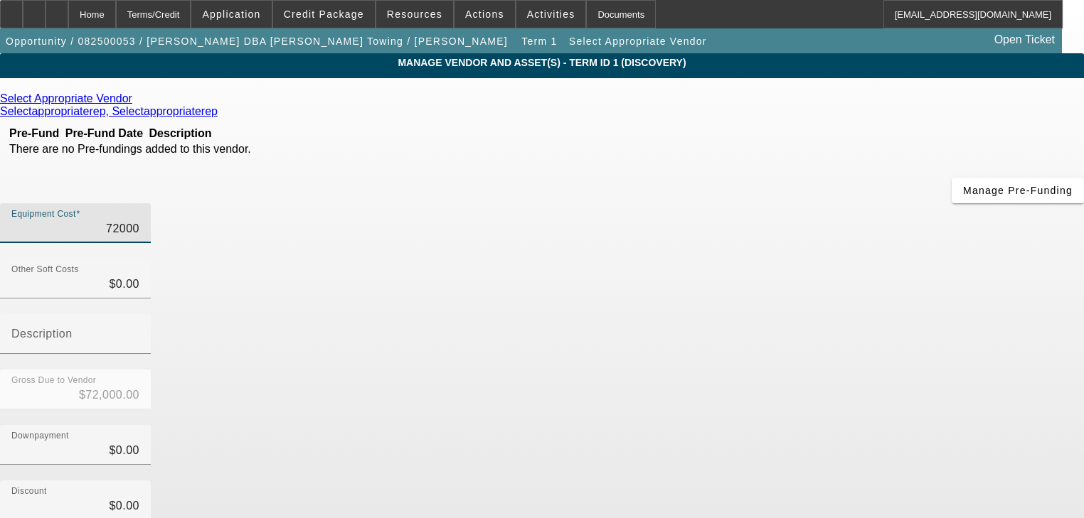
type input "$72,000.00"
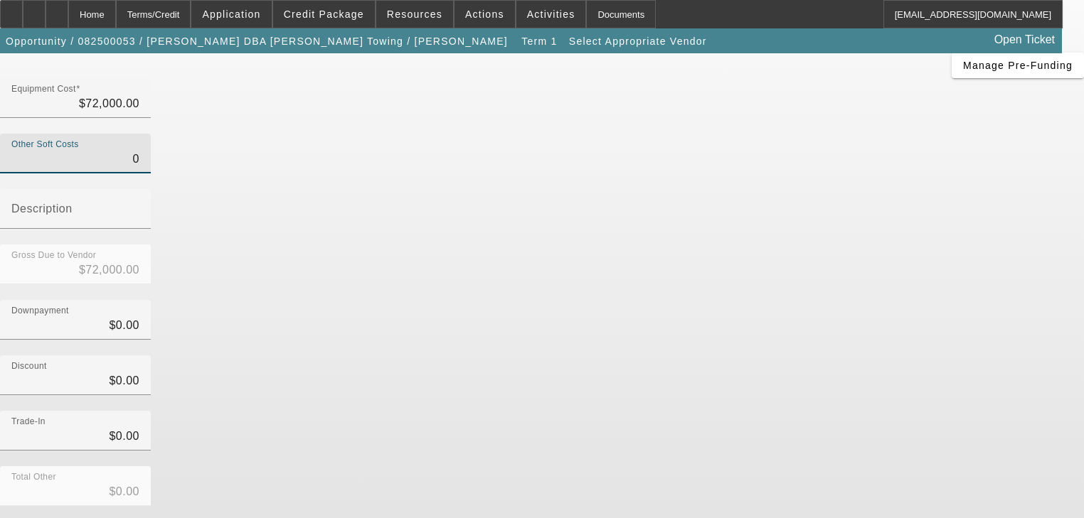
scroll to position [145, 0]
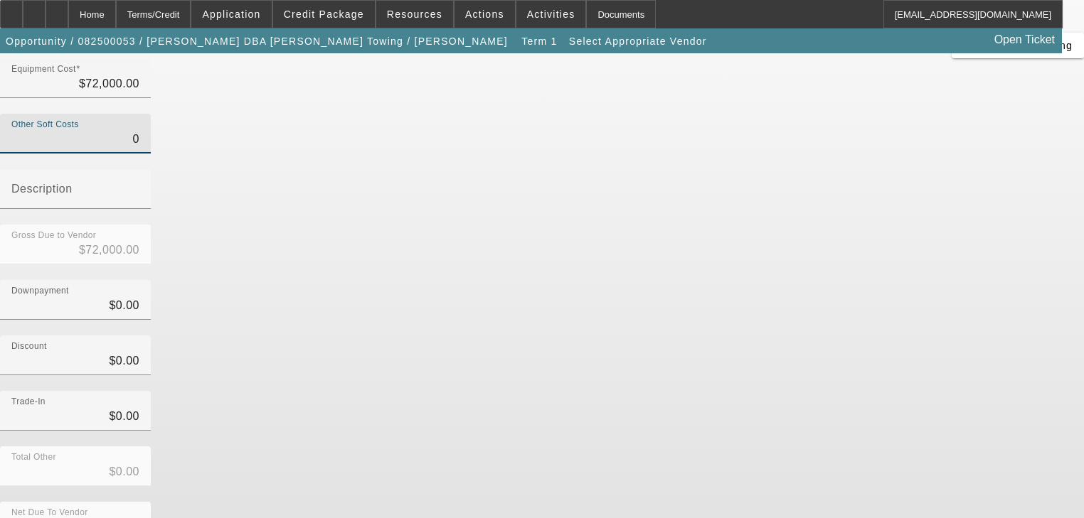
type input "$0.00"
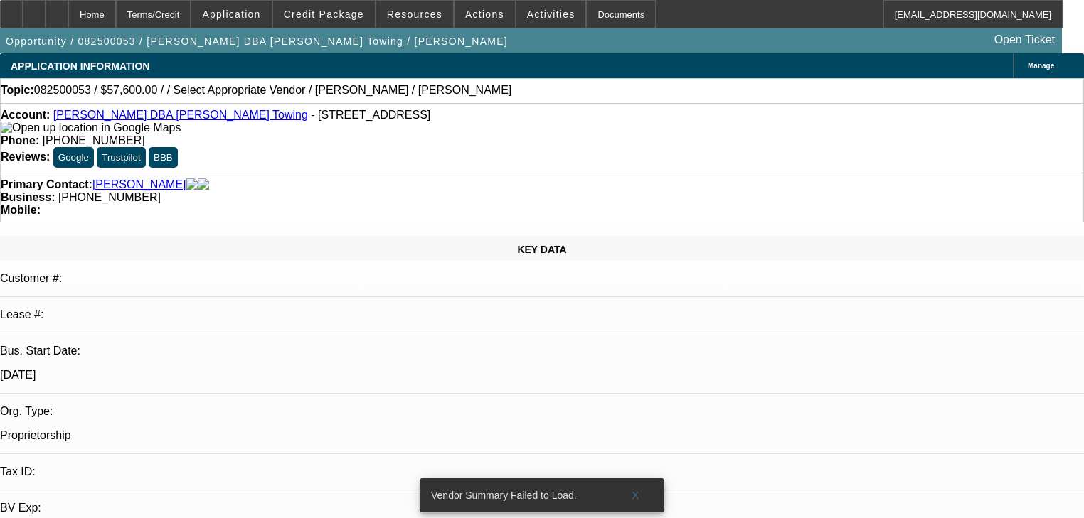
select select "0.2"
select select "2"
select select "0.1"
select select "4"
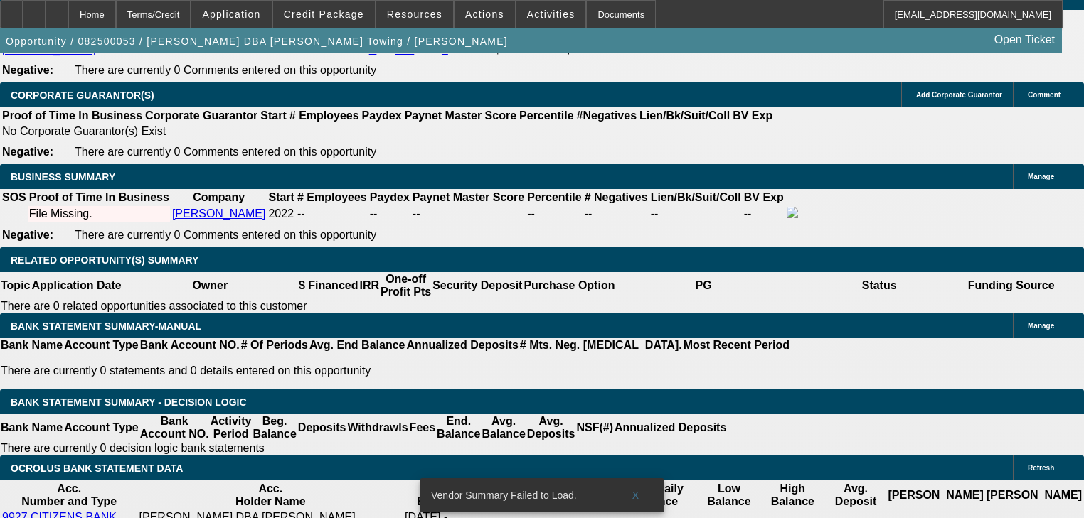
scroll to position [2218, 0]
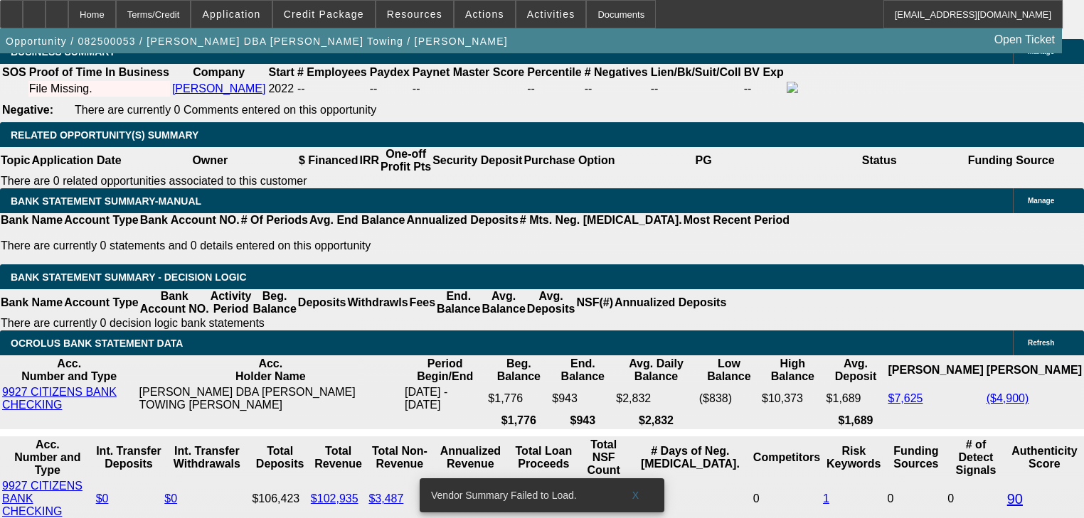
type input "UNKNOWN"
type input "4"
type input "$30,131.98"
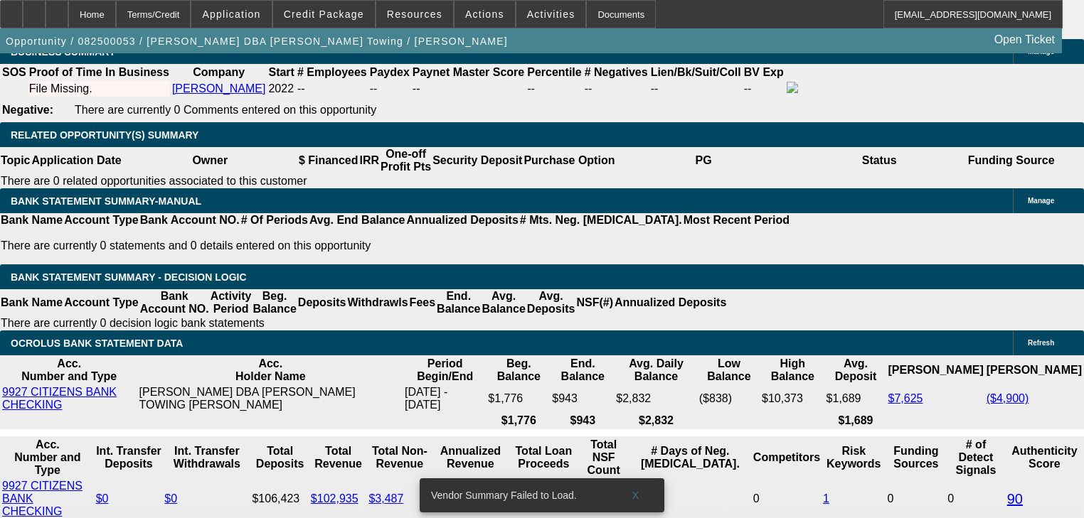
type input "$15,065.99"
type input "45"
type input "$3,781.70"
type input "$1,890.85"
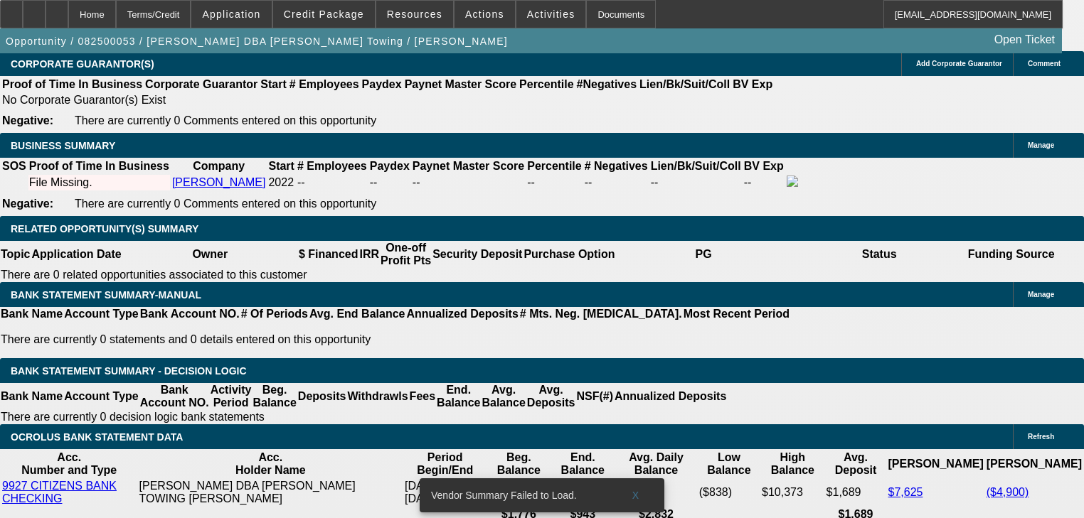
scroll to position [2048, 0]
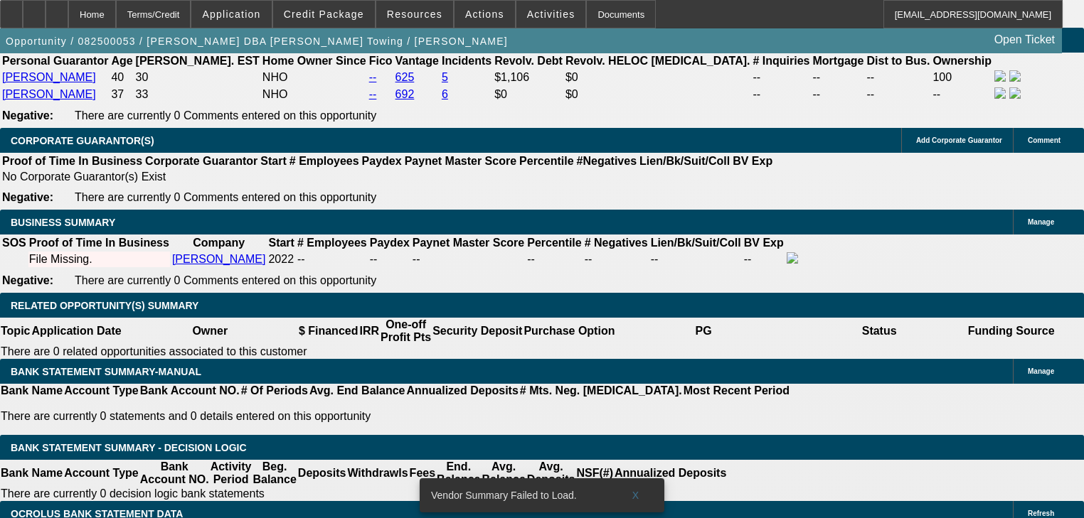
type input "45"
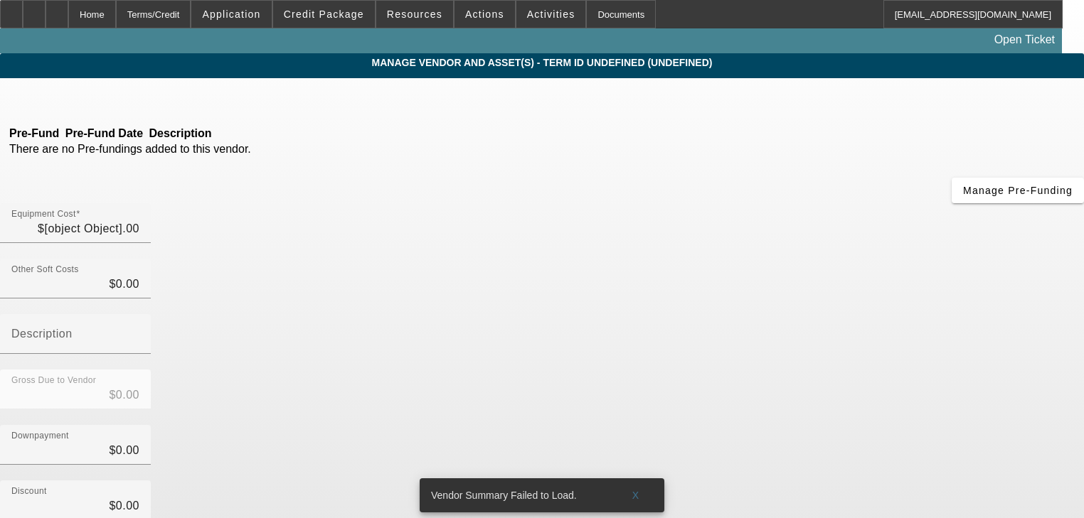
type input "$72,000.00"
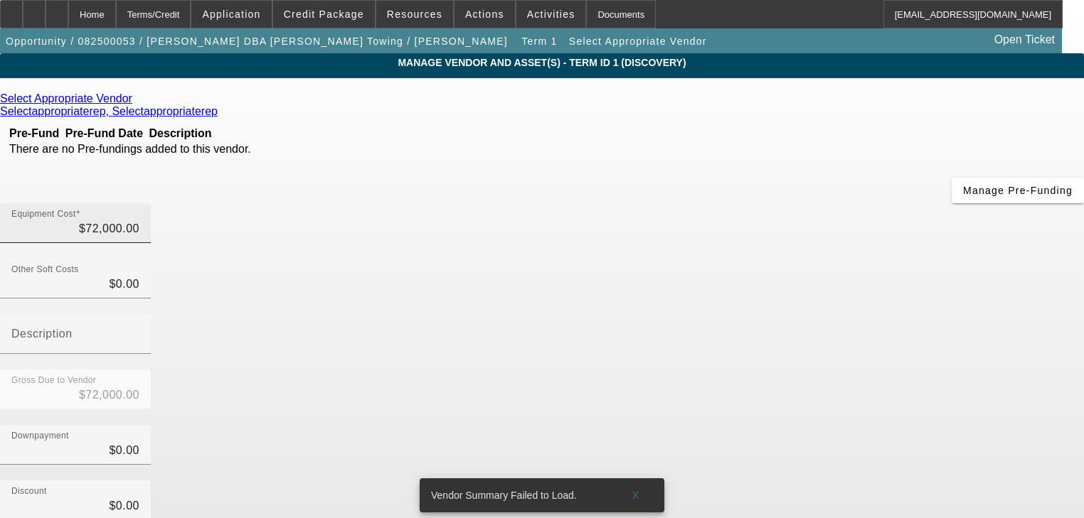
click at [139, 203] on div "Equipment Cost $72,000.00" at bounding box center [75, 223] width 128 height 40
click at [139, 220] on input "72000" at bounding box center [75, 228] width 128 height 17
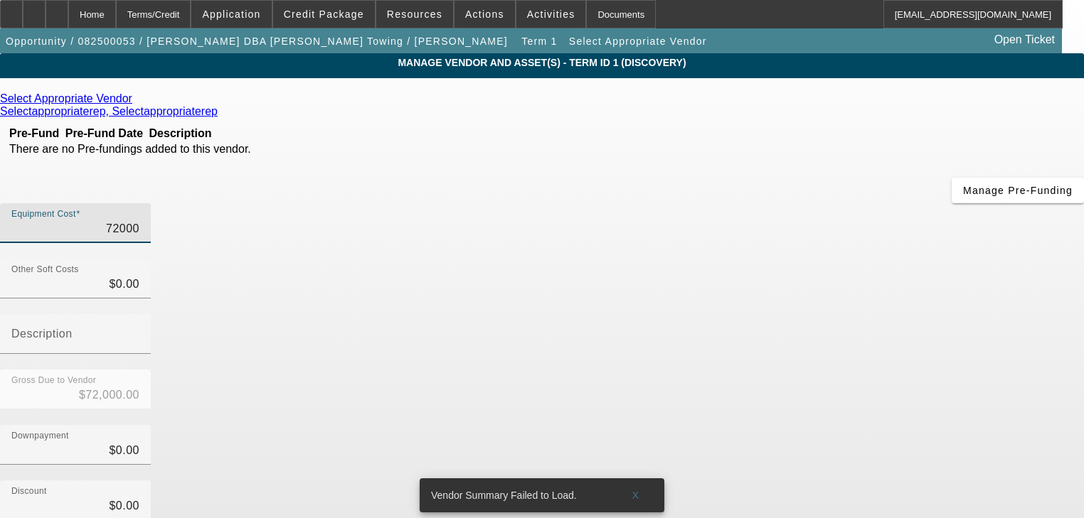
type input "7"
type input "$7.00"
type input "72"
type input "$72.00"
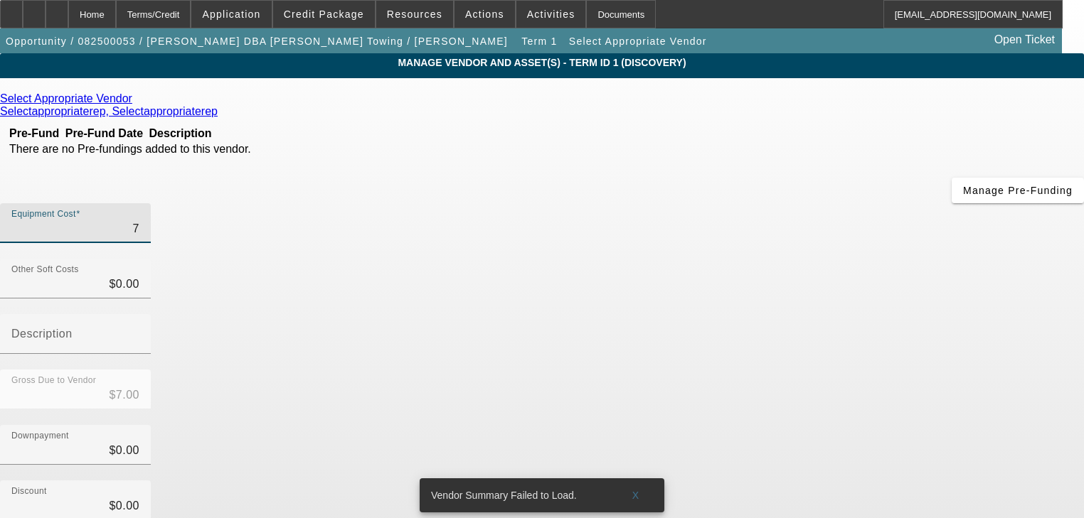
type input "$72.00"
type input "729"
type input "$729.00"
type input "7299"
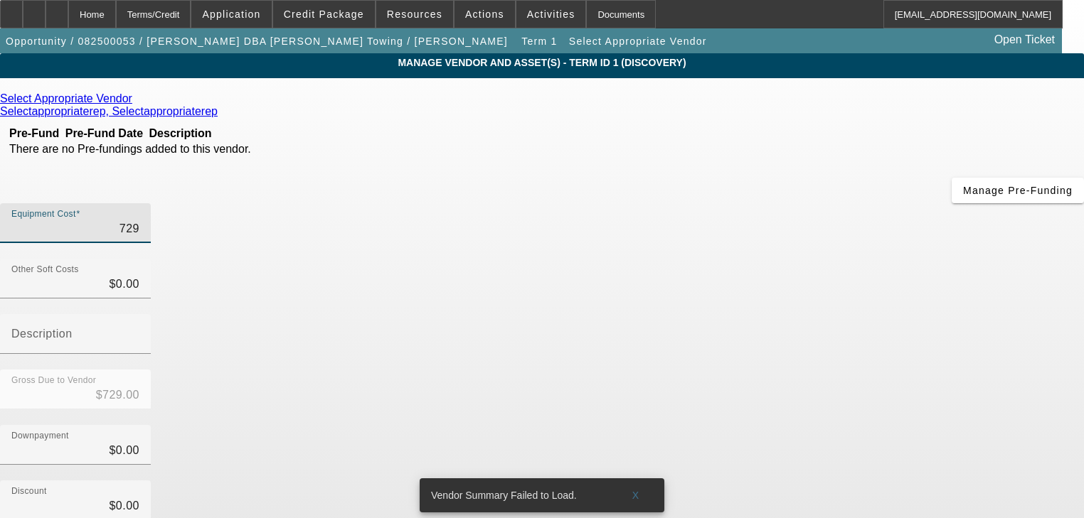
type input "$7,299.00"
type input "72995"
type input "$72,995.00"
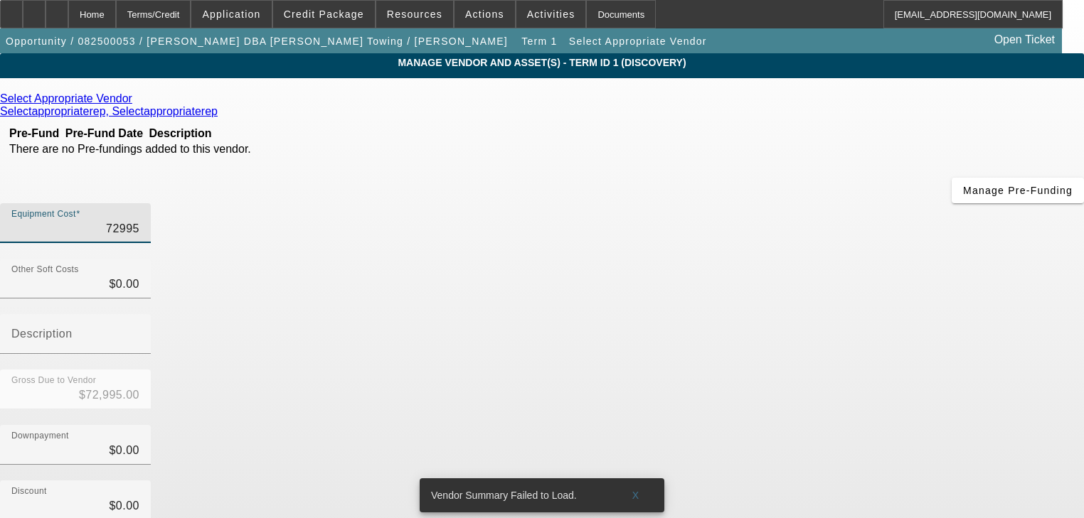
type input "$72,995.00"
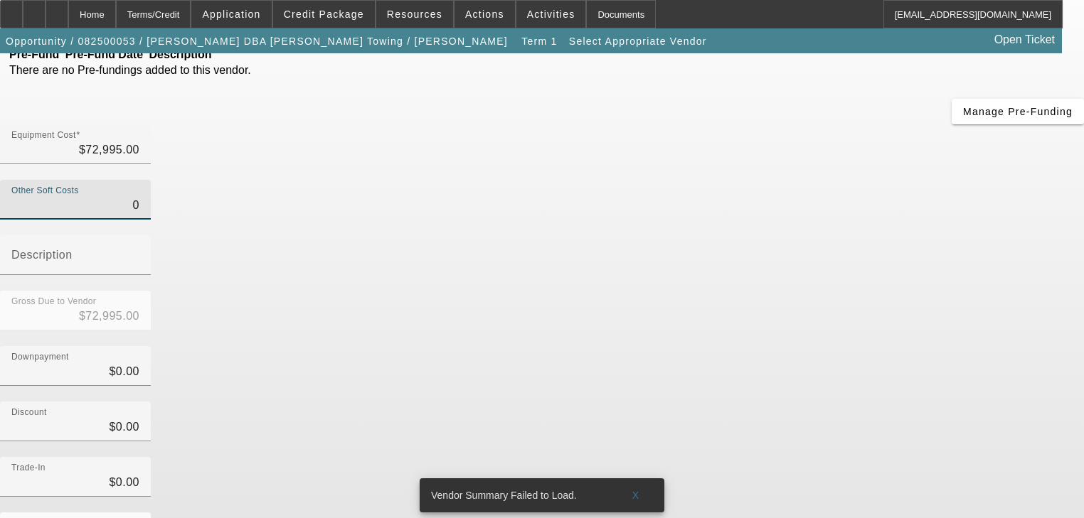
scroll to position [145, 0]
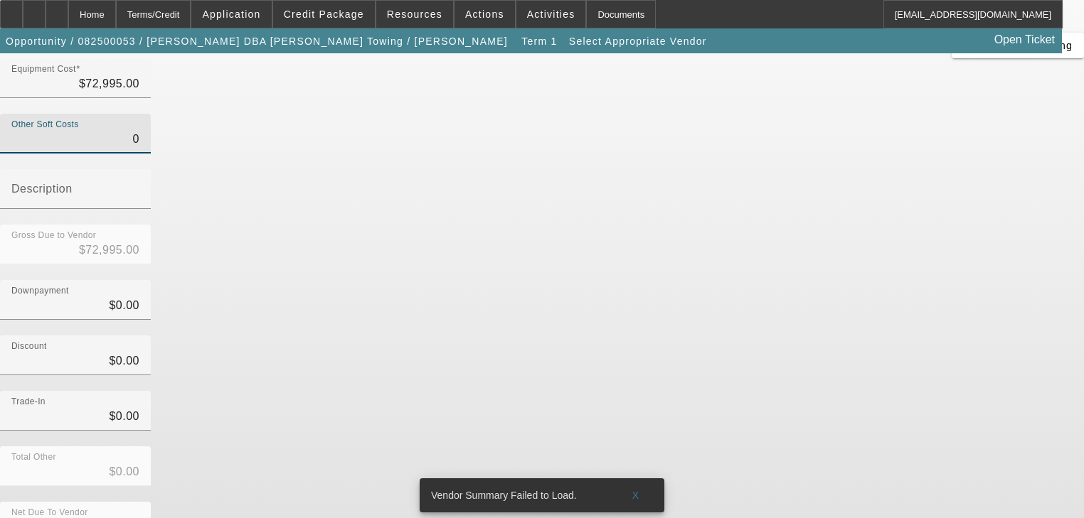
type input "$0.00"
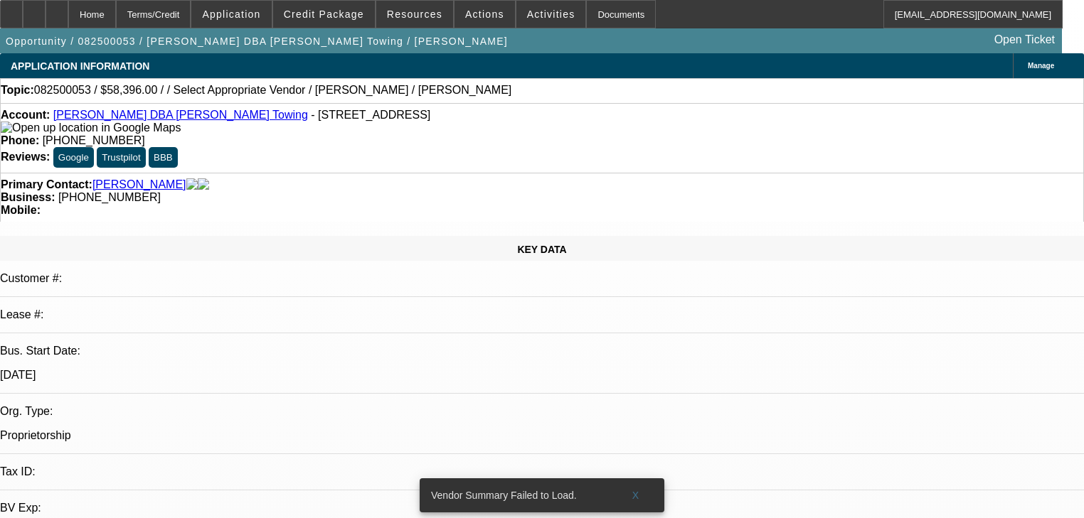
select select "0.2"
select select "2"
select select "0.1"
select select "4"
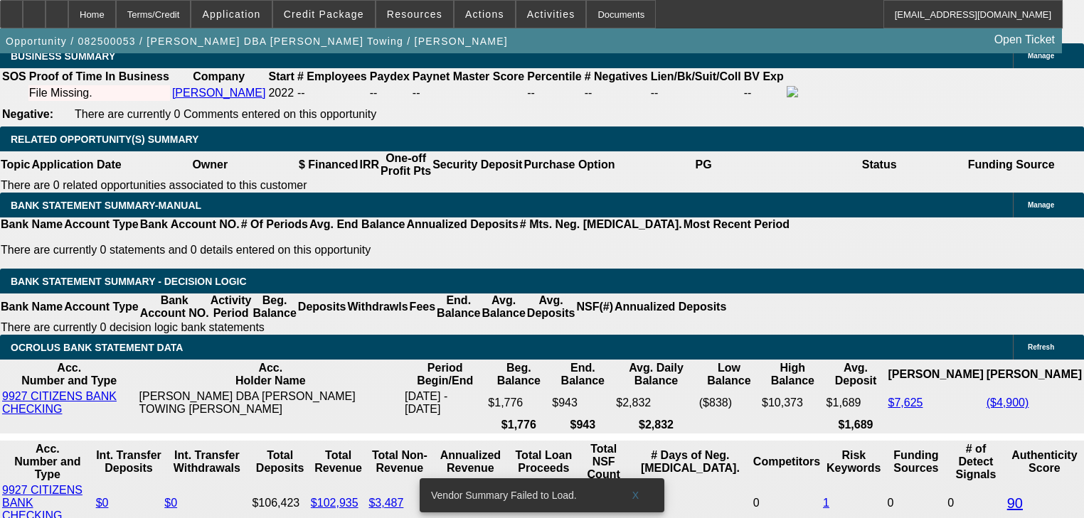
scroll to position [2218, 0]
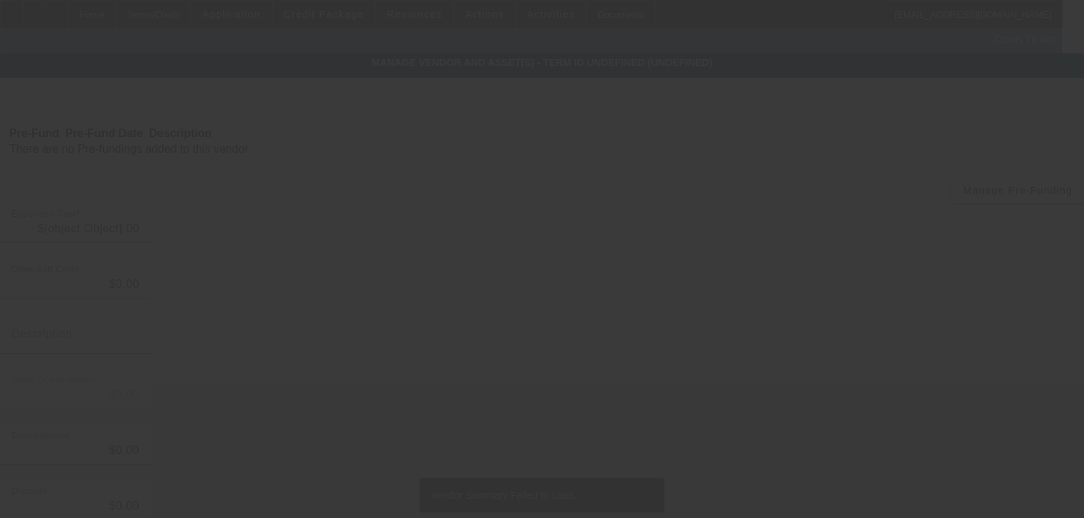
type input "$72,995.00"
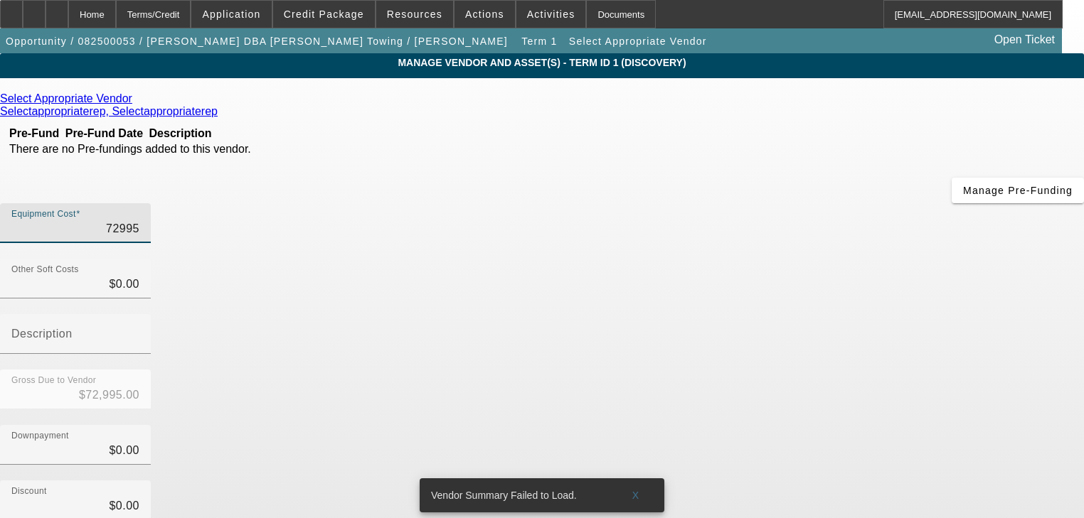
click at [139, 220] on input "72995" at bounding box center [75, 228] width 128 height 17
type input "7"
type input "$7.00"
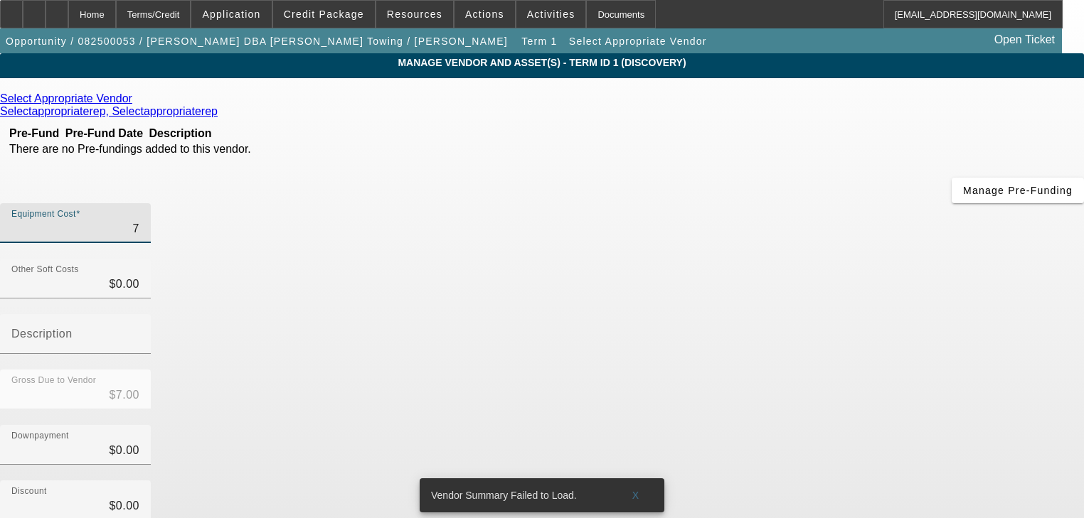
type input "72"
type input "$72.00"
type input "729"
type input "$729.00"
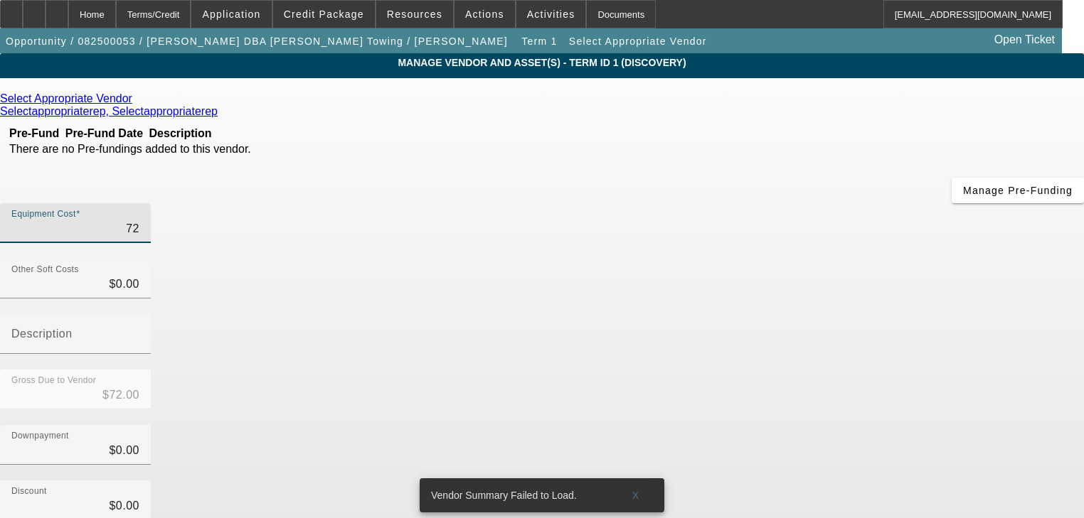
type input "$729.00"
type input "7299"
type input "$7,299.00"
type input "72995"
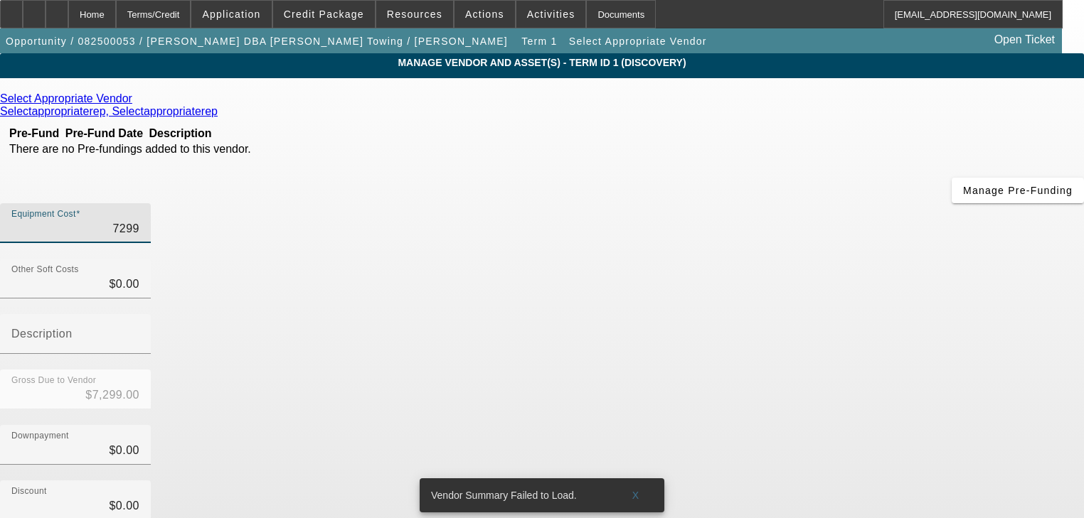
type input "$72,995.00"
type input "729950"
type input "$729,950.00"
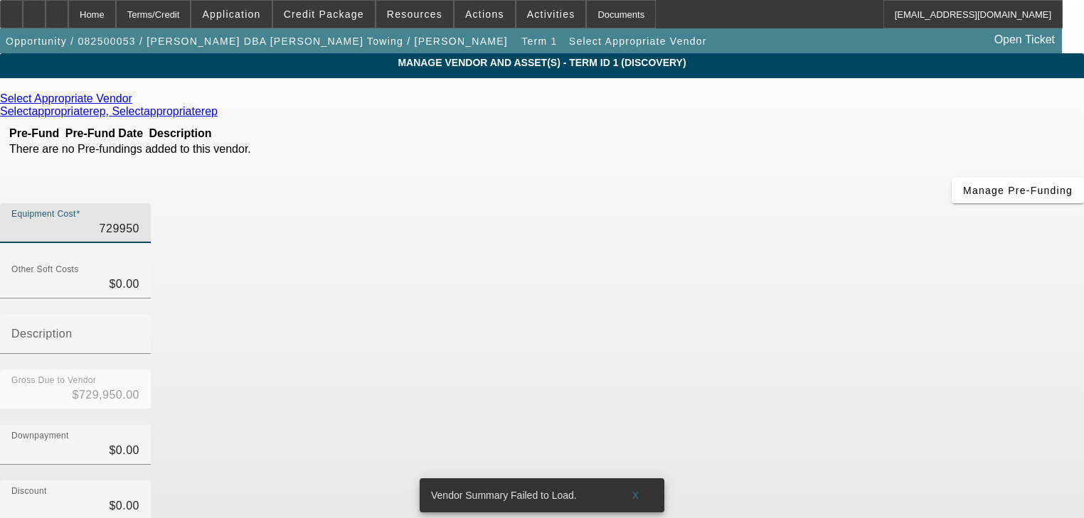
type input "$729,950.00"
type input "0"
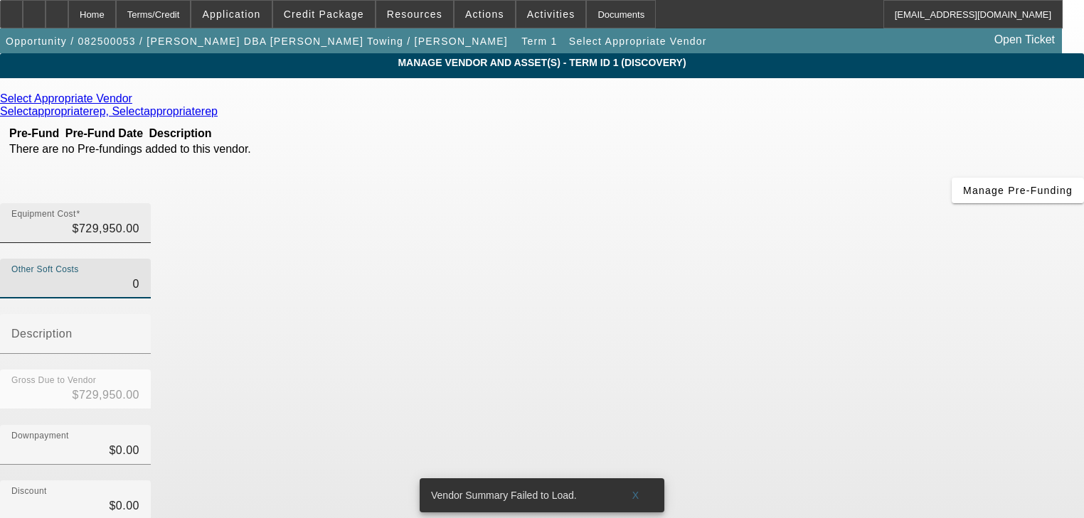
type input "729950"
type input "$0.00"
click at [139, 220] on input "729950" at bounding box center [75, 228] width 128 height 17
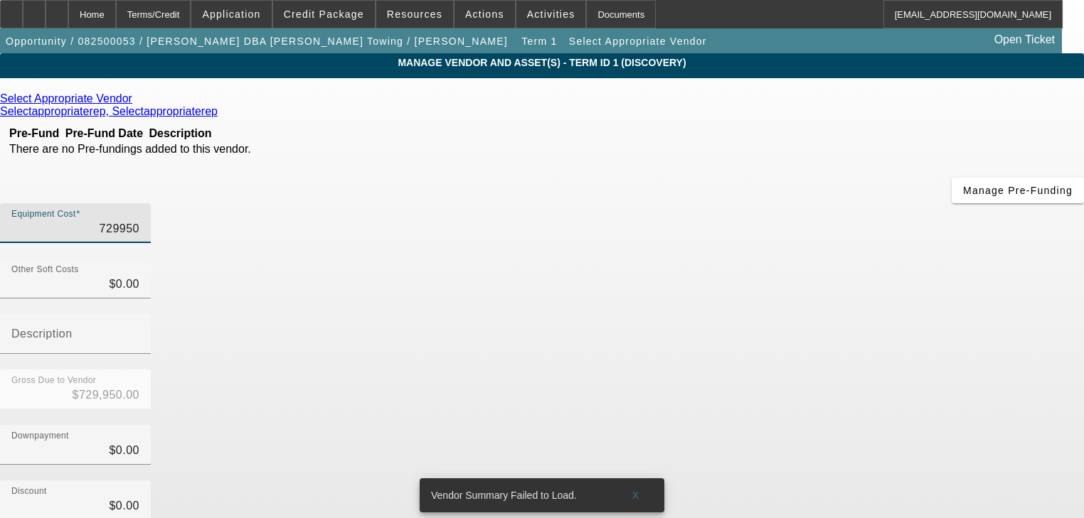
click at [139, 220] on input "729950" at bounding box center [75, 228] width 128 height 17
type input "7"
type input "$7.00"
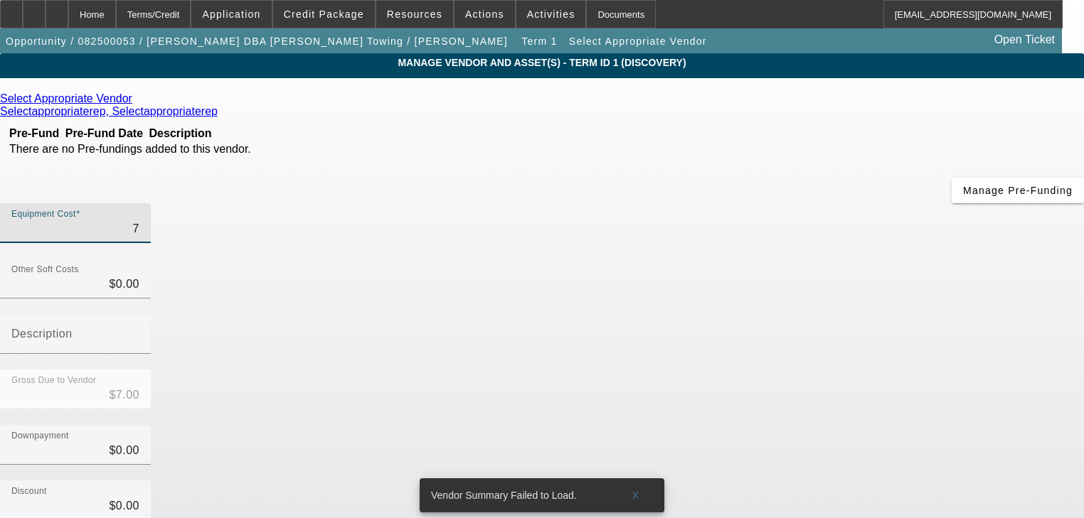
type input "72"
type input "$72.00"
type input "729"
type input "$729.00"
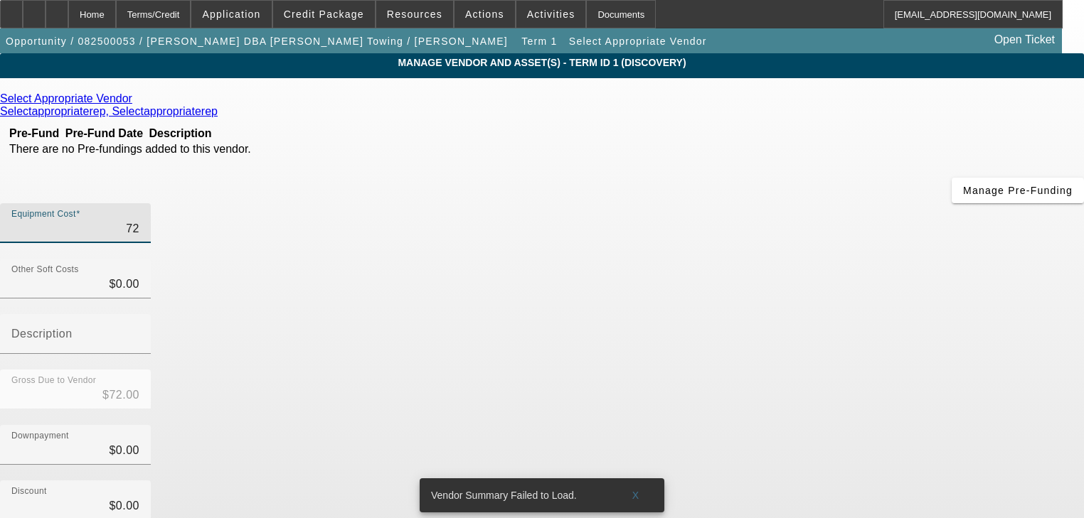
type input "$729.00"
type input "7295"
type input "$7,295.00"
type input "72950"
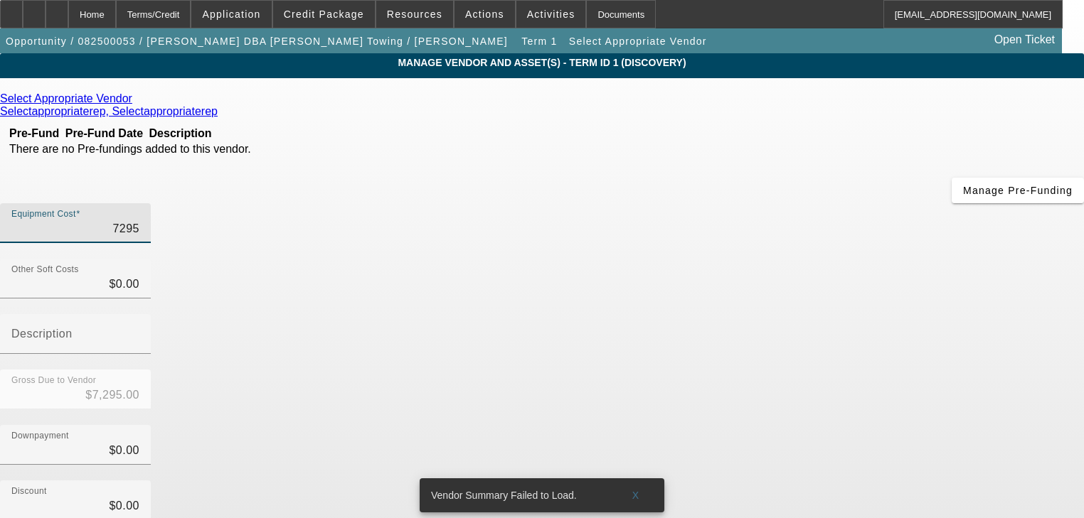
type input "$72,950.00"
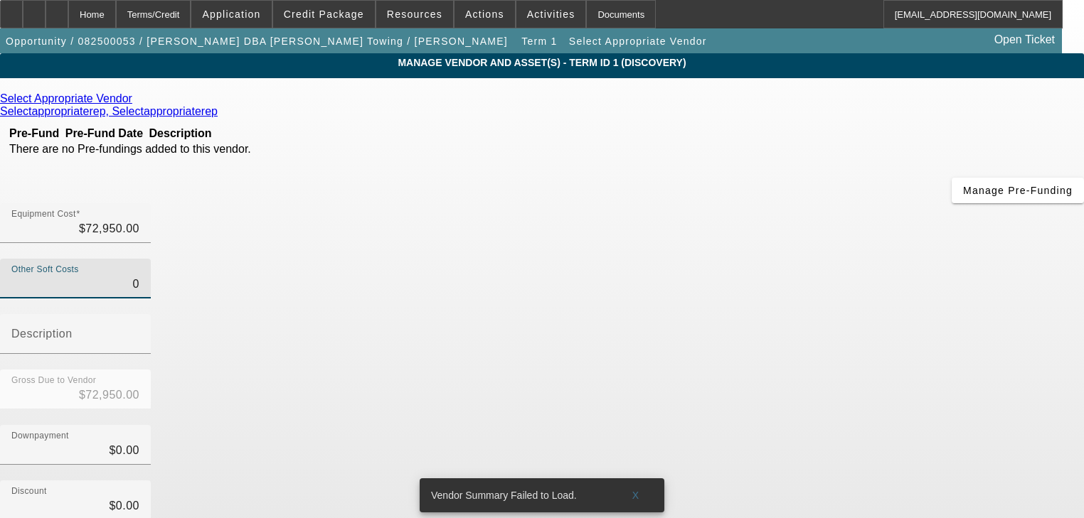
type input "$0.00"
click at [136, 100] on icon at bounding box center [136, 98] width 0 height 12
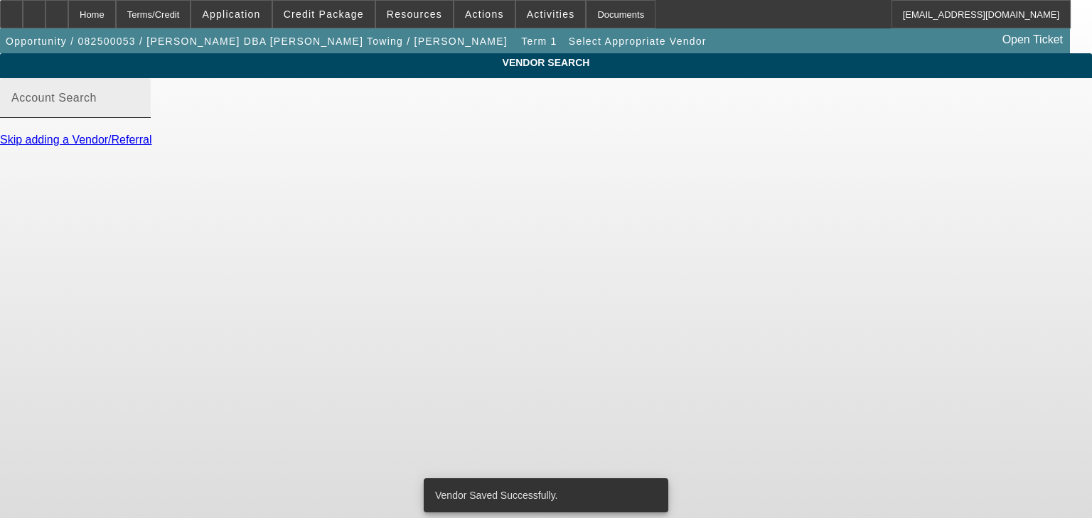
click at [139, 112] on input "Account Search" at bounding box center [75, 103] width 128 height 17
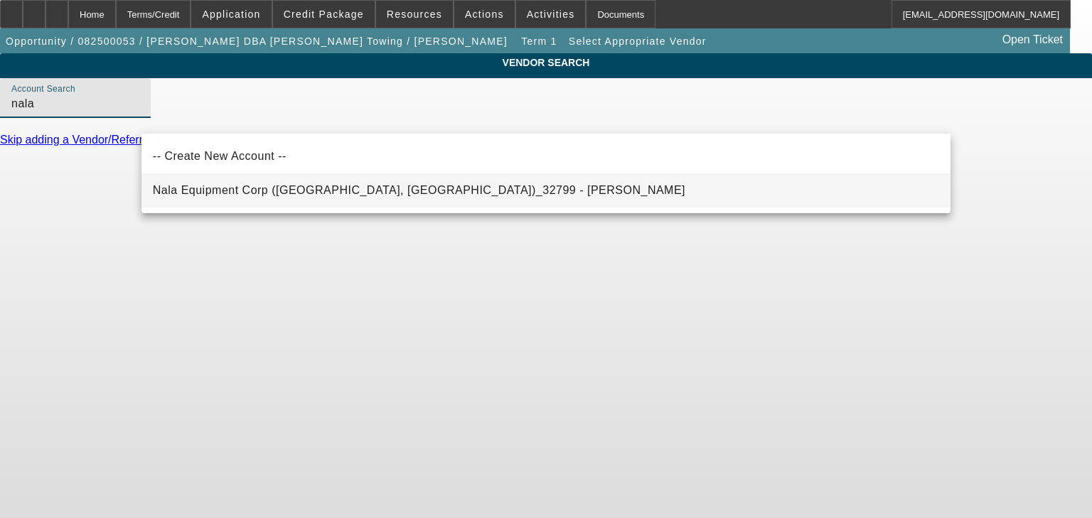
click at [340, 186] on span "Nala Equipment Corp (Upton, MA)_32799 - Davis, Derek" at bounding box center [419, 190] width 533 height 12
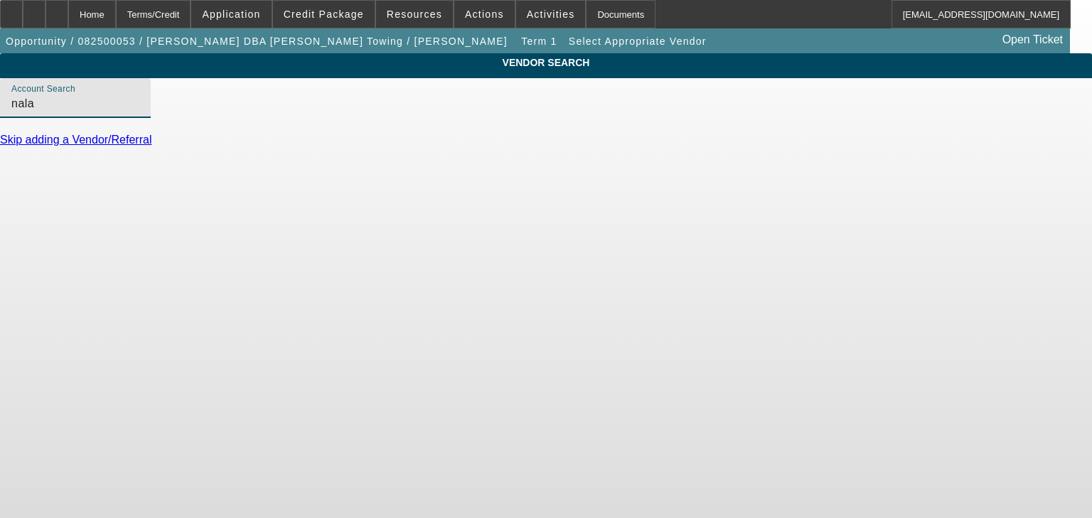
type input "Nala Equipment Corp (Upton, MA)_32799 - Davis, Derek"
click at [76, 182] on link "Update Vendor" at bounding box center [38, 185] width 76 height 12
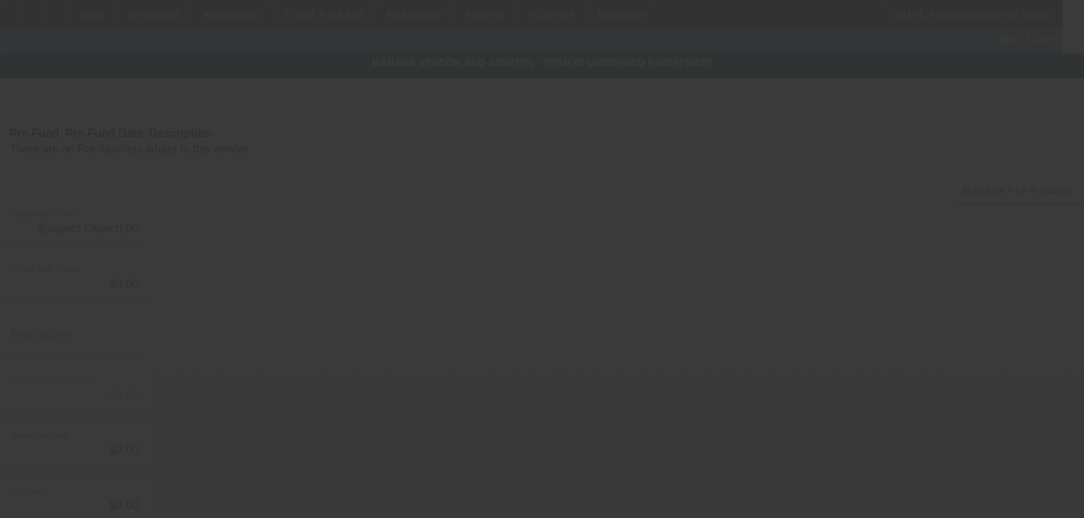
type input "$72,950.00"
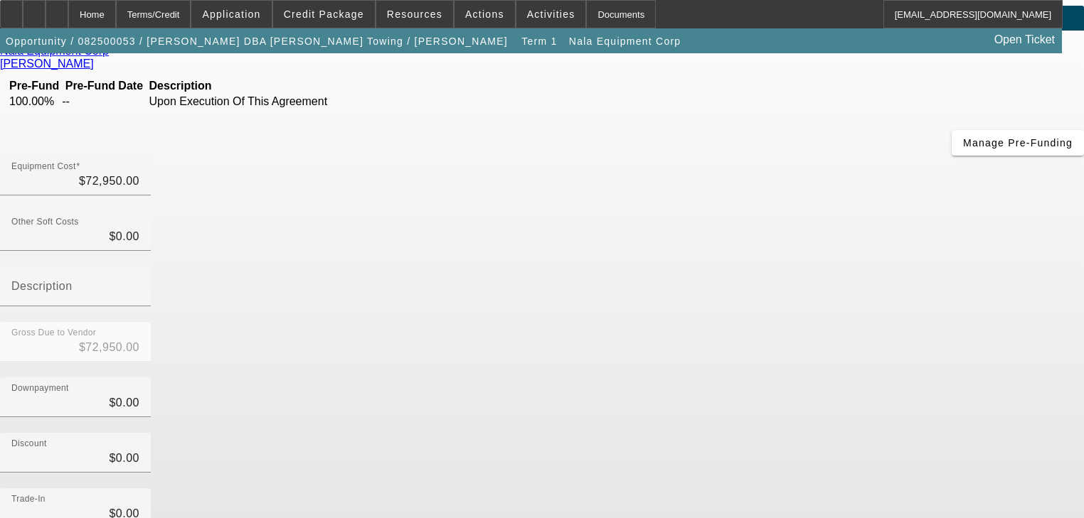
scroll to position [145, 0]
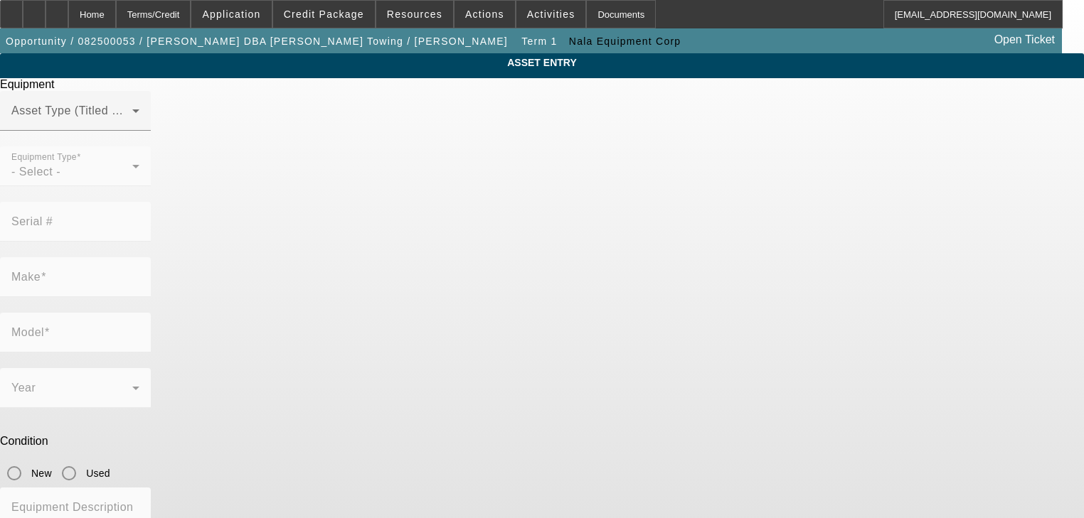
click at [151, 146] on div at bounding box center [75, 139] width 151 height 16
click at [186, 117] on mat-label "Asset Type (Titled or Non-Titled)" at bounding box center [98, 111] width 174 height 12
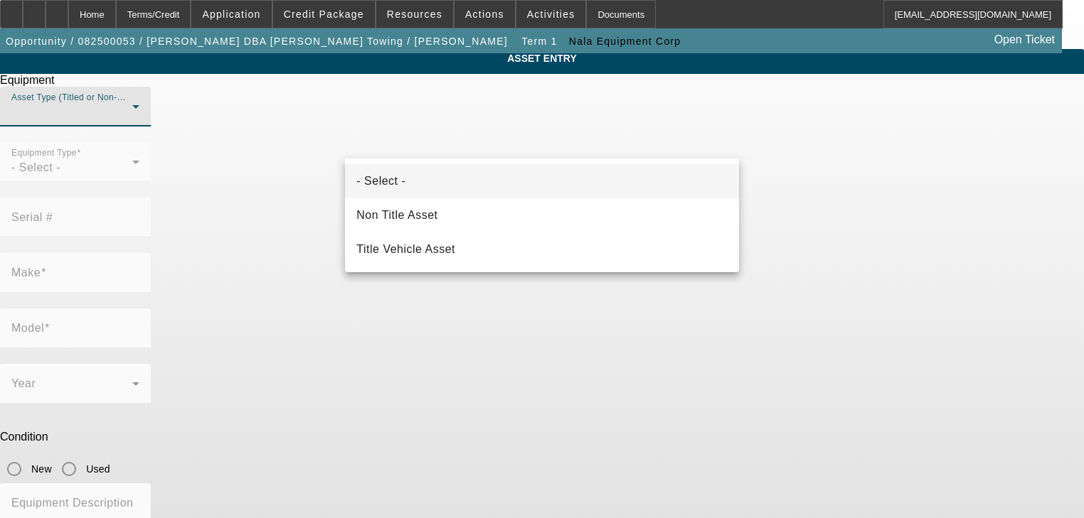
scroll to position [17, 0]
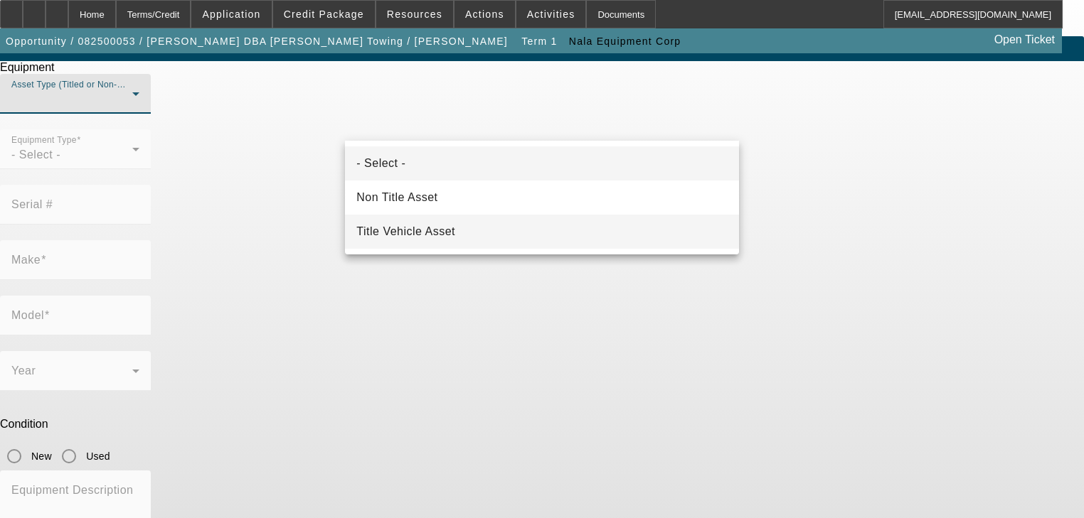
click at [419, 220] on mat-option "Title Vehicle Asset" at bounding box center [541, 232] width 393 height 34
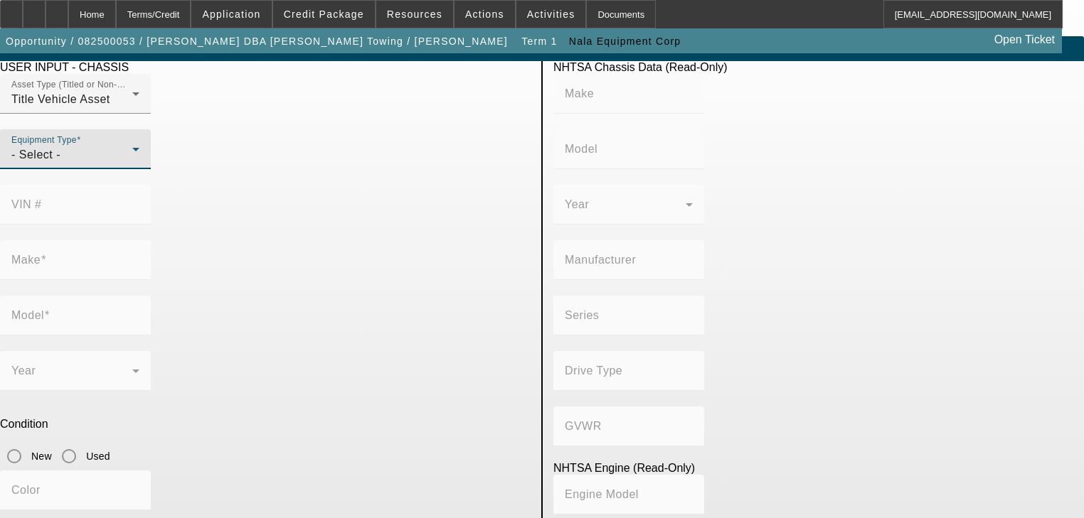
click at [132, 164] on div "- Select -" at bounding box center [71, 154] width 121 height 17
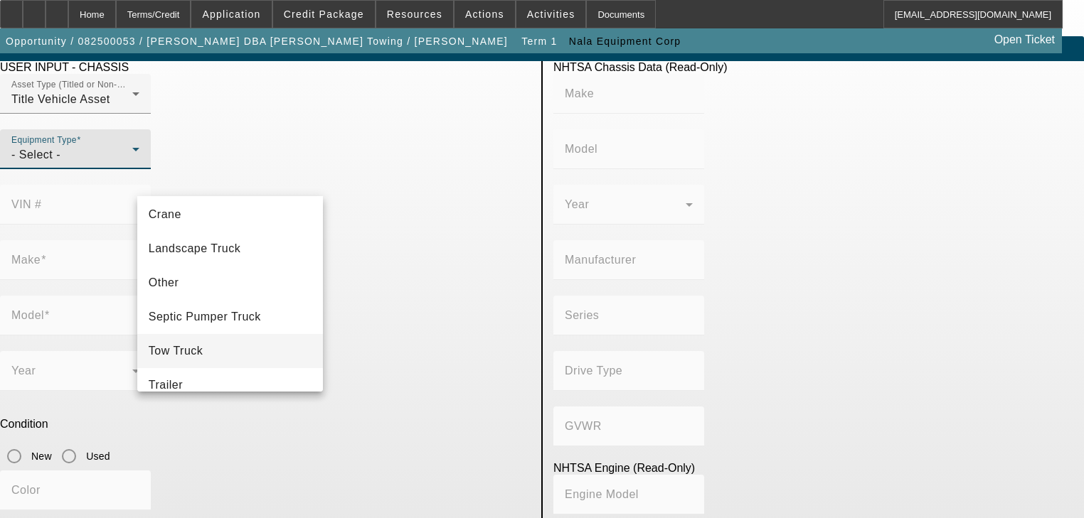
scroll to position [156, 0]
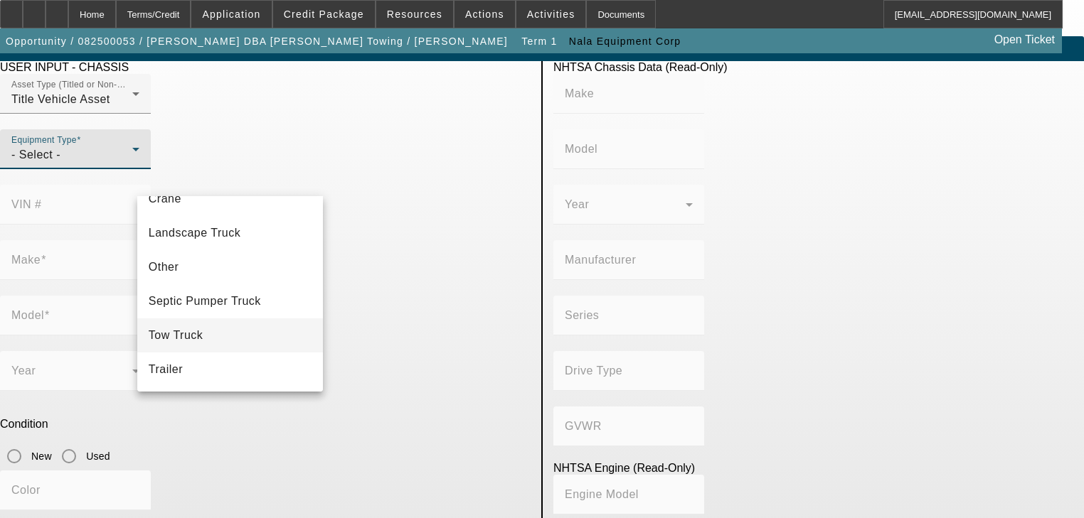
click at [261, 324] on mat-option "Tow Truck" at bounding box center [230, 336] width 186 height 34
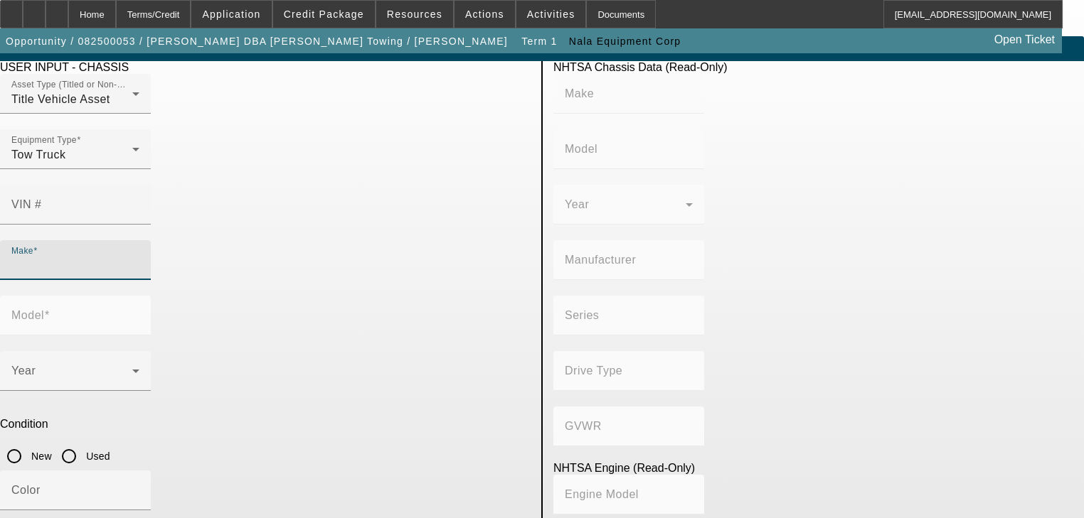
click at [139, 257] on input "Make" at bounding box center [75, 265] width 128 height 17
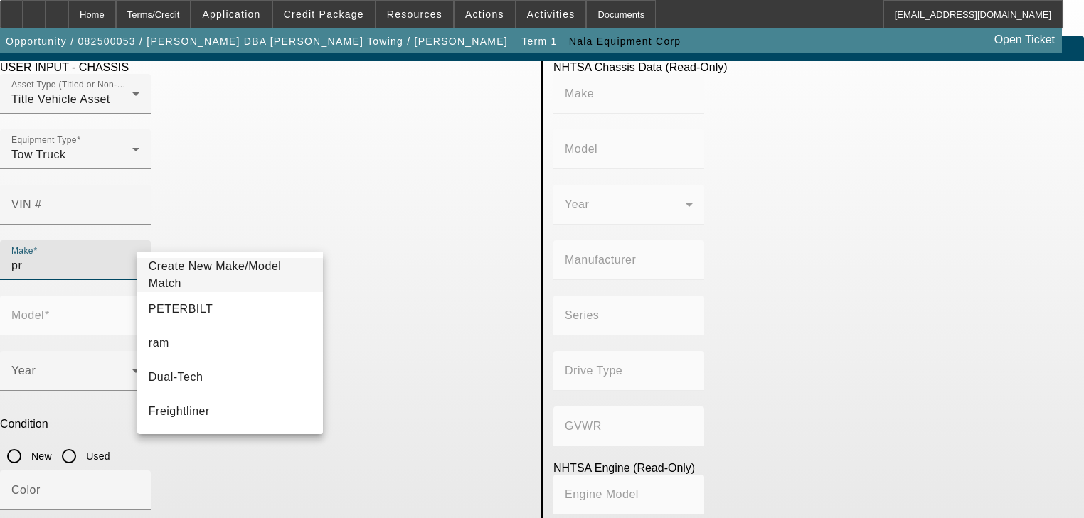
type input "pre"
click at [139, 257] on input "pre" at bounding box center [75, 265] width 128 height 17
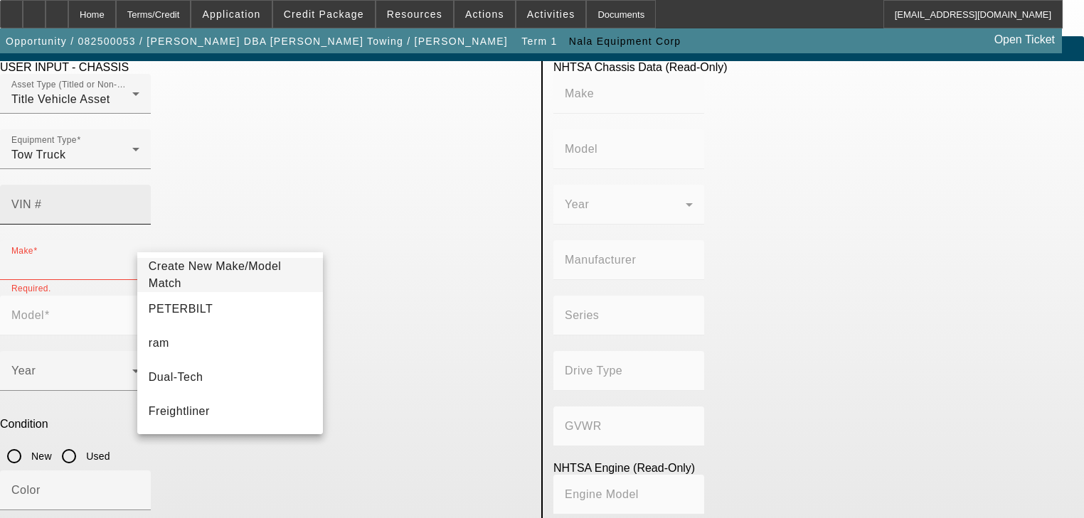
click at [139, 185] on div "VIN #" at bounding box center [75, 205] width 128 height 40
paste input "3C7WRMDL4LG164513"
type input "3C7WRMDL4LG164513"
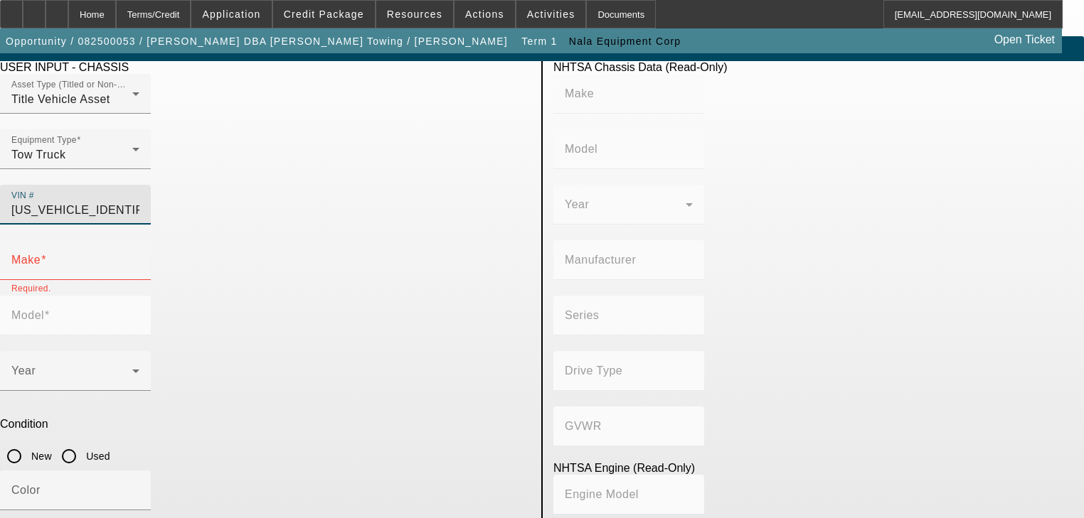
type input "RAM"
type input "5500"
type input "CHRYSLER DE MEXICO TOLUCA"
type input "4x2"
type input "Class 5: 16,001 - 19,500 lb (7,258 - 8,845 kg)"
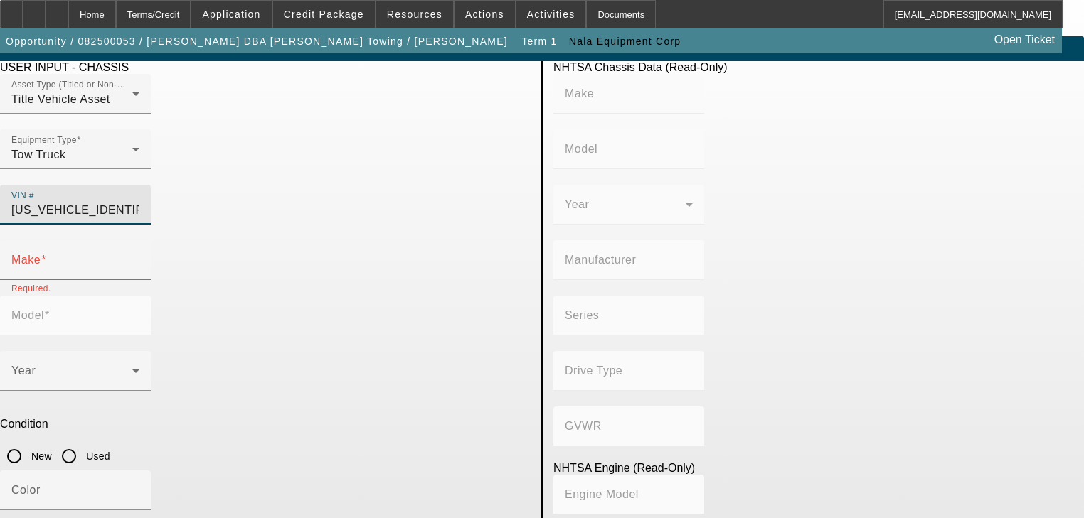
type input "6"
type input "Diesel"
type input "408.85908543470"
type input "6.7"
type input "3C7WRMDL4LG164513"
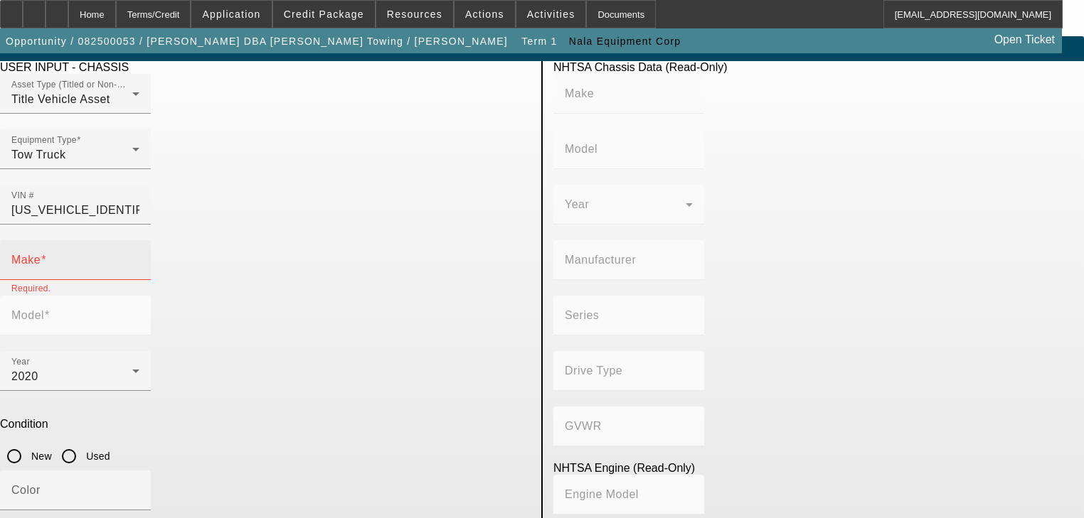
click at [139, 240] on div "Make" at bounding box center [75, 260] width 128 height 40
type input "RAM"
type input "5500"
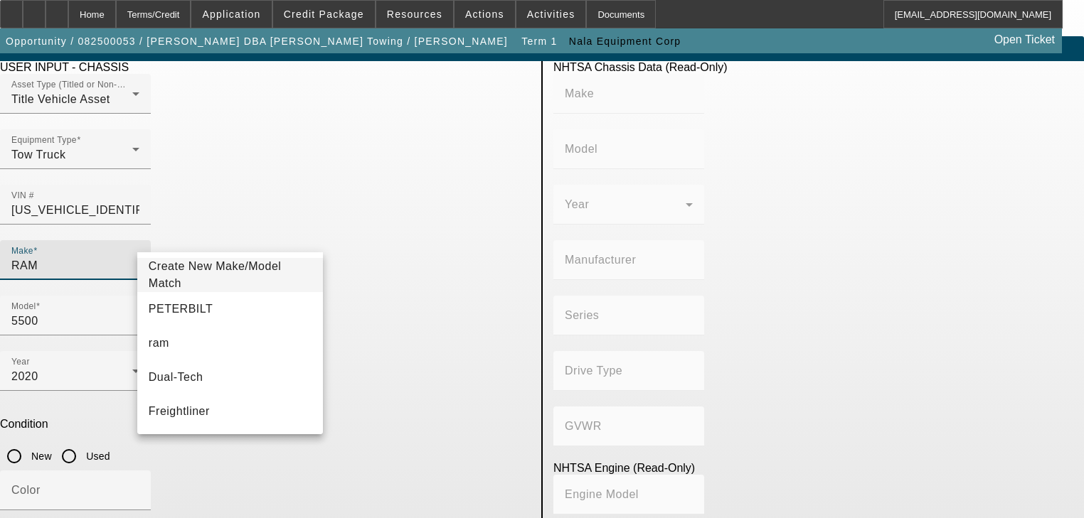
type input "RAM"
type input "5500"
type input "CHRYSLER DE MEXICO TOLUCA"
type input "4x2"
type input "Class 5: 16,001 - 19,500 lb (7,258 - 8,845 kg)"
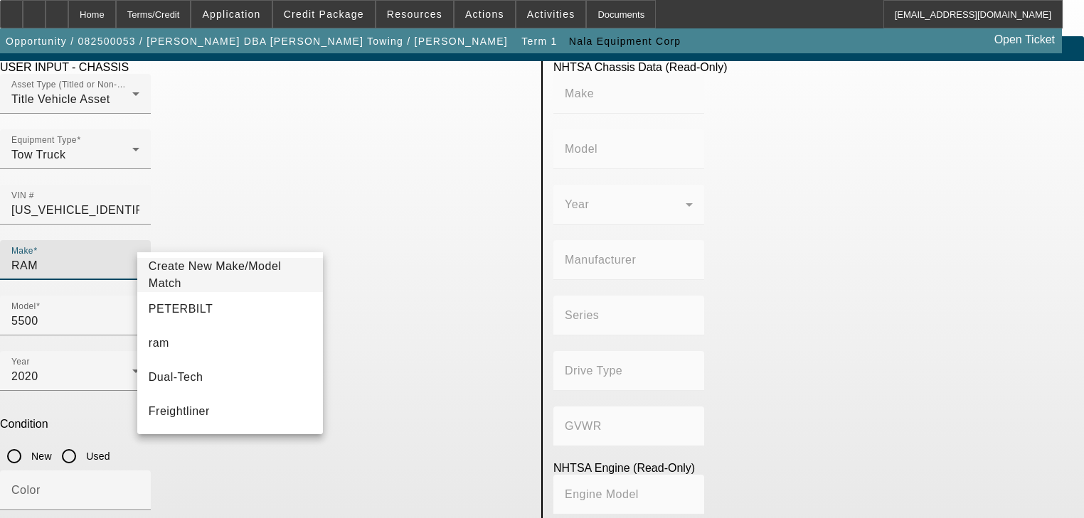
type input "6"
type input "Diesel"
type input "408.85908543470"
type input "6.7"
click at [83, 442] on input "Used" at bounding box center [69, 456] width 28 height 28
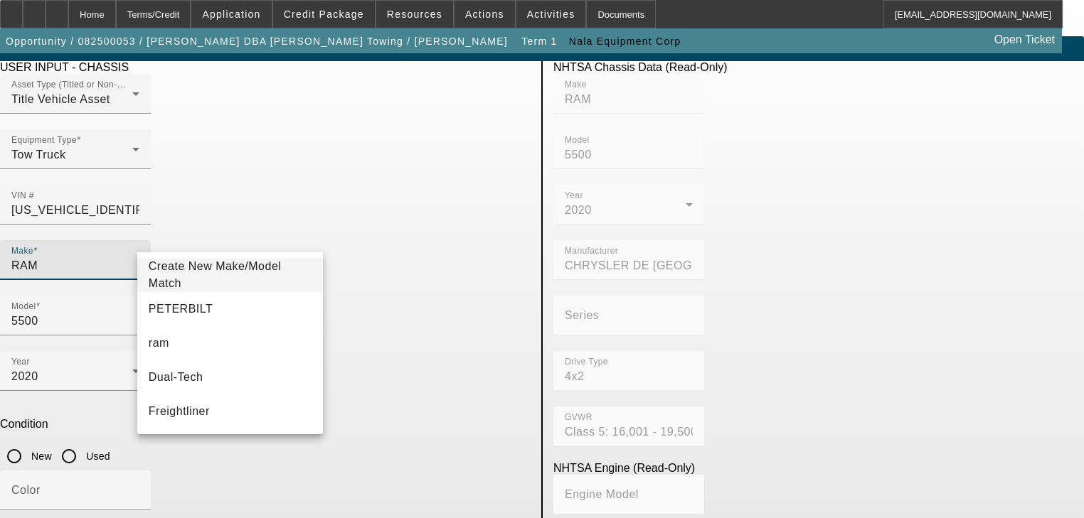
radio input "true"
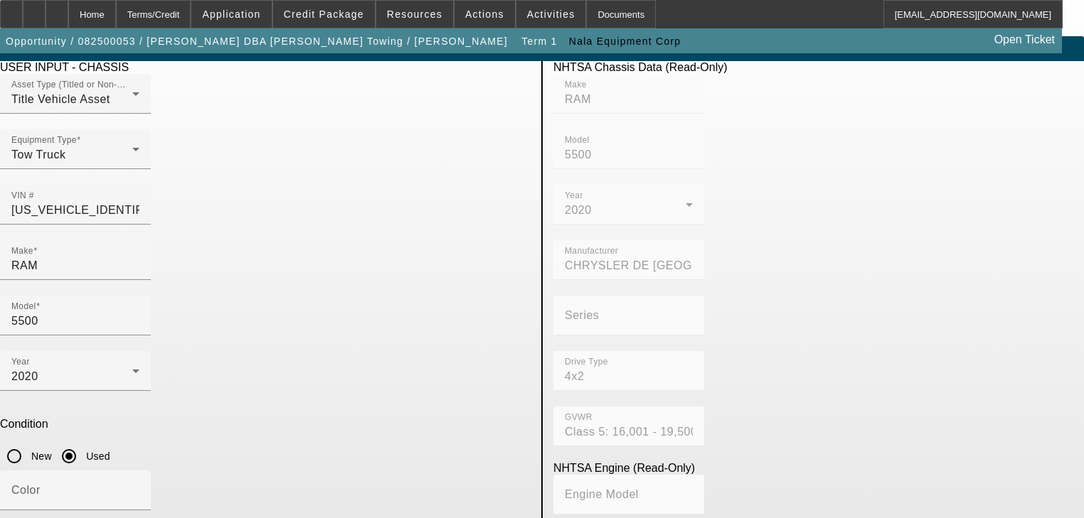
type input "77300"
click at [139, 471] on div "Color" at bounding box center [75, 491] width 128 height 40
click at [139, 488] on input "Color" at bounding box center [75, 496] width 128 height 17
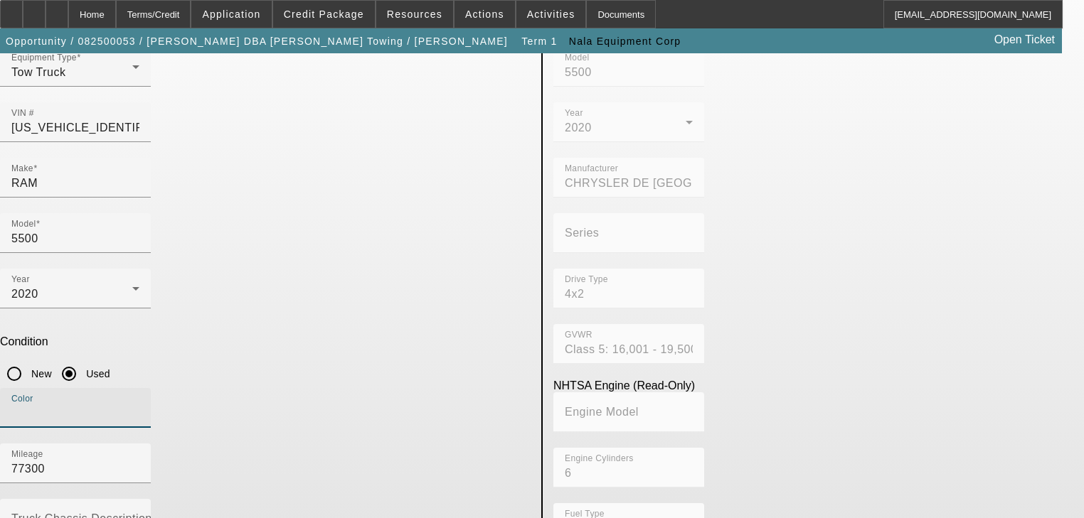
scroll to position [102, 0]
type input "Black"
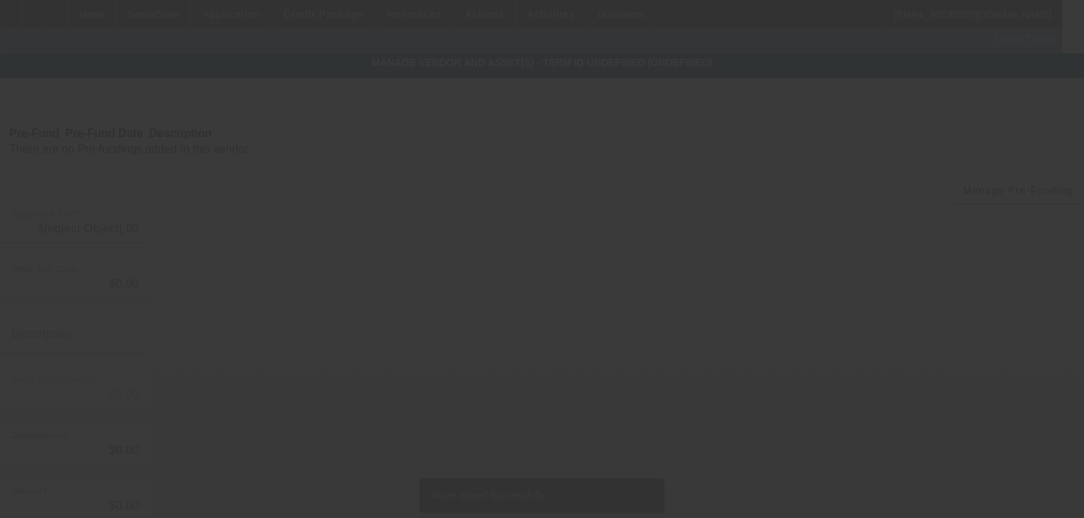
type input "$72,950.00"
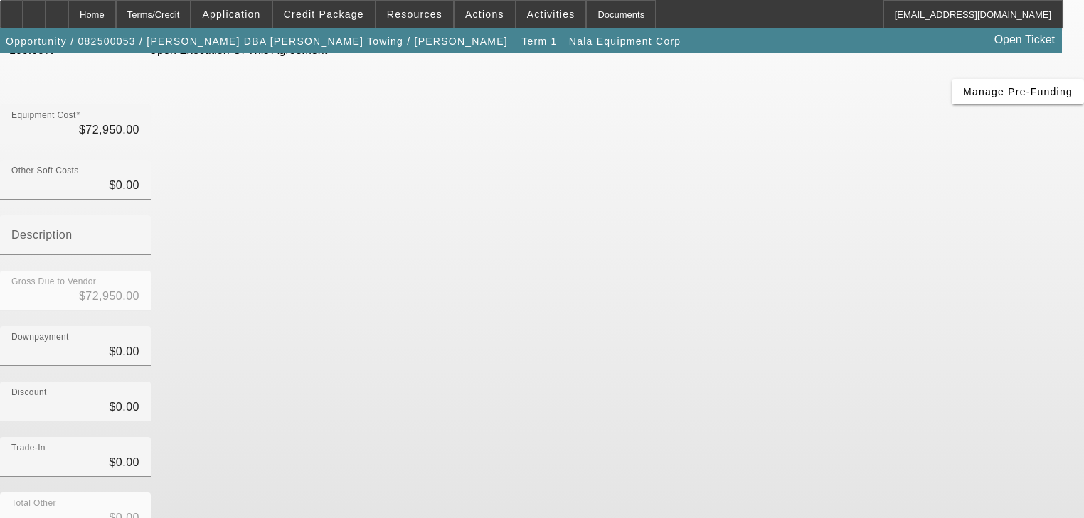
scroll to position [145, 0]
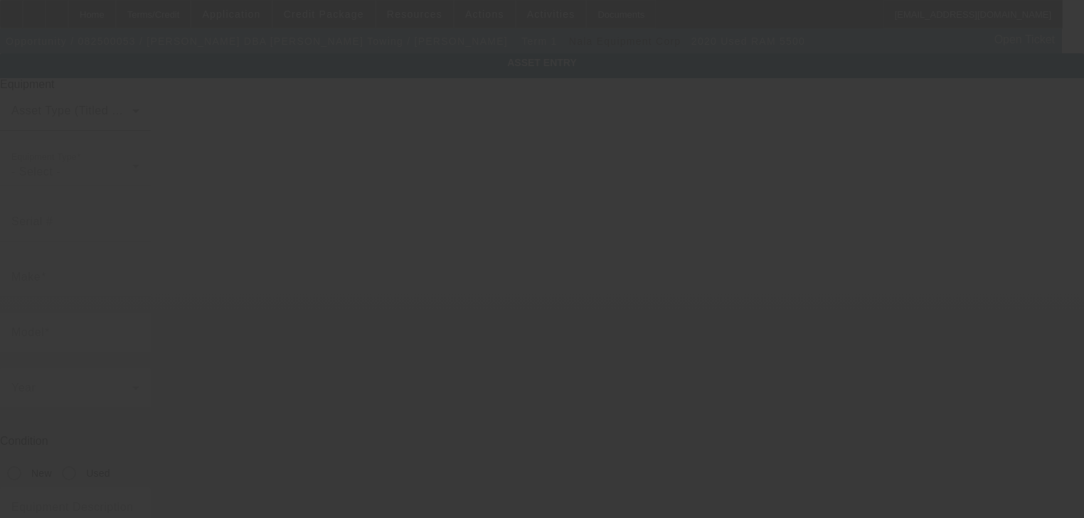
type input "3C7WRMDL4LG164513"
type input "Ram"
type input "5500"
radio input "true"
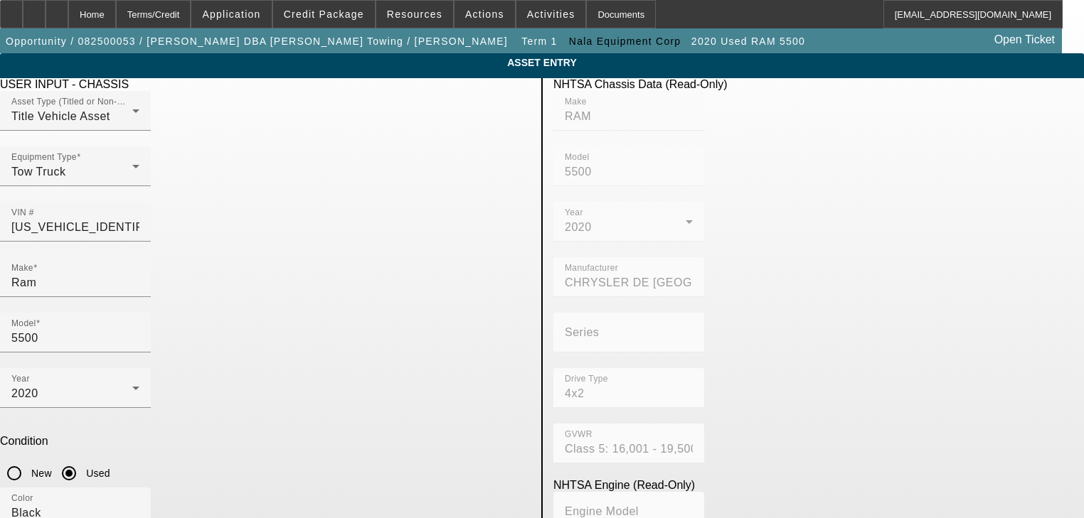
scroll to position [102, 0]
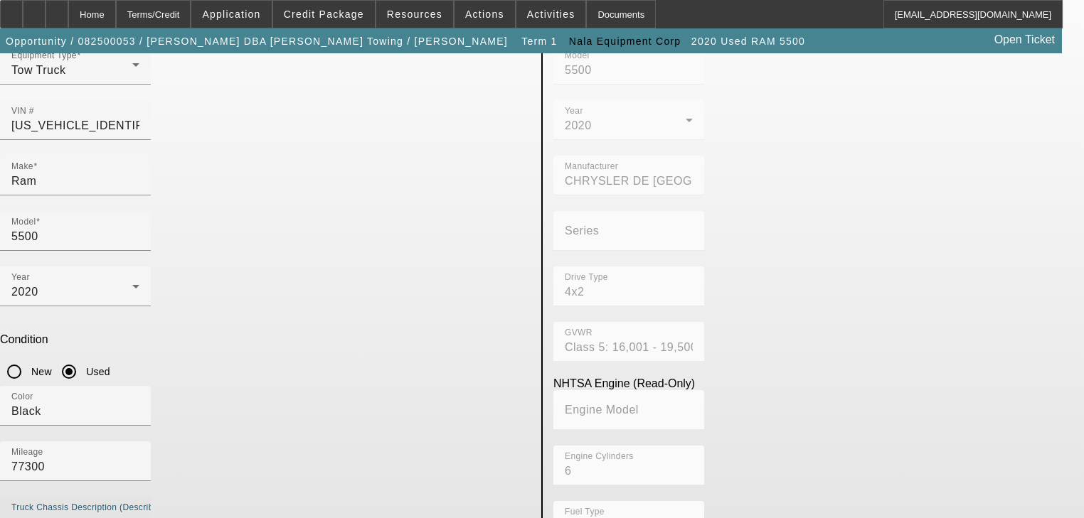
type textarea "Rollback Tow truck"
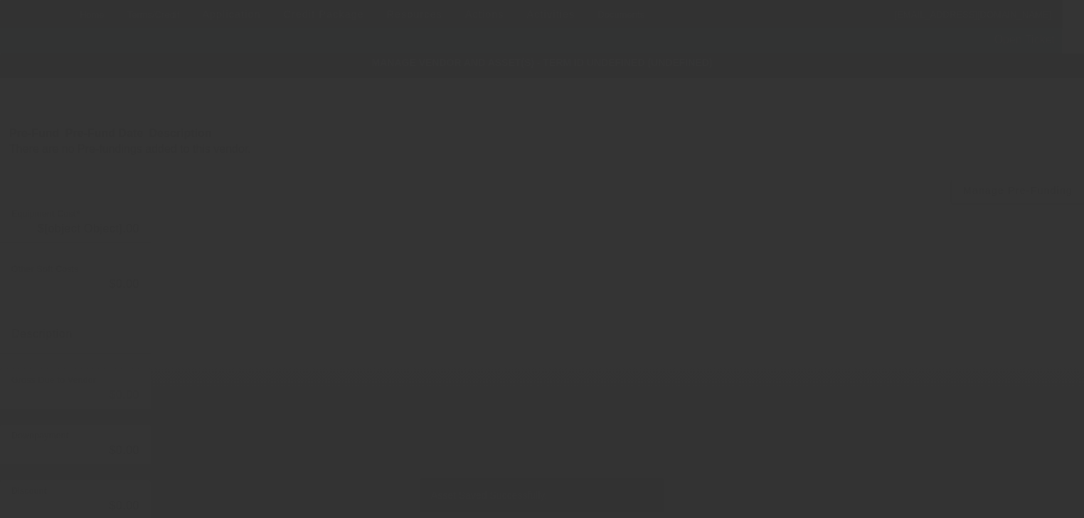
type input "$72,950.00"
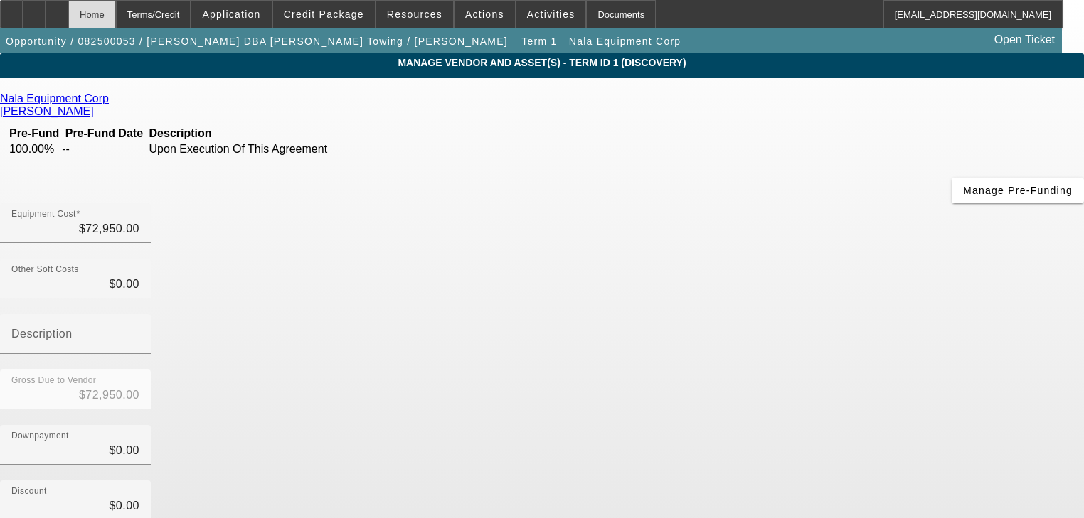
click at [116, 23] on div "Home" at bounding box center [92, 14] width 48 height 28
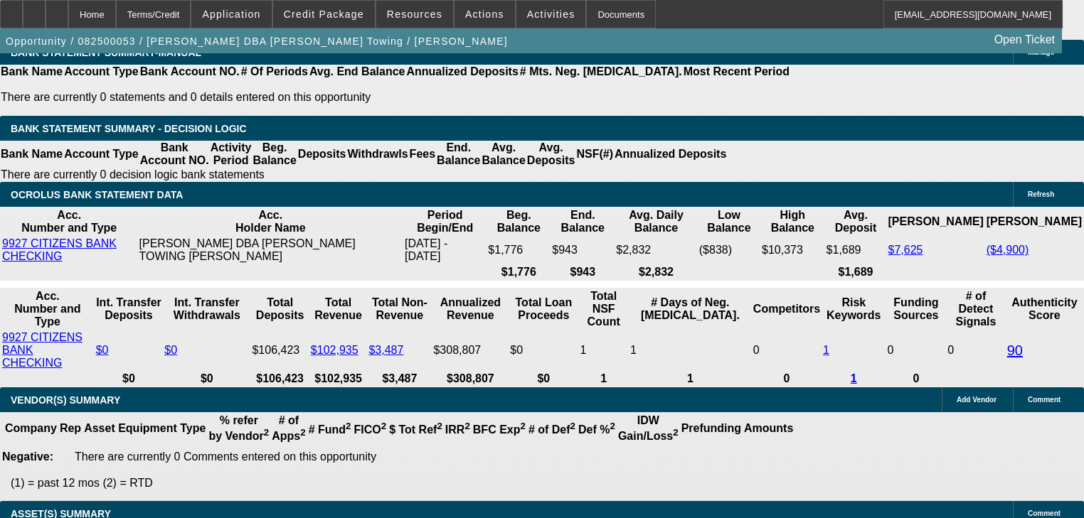
select select "0.2"
select select "2"
select select "0.1"
select select "4"
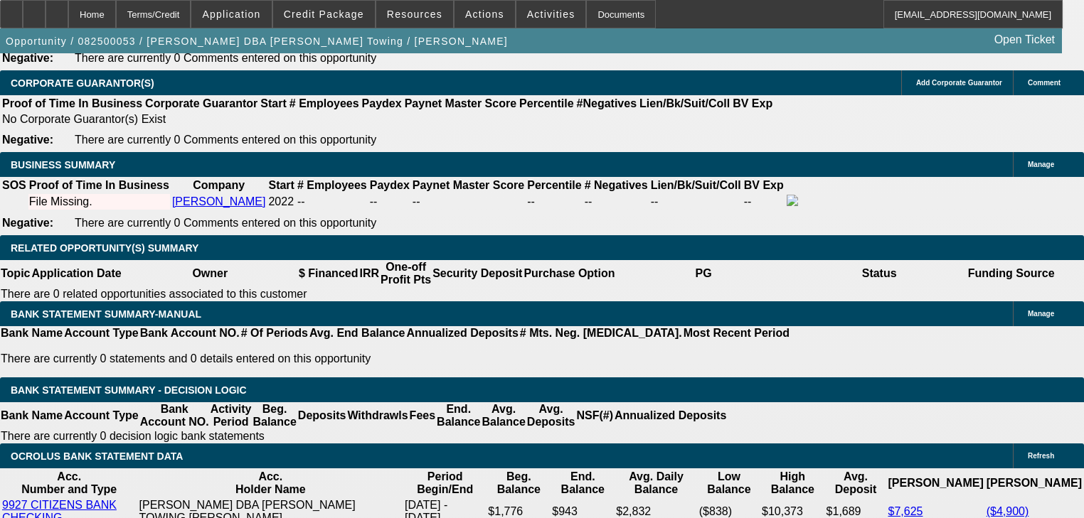
scroll to position [2388, 0]
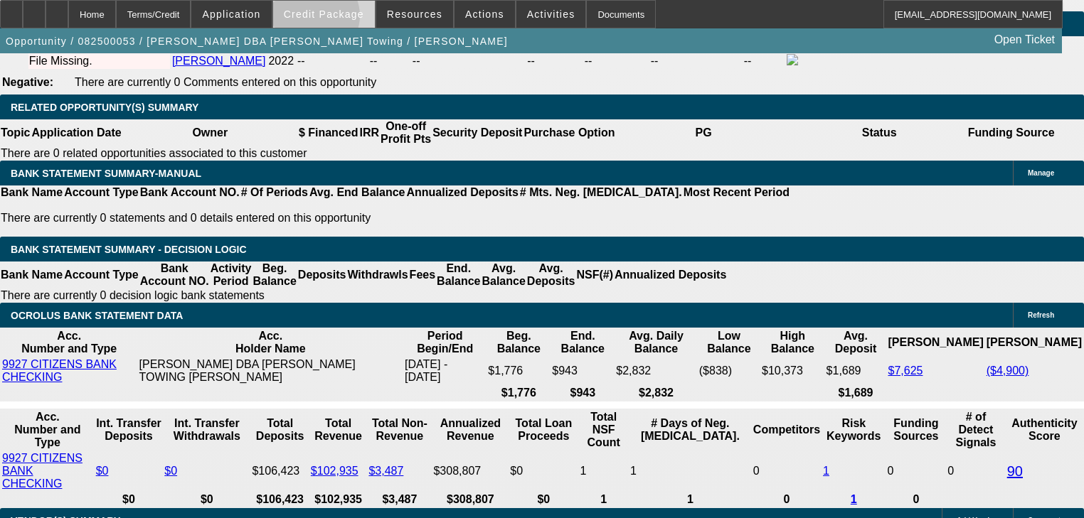
click at [333, 18] on span "Credit Package" at bounding box center [324, 14] width 80 height 11
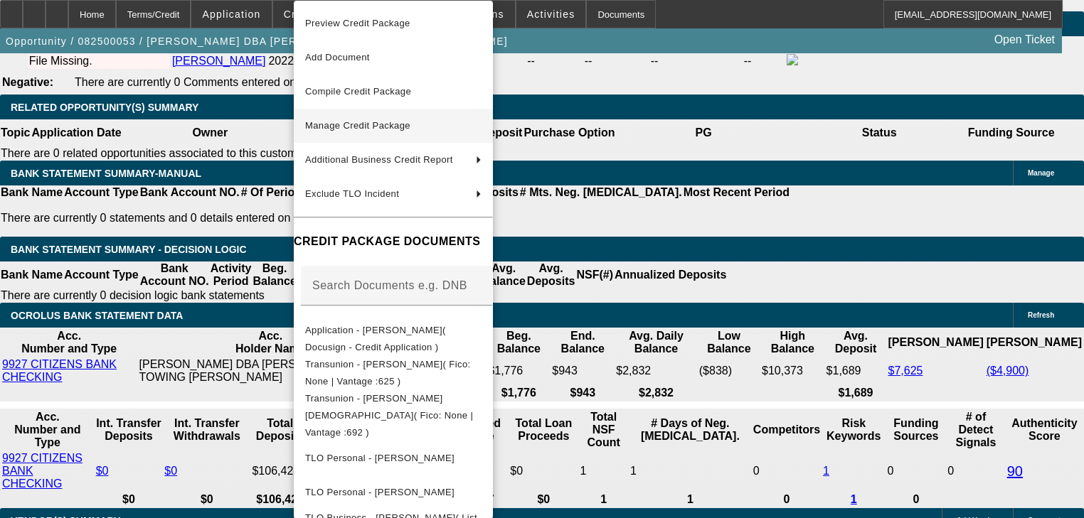
click at [384, 119] on span "Manage Credit Package" at bounding box center [393, 125] width 176 height 17
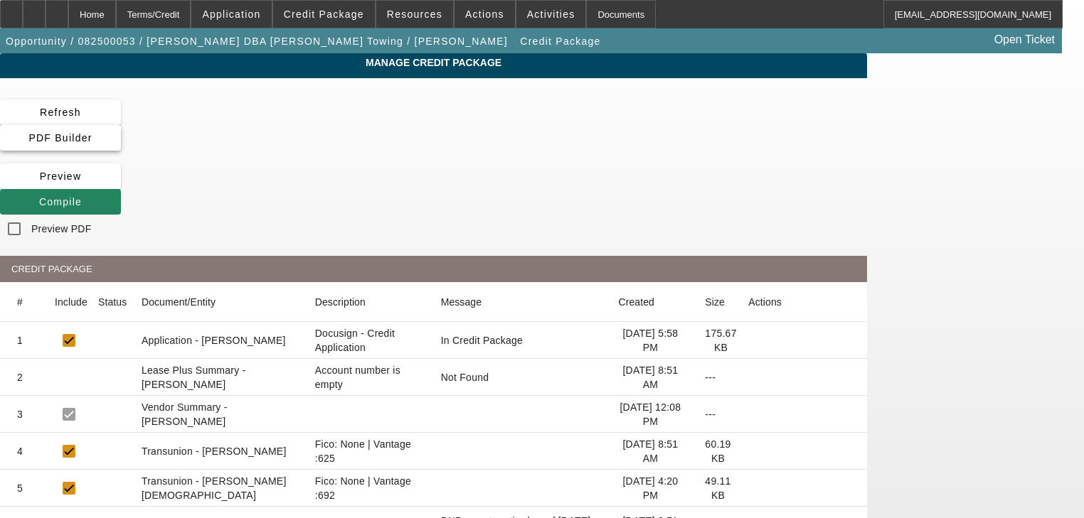
click at [92, 132] on span "PDF Builder" at bounding box center [59, 137] width 63 height 11
click at [121, 124] on span at bounding box center [60, 138] width 121 height 34
drag, startPoint x: 995, startPoint y: 266, endPoint x: 961, endPoint y: 247, distance: 38.8
click at [995, 266] on app-manage-credit-package "Manage Credit Package Refresh PDF Builder Preview Compile Preview PDF CREDIT PA…" at bounding box center [542, 491] width 1084 height 877
click at [82, 196] on span "Compile" at bounding box center [60, 201] width 43 height 11
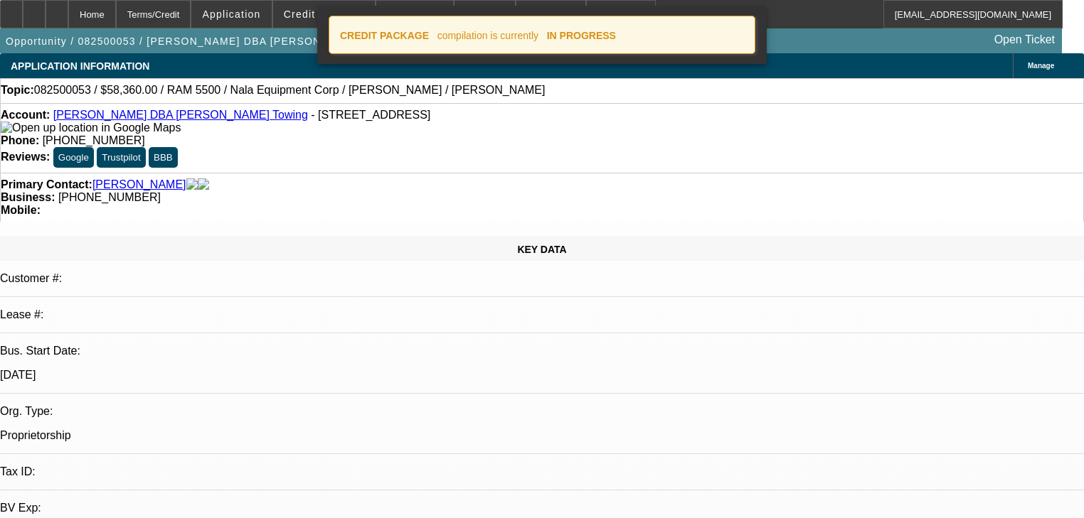
select select "0.2"
select select "2"
select select "0.1"
select select "4"
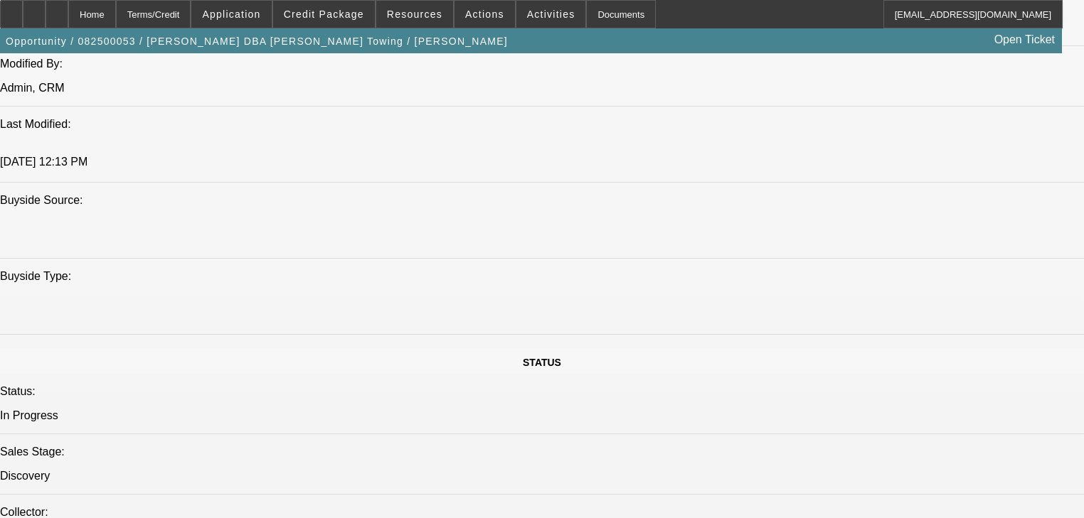
scroll to position [1479, 0]
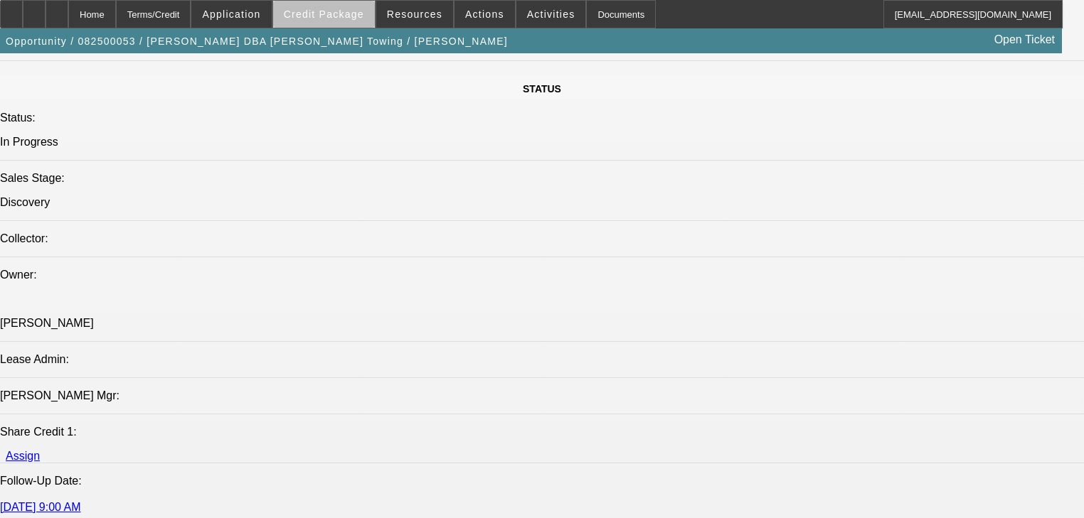
click at [353, 22] on span at bounding box center [324, 14] width 102 height 34
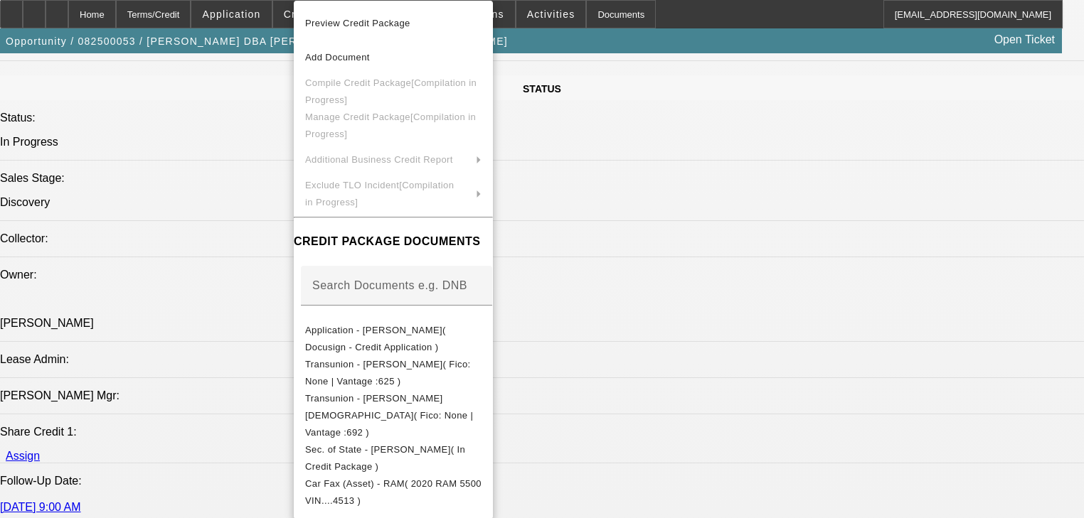
click at [265, 188] on div at bounding box center [542, 259] width 1084 height 518
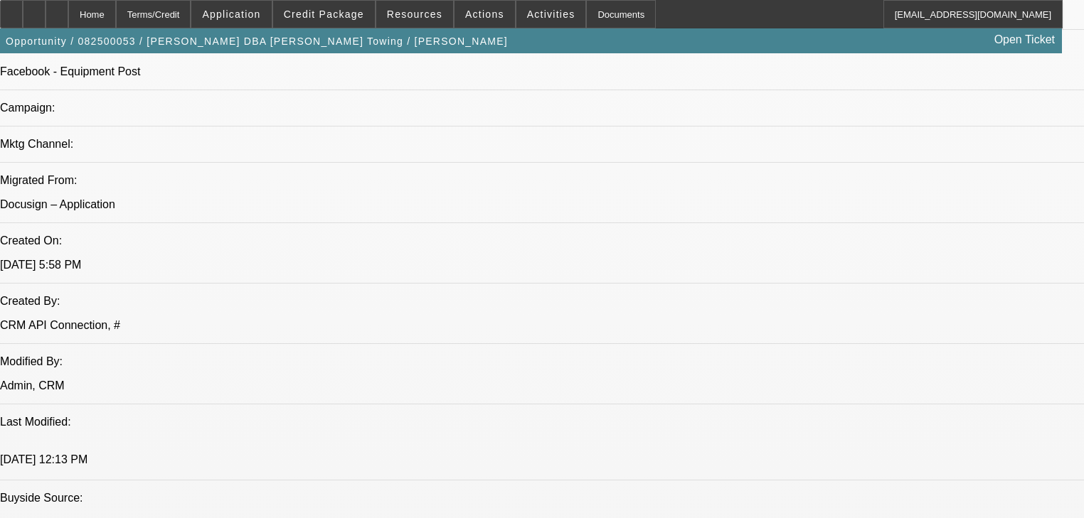
scroll to position [1308, 0]
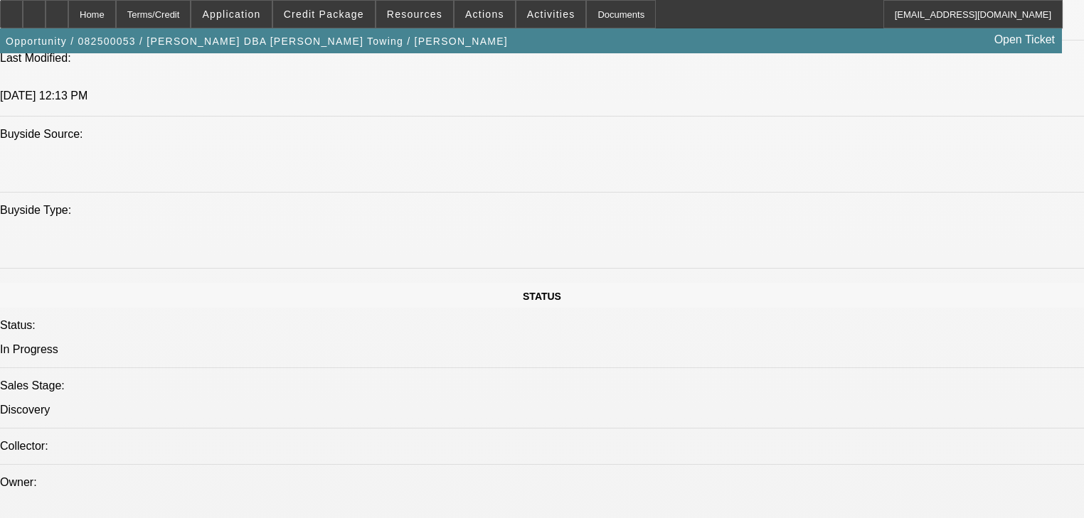
scroll to position [1251, 0]
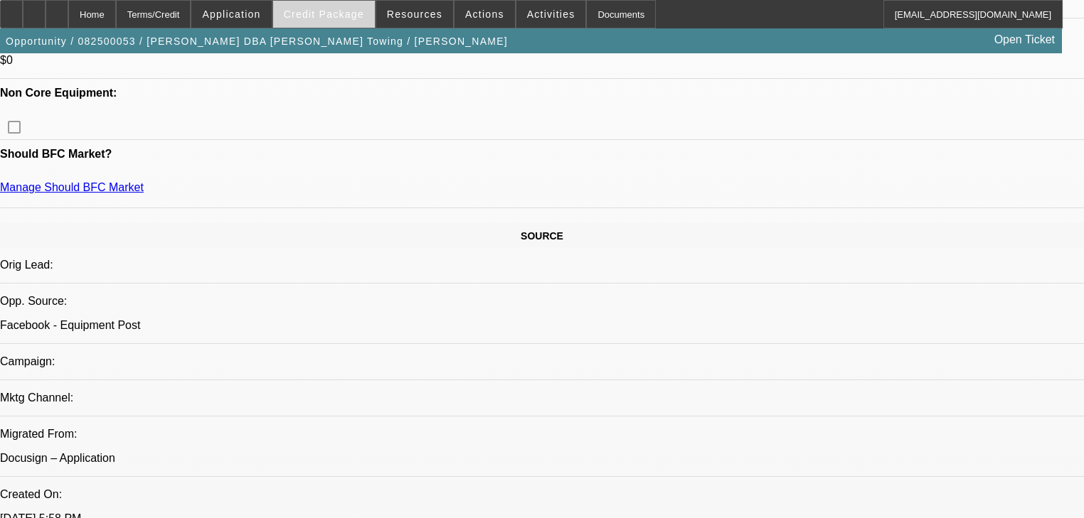
scroll to position [626, 0]
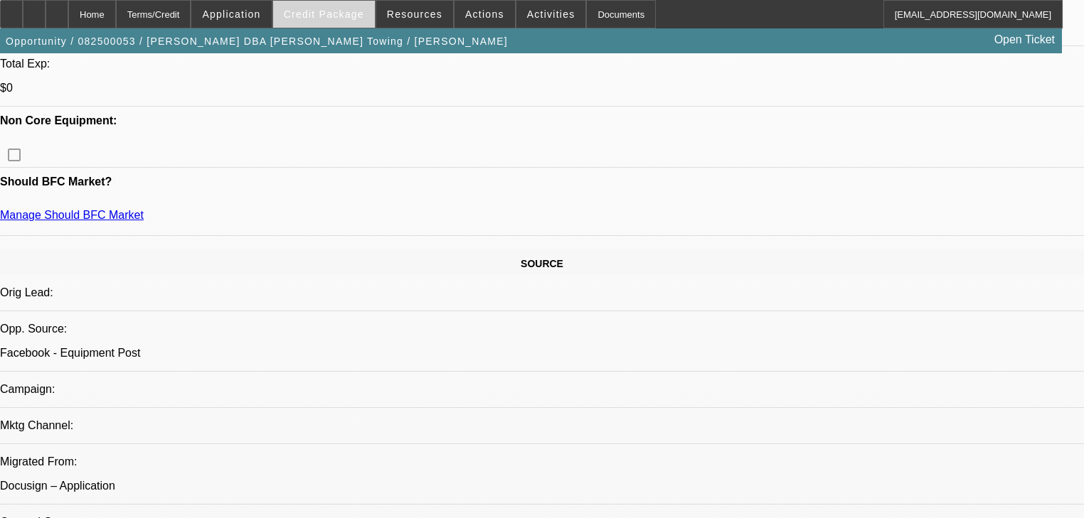
click at [306, 8] on button "Credit Package" at bounding box center [324, 14] width 102 height 27
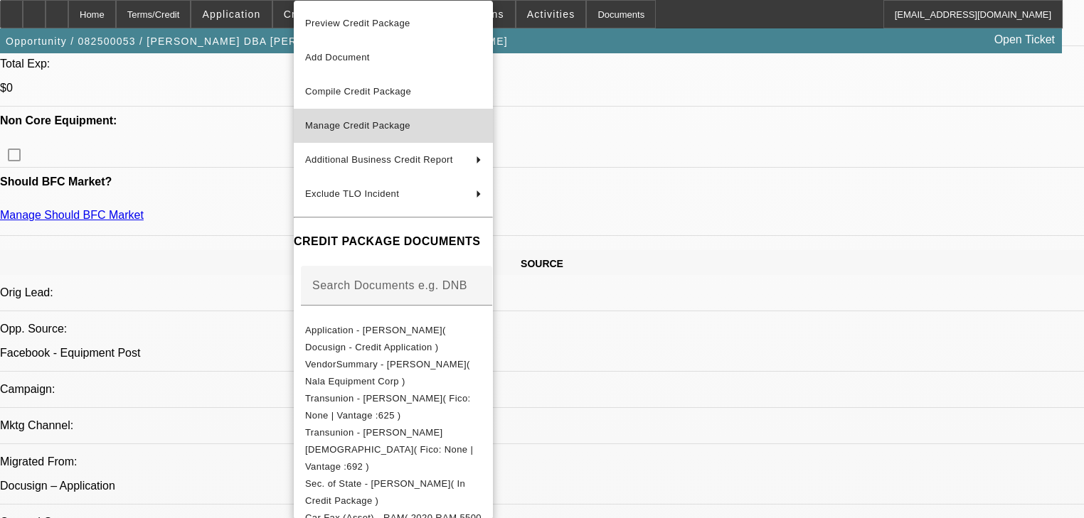
click at [382, 119] on span "Manage Credit Package" at bounding box center [393, 125] width 176 height 17
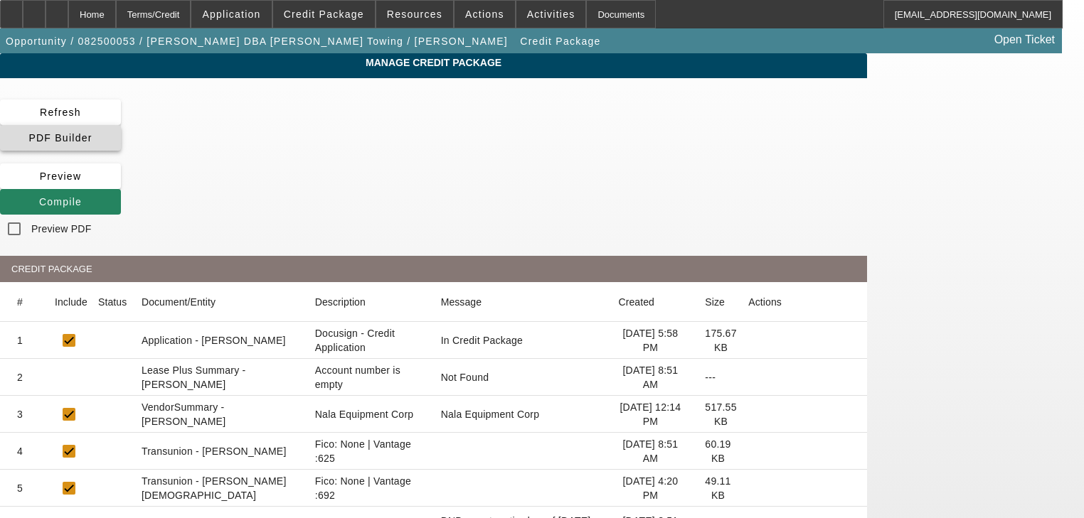
click at [121, 125] on span at bounding box center [60, 138] width 121 height 34
click at [121, 185] on span at bounding box center [60, 202] width 121 height 34
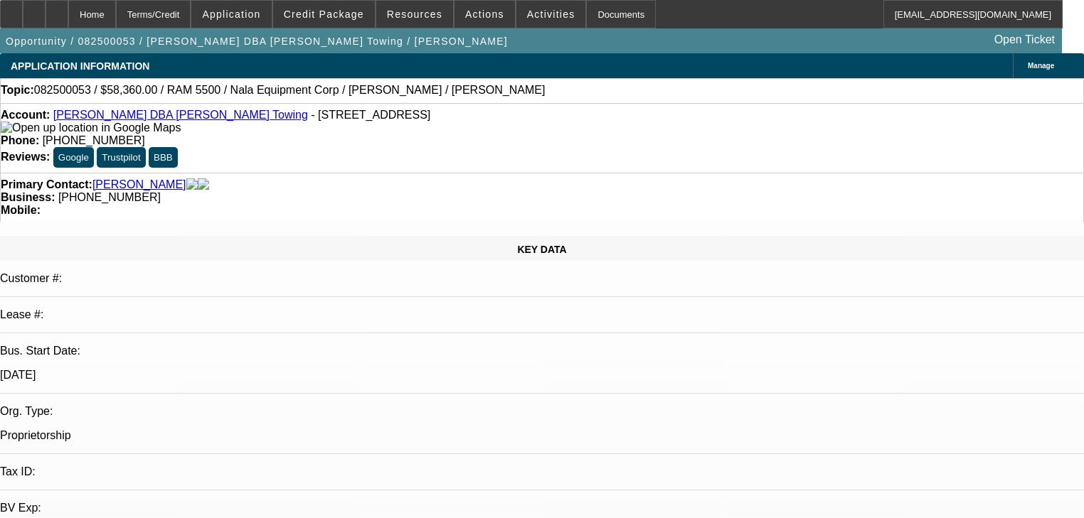
select select "0.2"
select select "2"
select select "0.1"
select select "4"
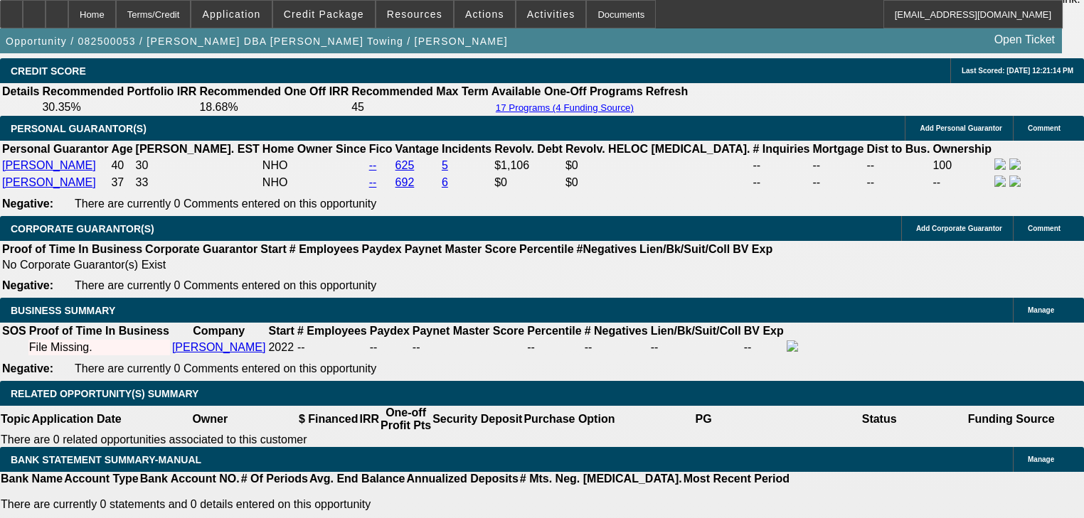
scroll to position [1900, 0]
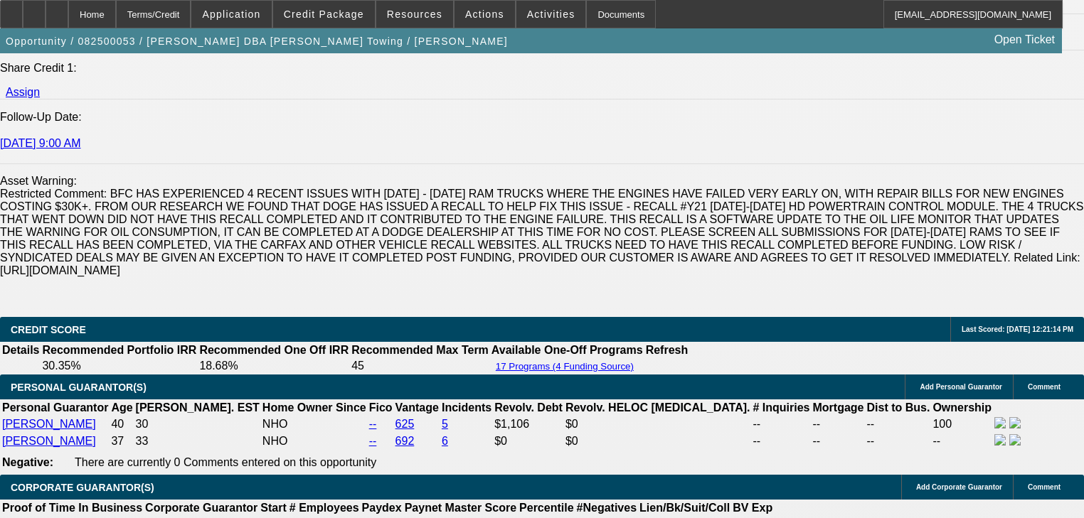
scroll to position [112, 0]
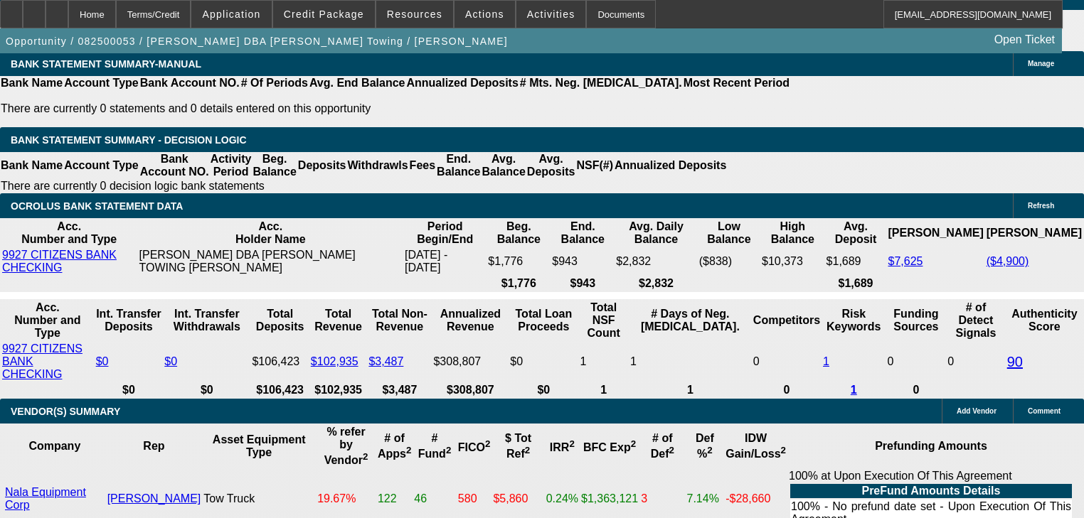
scroll to position [2469, 0]
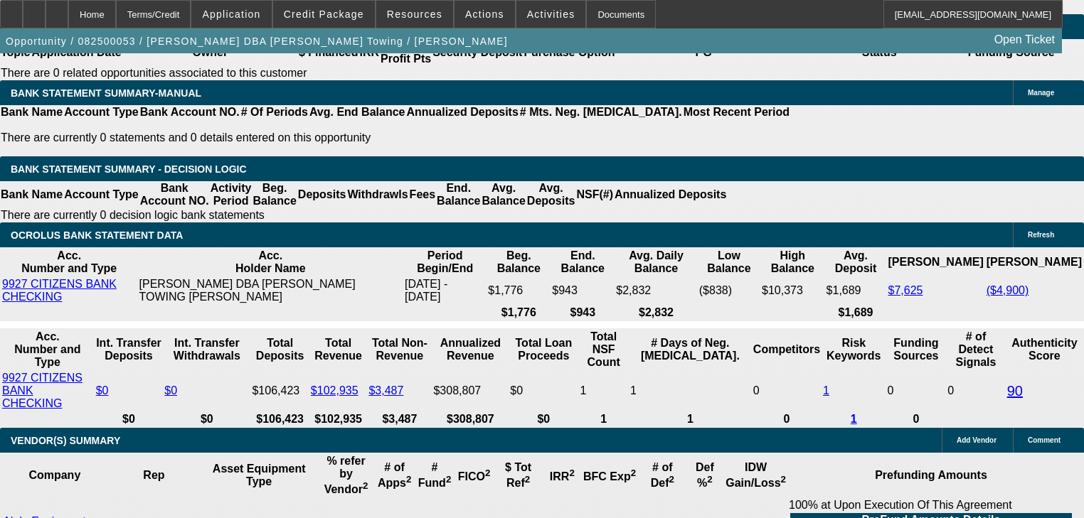
type input "UNKNOWN"
type input "2"
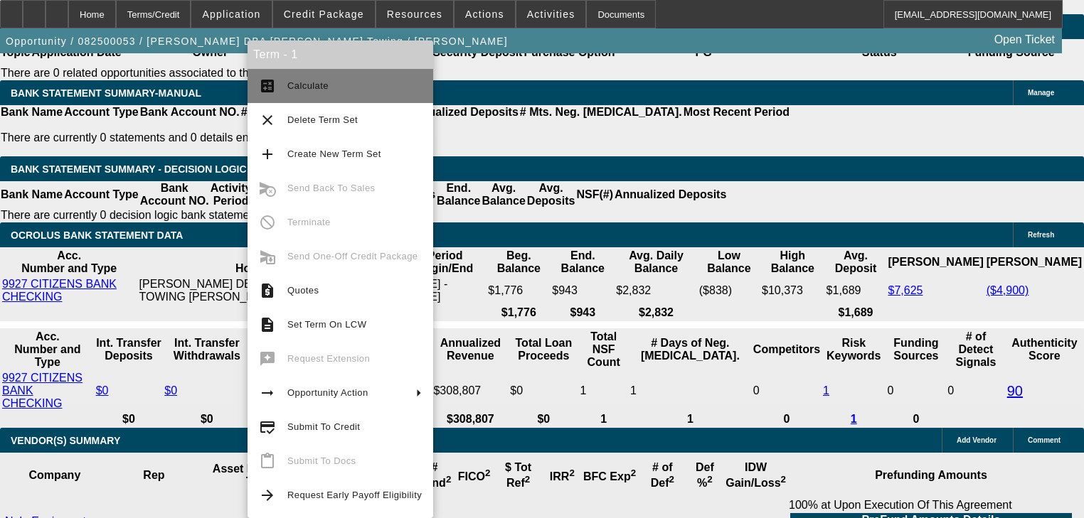
click at [315, 94] on span "Calculate" at bounding box center [354, 85] width 134 height 17
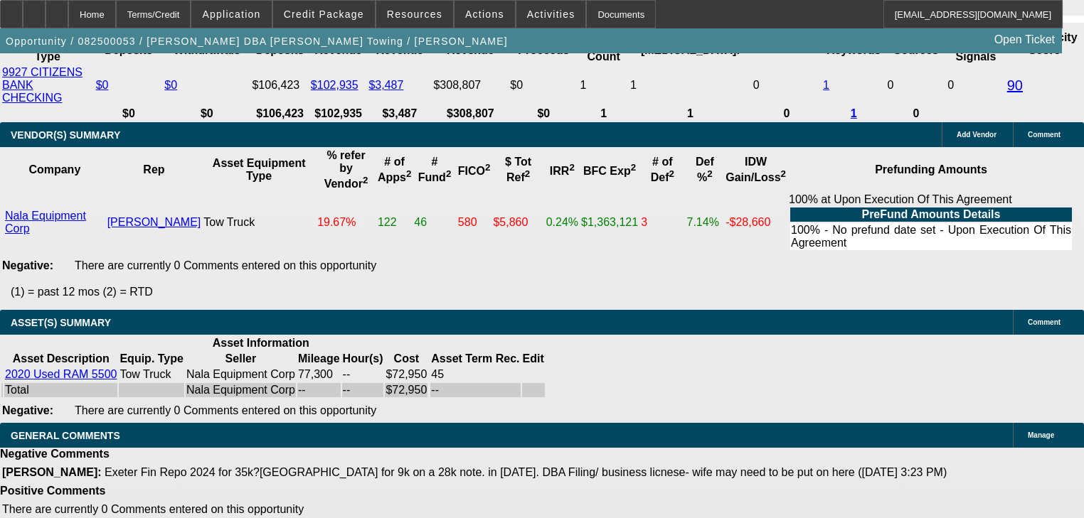
scroll to position [2649, 0]
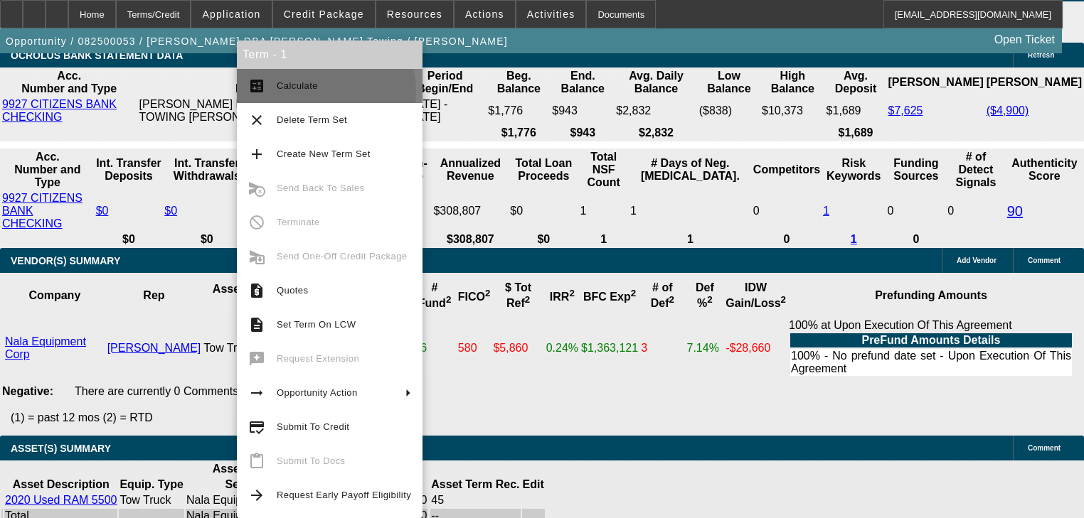
click at [314, 92] on span "Calculate" at bounding box center [344, 85] width 134 height 17
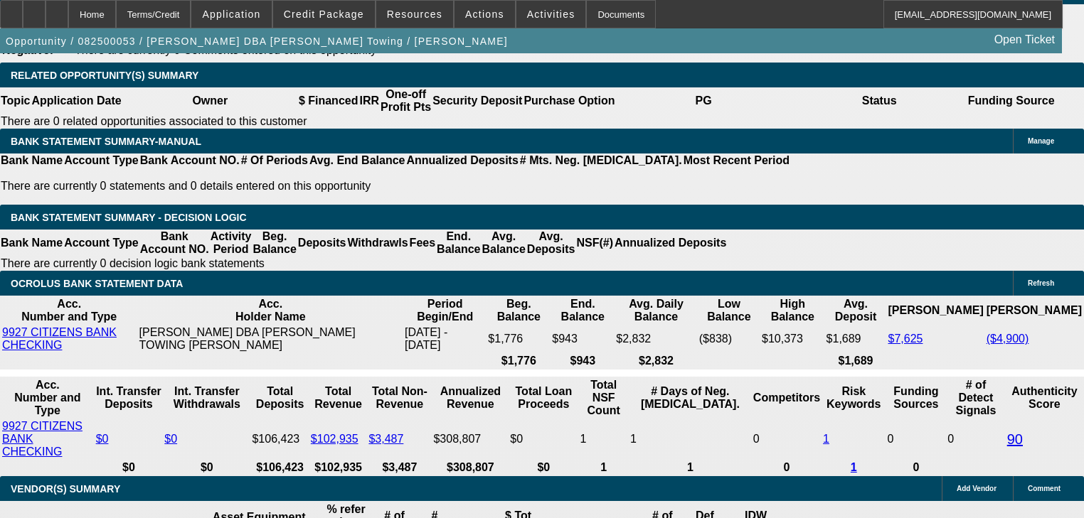
scroll to position [2421, 0]
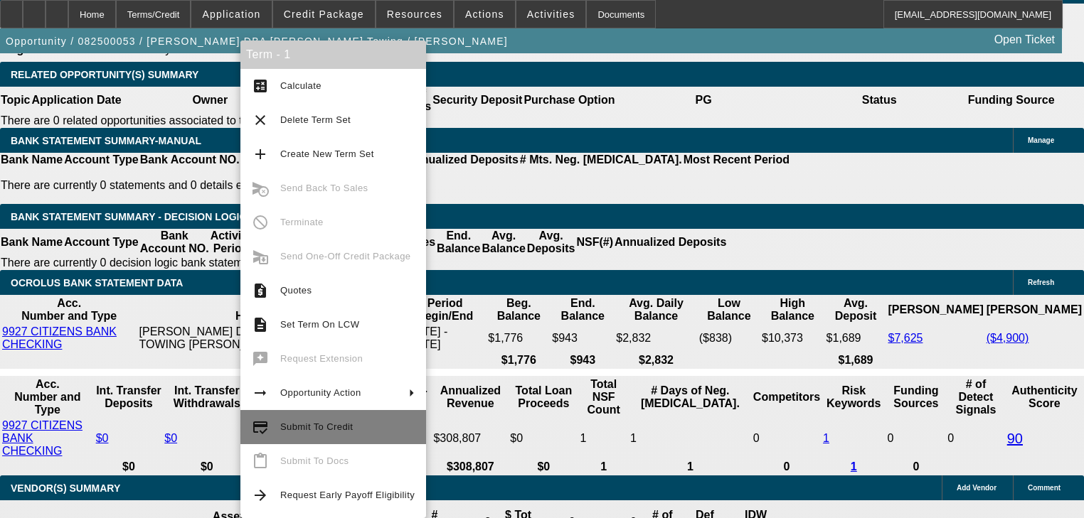
click at [285, 430] on span "Submit To Credit" at bounding box center [316, 427] width 73 height 11
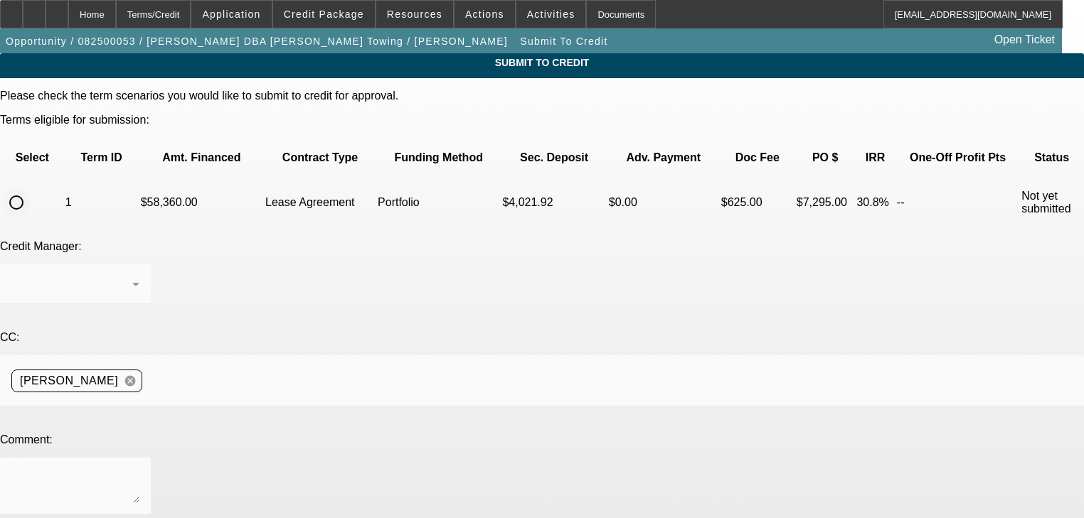
click at [31, 188] on input "radio" at bounding box center [16, 202] width 28 height 28
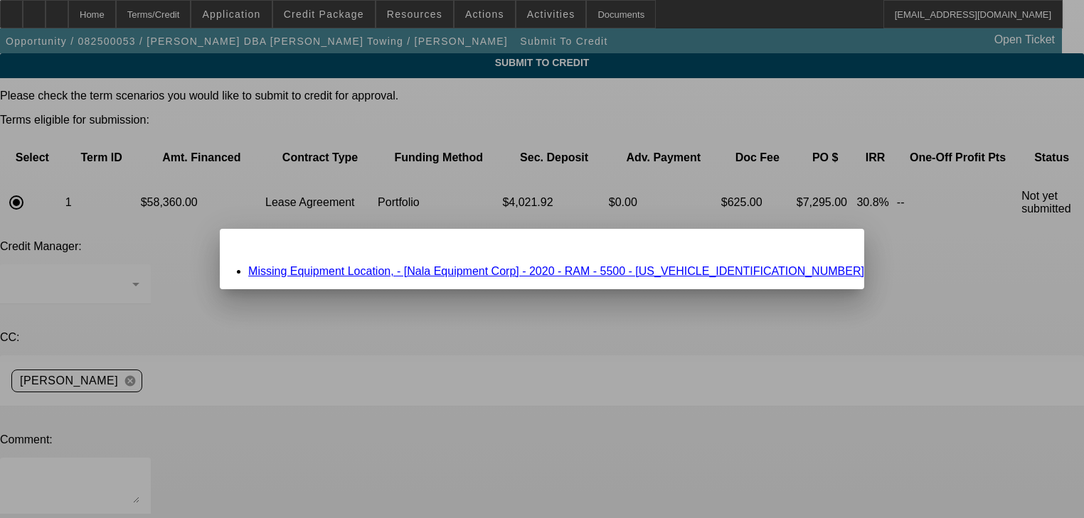
click at [385, 267] on link "Missing Equipment Location, - [Nala Equipment Corp] - 2020 - RAM - 5500 - 3C7WR…" at bounding box center [556, 271] width 616 height 12
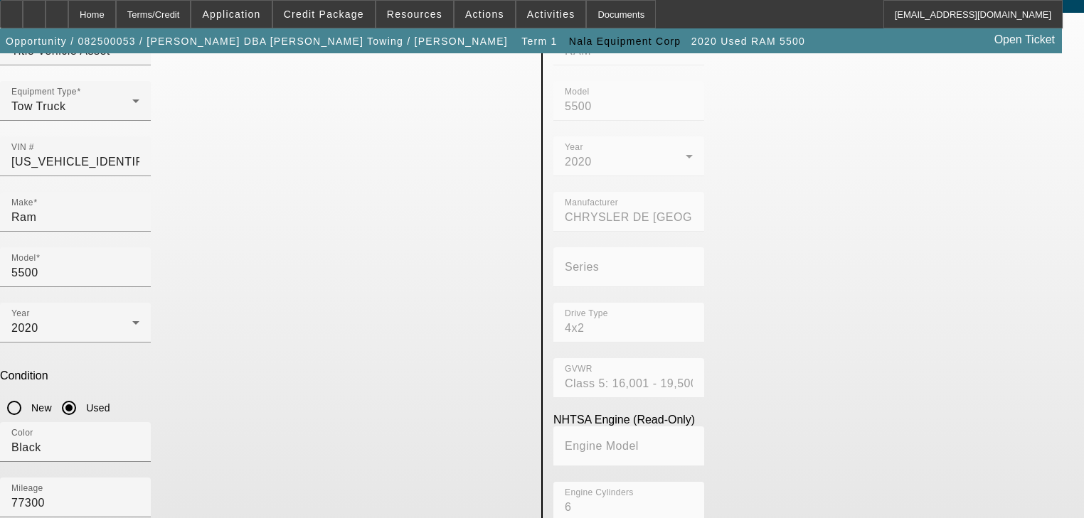
scroll to position [102, 0]
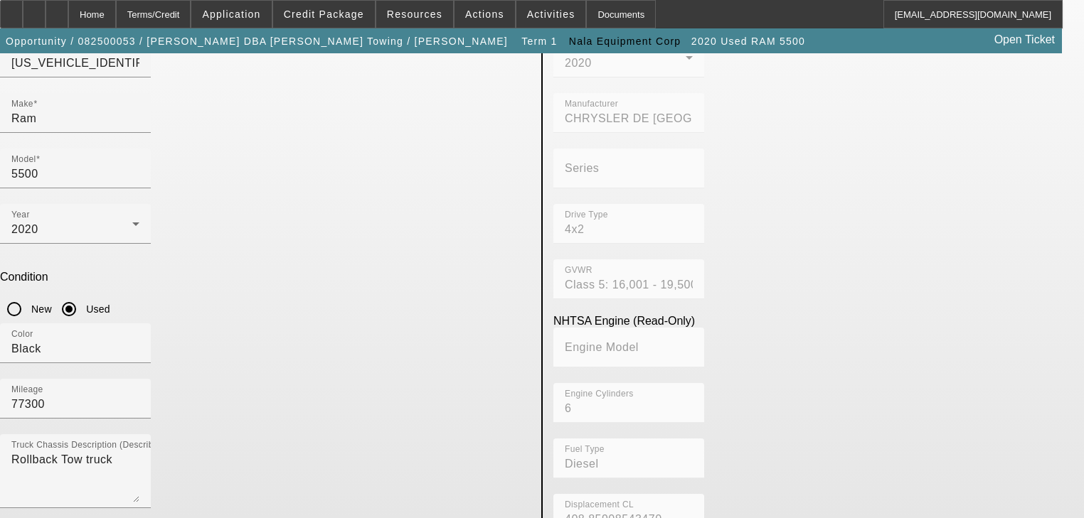
scroll to position [272, 0]
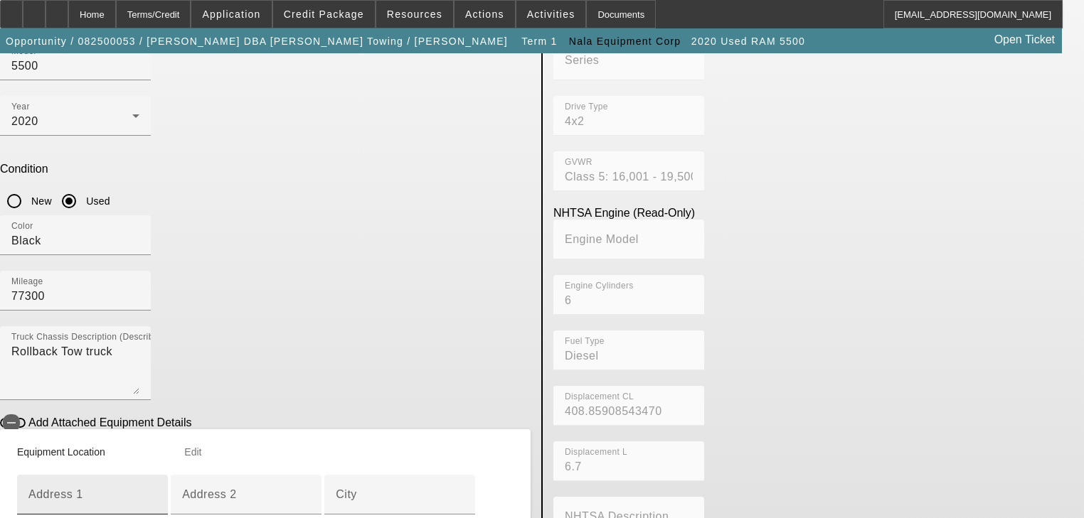
click at [156, 475] on div "Address 1" at bounding box center [92, 495] width 128 height 40
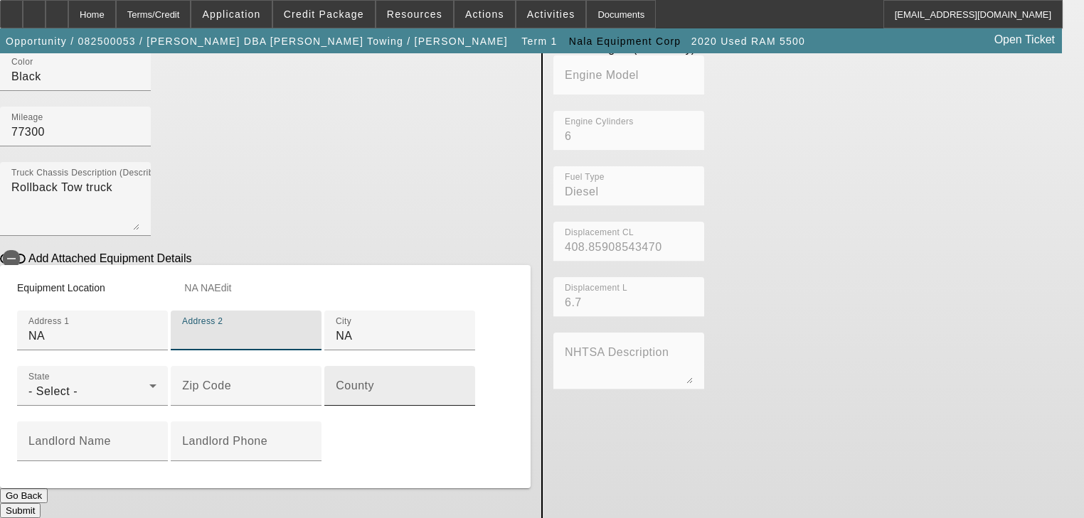
scroll to position [500, 0]
click at [149, 383] on div "- Select -" at bounding box center [88, 391] width 121 height 17
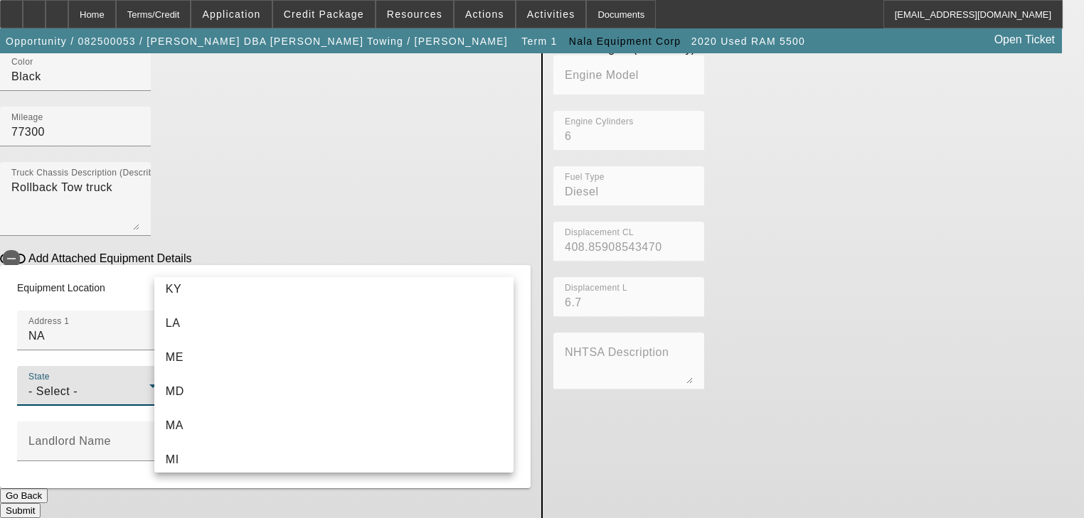
scroll to position [626, 0]
click at [284, 420] on mat-option "MA" at bounding box center [333, 425] width 359 height 34
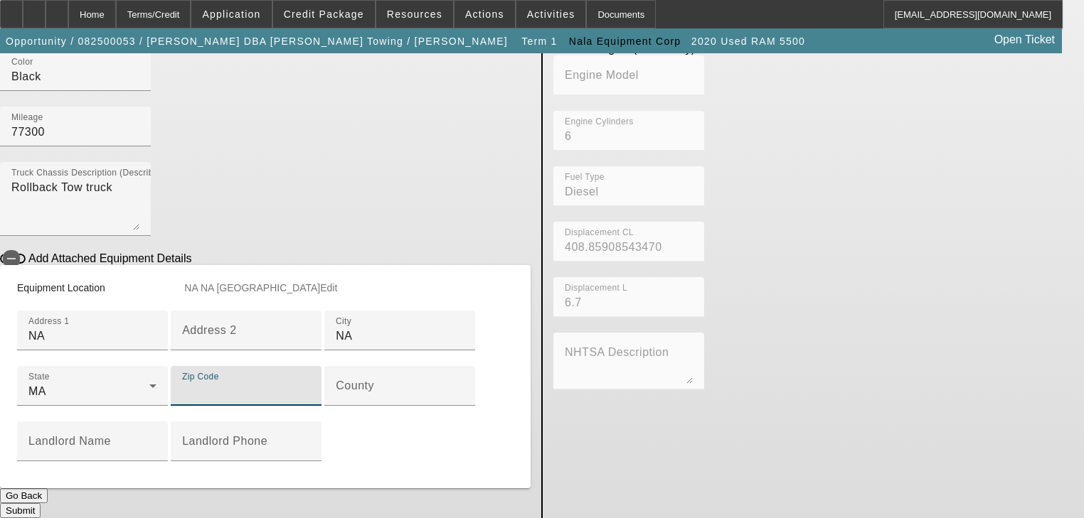
click at [263, 383] on input "Zip Code" at bounding box center [246, 391] width 128 height 17
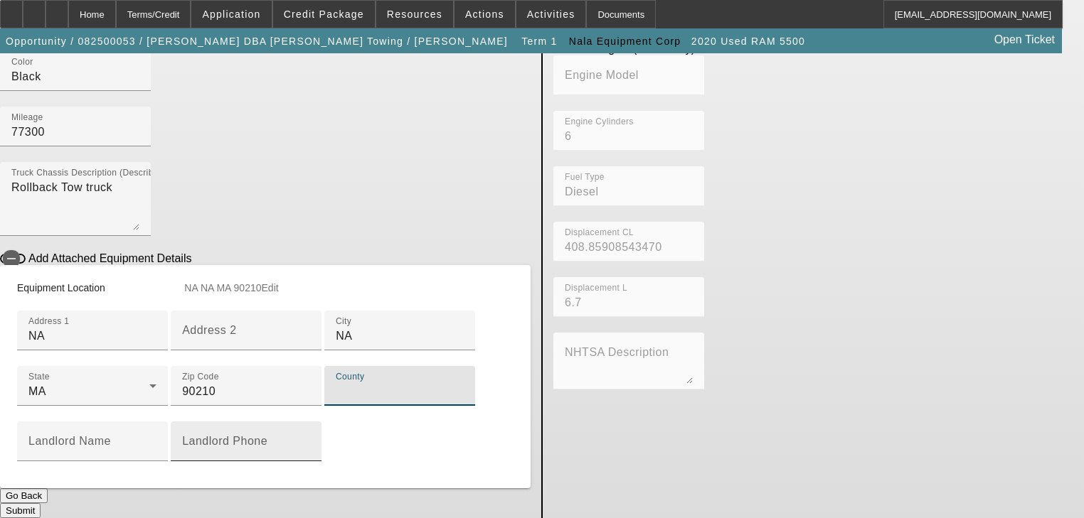
scroll to position [580, 0]
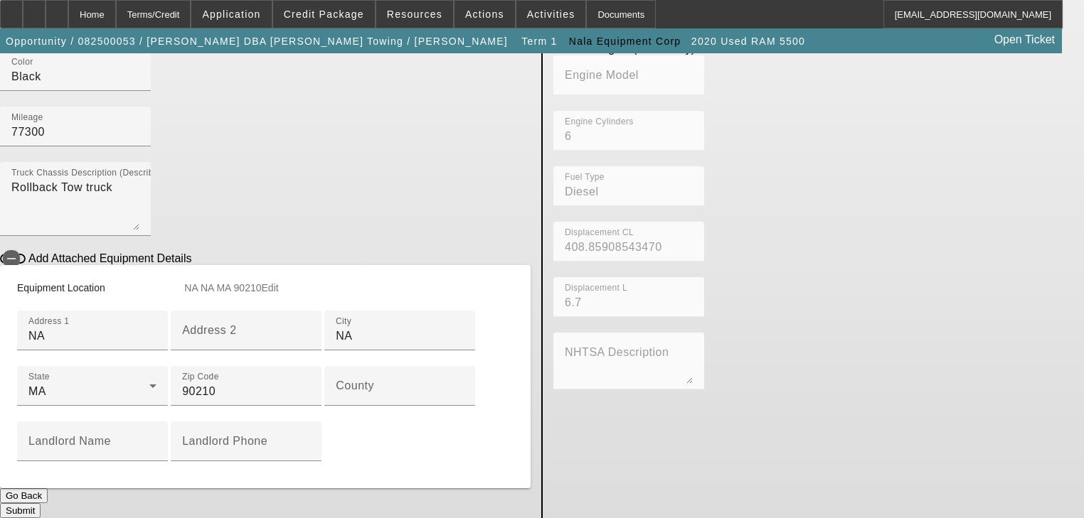
click at [41, 503] on button "Submit" at bounding box center [20, 510] width 41 height 15
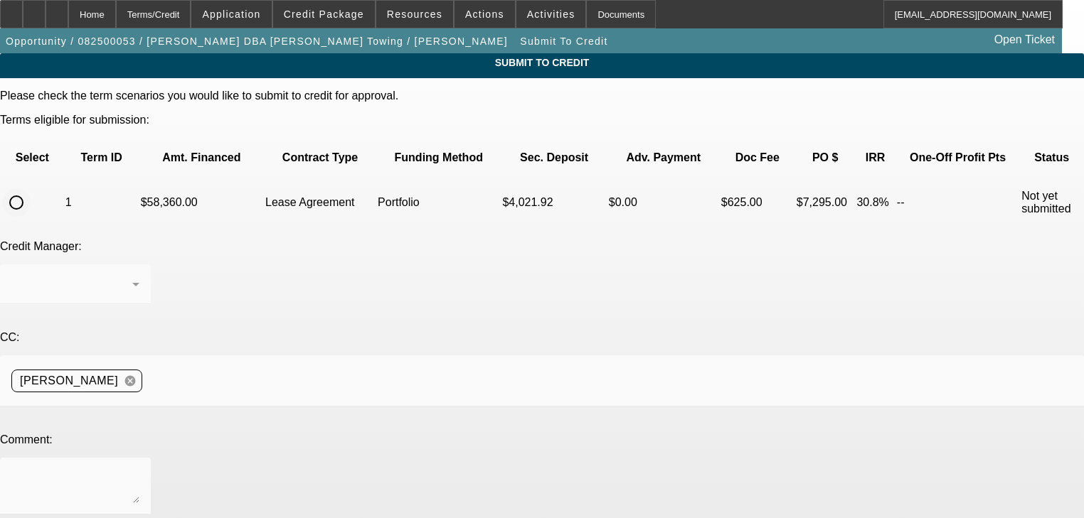
click at [31, 188] on input "radio" at bounding box center [16, 202] width 28 height 28
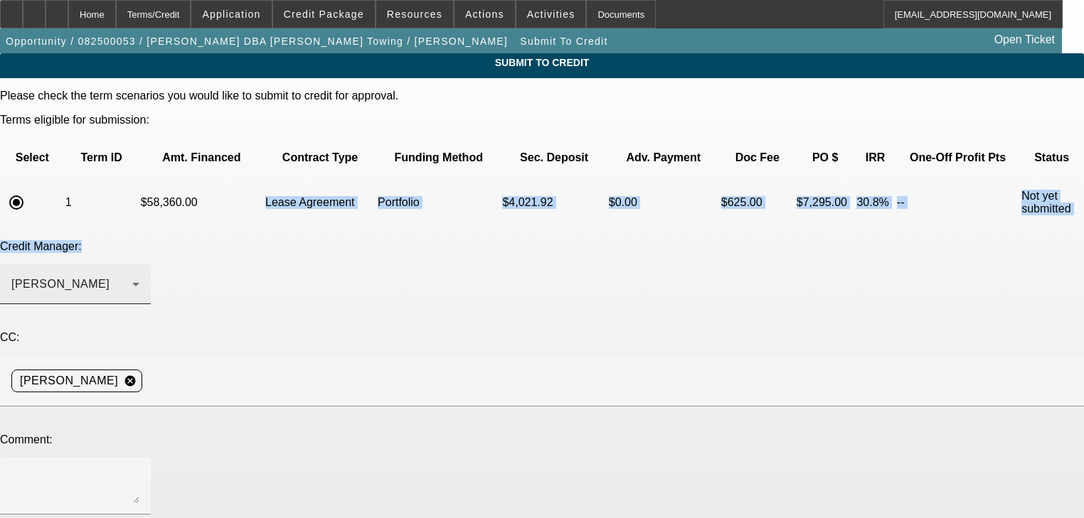
drag, startPoint x: 179, startPoint y: 200, endPoint x: 188, endPoint y: 213, distance: 15.8
click at [188, 213] on div "Please check the term scenarios you would like to submit to credit for approval…" at bounding box center [542, 367] width 1084 height 555
click at [132, 276] on div "Arida, George" at bounding box center [71, 284] width 121 height 17
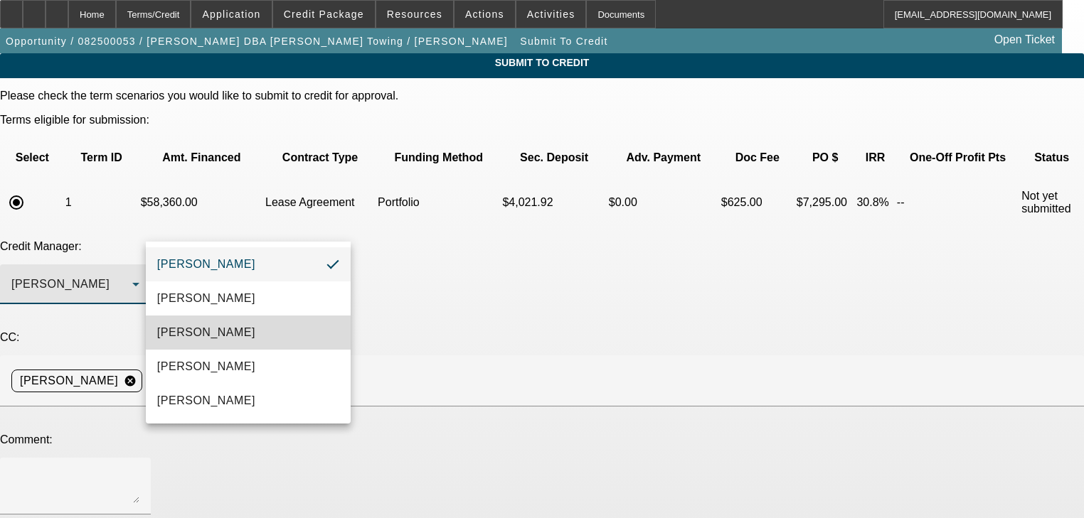
click at [248, 336] on mat-option "Arida, Michael" at bounding box center [248, 333] width 205 height 34
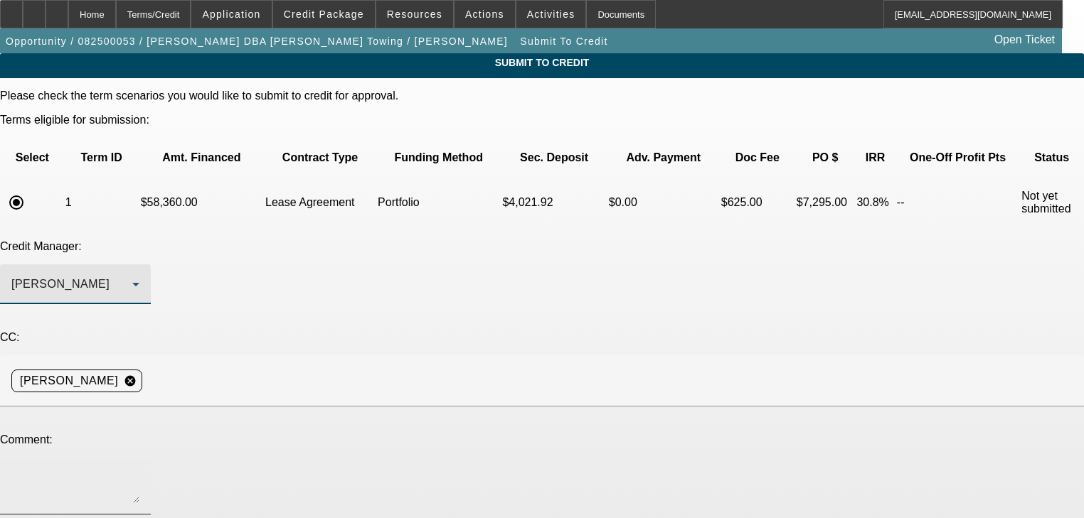
click at [139, 469] on textarea at bounding box center [75, 486] width 128 height 34
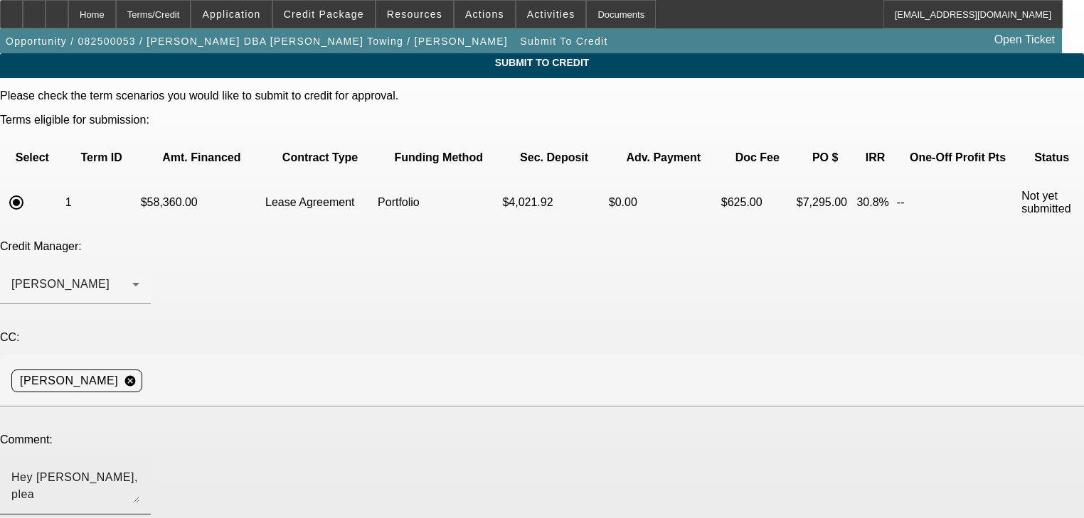
click at [139, 469] on textarea "Hey Michael, plea" at bounding box center [75, 486] width 128 height 34
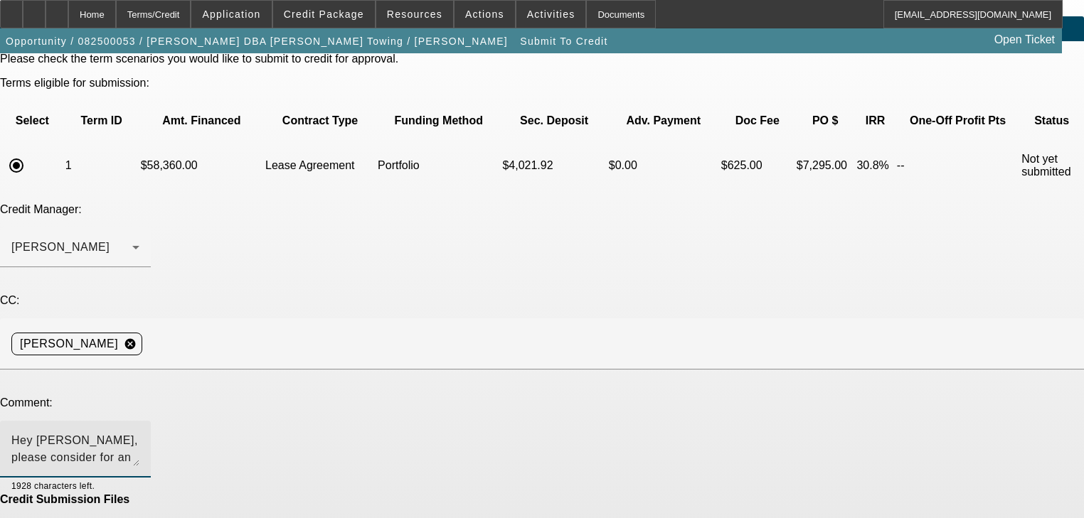
scroll to position [71, 0]
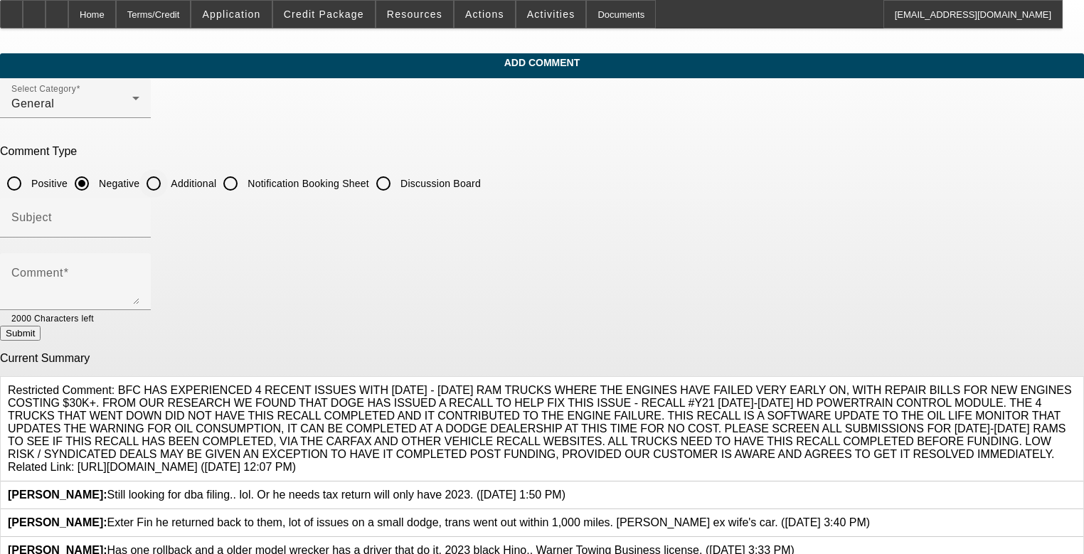
click at [168, 178] on input "Additional" at bounding box center [153, 183] width 28 height 28
radio input "true"
click at [139, 220] on input "Subject" at bounding box center [75, 223] width 128 height 17
type input "Write Up"
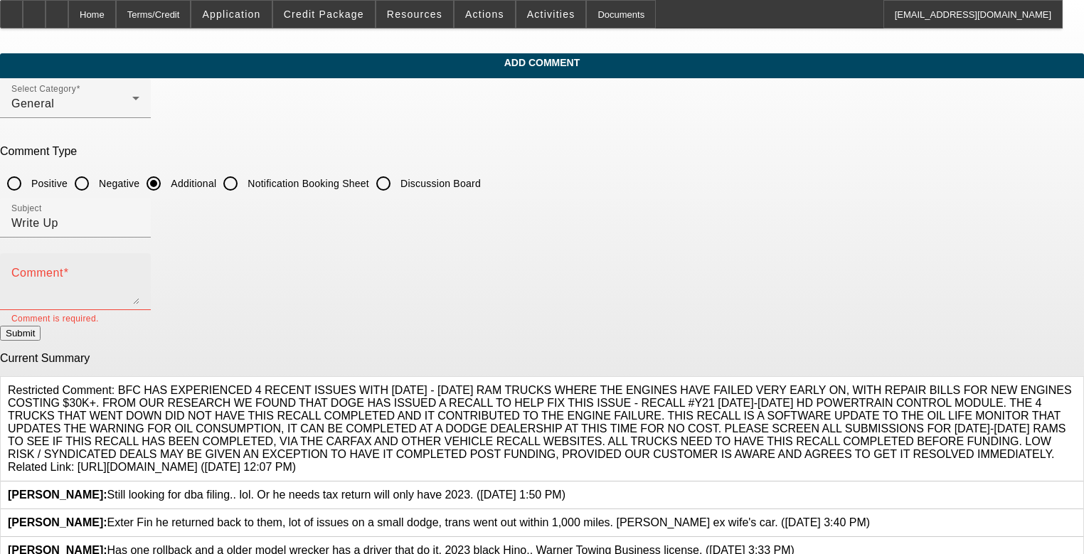
click at [139, 294] on textarea "Comment" at bounding box center [75, 287] width 128 height 34
click at [139, 274] on textarea "James Warner is 100% owner of Warner's towing. He started as an llc but transit…" at bounding box center [75, 287] width 128 height 34
click at [139, 294] on textarea "James Warner is 100% owner of Warner's towing. He started as an llc but transit…" at bounding box center [75, 287] width 128 height 34
type textarea "[PERSON_NAME] is 100% owner of Warner's towing. He started as an llc but transi…"
click at [41, 341] on button "Submit" at bounding box center [20, 333] width 41 height 15
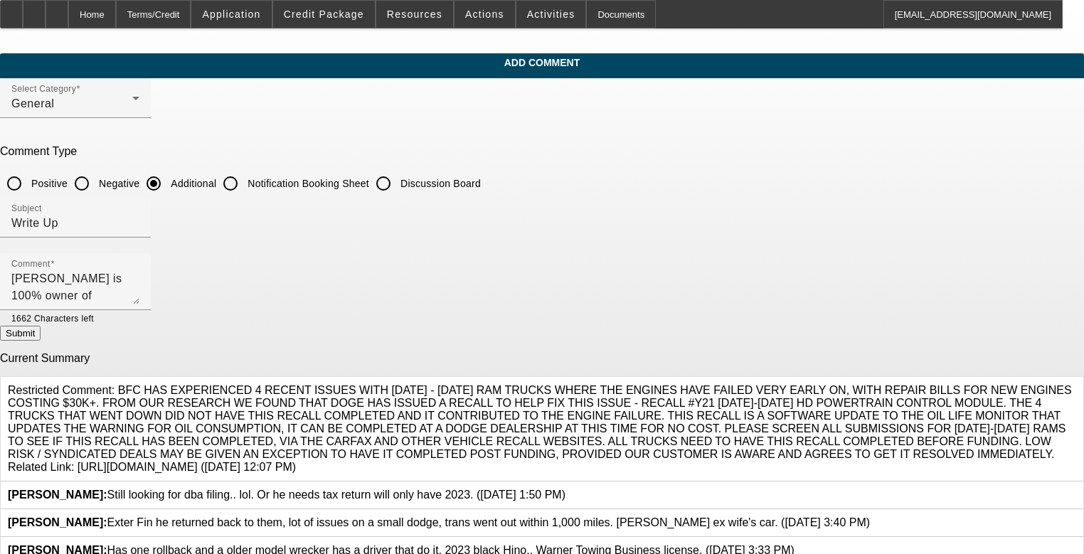
radio input "true"
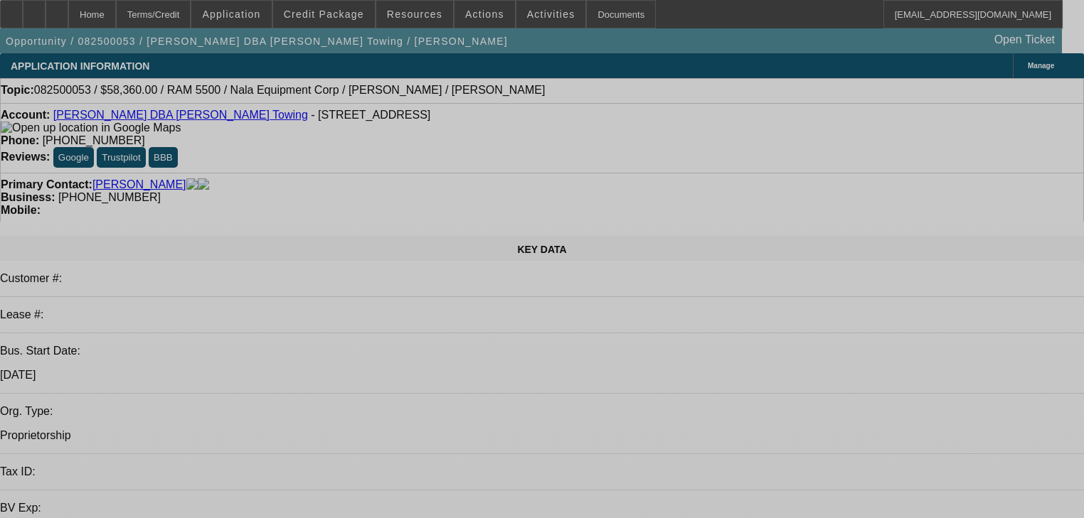
select select "0.2"
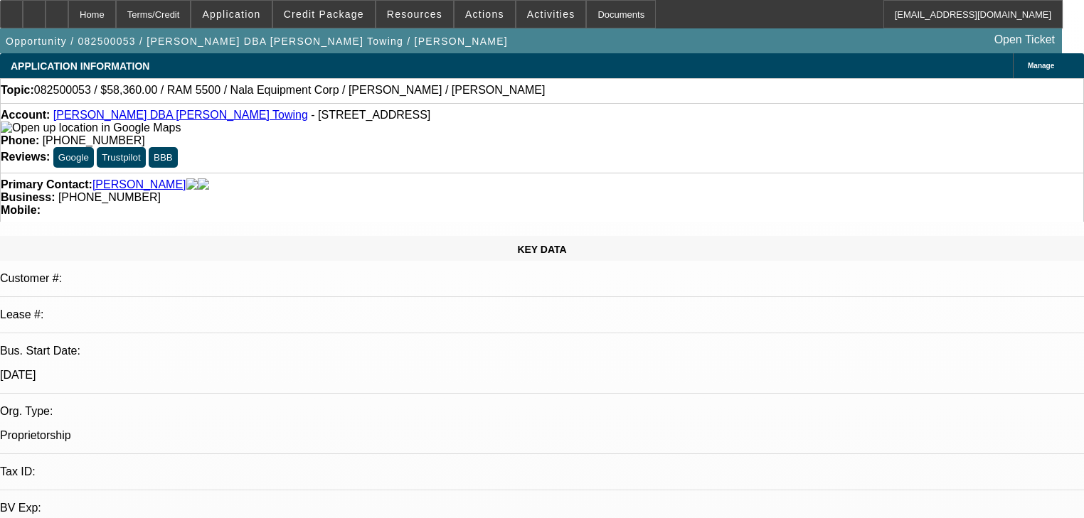
select select "2"
select select "0.1"
select select "4"
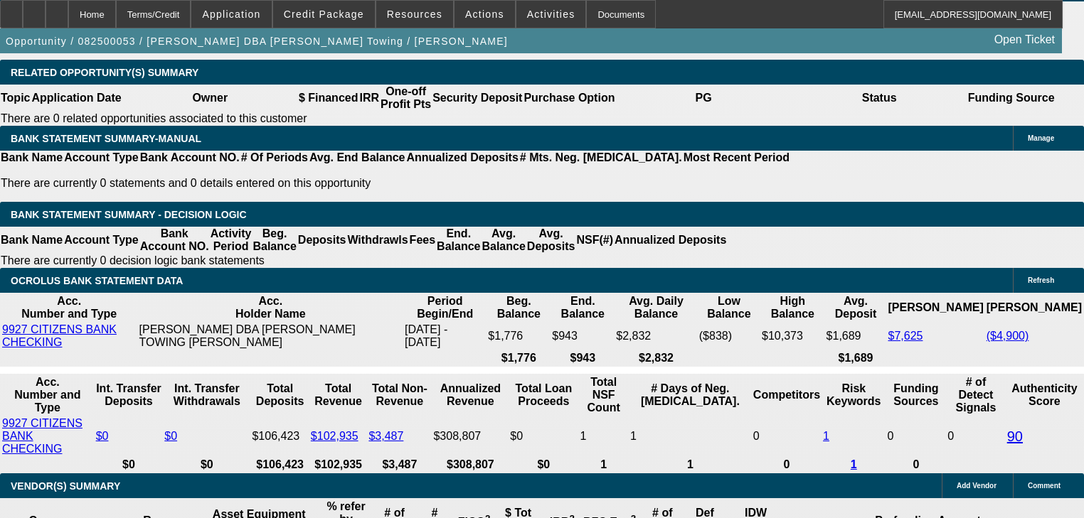
scroll to position [2446, 0]
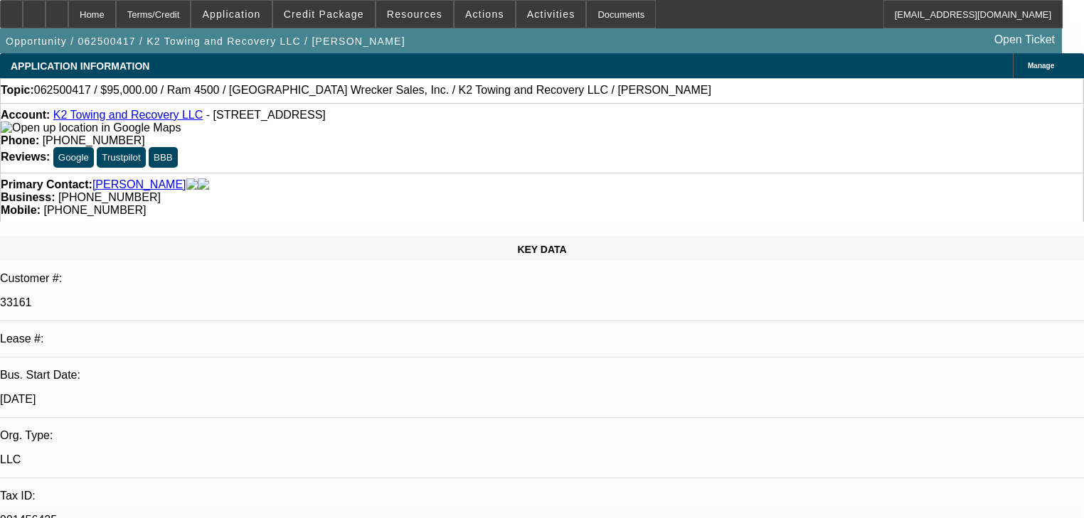
select select "0"
select select "2"
select select "0"
select select "6"
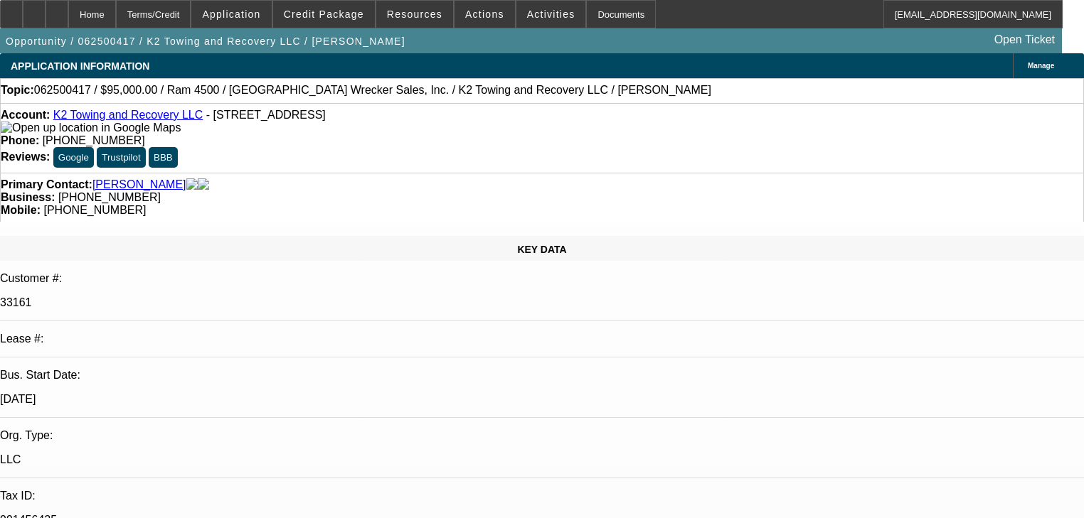
select select "0"
select select "2"
select select "0"
select select "6"
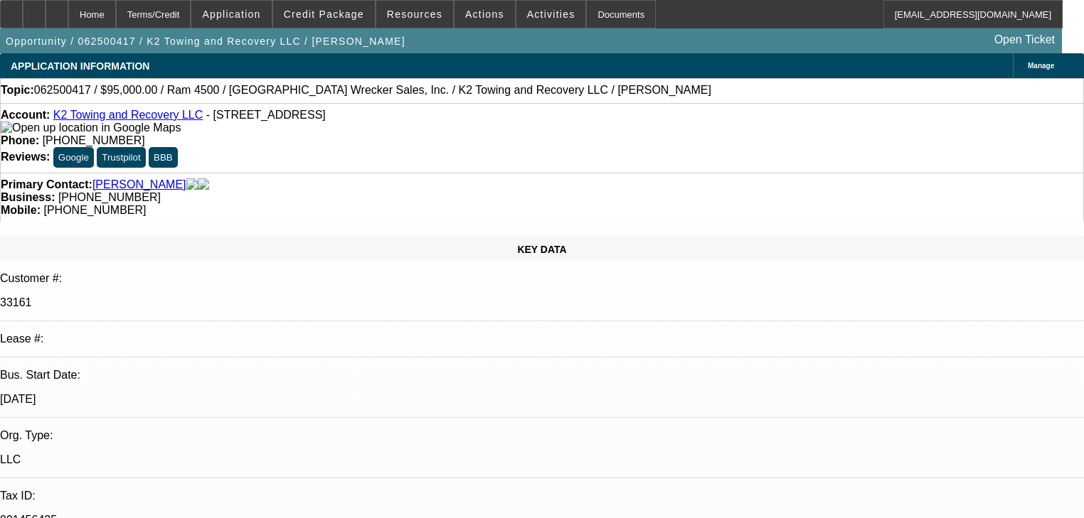
select select "0"
select select "2"
select select "0"
select select "6"
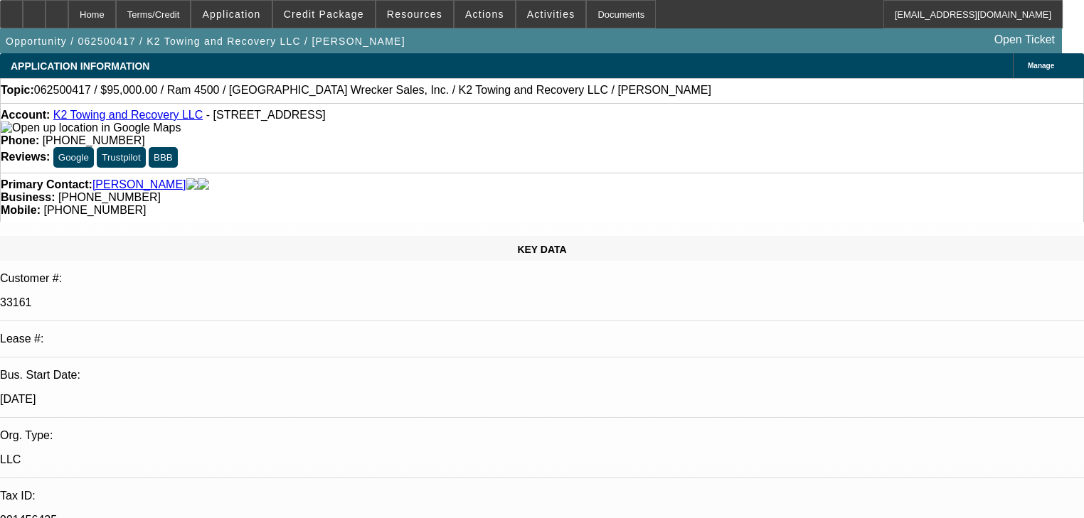
select select "0.1"
select select "2"
select select "0"
select select "6"
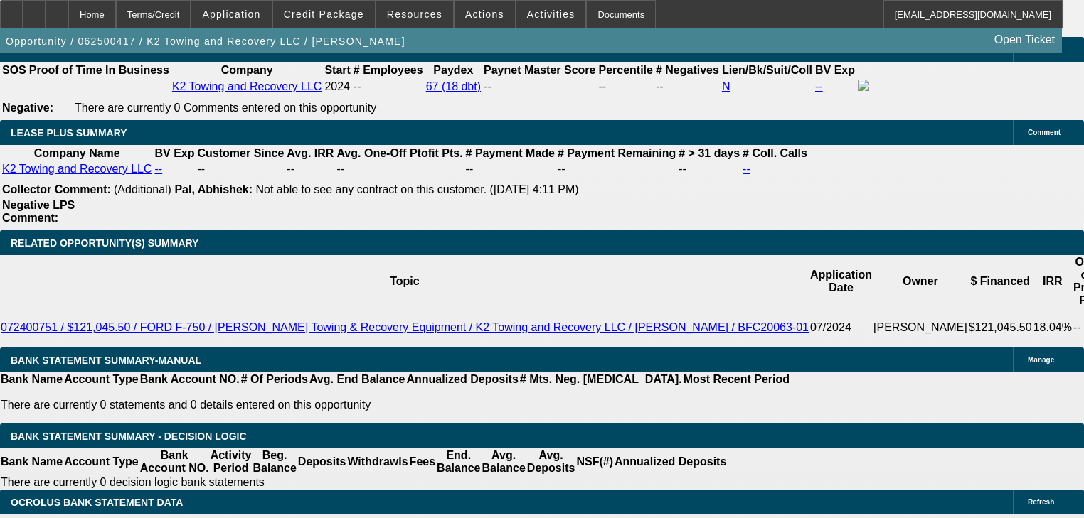
scroll to position [2332, 0]
